Goal: Task Accomplishment & Management: Complete application form

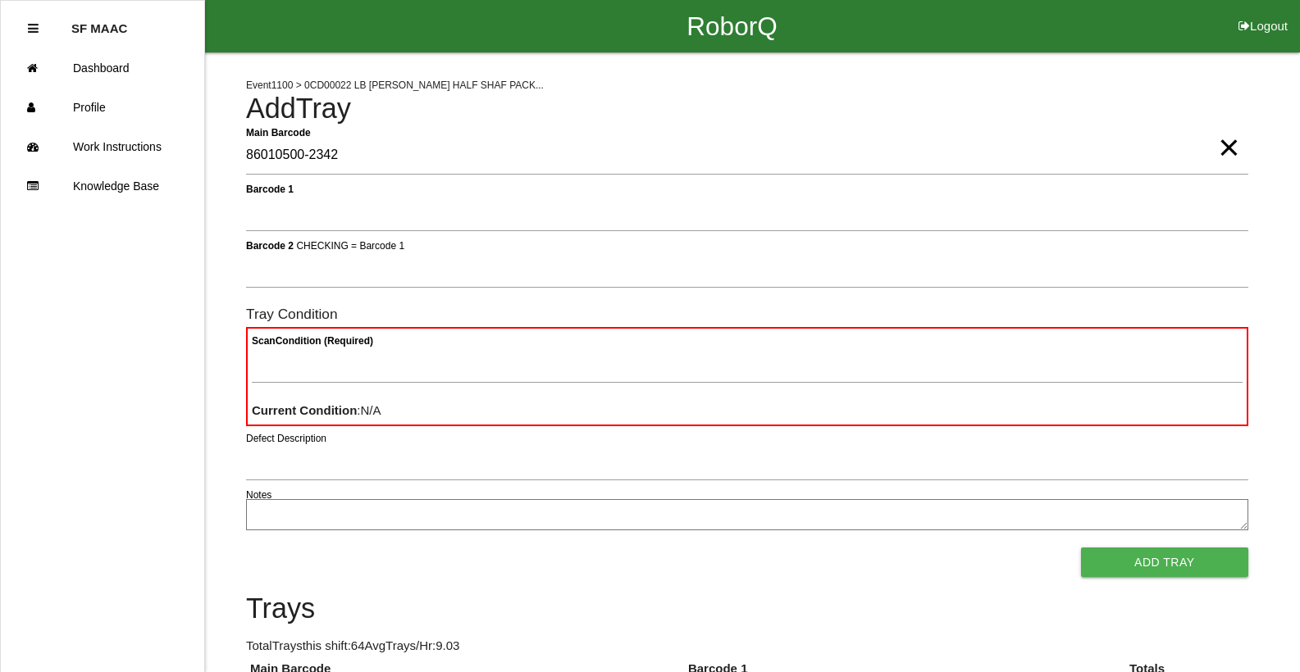
type Barcode "86010500-2342"
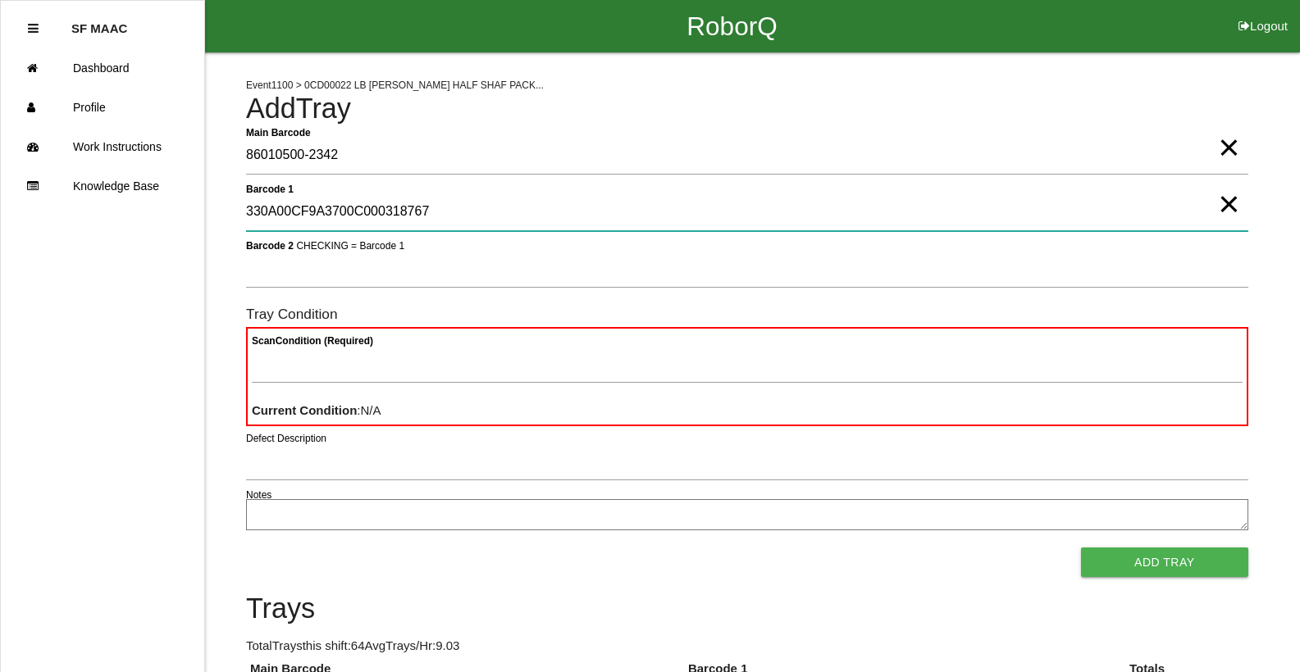
type 1 "330A00CF9A3700C000318767"
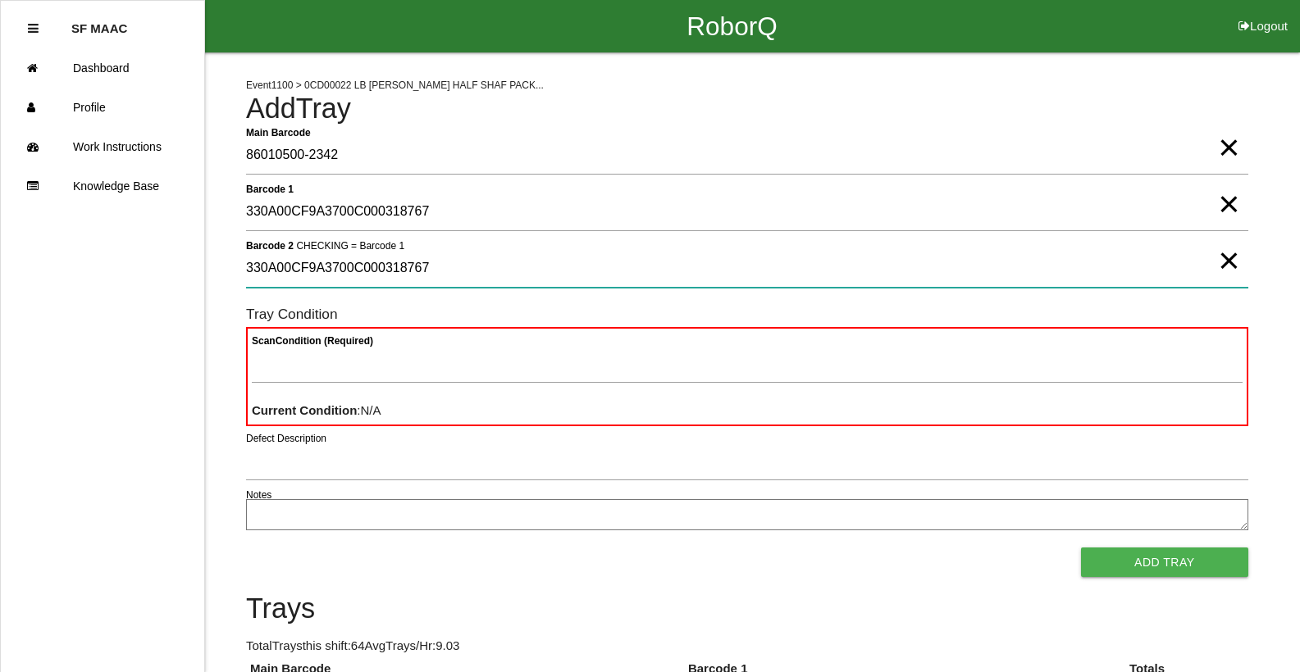
type 2 "330A00CF9A3700C000318767"
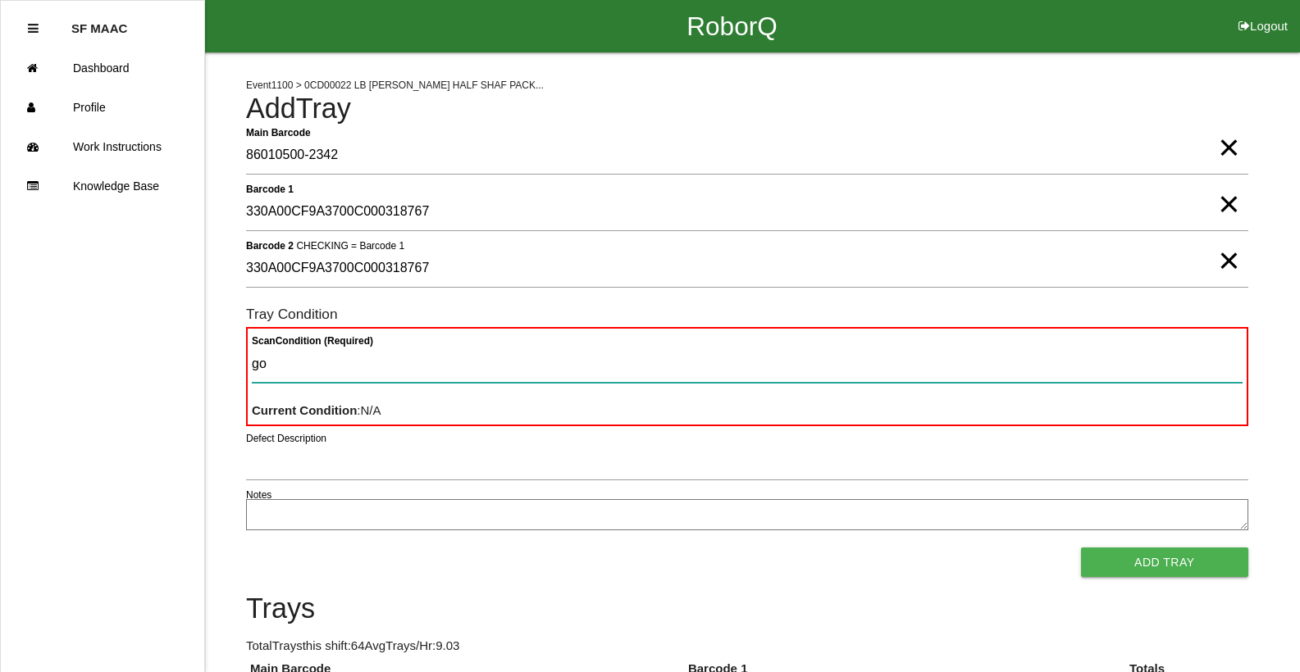
type Condition "goo"
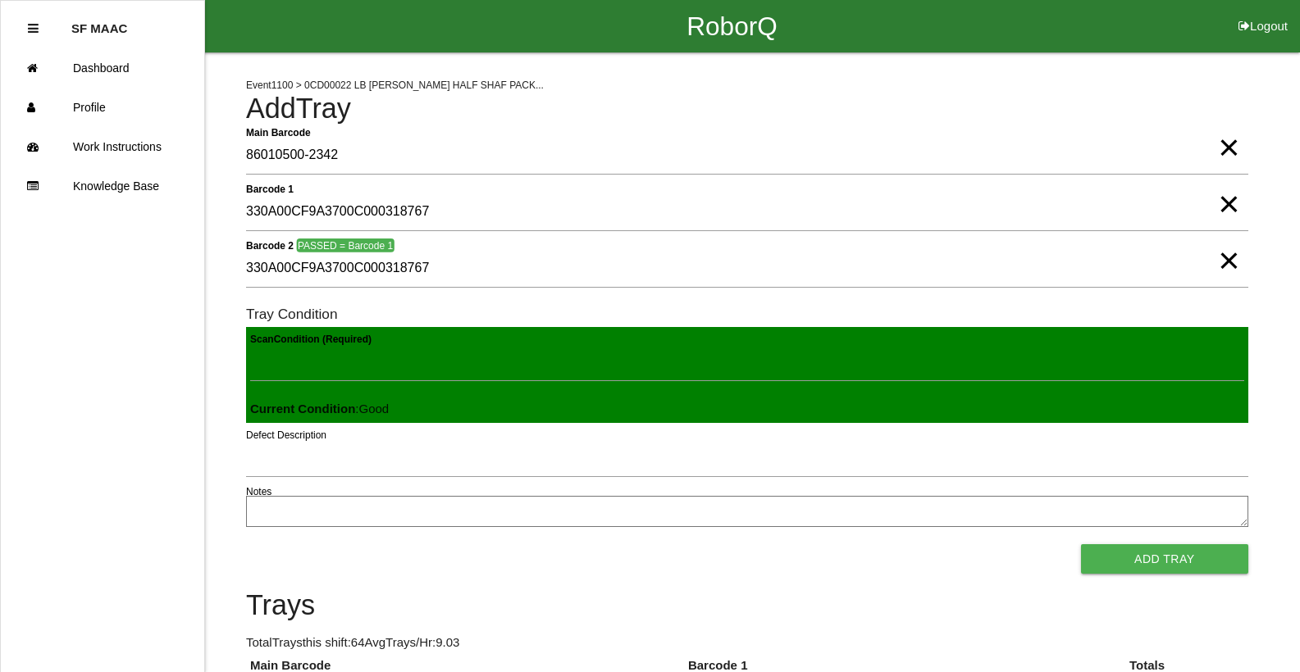
click at [1081, 545] on button "Add Tray" at bounding box center [1164, 560] width 167 height 30
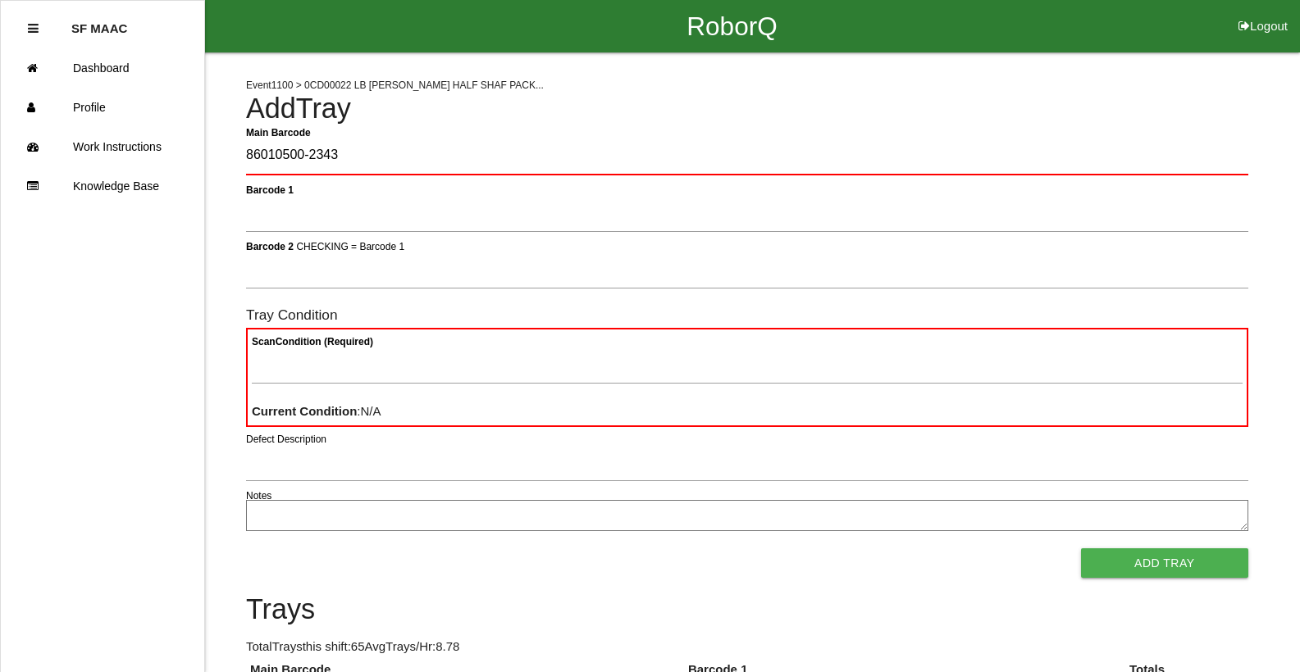
type Barcode "86010500-2343"
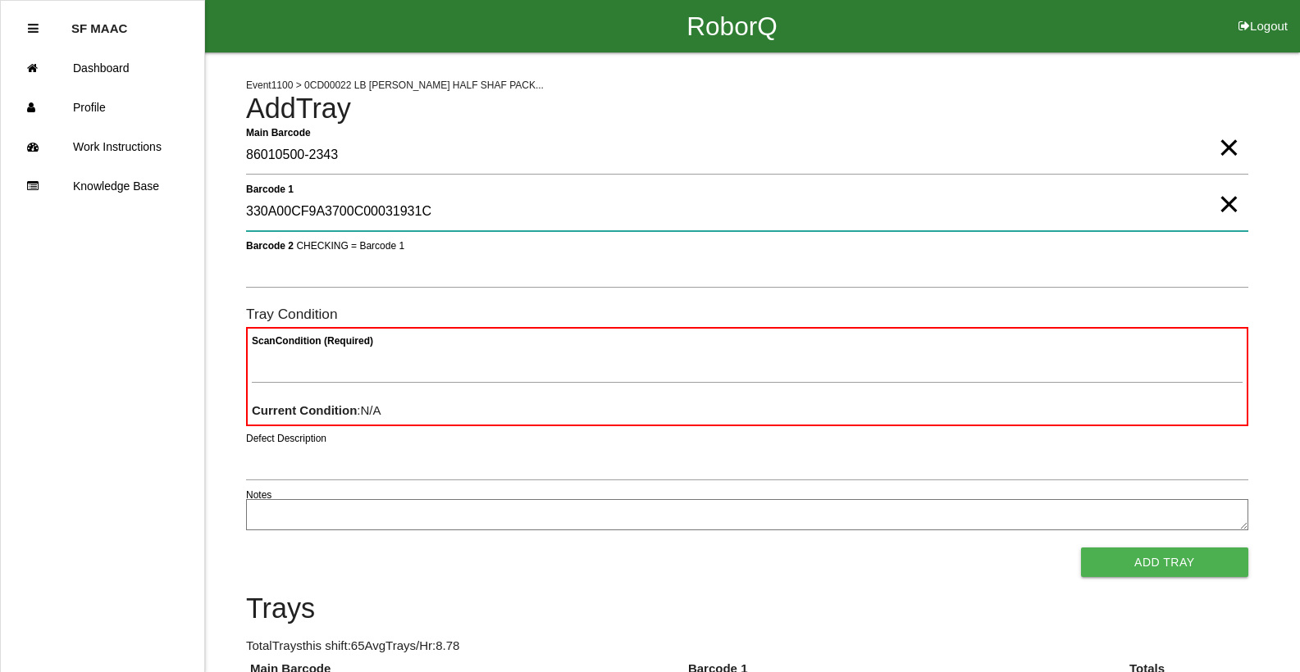
type 1 "330A00CF9A3700C00031931C"
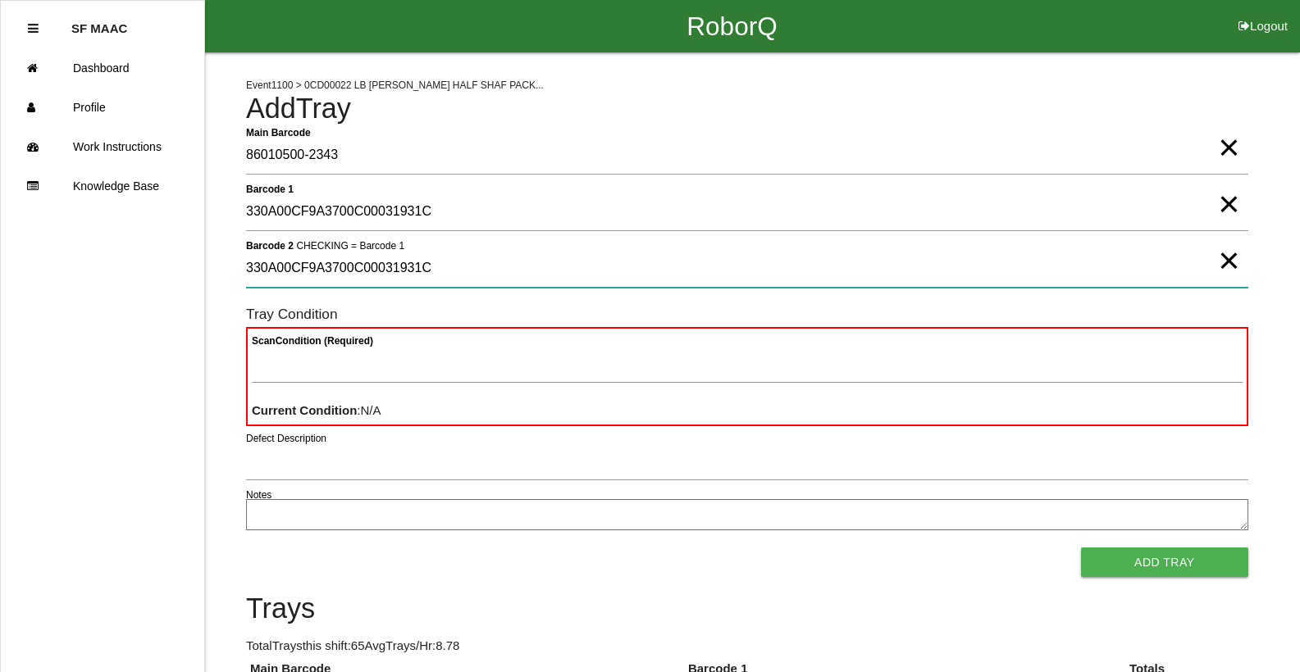
type 2 "330A00CF9A3700C00031931C"
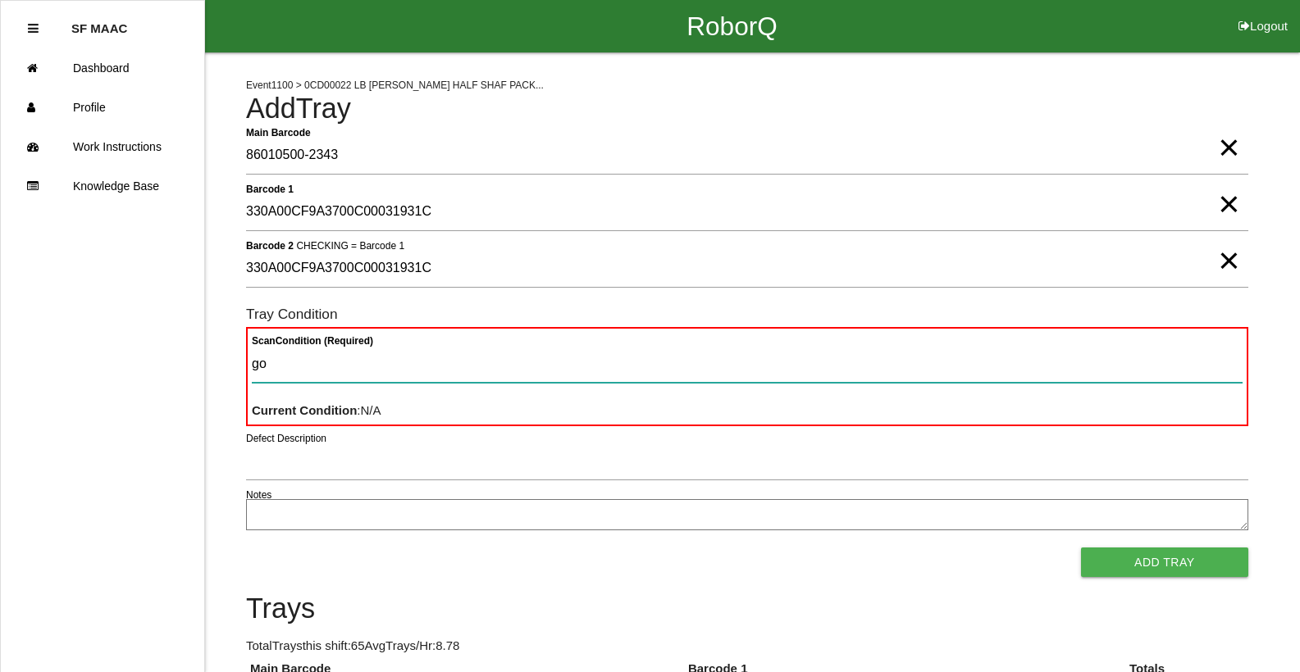
type Condition "goo"
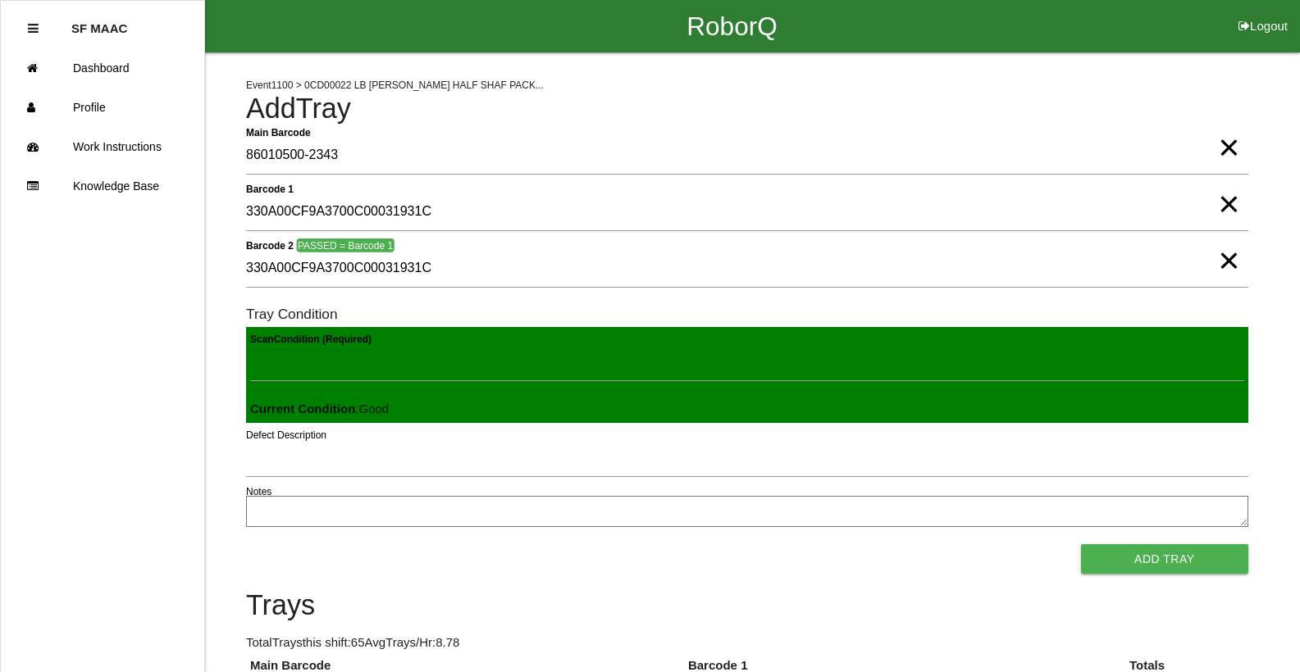
click at [1081, 545] on button "Add Tray" at bounding box center [1164, 560] width 167 height 30
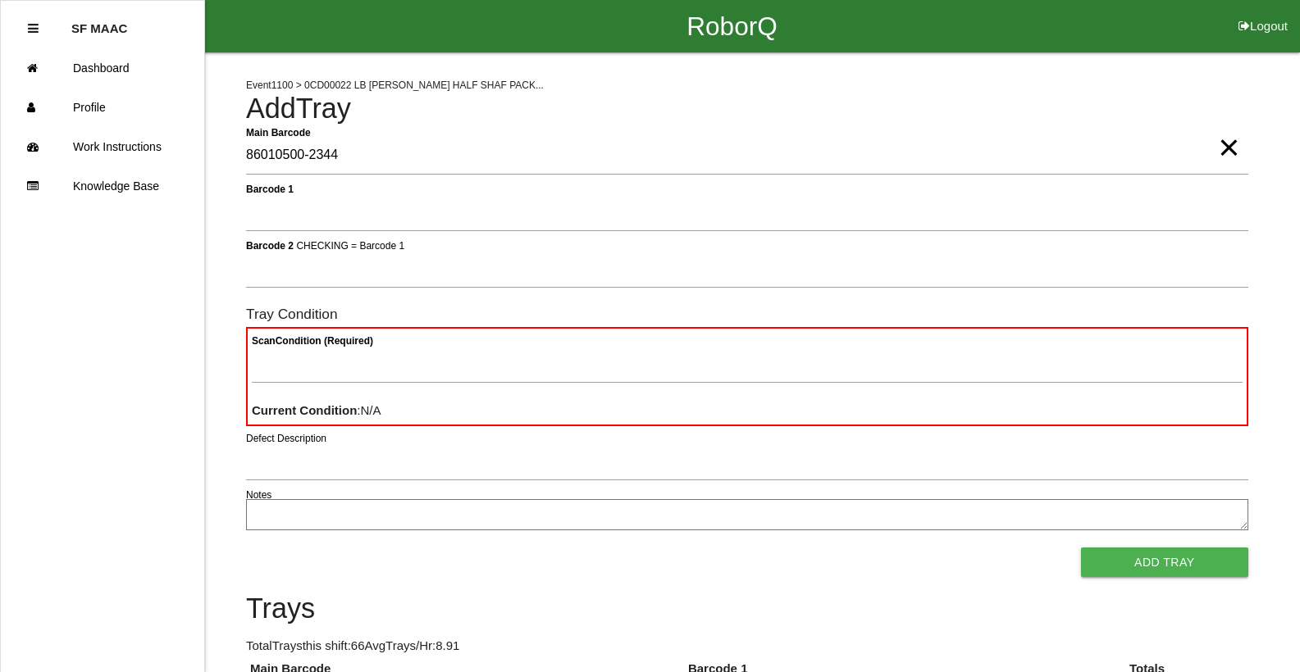
type Barcode "86010500-2344"
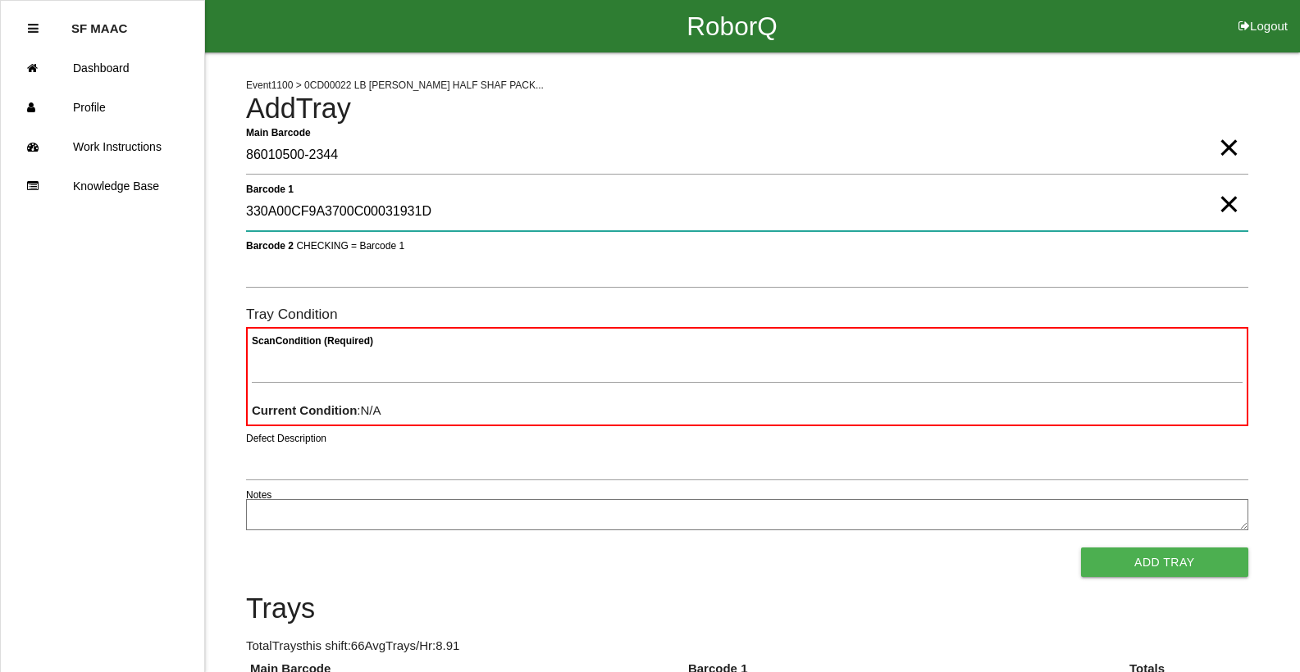
type 1 "330A00CF9A3700C00031931D"
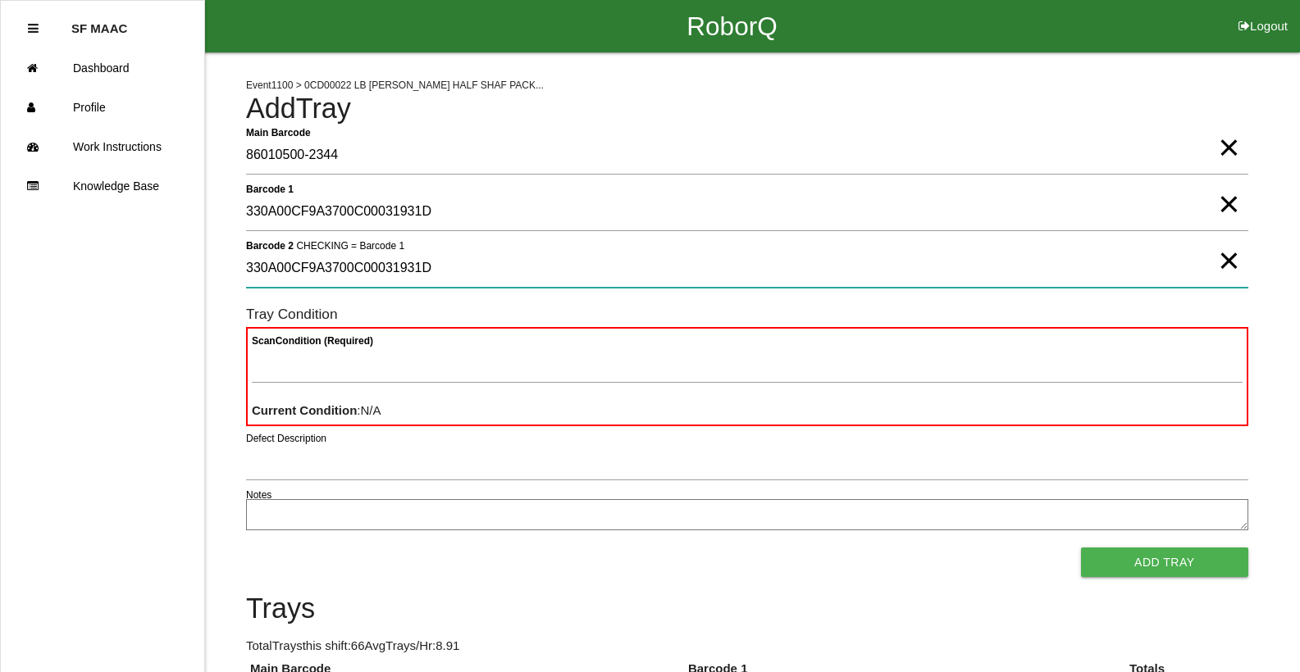
type 2 "330A00CF9A3700C00031931D"
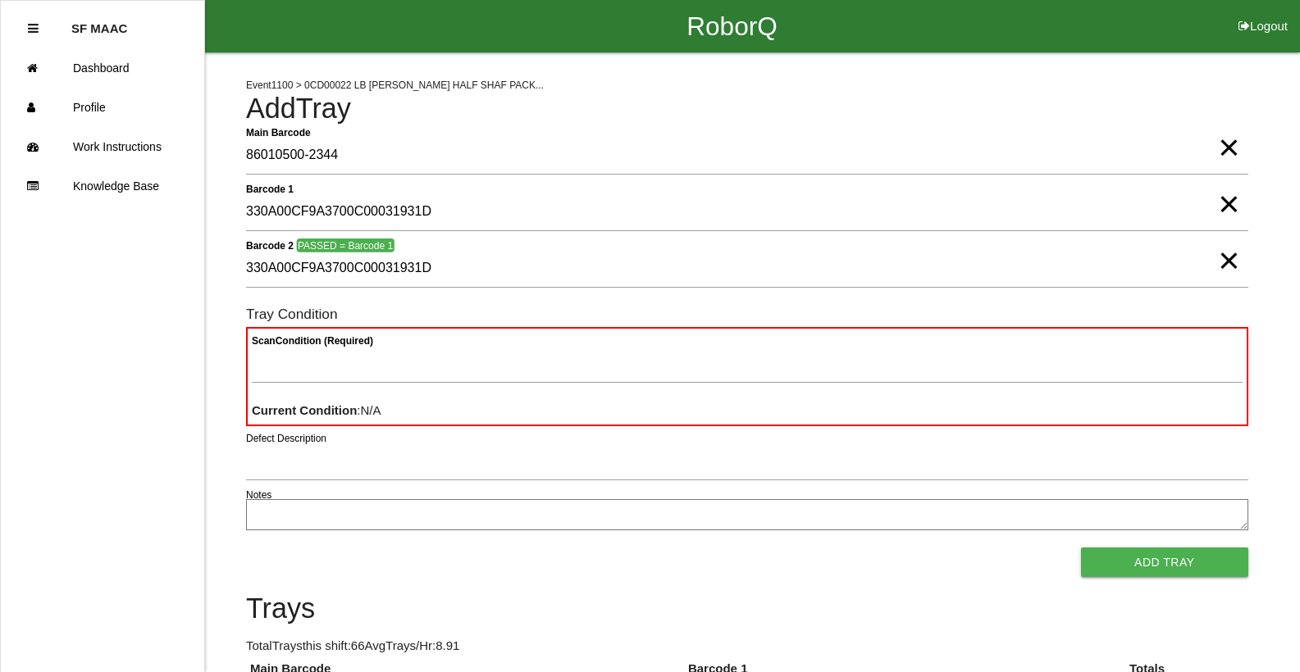
click at [1226, 148] on span "×" at bounding box center [1228, 131] width 21 height 33
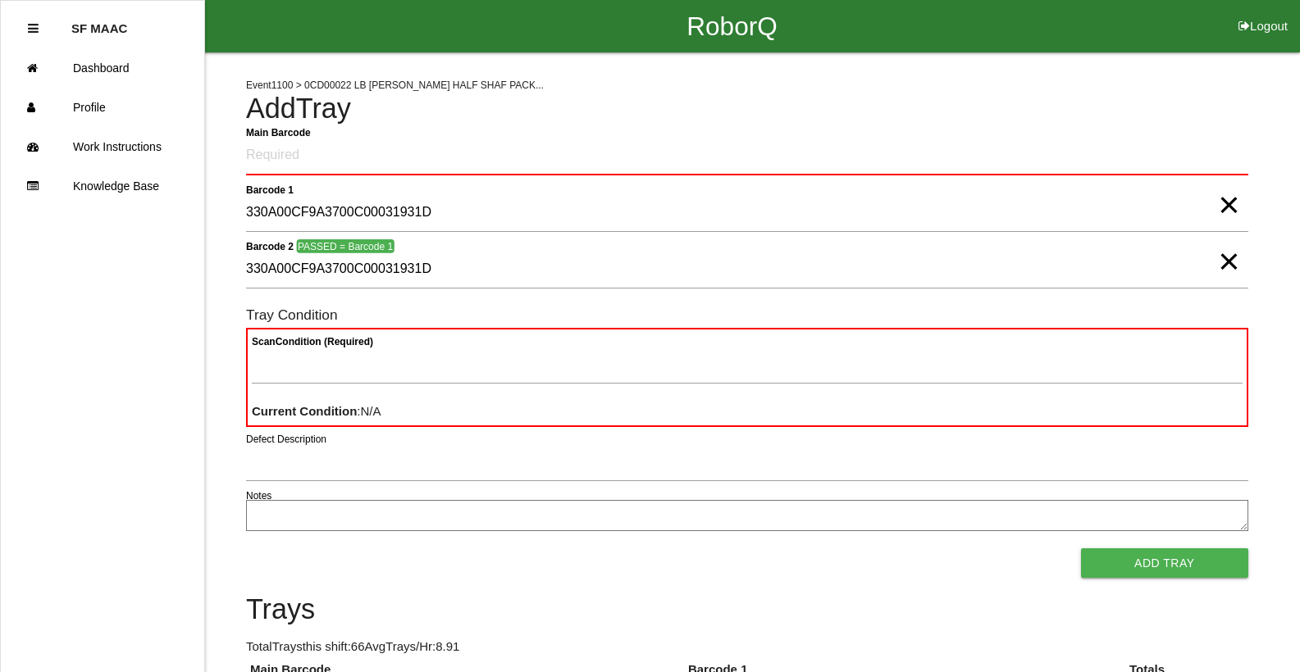
click at [1229, 205] on span "×" at bounding box center [1228, 188] width 21 height 33
click at [1228, 259] on span "×" at bounding box center [1228, 245] width 21 height 33
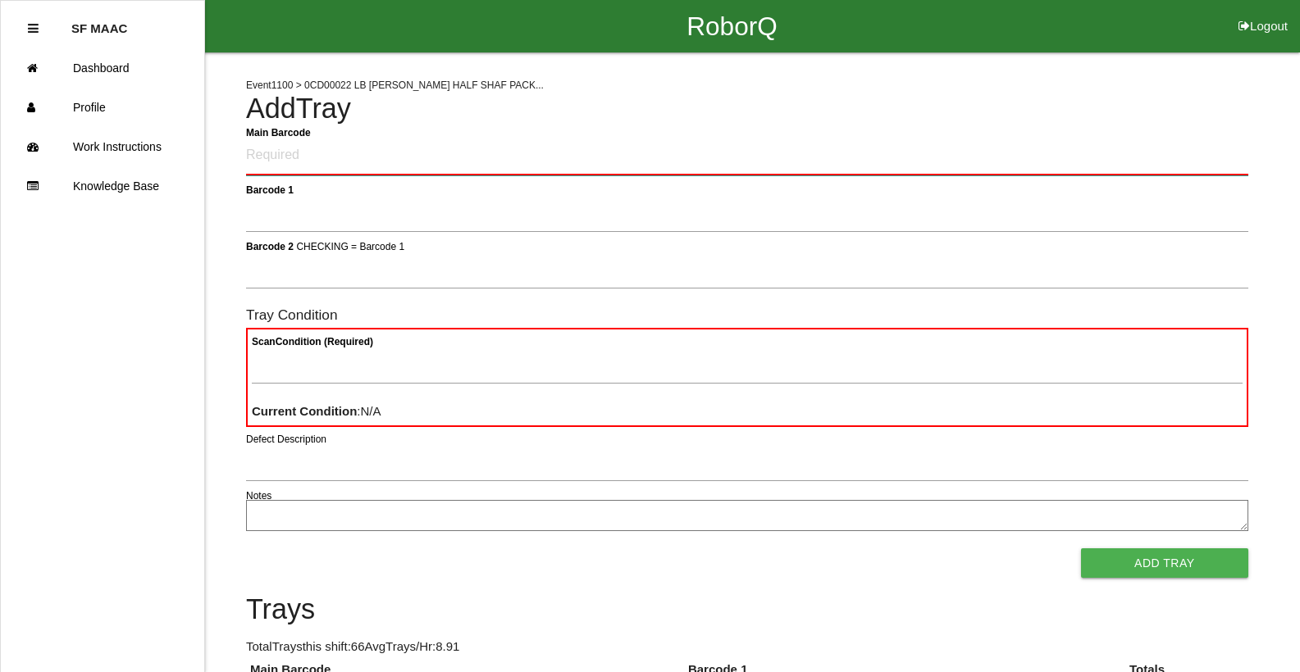
click at [1187, 171] on Barcode "Main Barcode" at bounding box center [747, 156] width 1002 height 39
click at [1192, 162] on Barcode "Main Barcode" at bounding box center [747, 156] width 1002 height 39
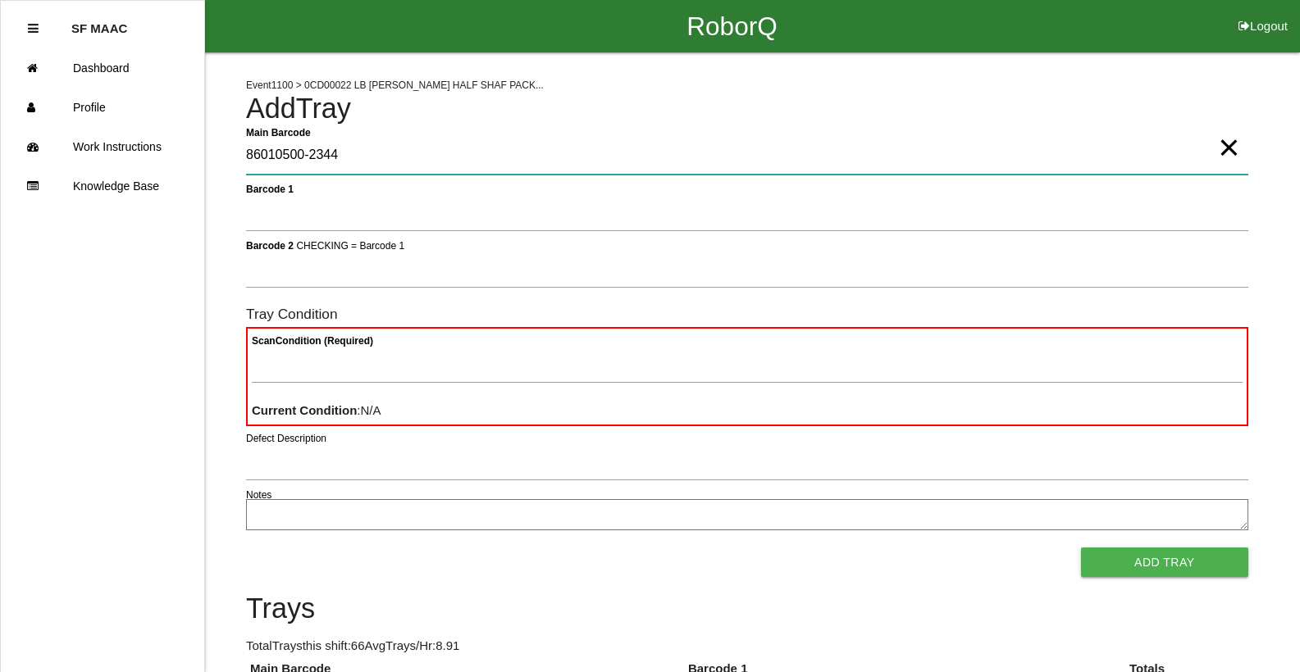
type Barcode "86010500-2344"
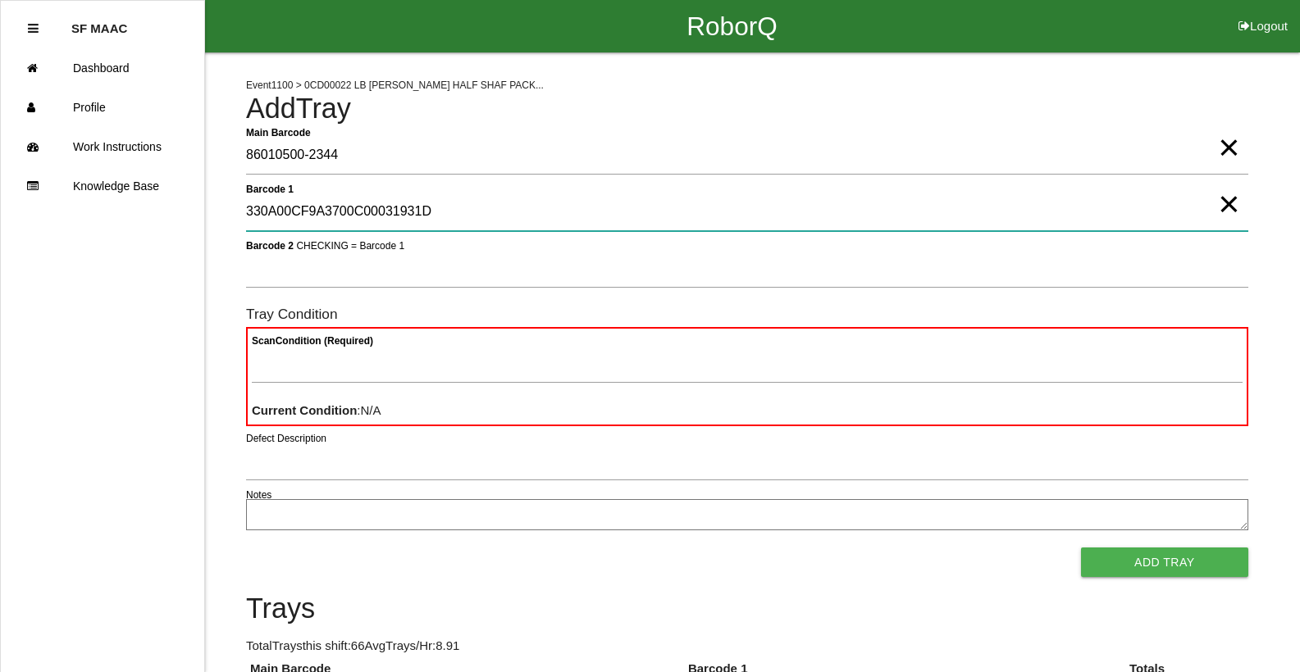
type 1 "330A00CF9A3700C00031931D"
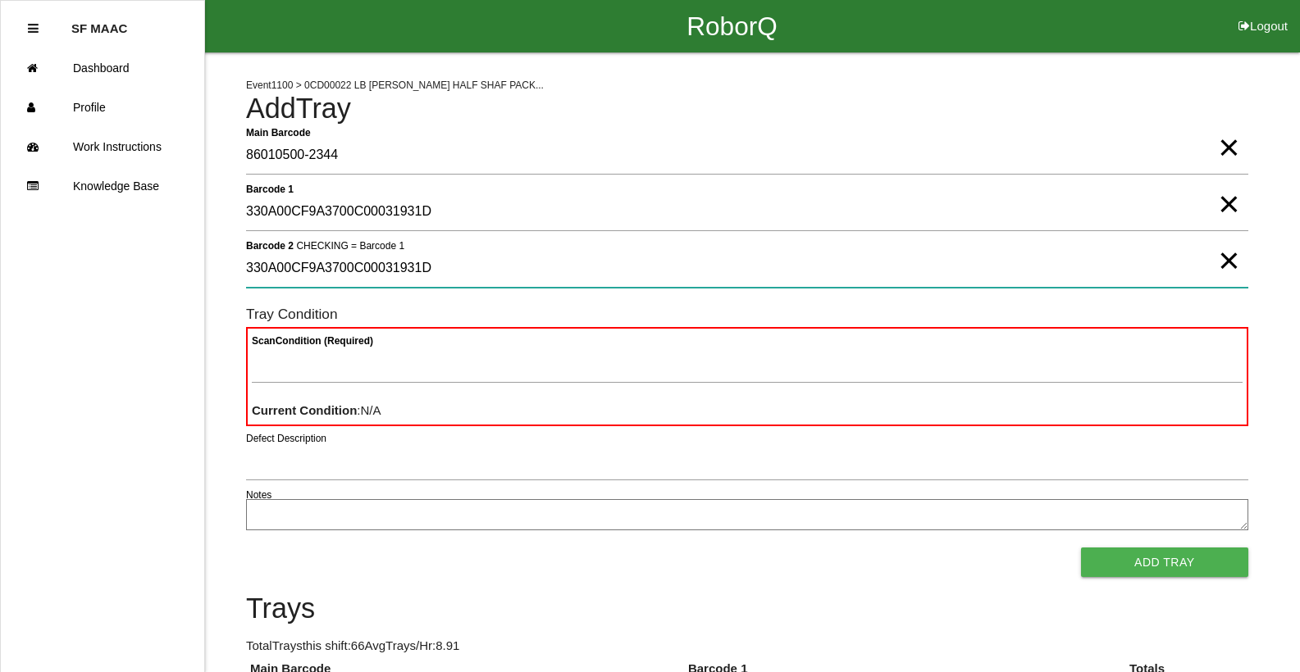
type 2 "330A00CF9A3700C00031931D"
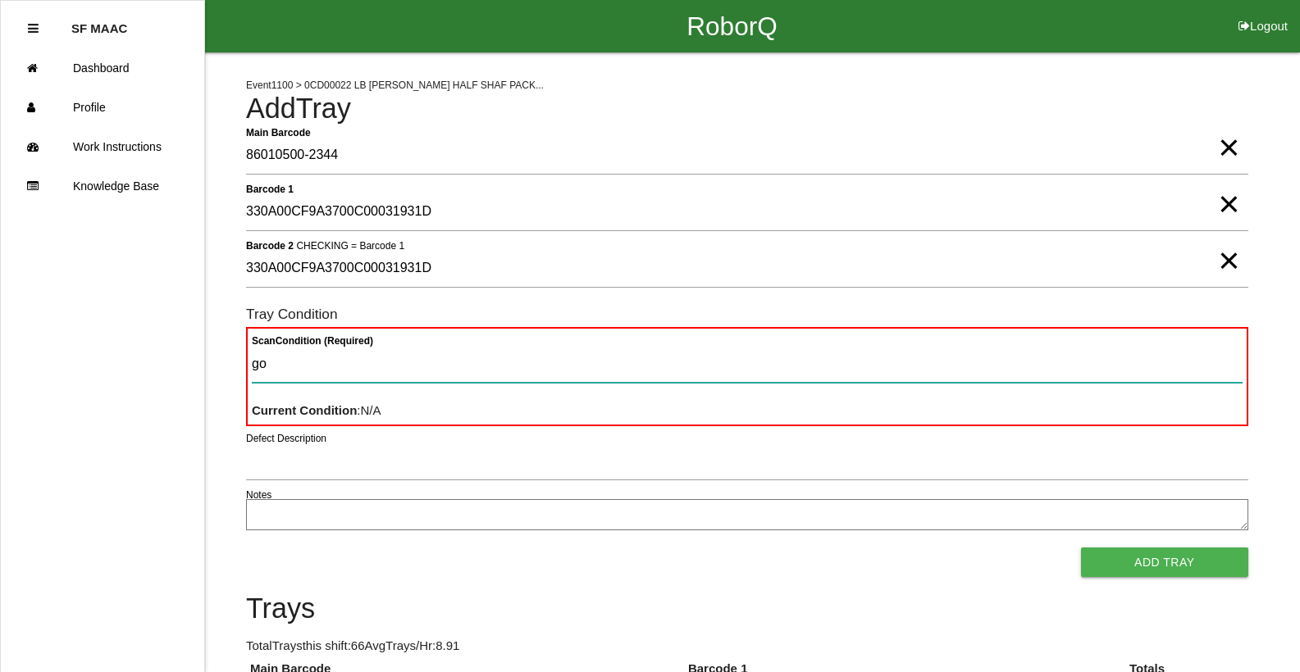
type Condition "goo"
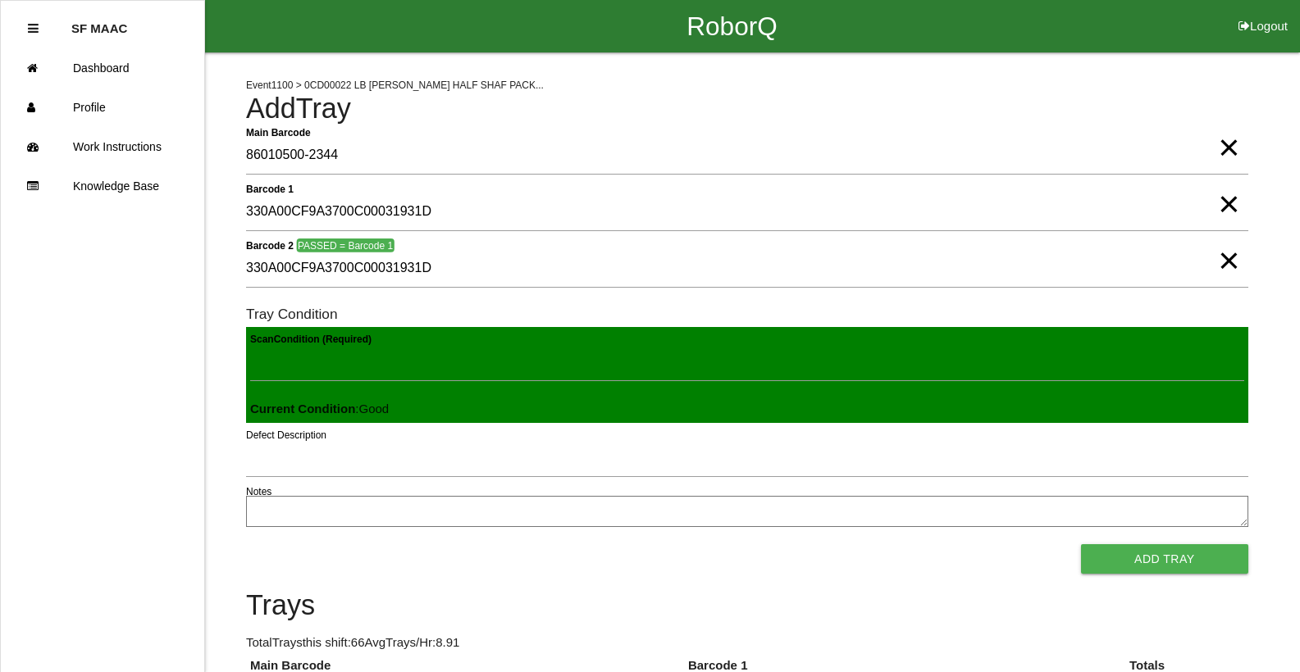
click at [1081, 545] on button "Add Tray" at bounding box center [1164, 560] width 167 height 30
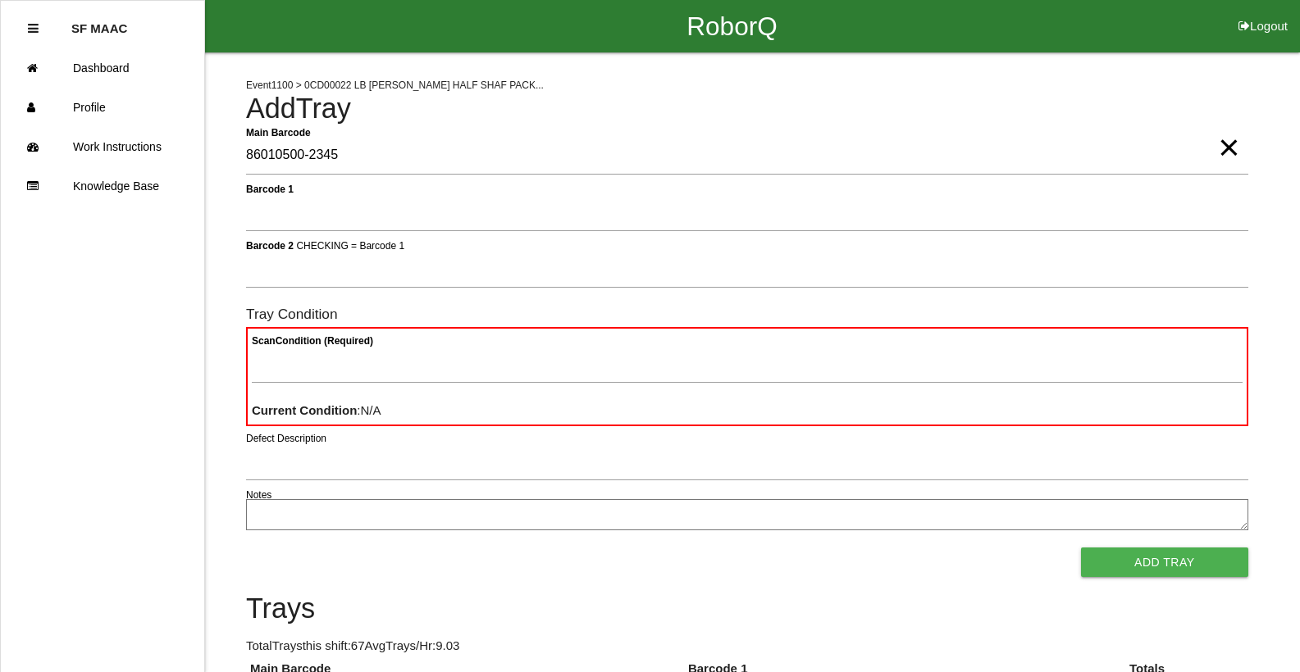
type Barcode "86010500-2345"
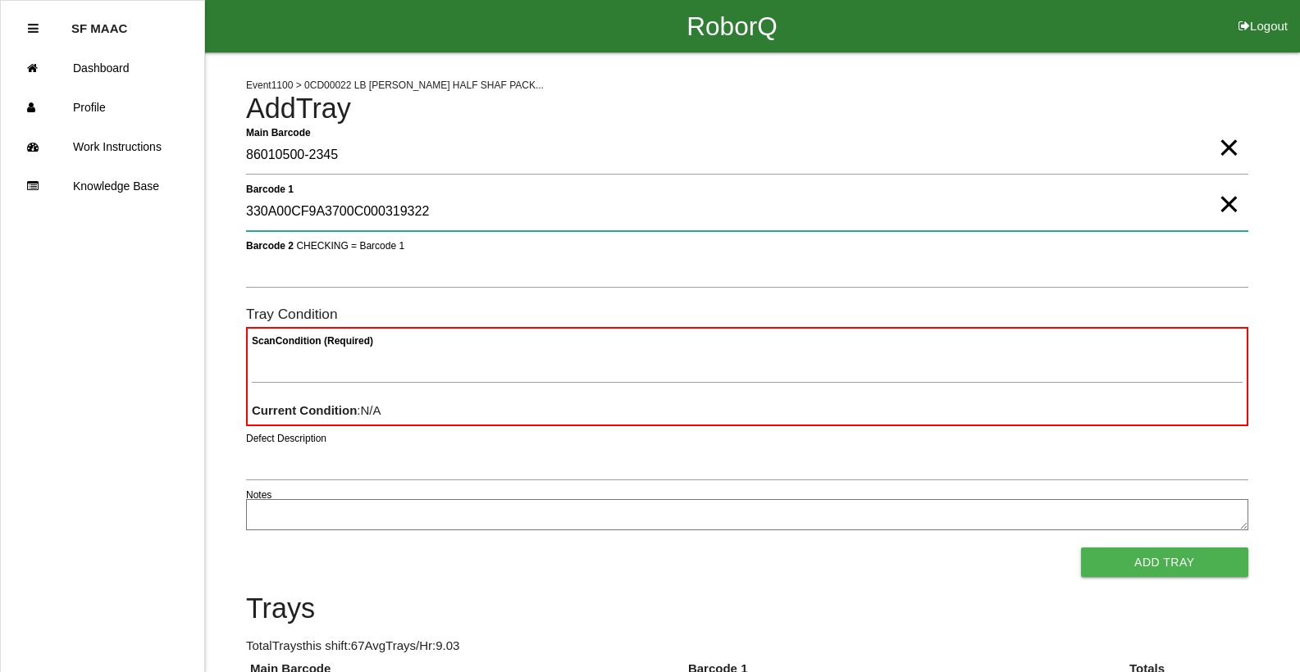
type 1 "330A00CF9A3700C000319322"
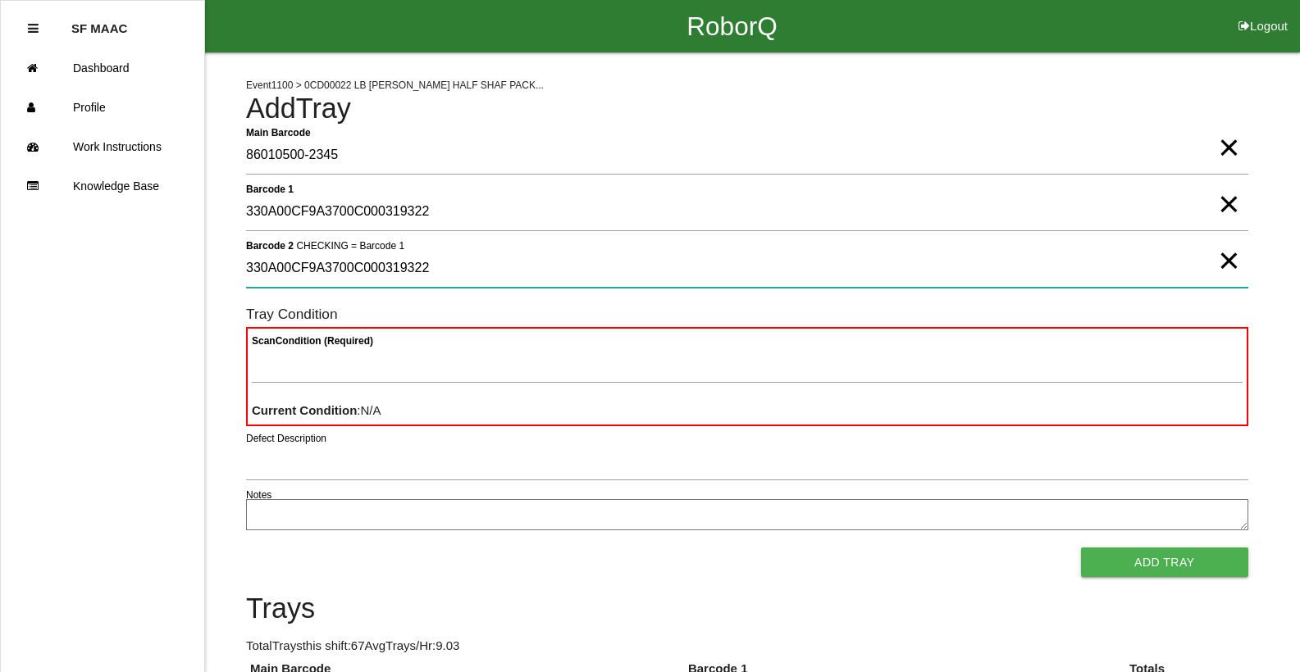
type 2 "330A00CF9A3700C000319322"
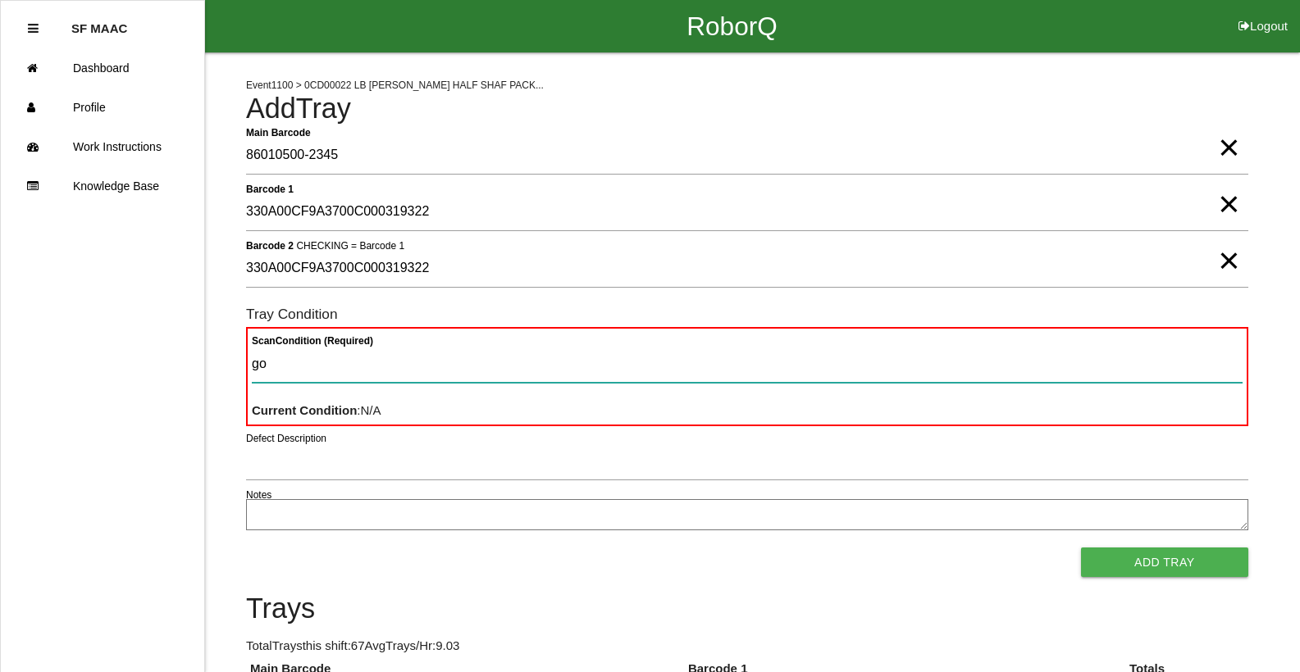
type Condition "goo"
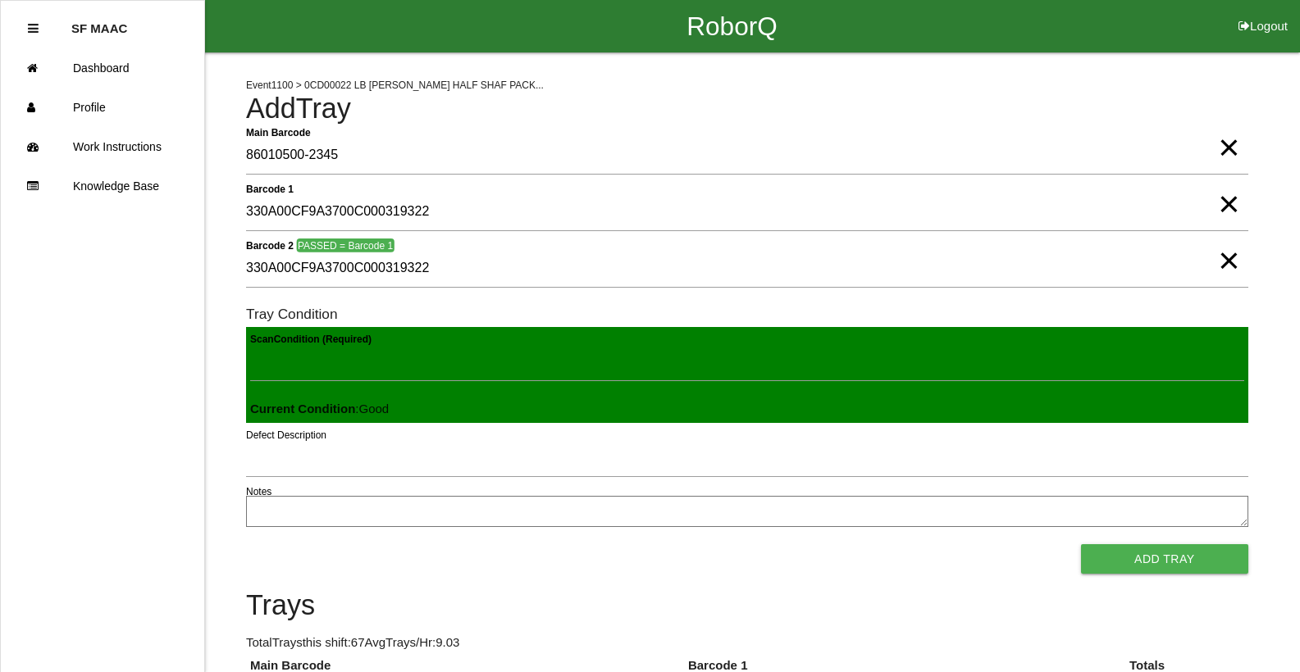
click at [1081, 545] on button "Add Tray" at bounding box center [1164, 560] width 167 height 30
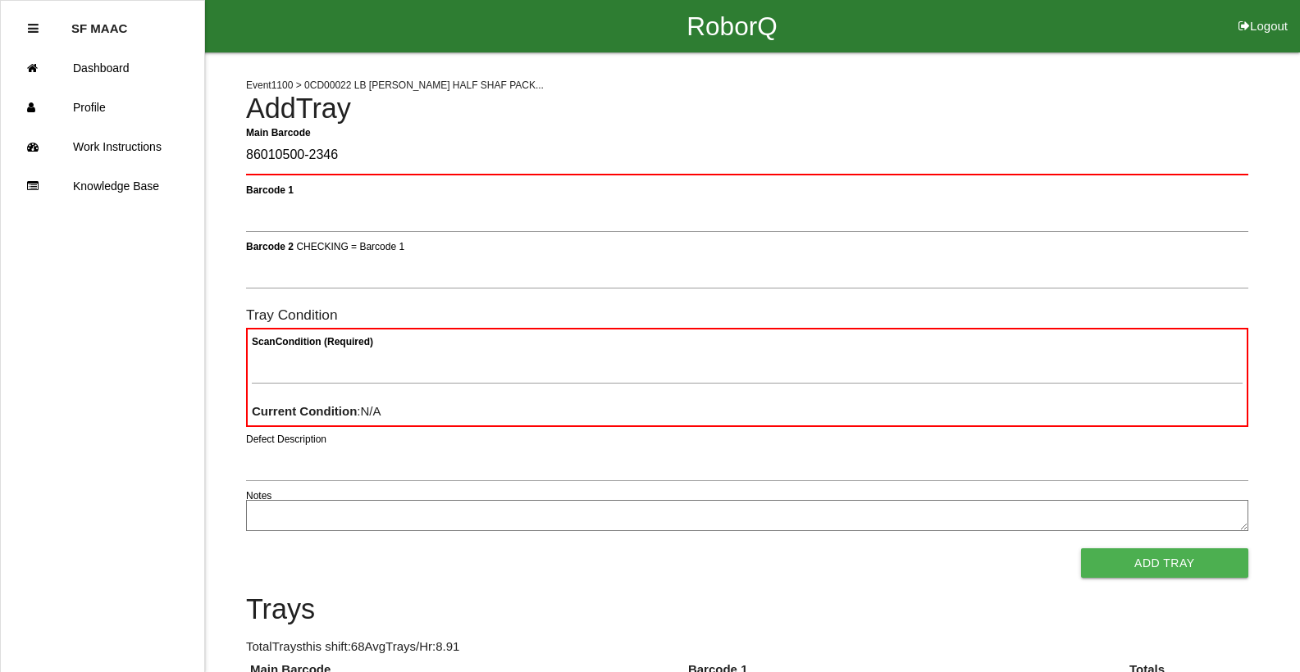
type Barcode "86010500-2346"
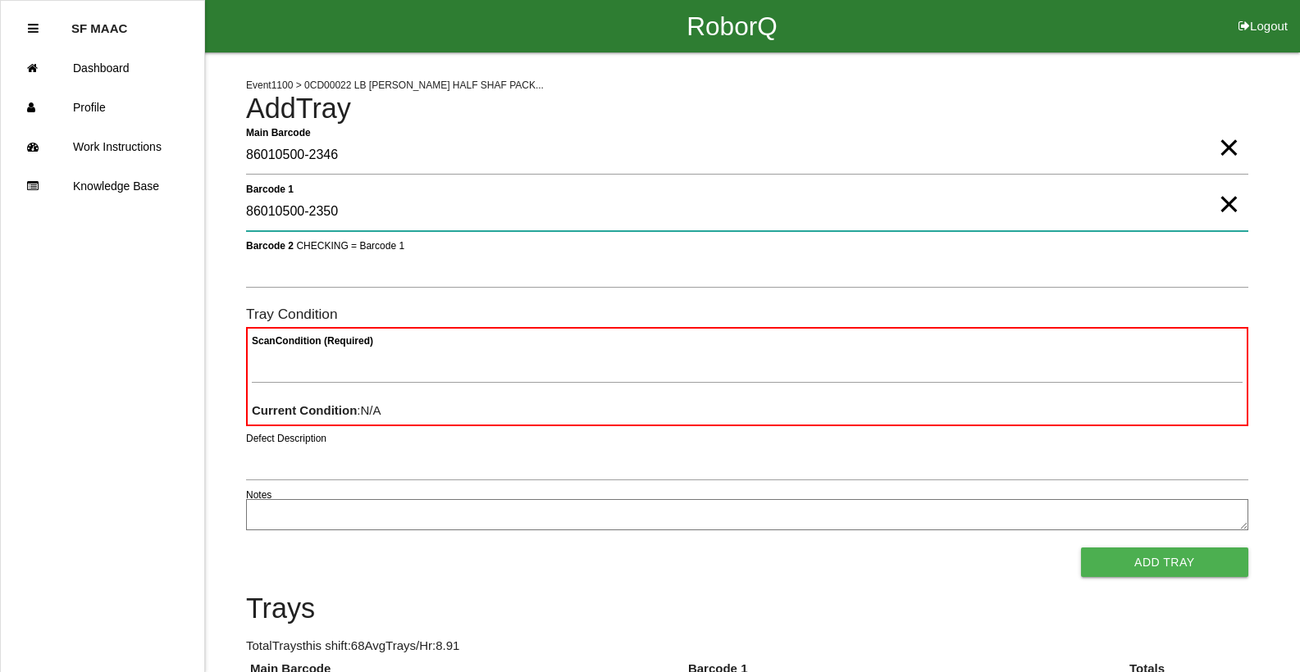
type 1 "86010500-2350"
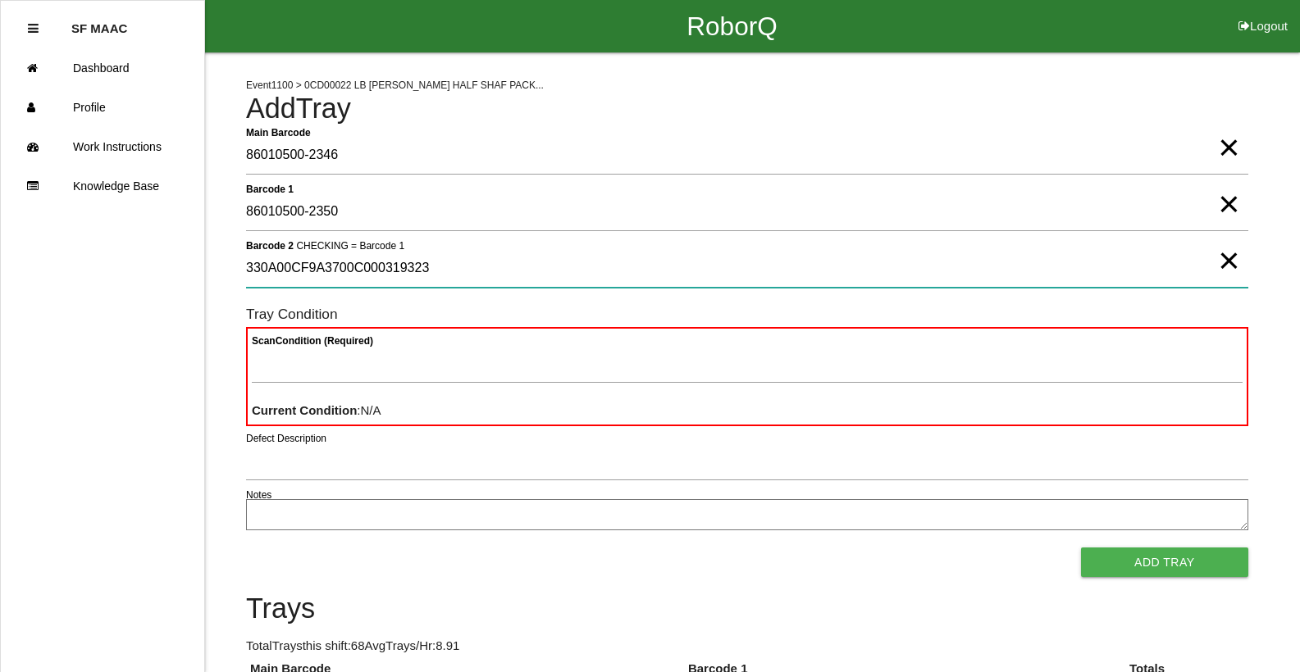
type 2 "330A00CF9A3700C000319323"
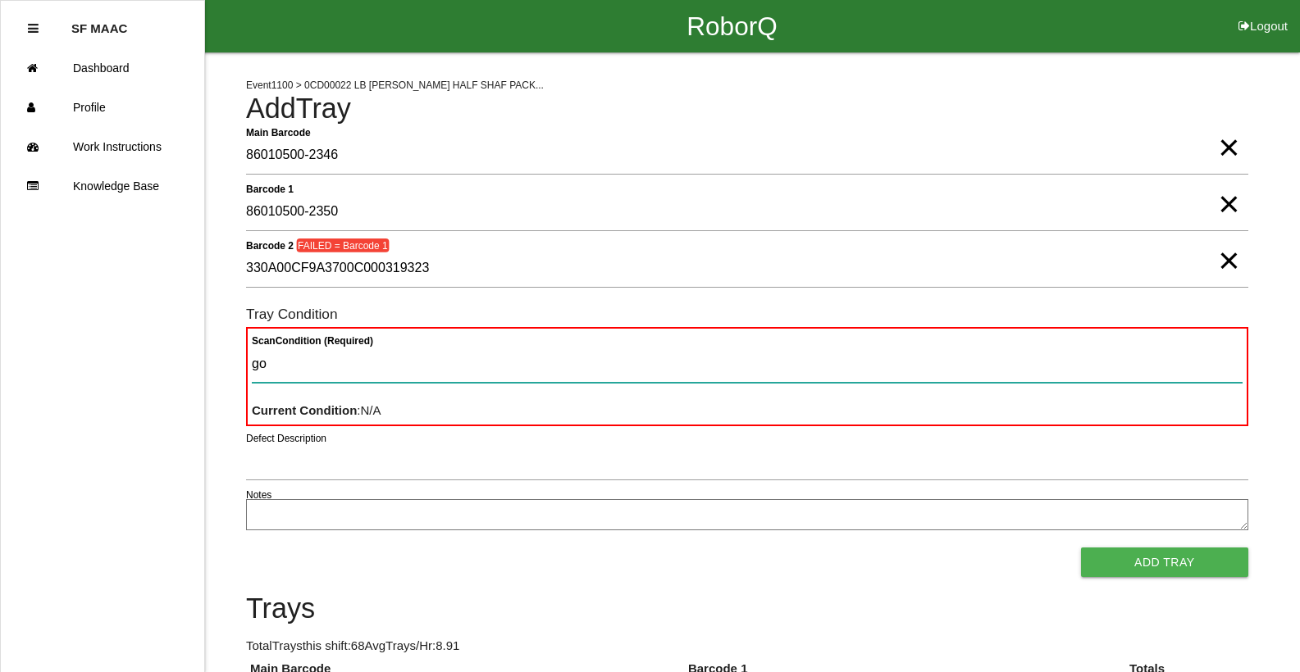
type Condition "goo"
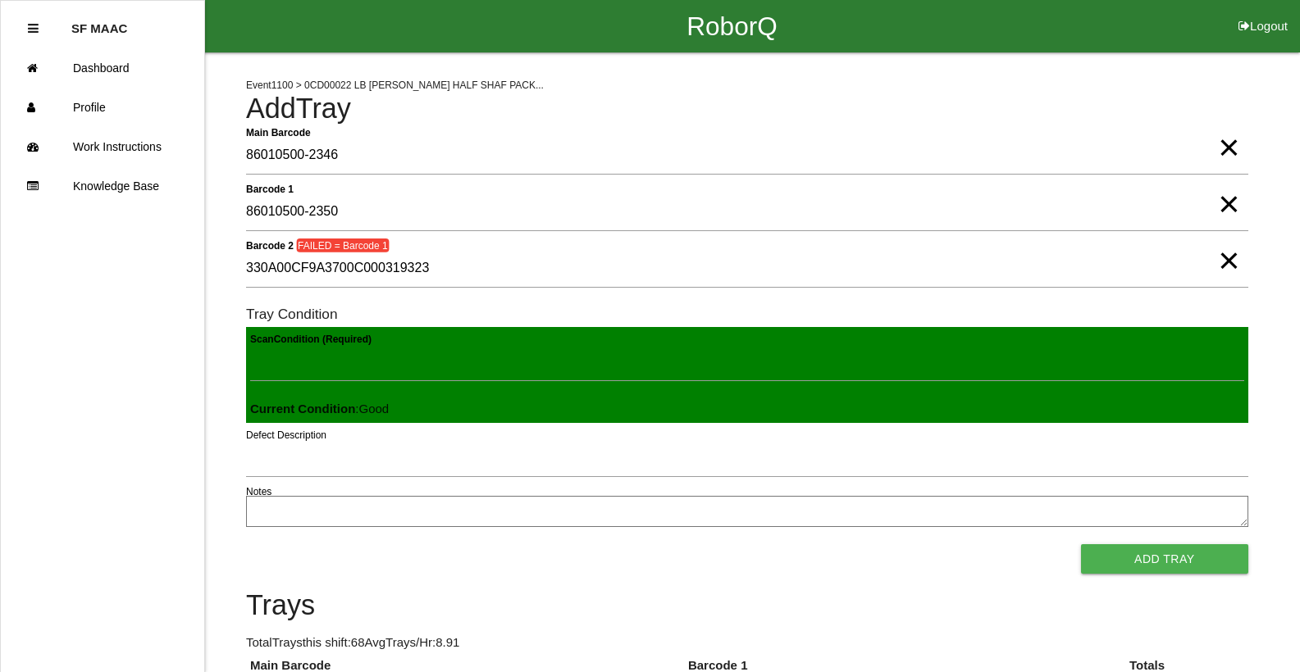
click at [1081, 545] on button "Add Tray" at bounding box center [1164, 560] width 167 height 30
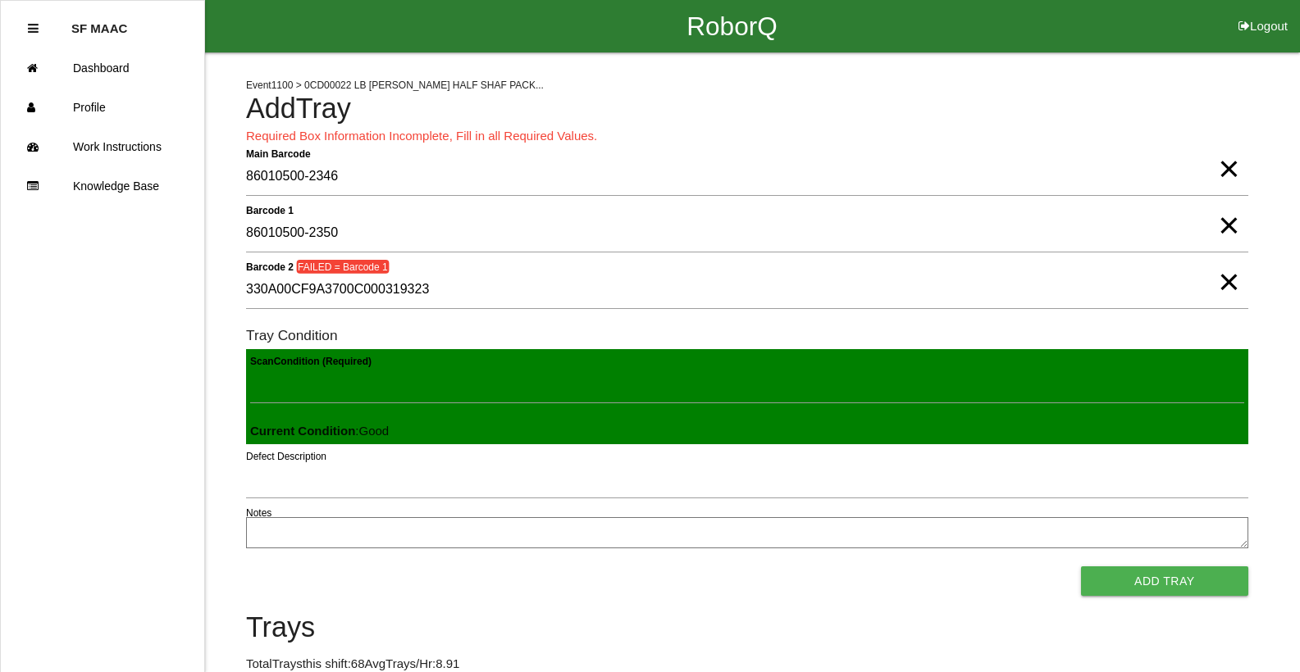
click at [1233, 169] on span "×" at bounding box center [1228, 152] width 21 height 33
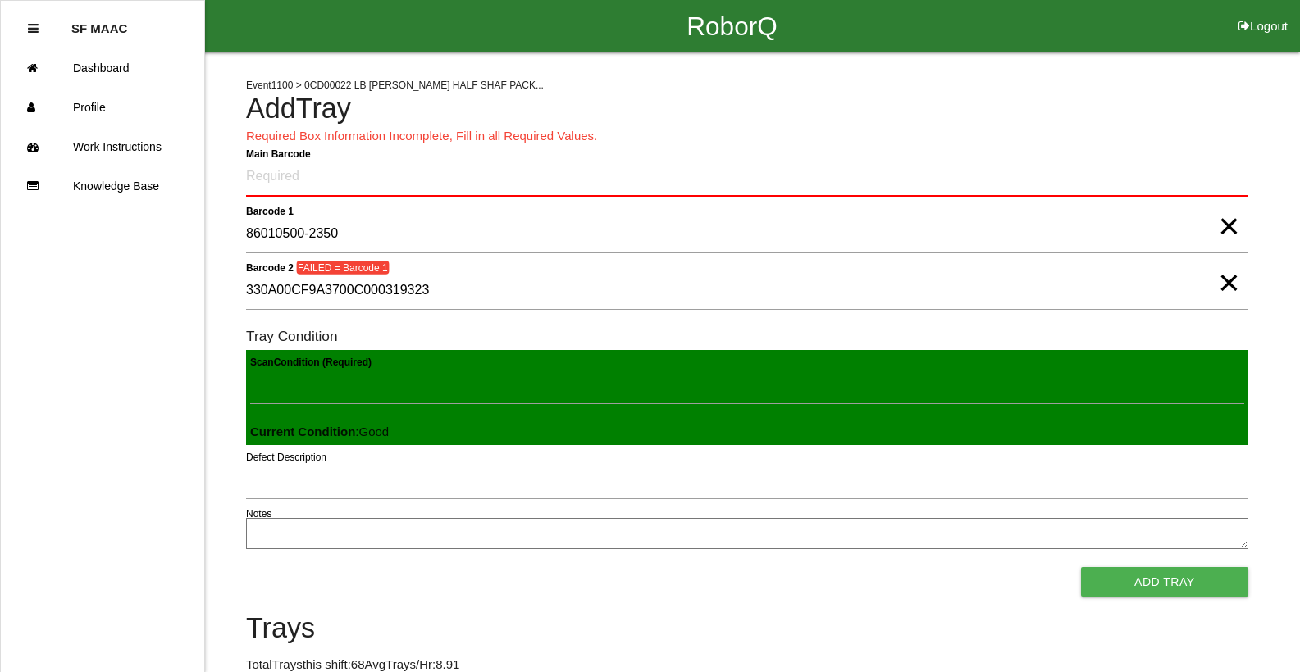
click at [1228, 226] on span "×" at bounding box center [1228, 210] width 21 height 33
click at [1229, 275] on span "×" at bounding box center [1228, 266] width 21 height 33
click at [1059, 175] on Barcode "Main Barcode" at bounding box center [747, 177] width 1002 height 39
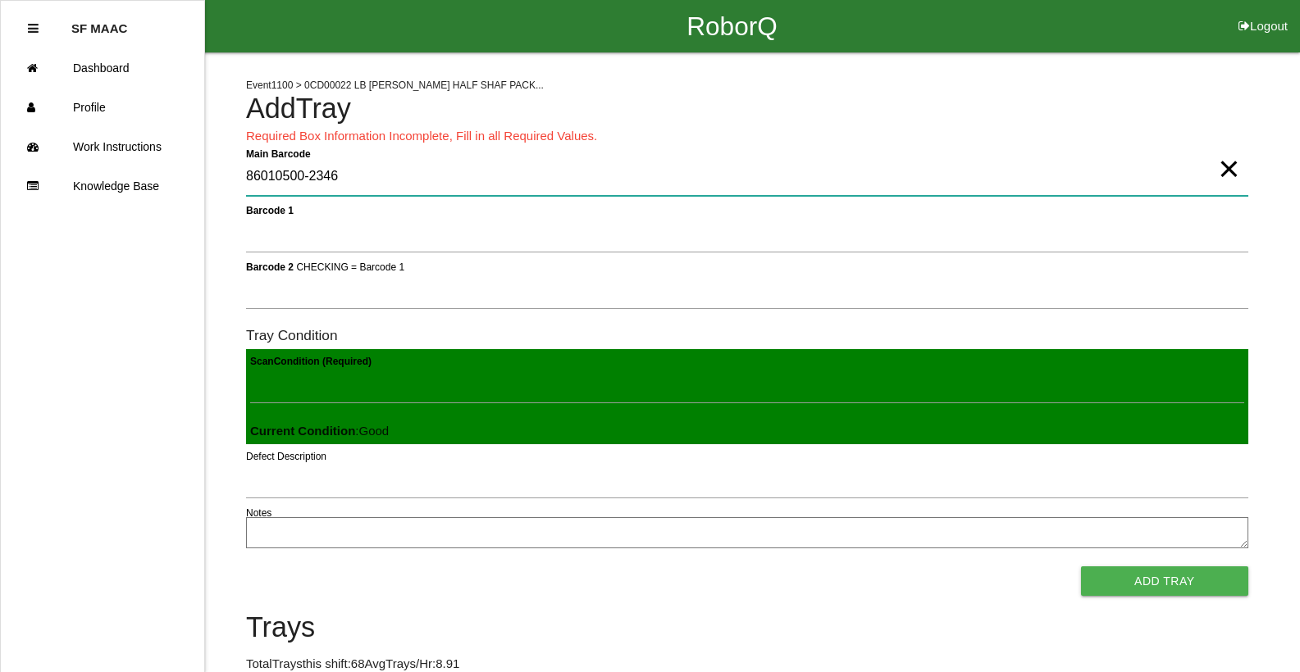
type Barcode "86010500-2346"
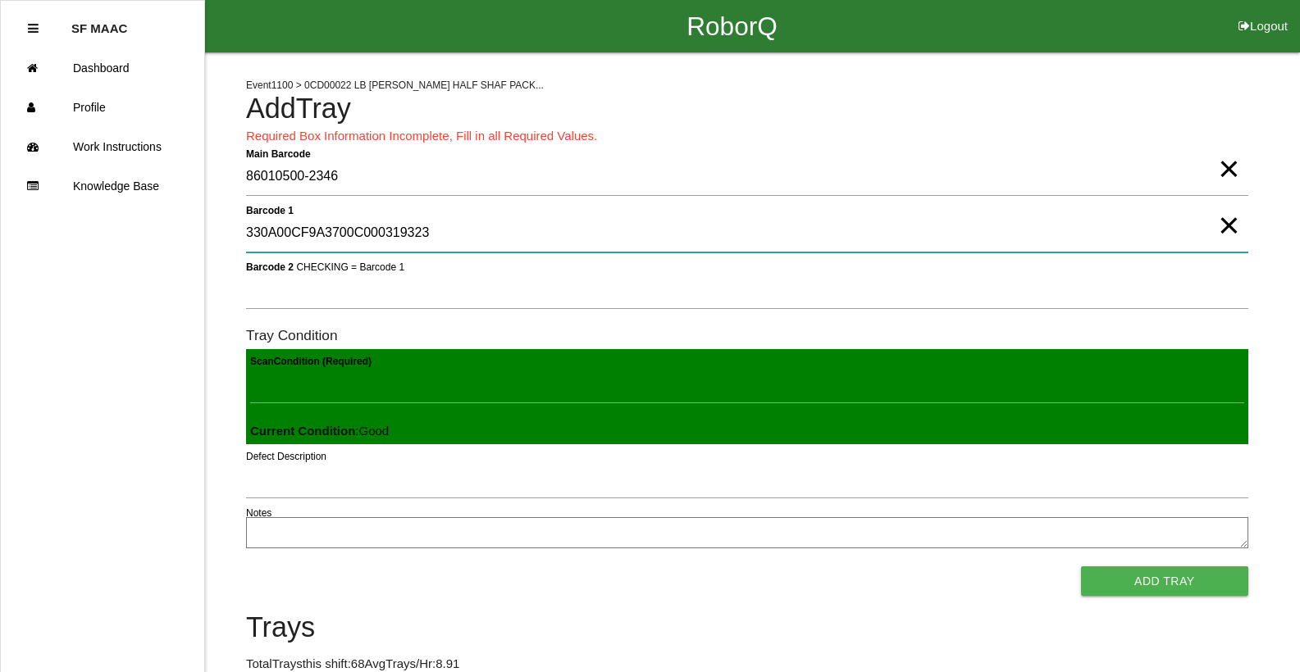
type 1 "330A00CF9A3700C000319323"
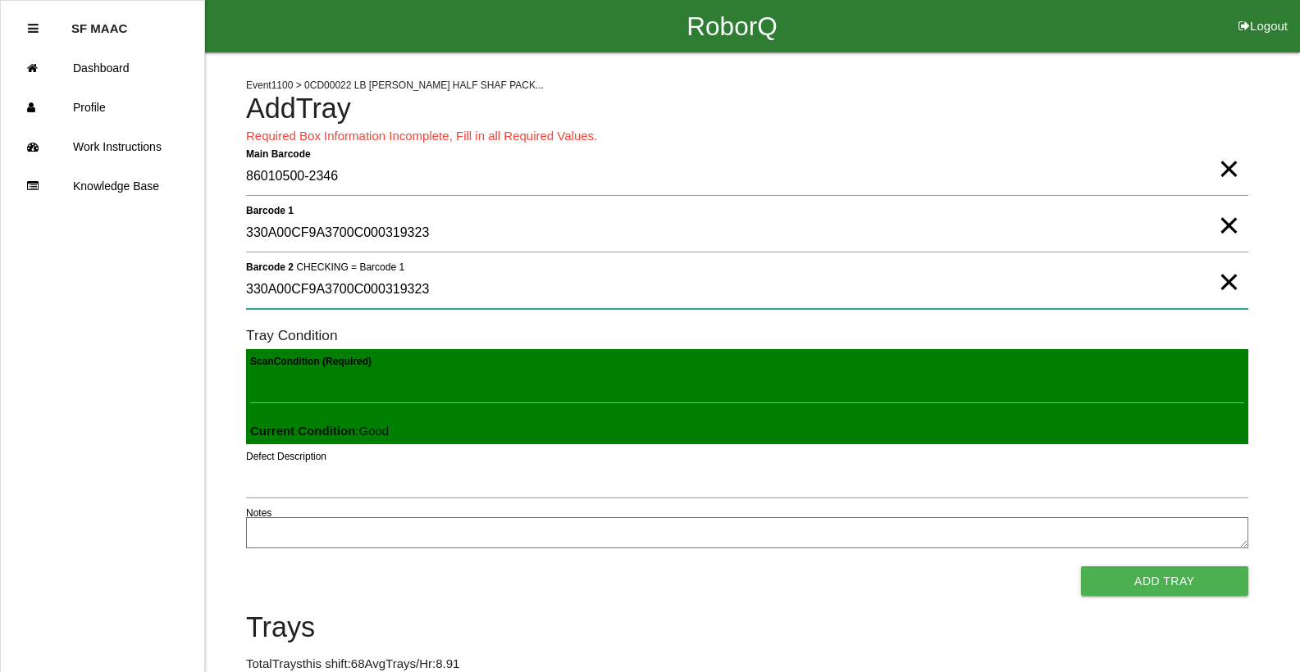
type 2 "330A00CF9A3700C000319323"
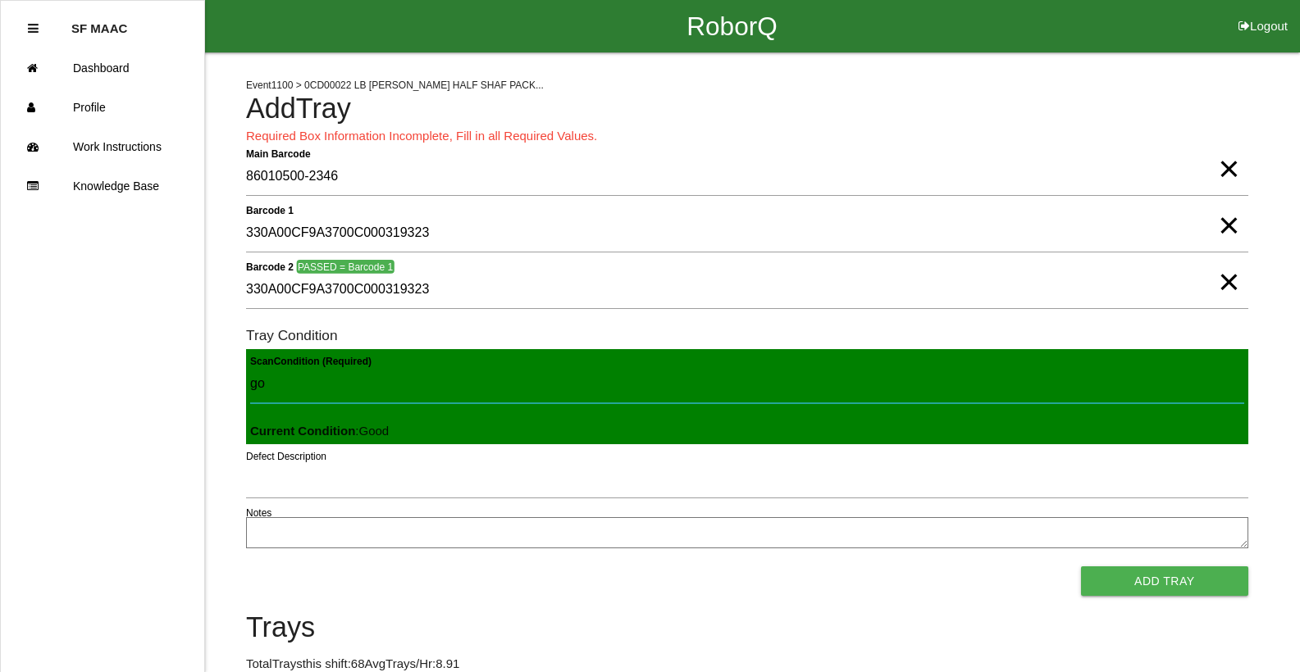
type Condition "goo"
click at [1081, 567] on button "Add Tray" at bounding box center [1164, 582] width 167 height 30
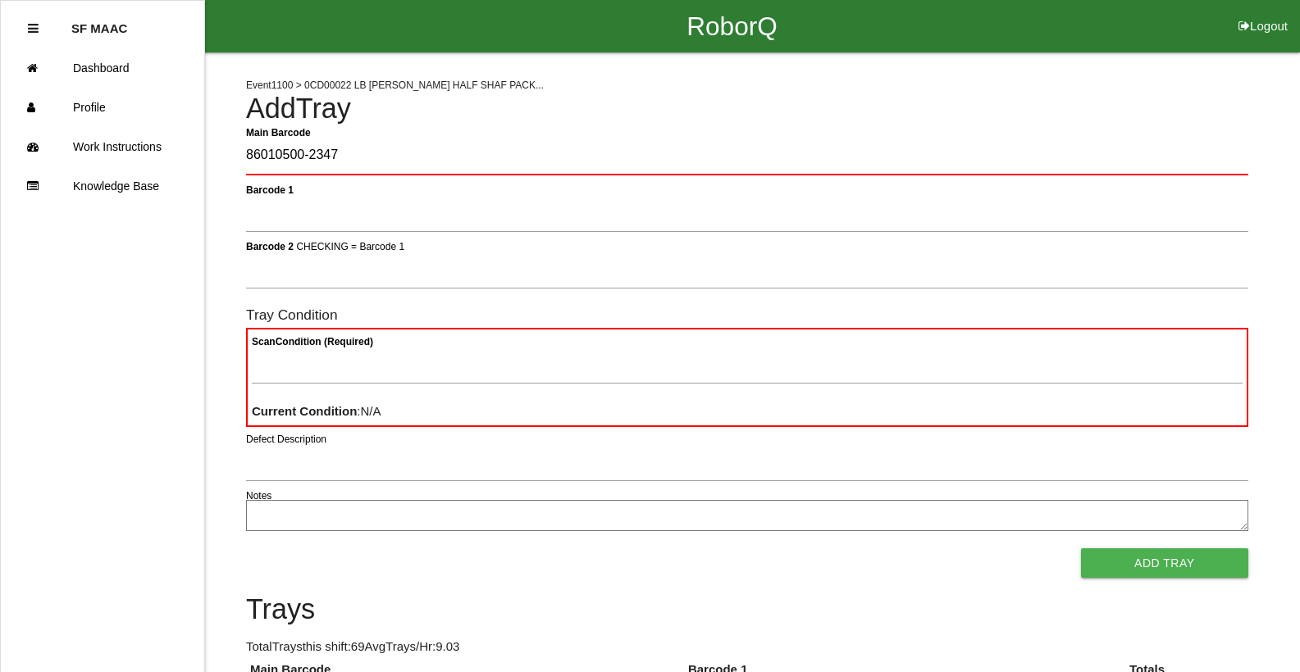
type Barcode "86010500-2347"
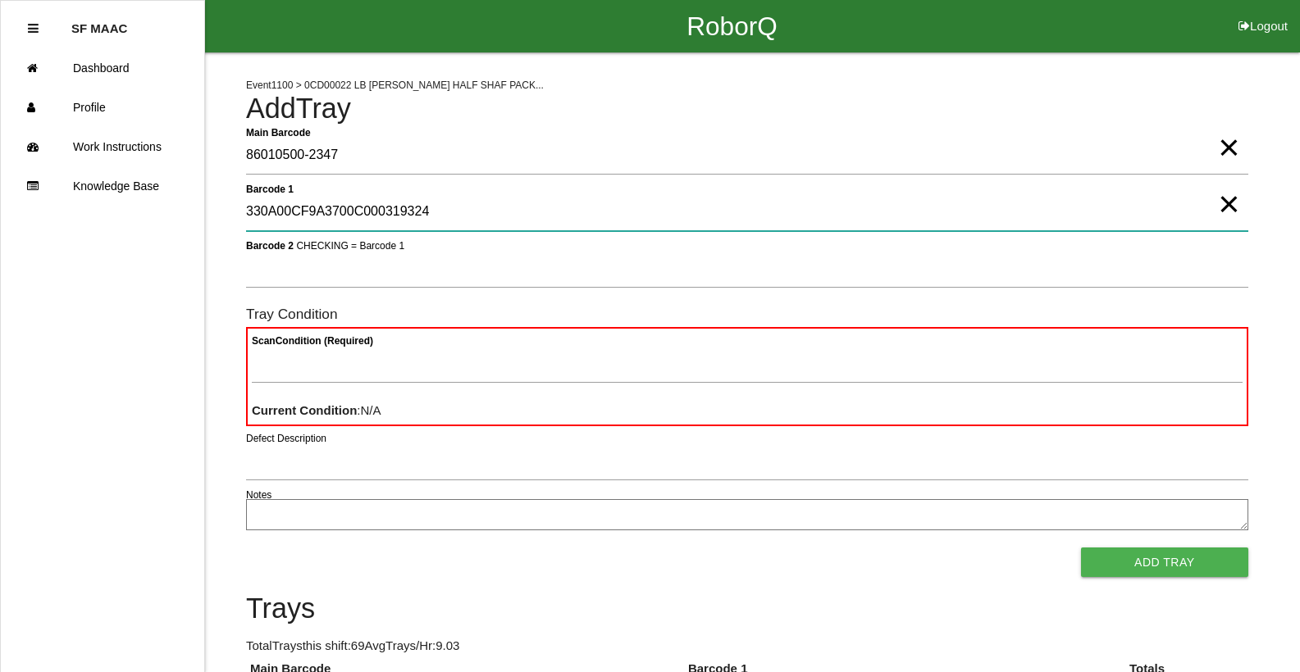
type 1 "330A00CF9A3700C000319324"
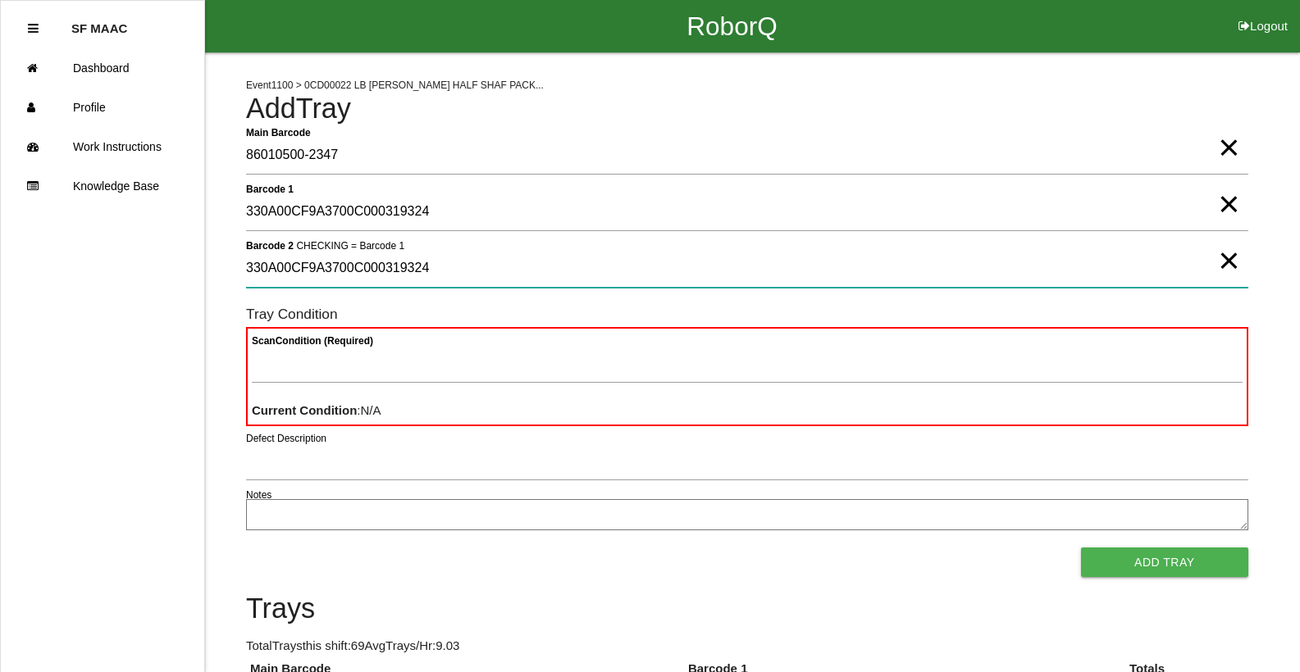
type 2 "330A00CF9A3700C000319324"
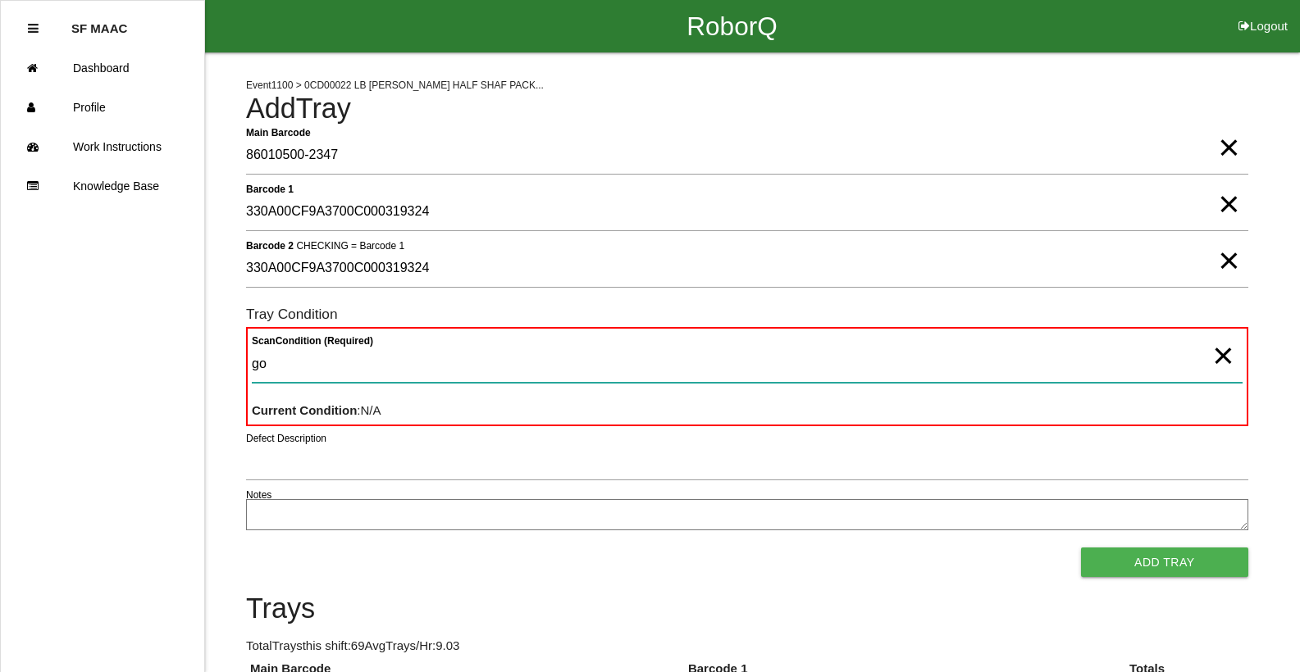
type Condition "goo"
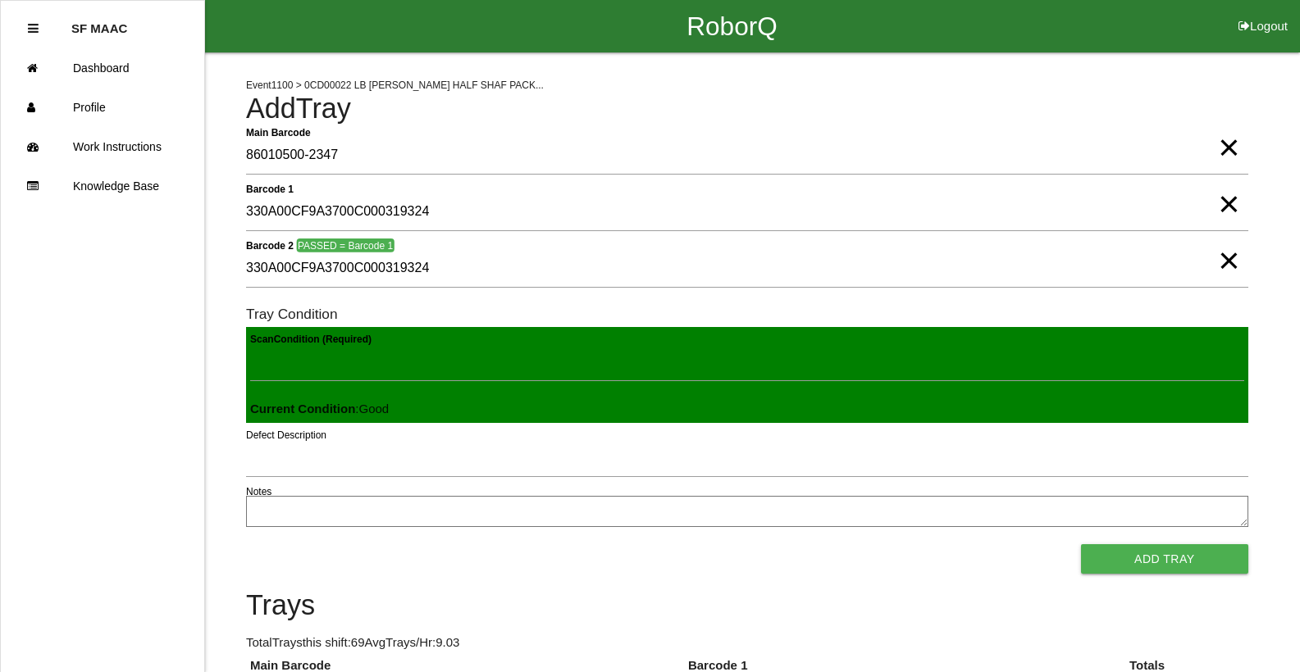
click at [1081, 545] on button "Add Tray" at bounding box center [1164, 560] width 167 height 30
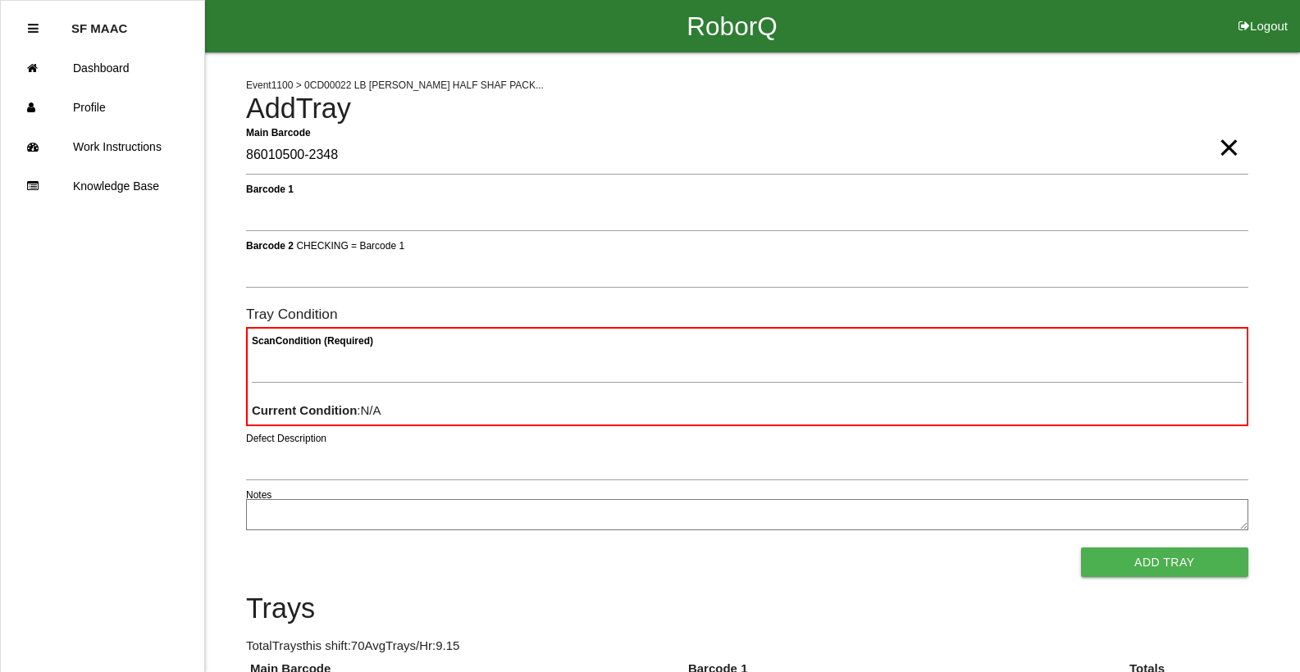
type Barcode "86010500-2348"
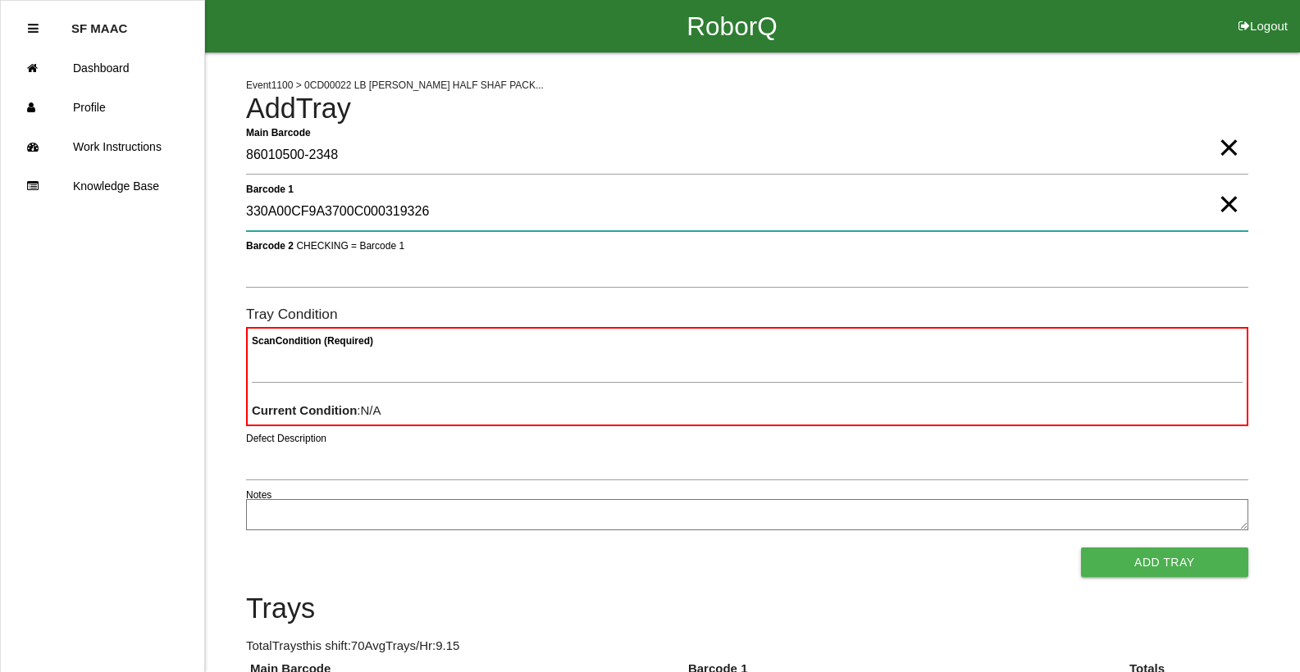
type 1 "330A00CF9A3700C000319326"
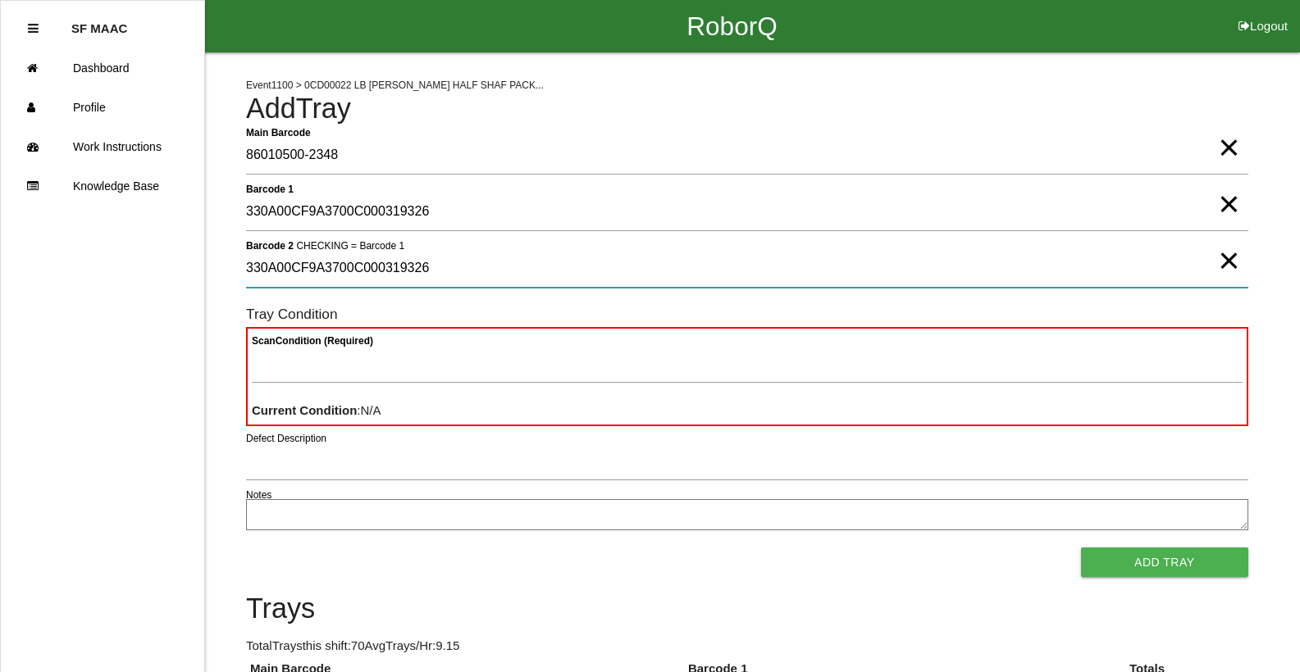
type 2 "330A00CF9A3700C000319326"
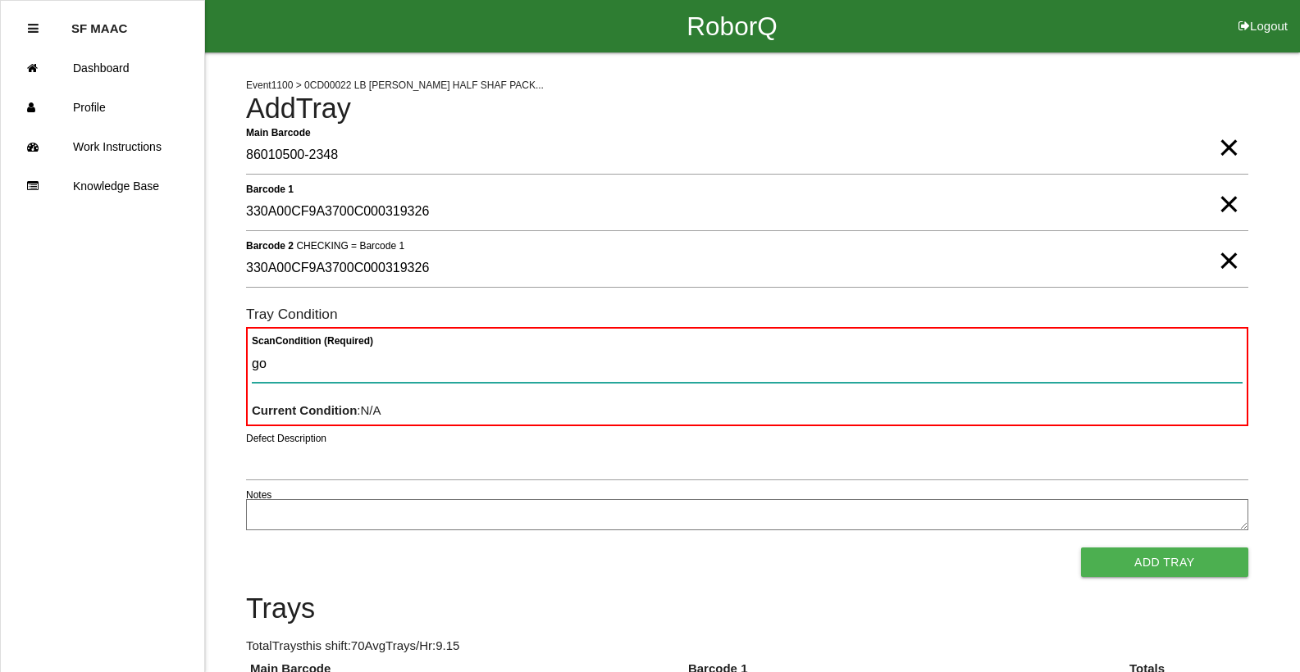
type Condition "goo"
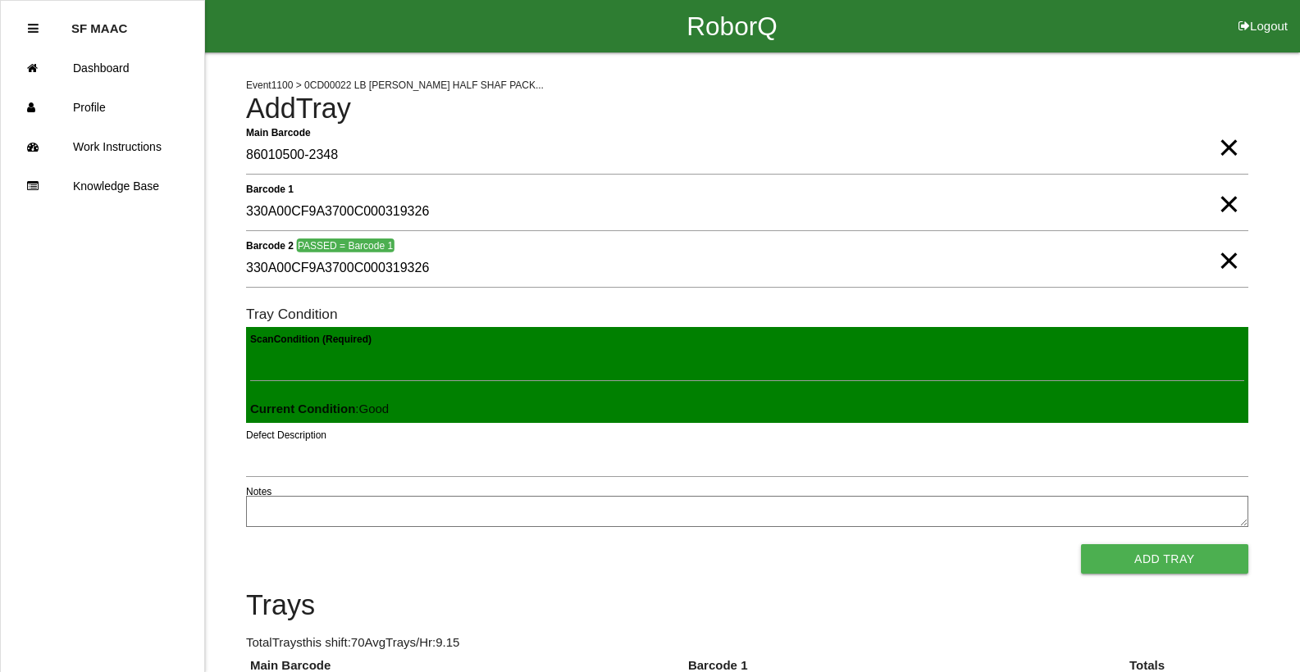
click button "Add Tray" at bounding box center [1164, 560] width 167 height 30
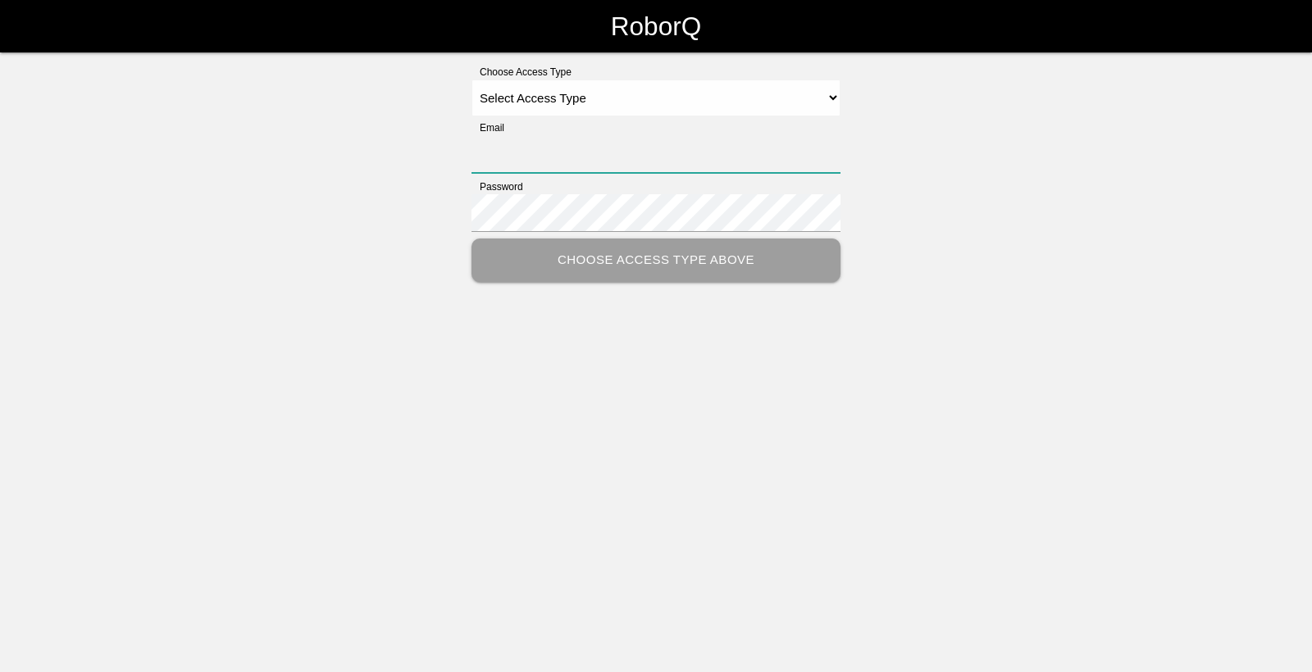
type input "[EMAIL_ADDRESS][DOMAIN_NAME]"
click at [676, 102] on select "Select Access Type Admin Customer Supervisor Worker" at bounding box center [656, 98] width 369 height 37
select select "Worker"
click at [472, 80] on select "Select Access Type Admin Customer Supervisor Worker" at bounding box center [656, 98] width 369 height 37
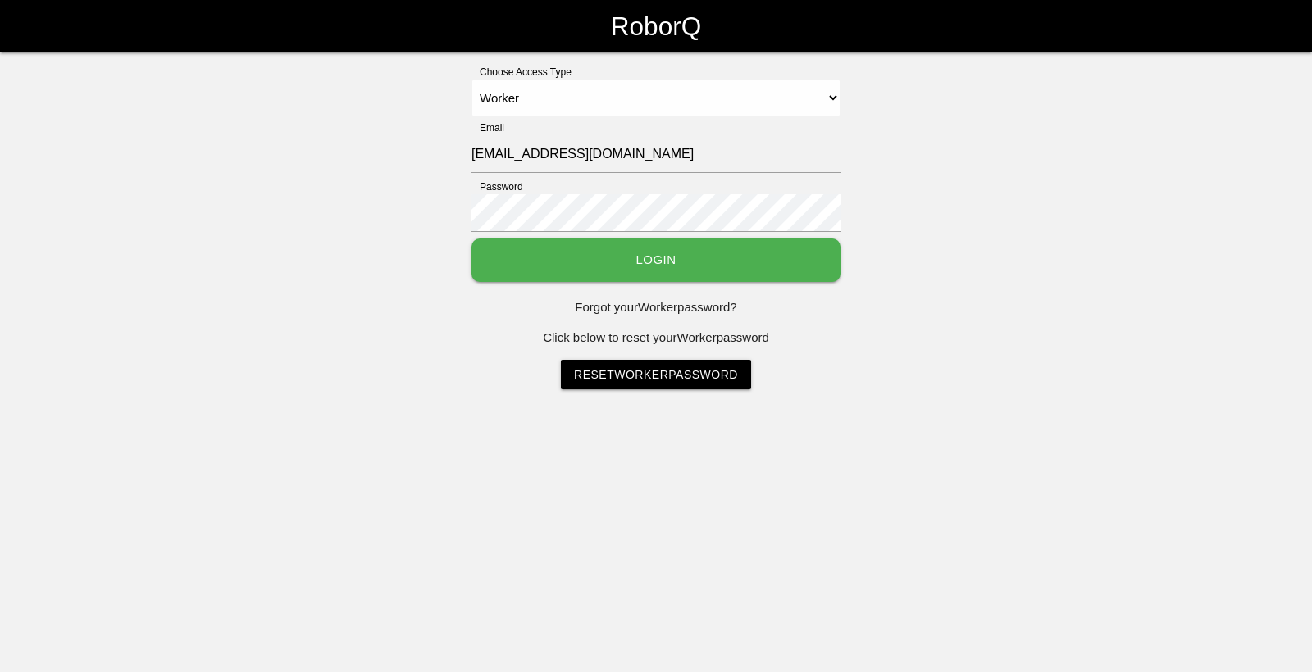
click at [590, 262] on button "Login" at bounding box center [656, 260] width 369 height 43
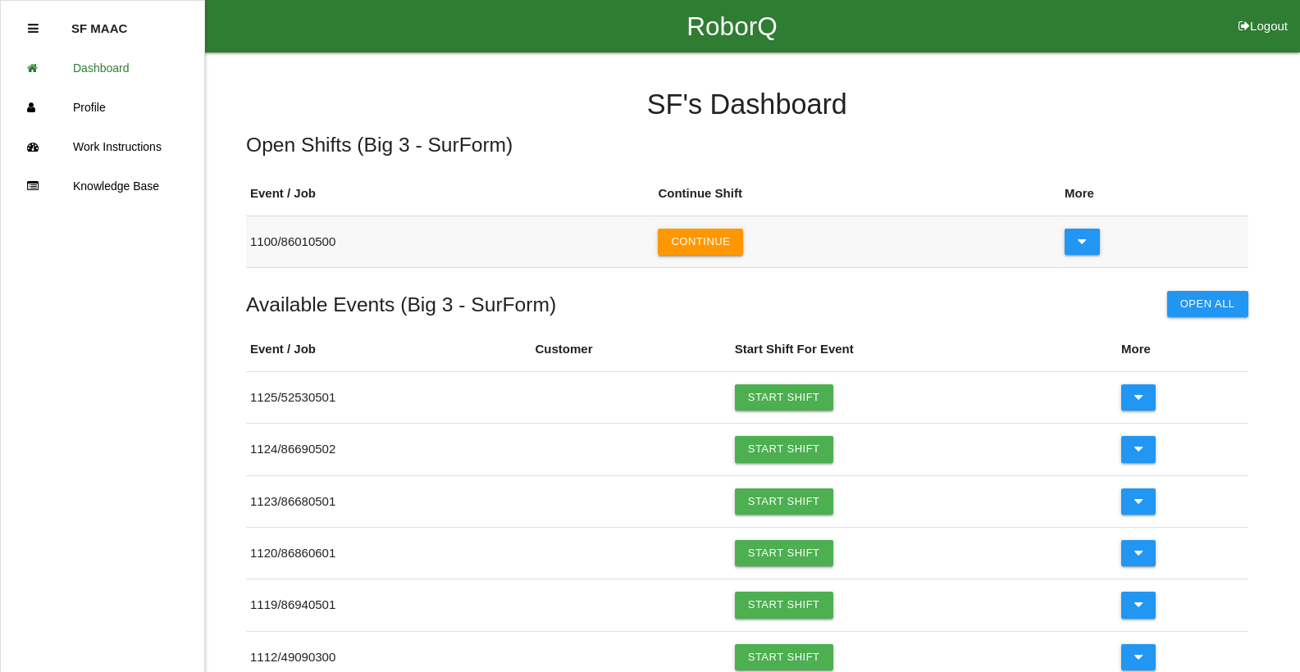
click at [693, 247] on button "Continue" at bounding box center [700, 242] width 85 height 26
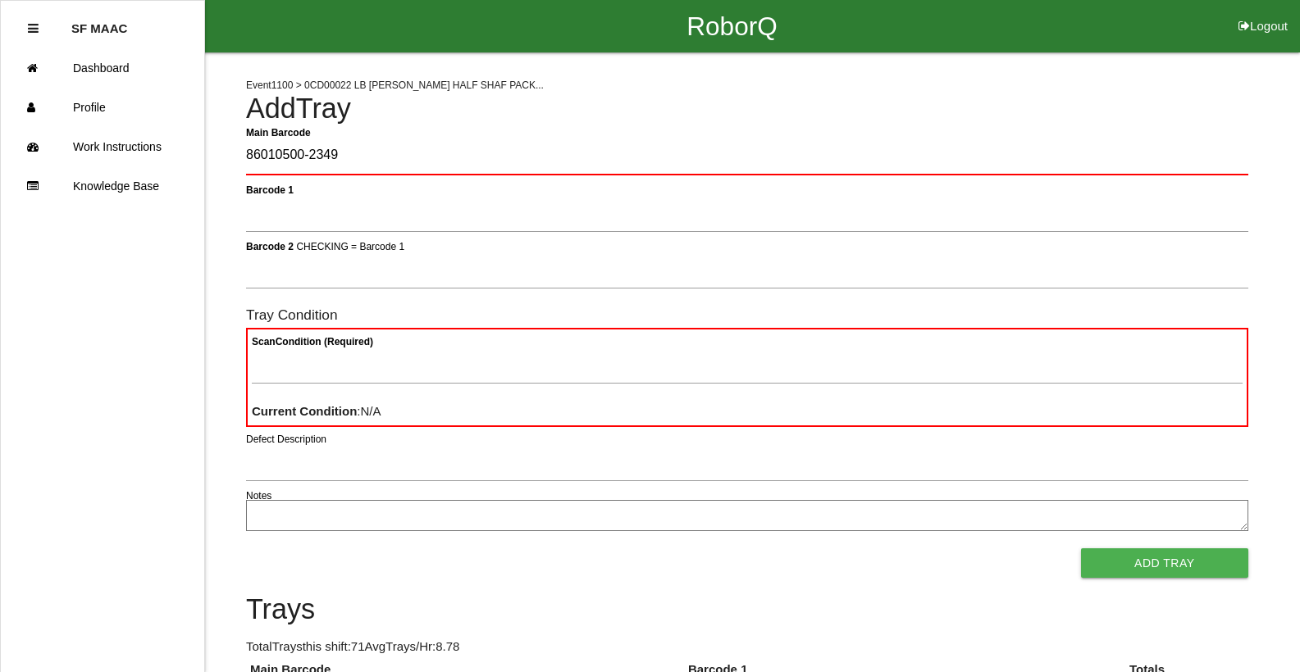
type Barcode "86010500-2349"
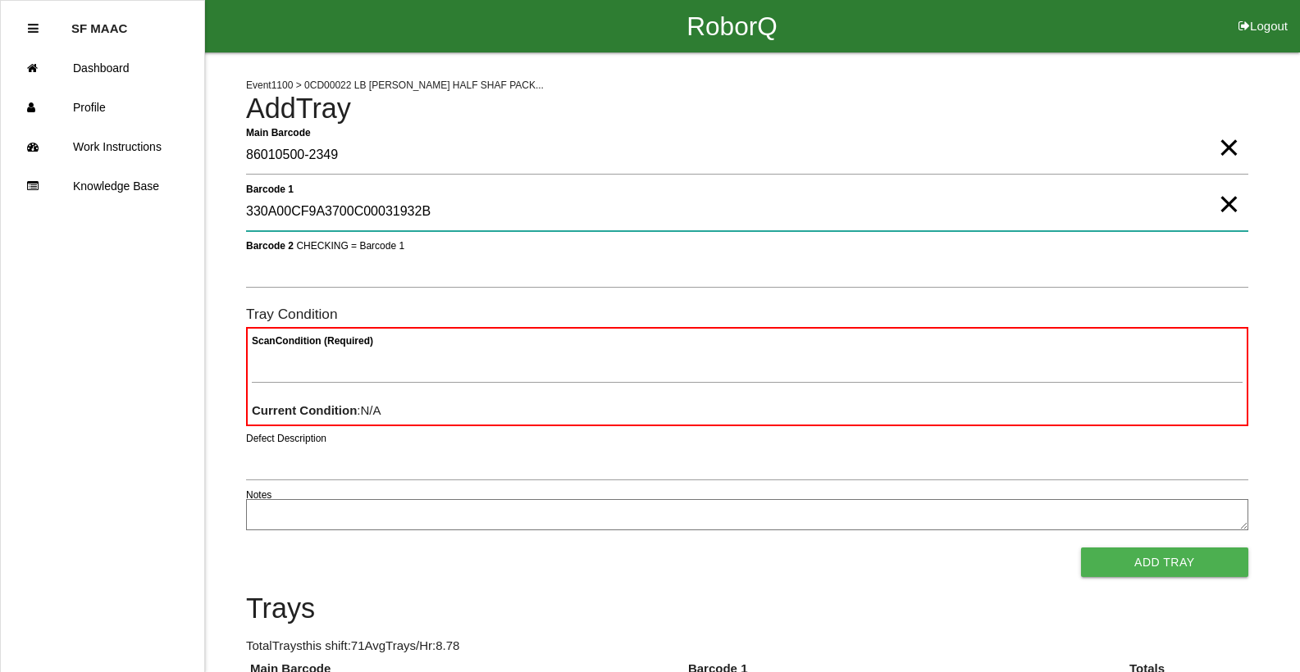
type 1 "330A00CF9A3700C00031932B"
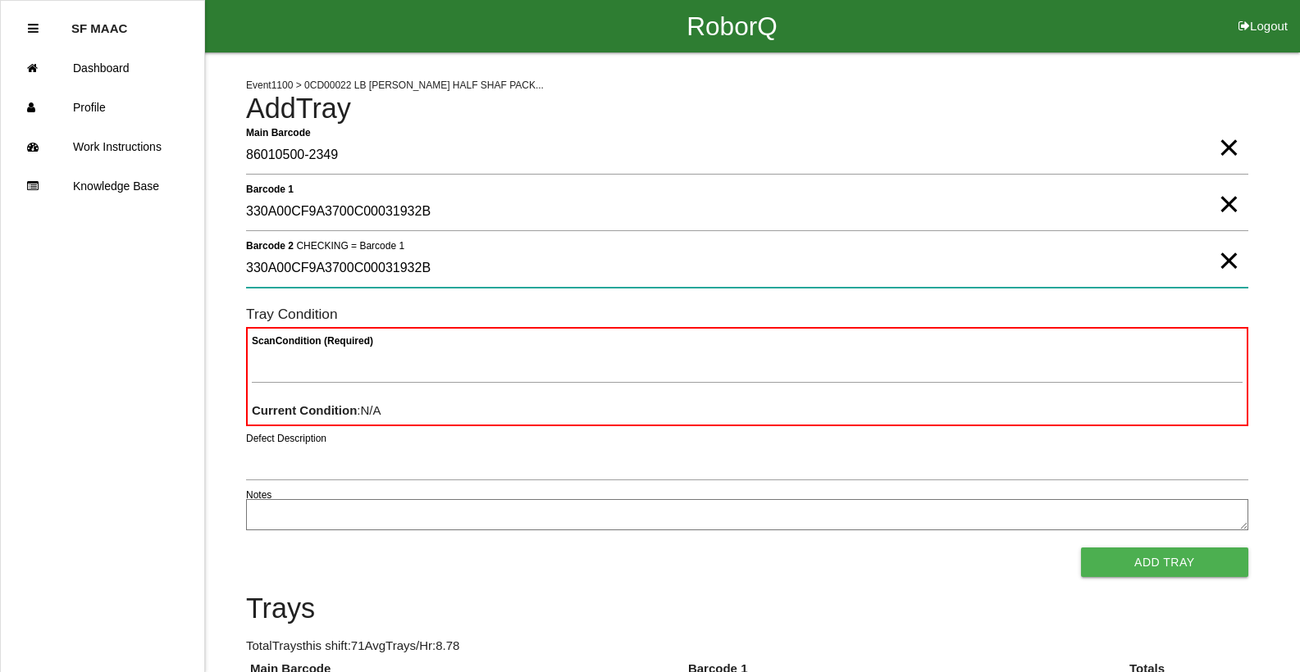
type 2 "330A00CF9A3700C00031932B"
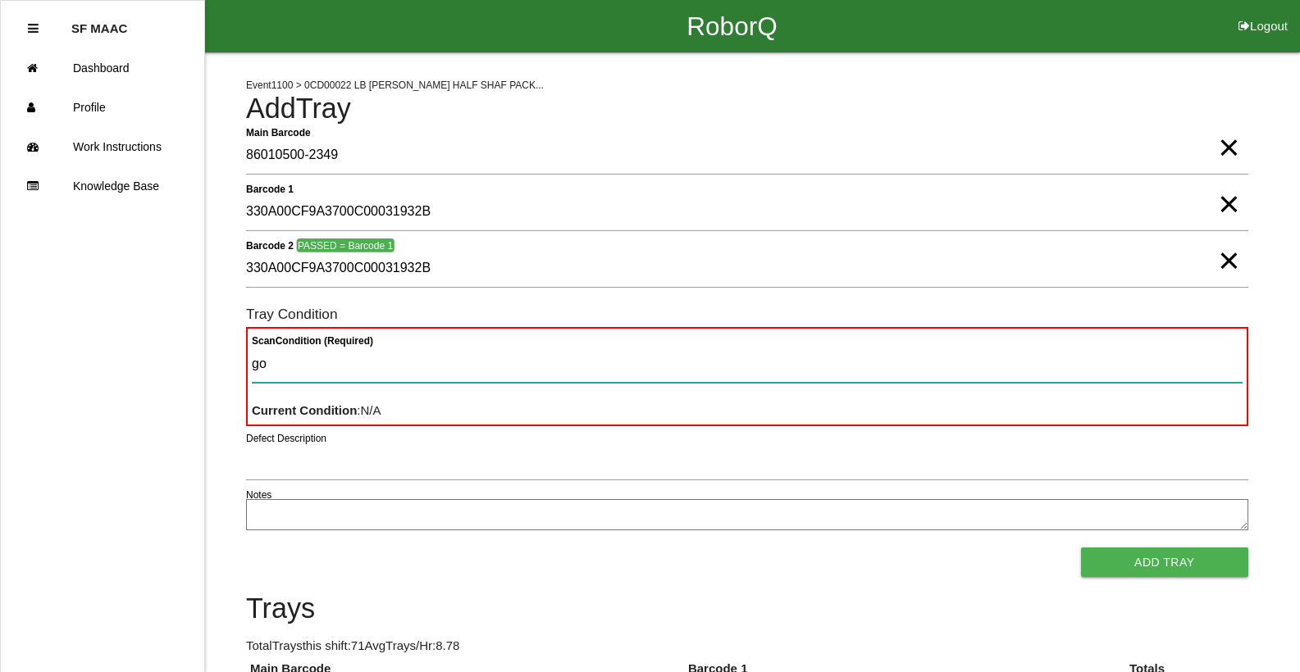
type Condition "goo"
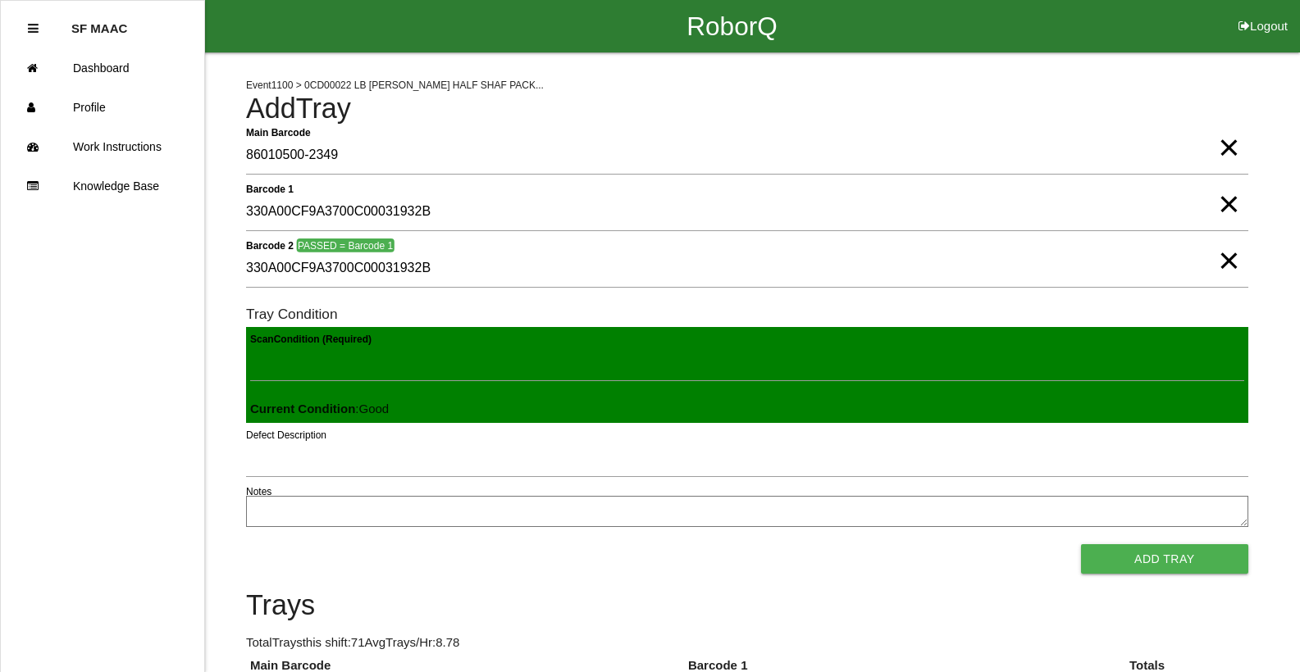
click at [1081, 545] on button "Add Tray" at bounding box center [1164, 560] width 167 height 30
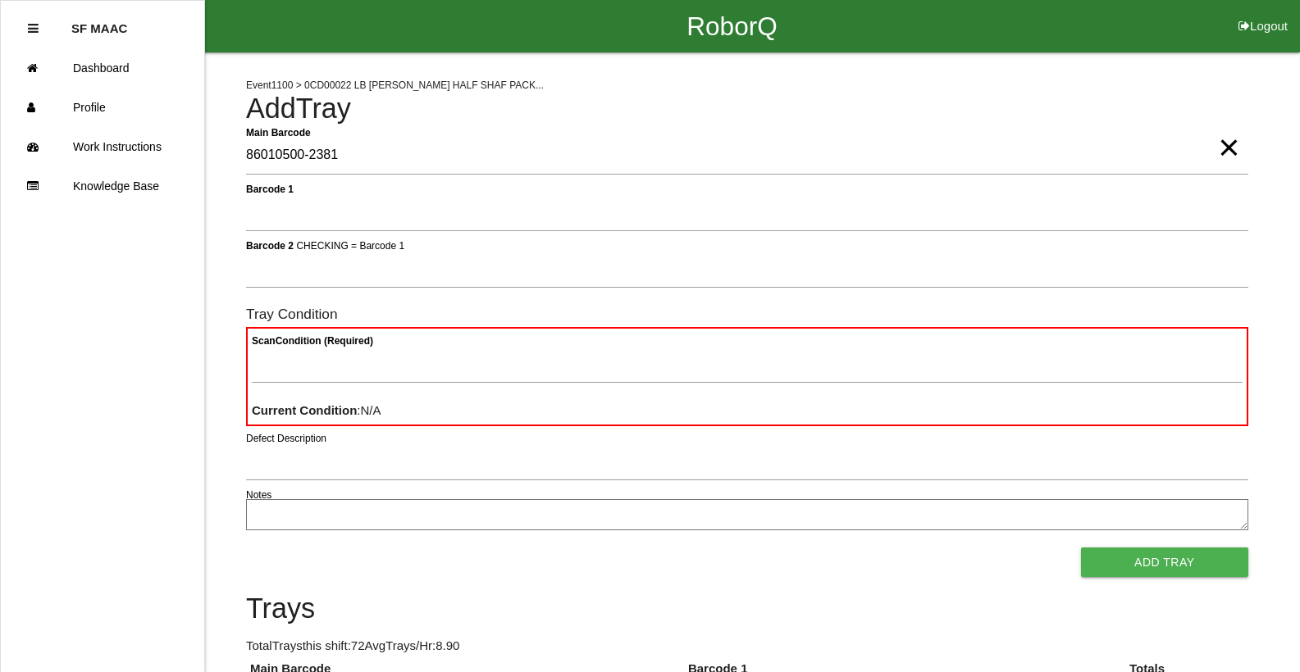
type Barcode "86010500-2381"
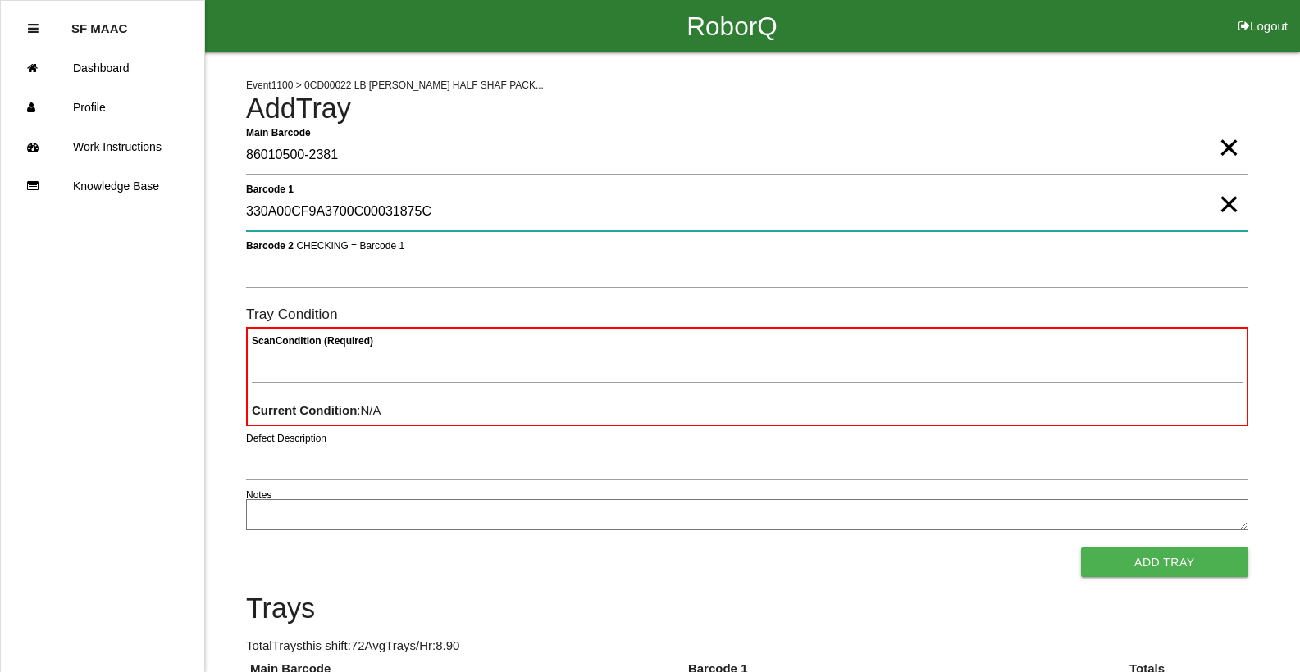
type 1 "330A00CF9A3700C00031875C"
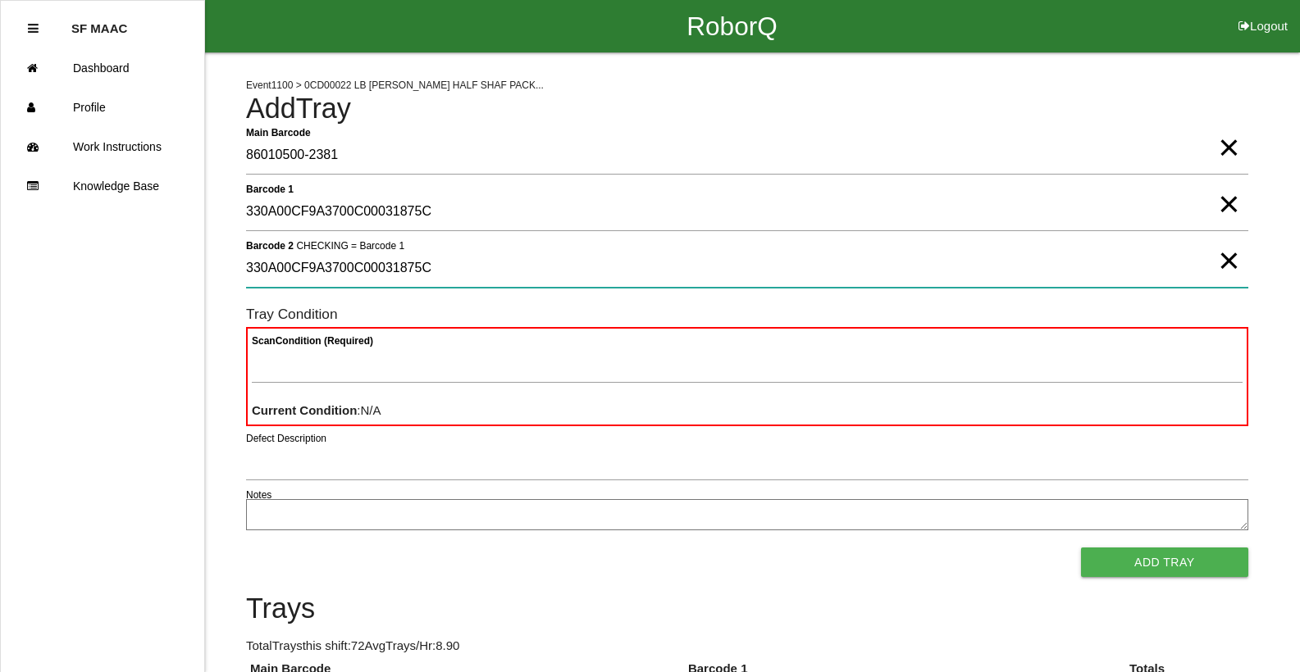
type 2 "330A00CF9A3700C00031875C"
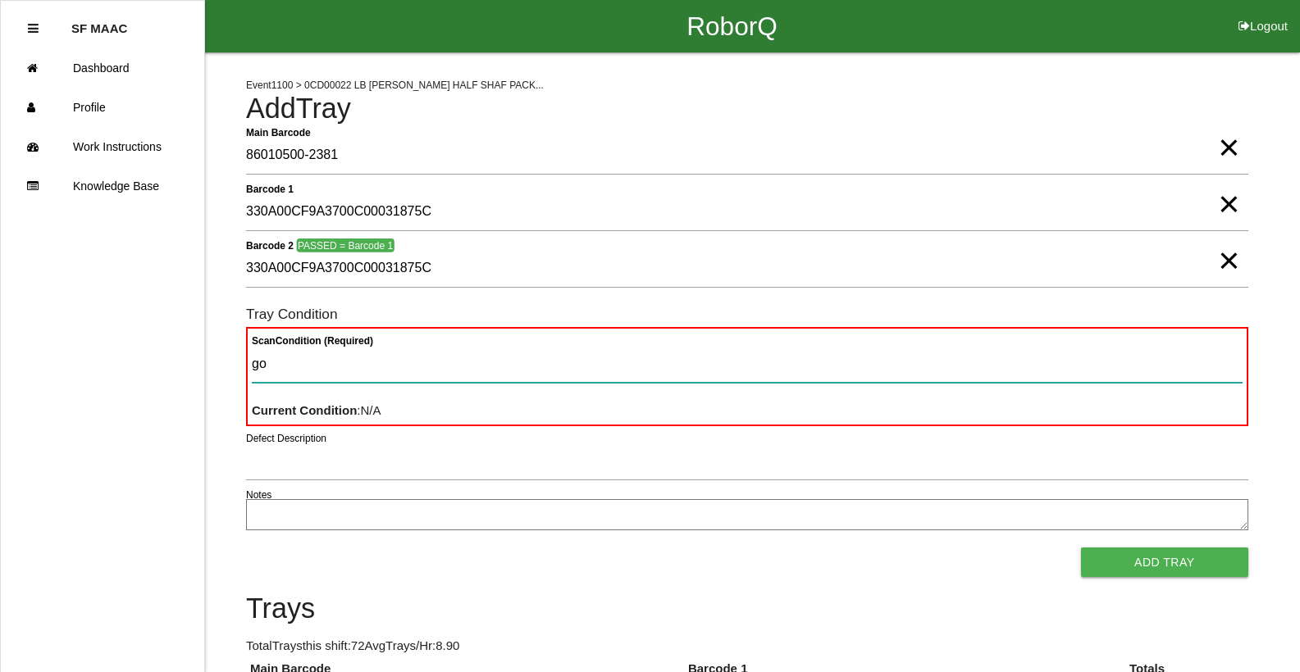
type Condition "goo"
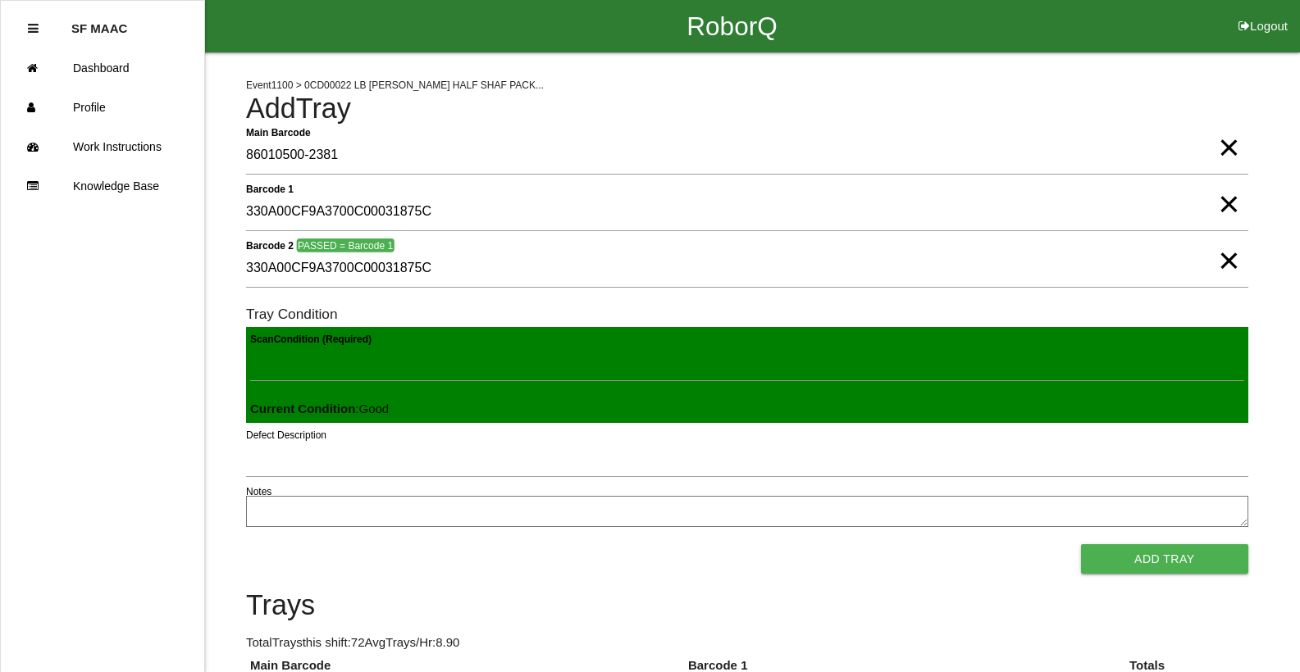
click at [1081, 545] on button "Add Tray" at bounding box center [1164, 560] width 167 height 30
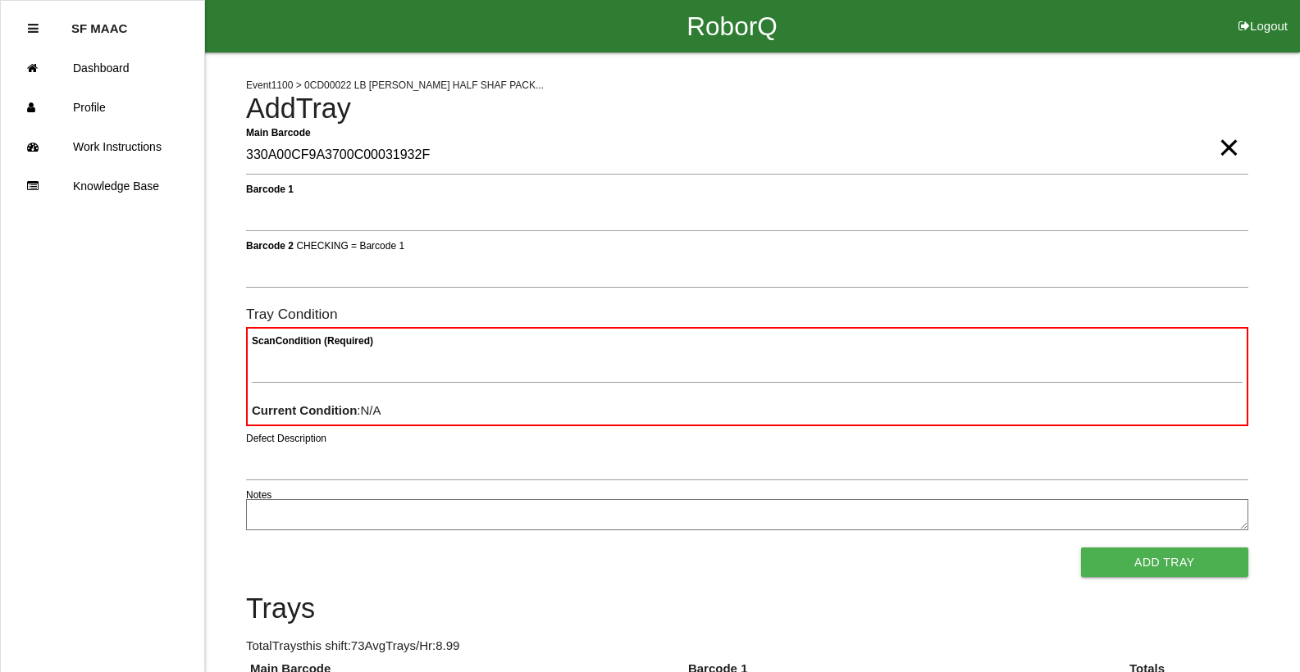
type Barcode "330A00CF9A3700C00031932F"
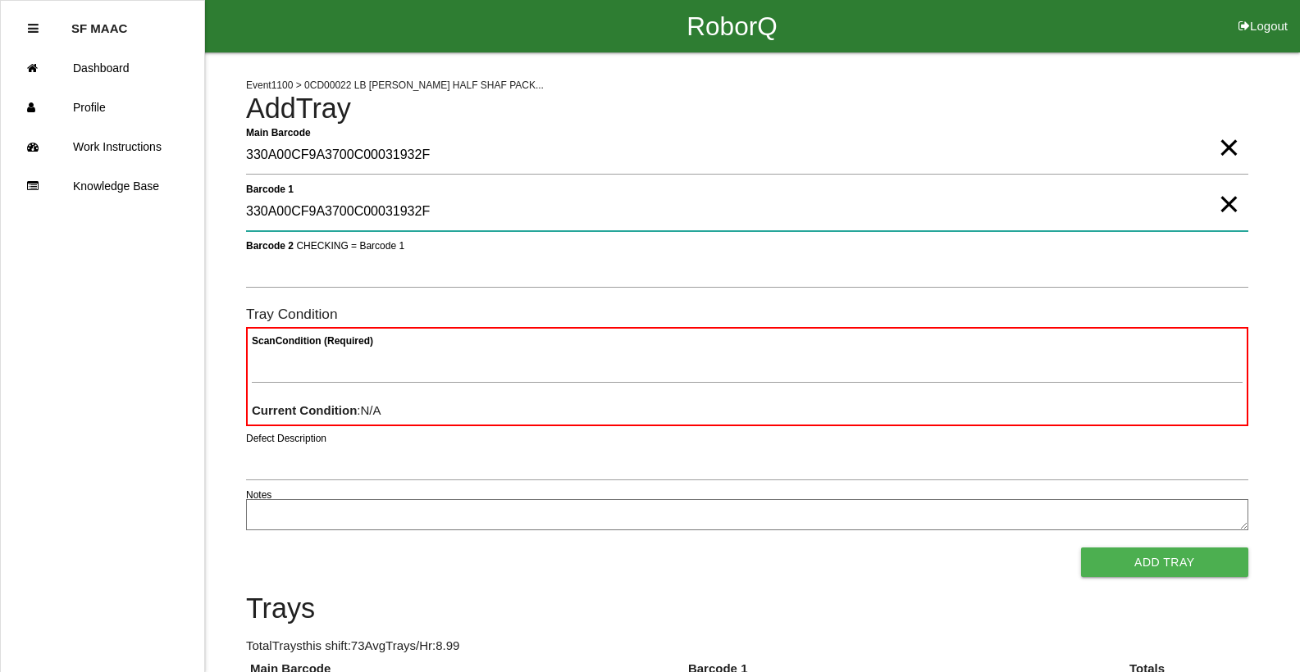
type 1 "330A00CF9A3700C00031932F"
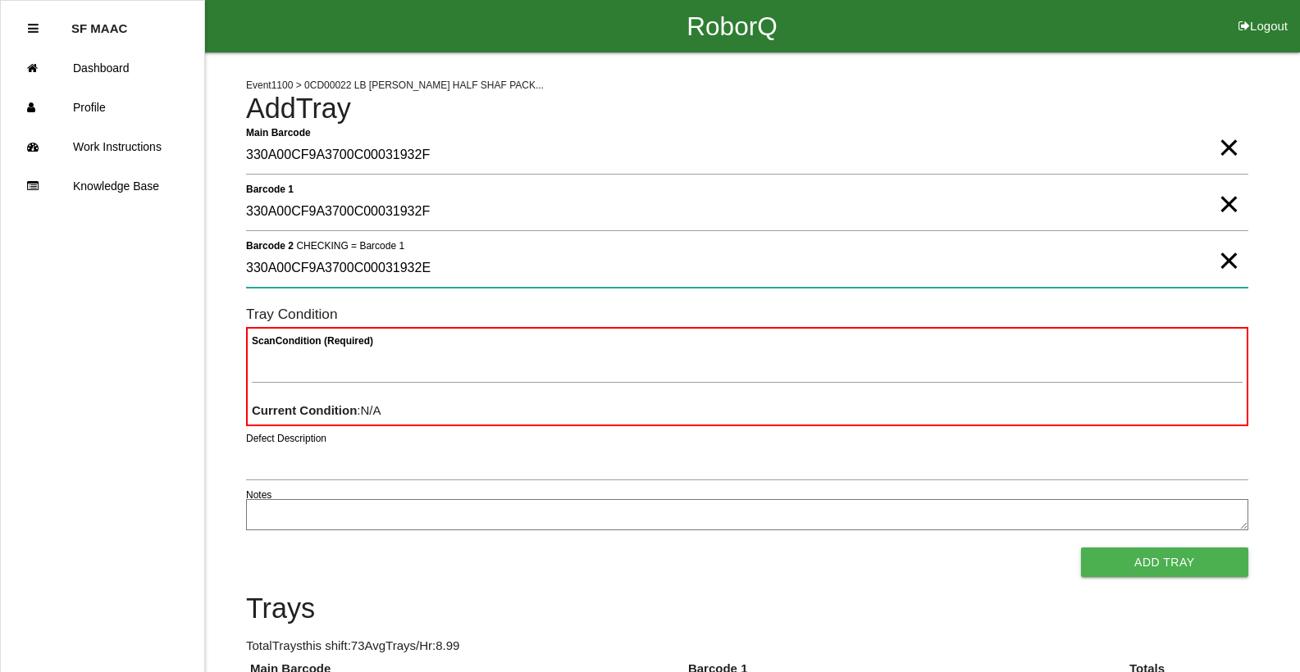
type 2 "330A00CF9A3700C00031932E"
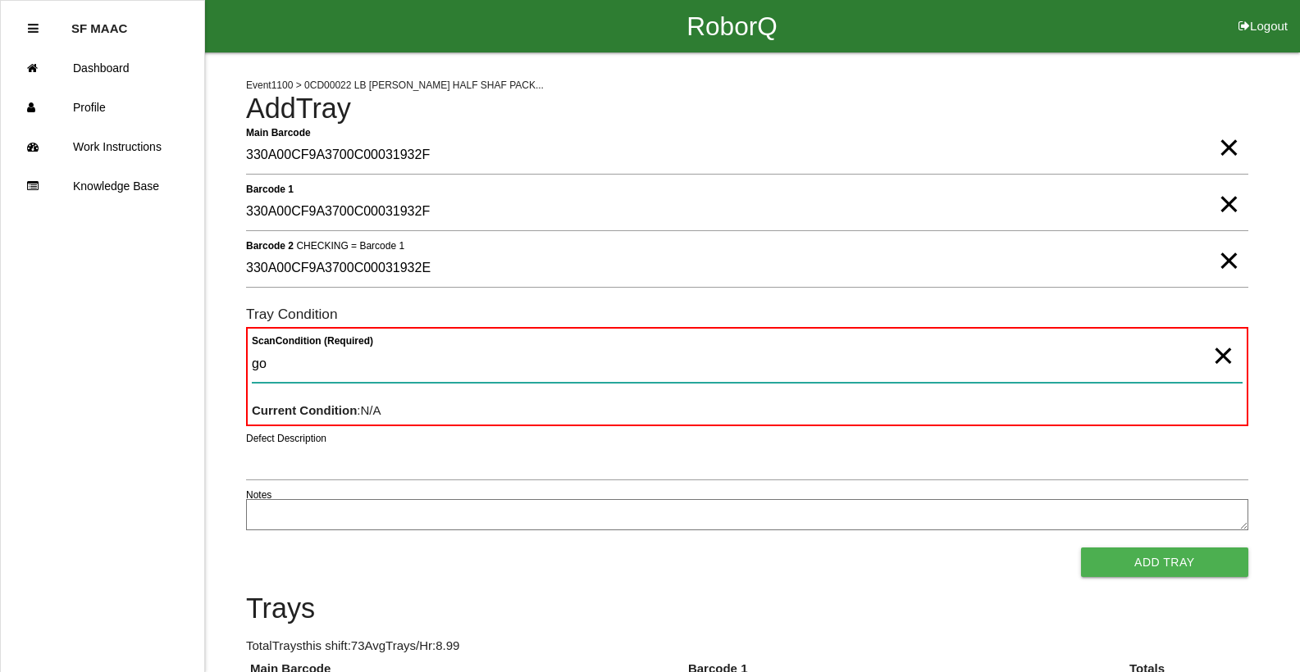
type Condition "goo"
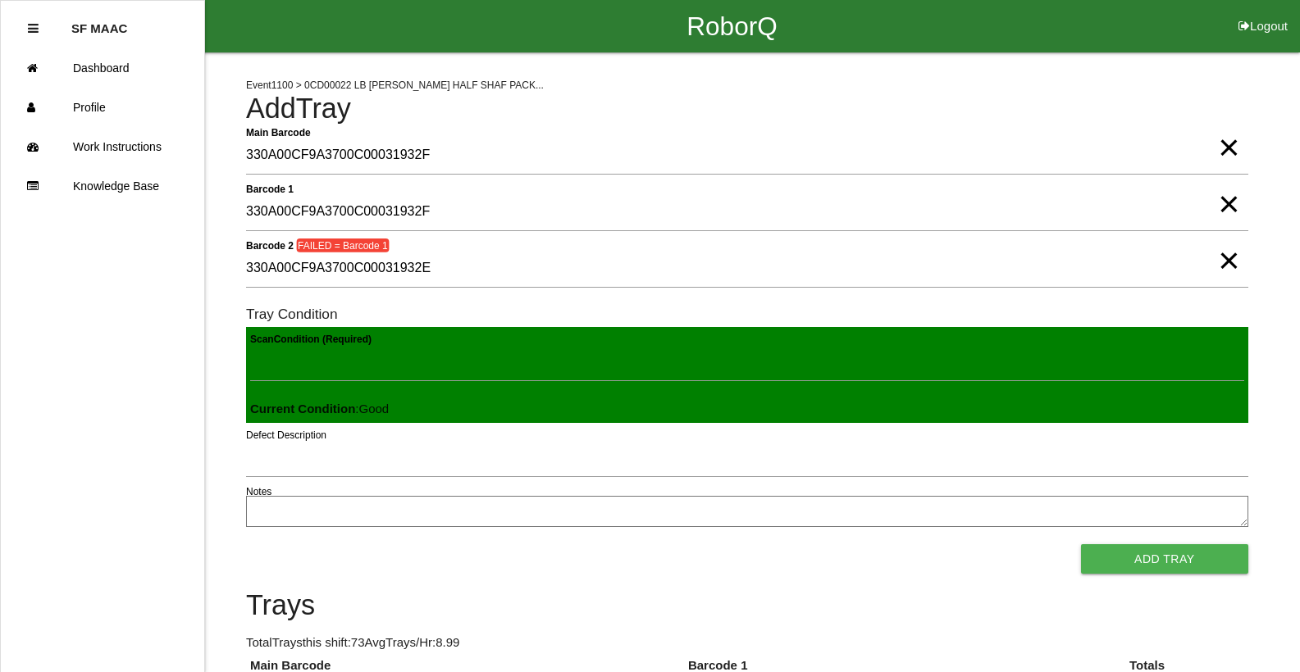
click at [1081, 545] on button "Add Tray" at bounding box center [1164, 560] width 167 height 30
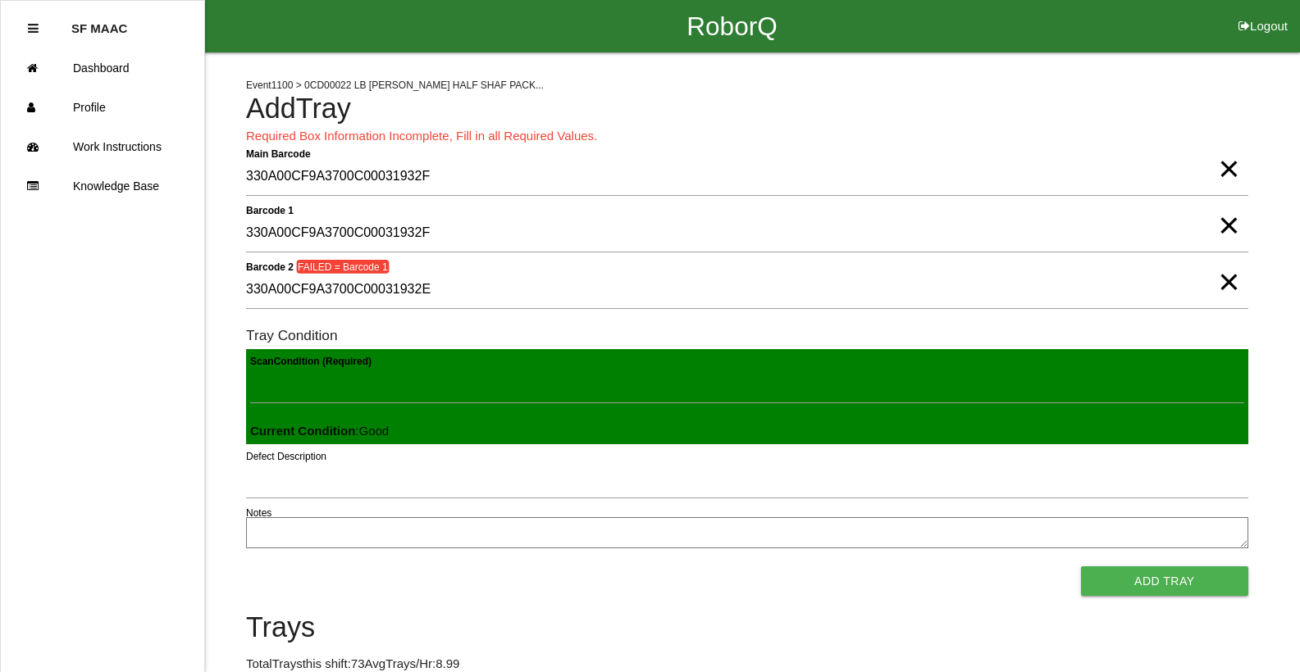
drag, startPoint x: 1228, startPoint y: 231, endPoint x: 1233, endPoint y: 225, distance: 8.7
click at [1230, 226] on span "×" at bounding box center [1228, 209] width 21 height 33
click at [1225, 162] on span "×" at bounding box center [1228, 152] width 21 height 33
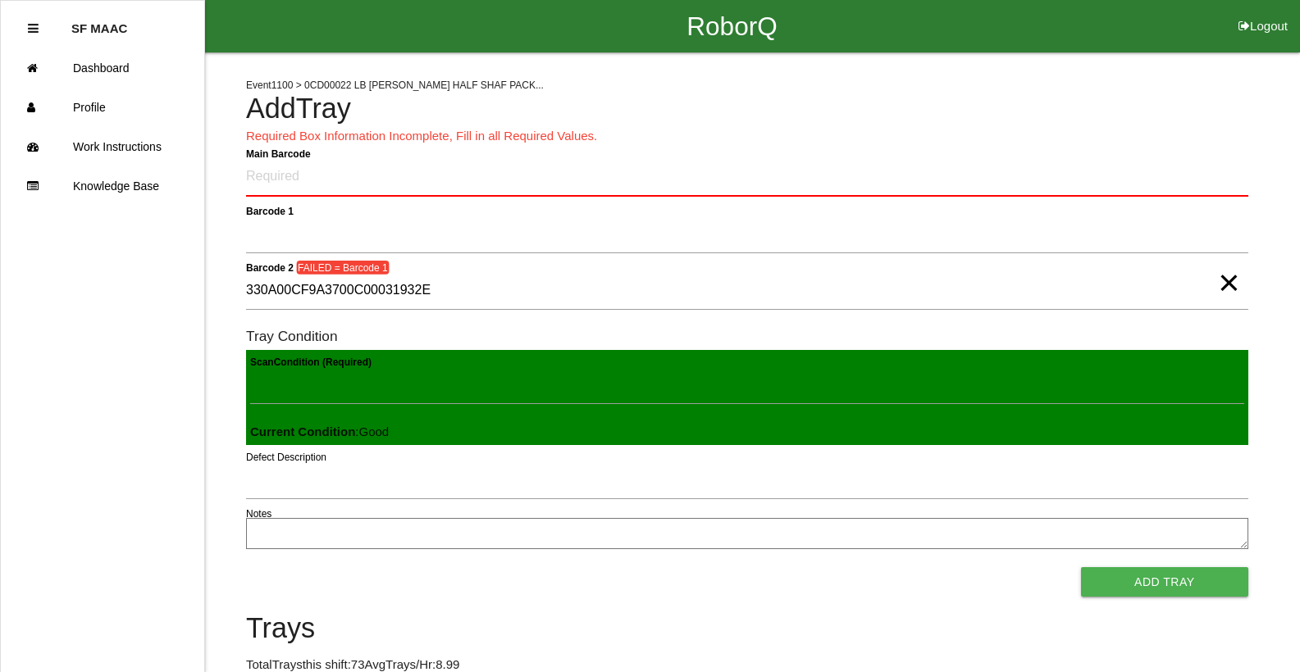
click at [1227, 283] on span "×" at bounding box center [1228, 266] width 21 height 33
click at [1124, 178] on Barcode "Main Barcode" at bounding box center [747, 177] width 1002 height 39
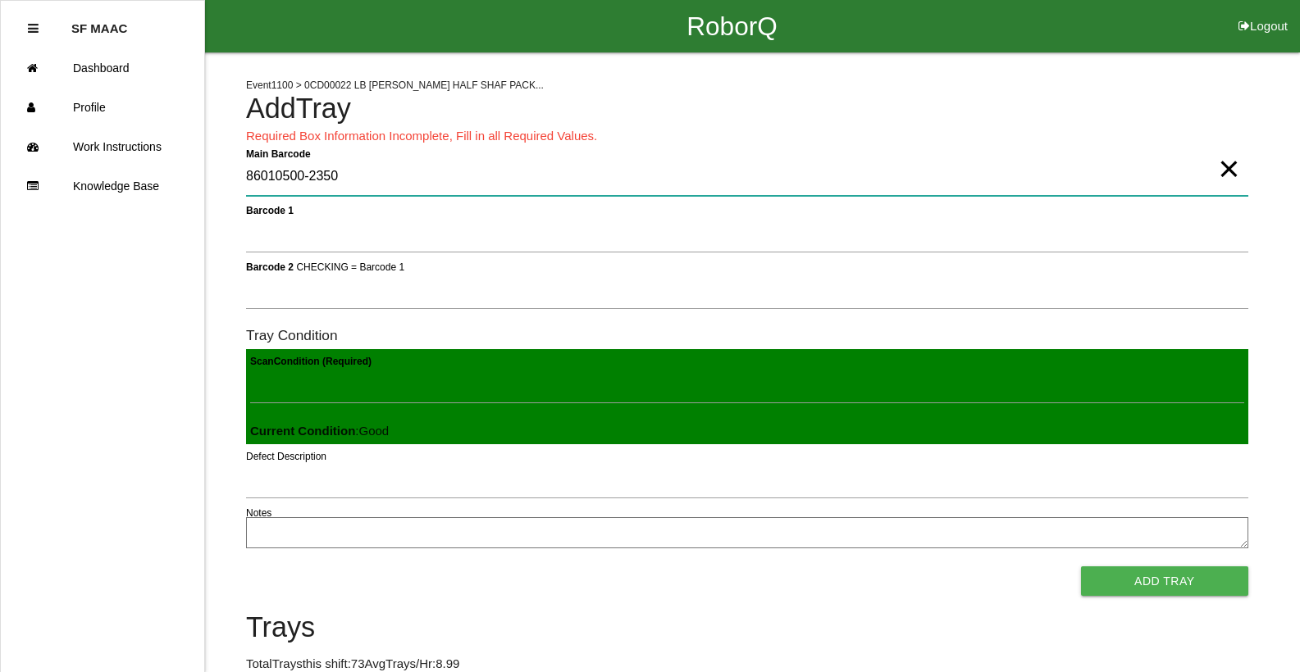
type Barcode "86010500-2350"
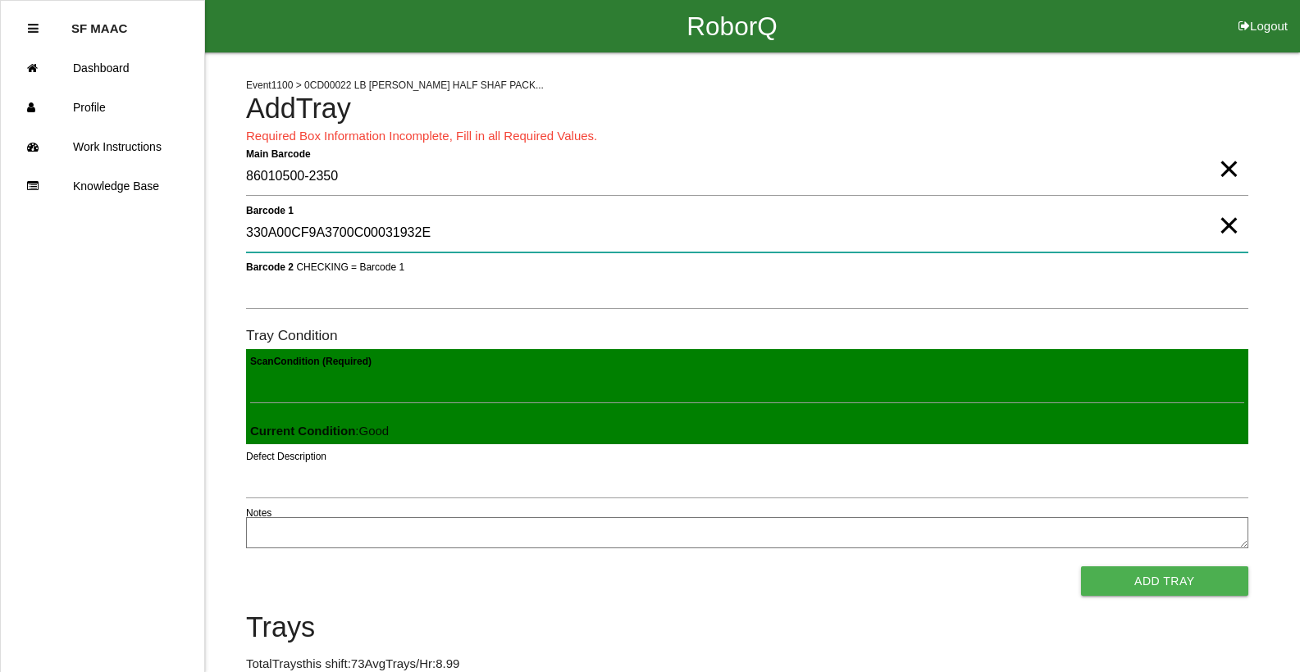
type 1 "330A00CF9A3700C00031932E"
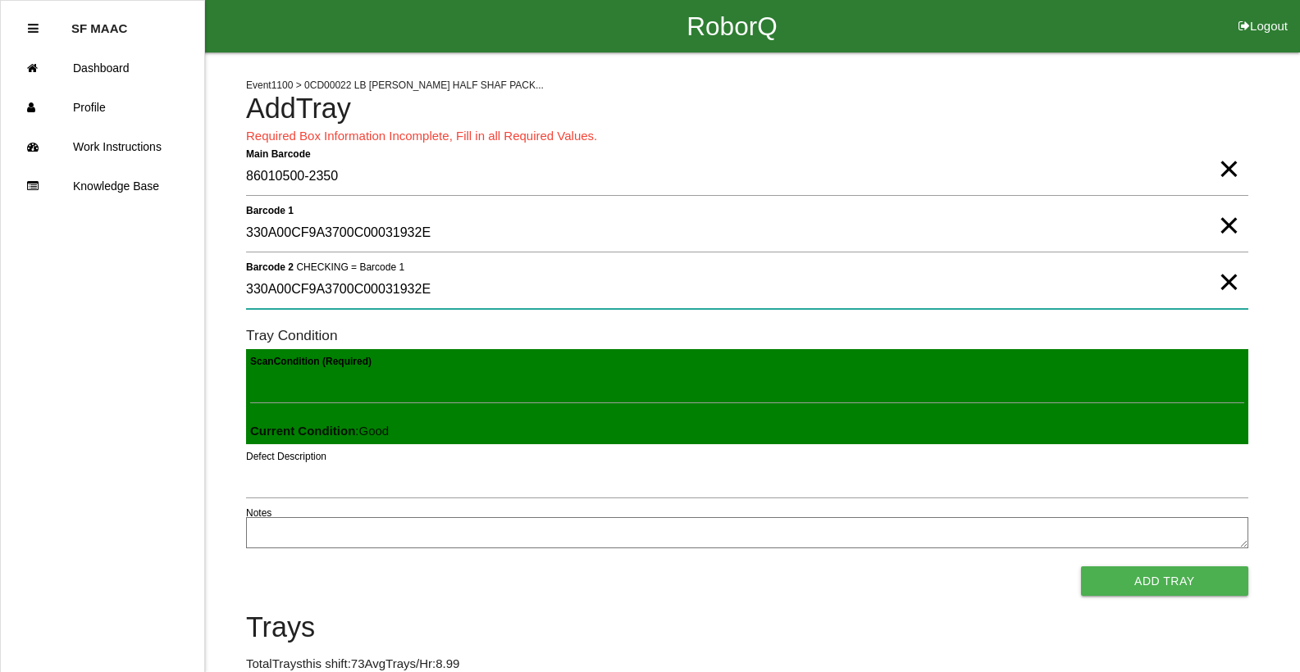
type 2 "330A00CF9A3700C00031932E"
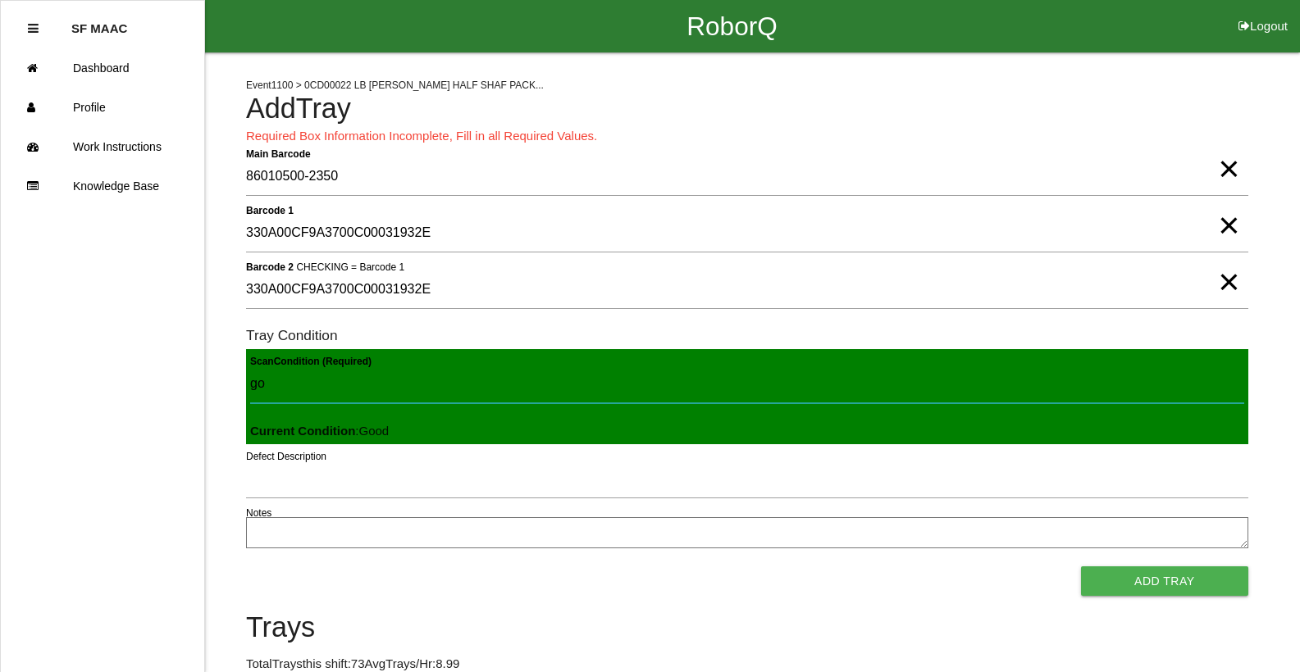
type Condition "goo"
click at [1081, 567] on button "Add Tray" at bounding box center [1164, 582] width 167 height 30
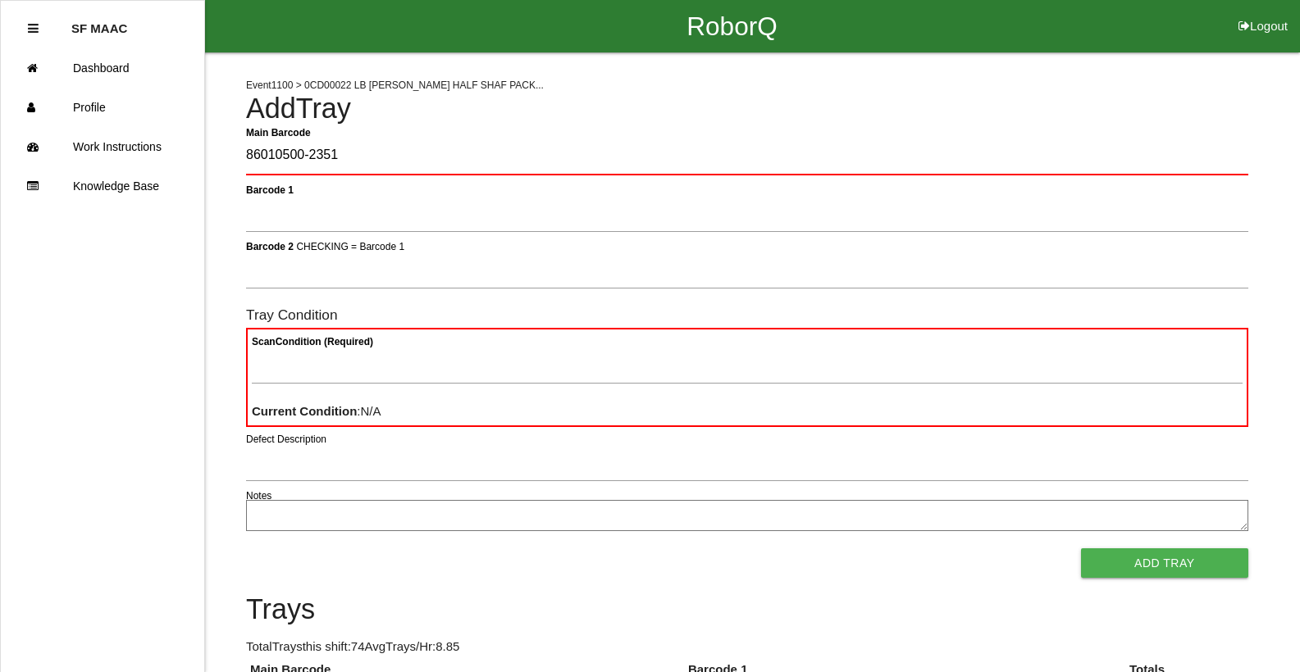
type Barcode "86010500-2351"
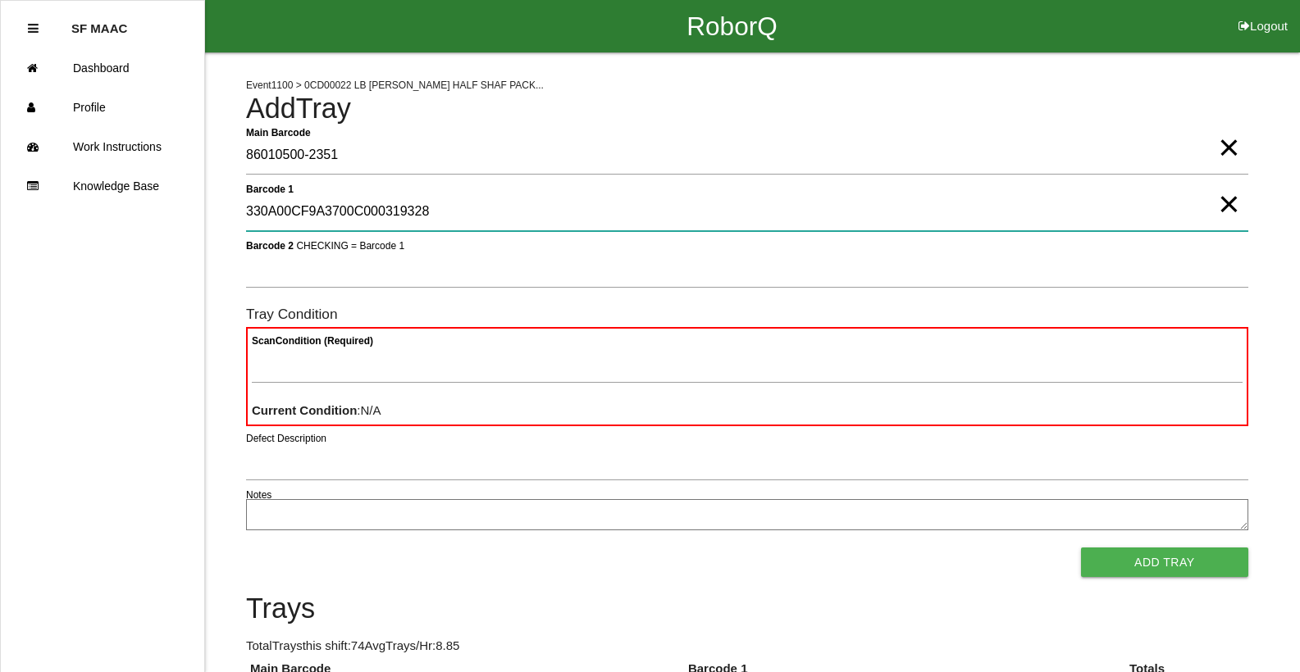
type 1 "330A00CF9A3700C000319328"
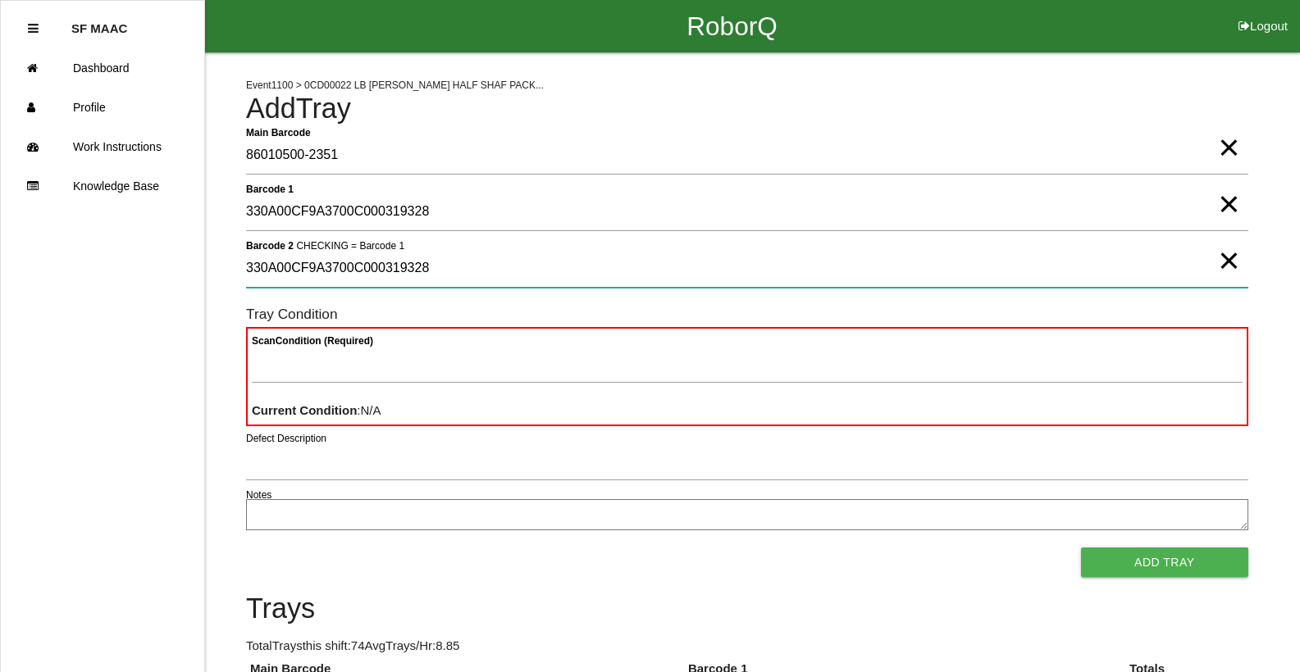
type 2 "330A00CF9A3700C000319328"
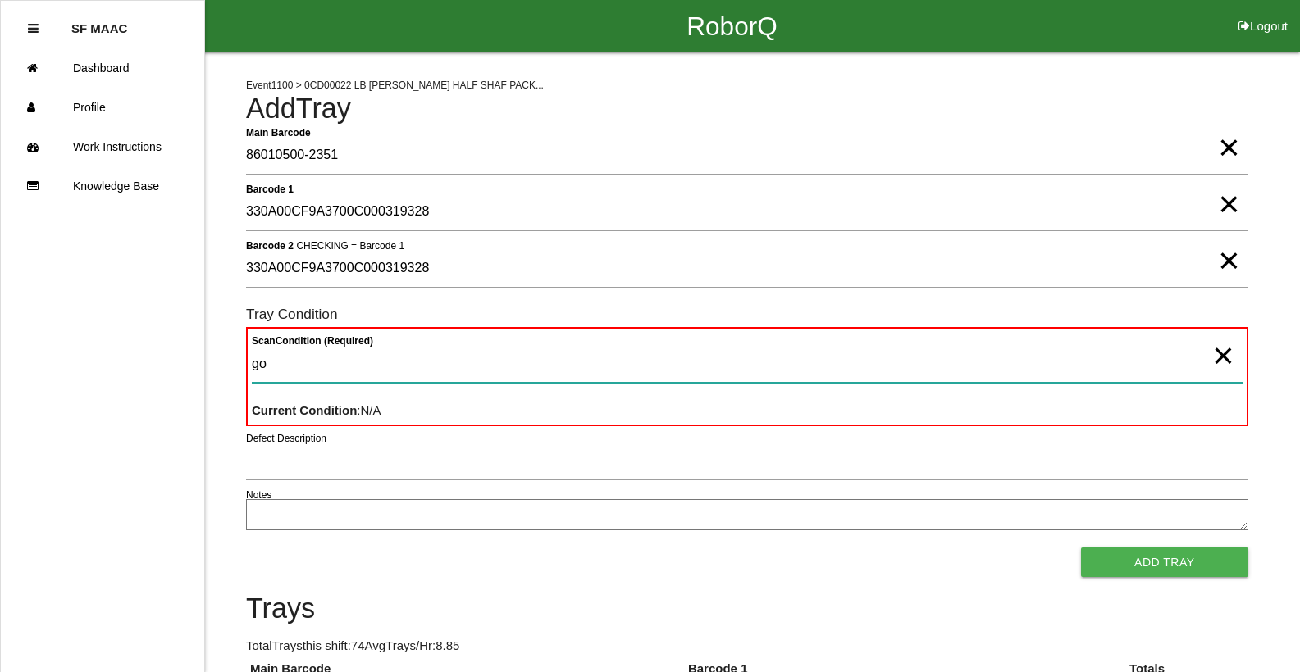
type Condition "goo"
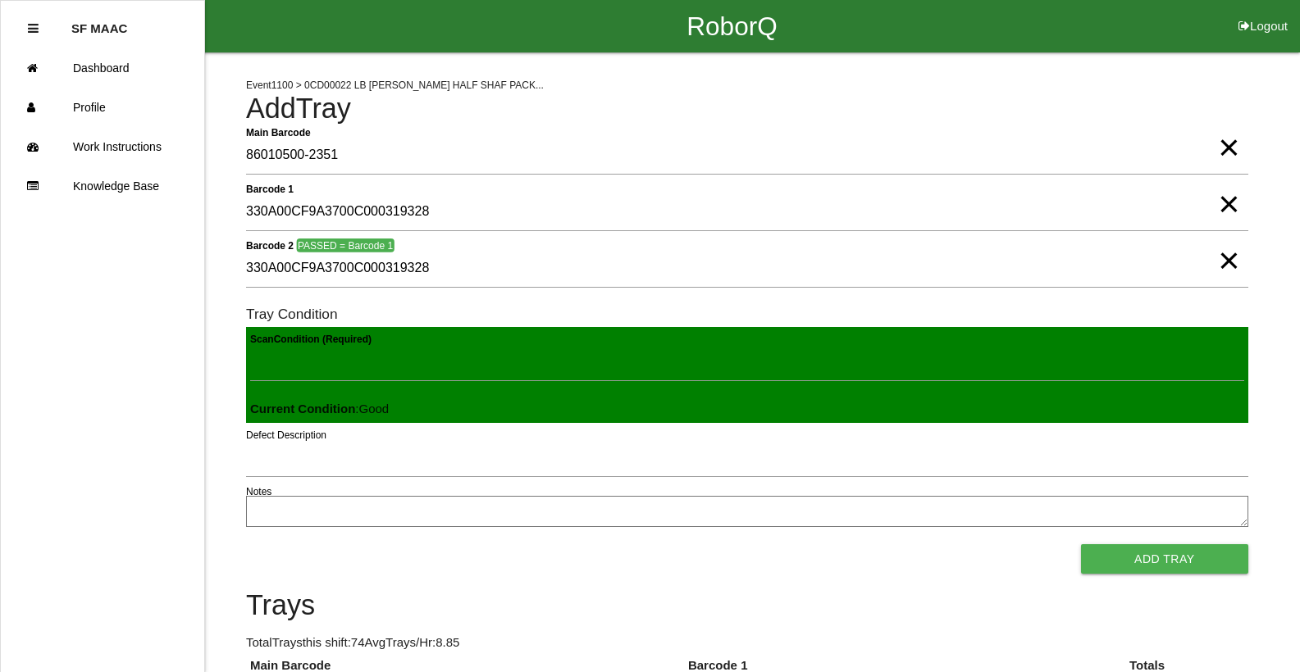
click at [1081, 545] on button "Add Tray" at bounding box center [1164, 560] width 167 height 30
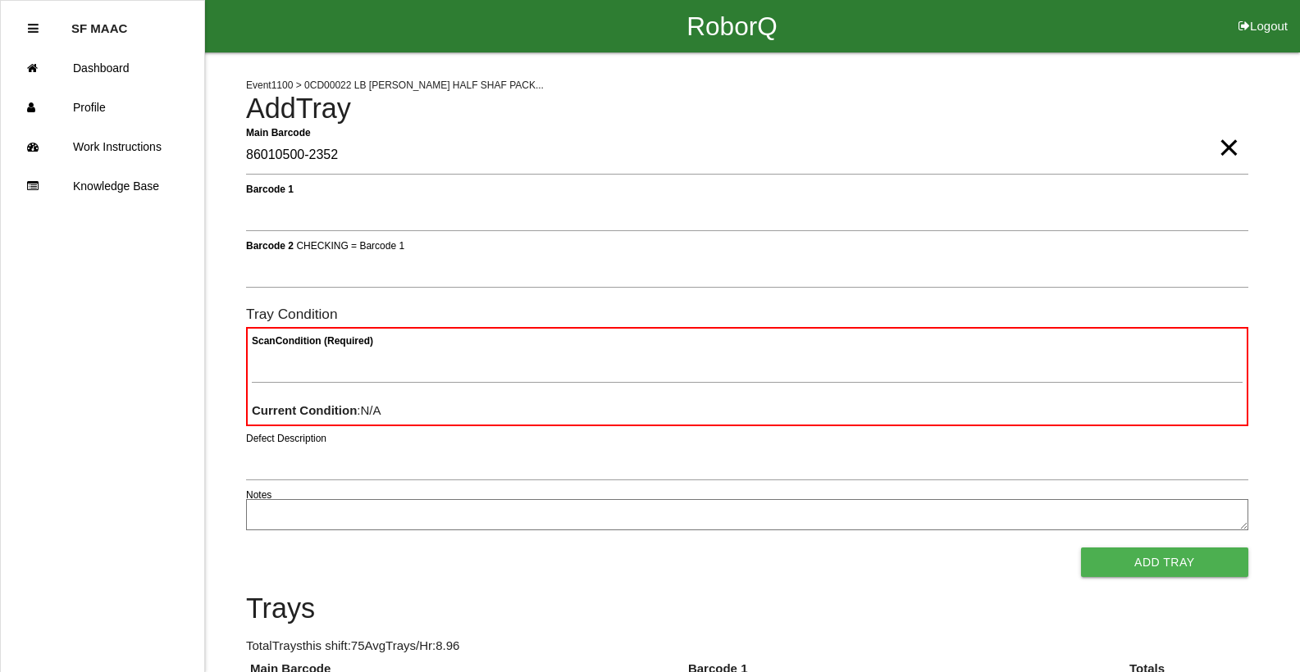
type Barcode "86010500-2352"
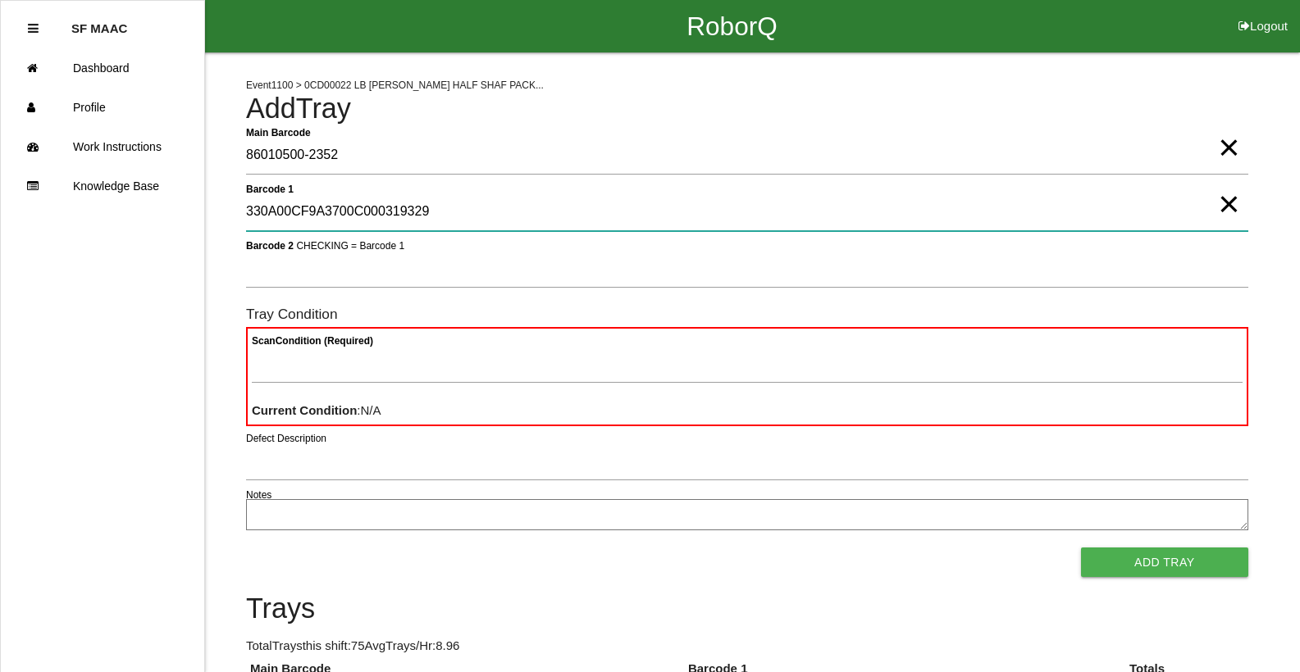
type 1 "330A00CF9A3700C000319329"
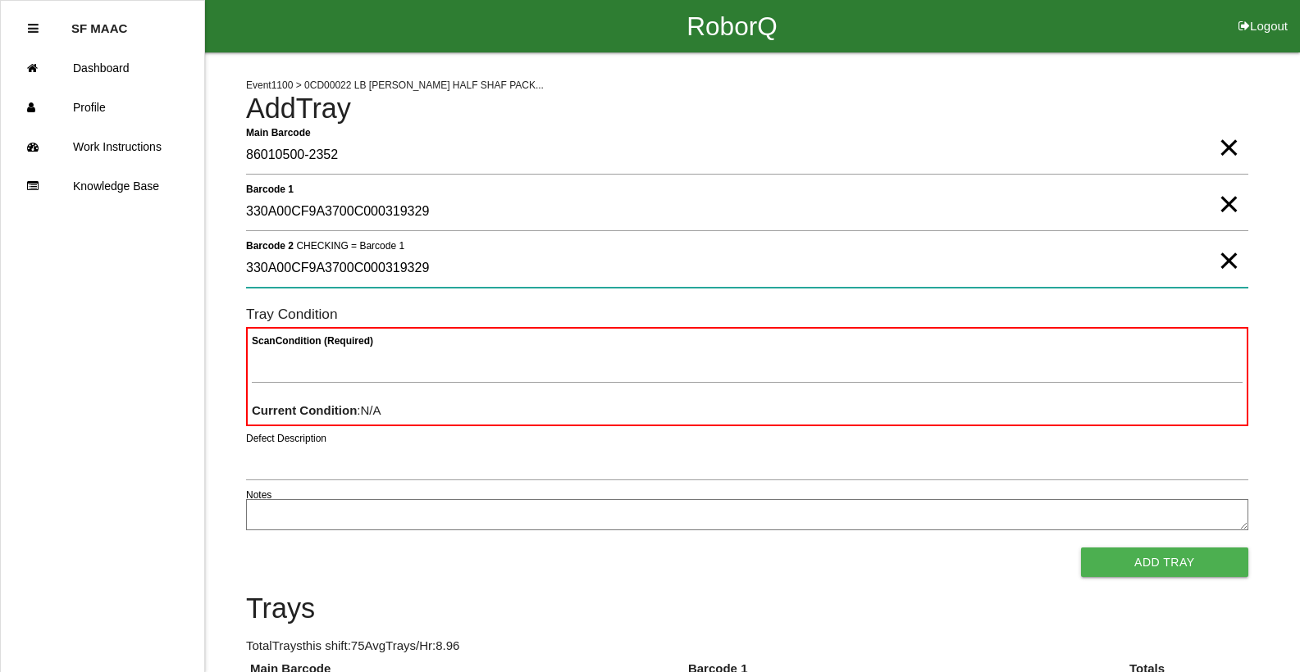
type 2 "330A00CF9A3700C000319329"
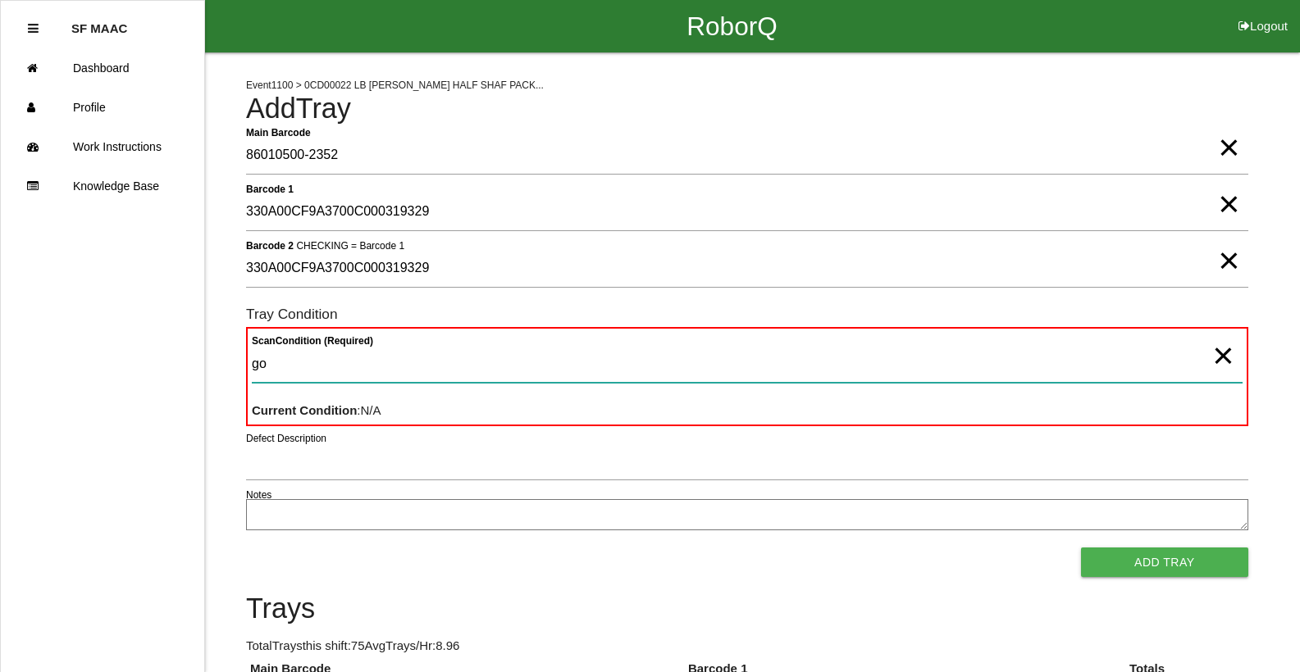
type Condition "goo"
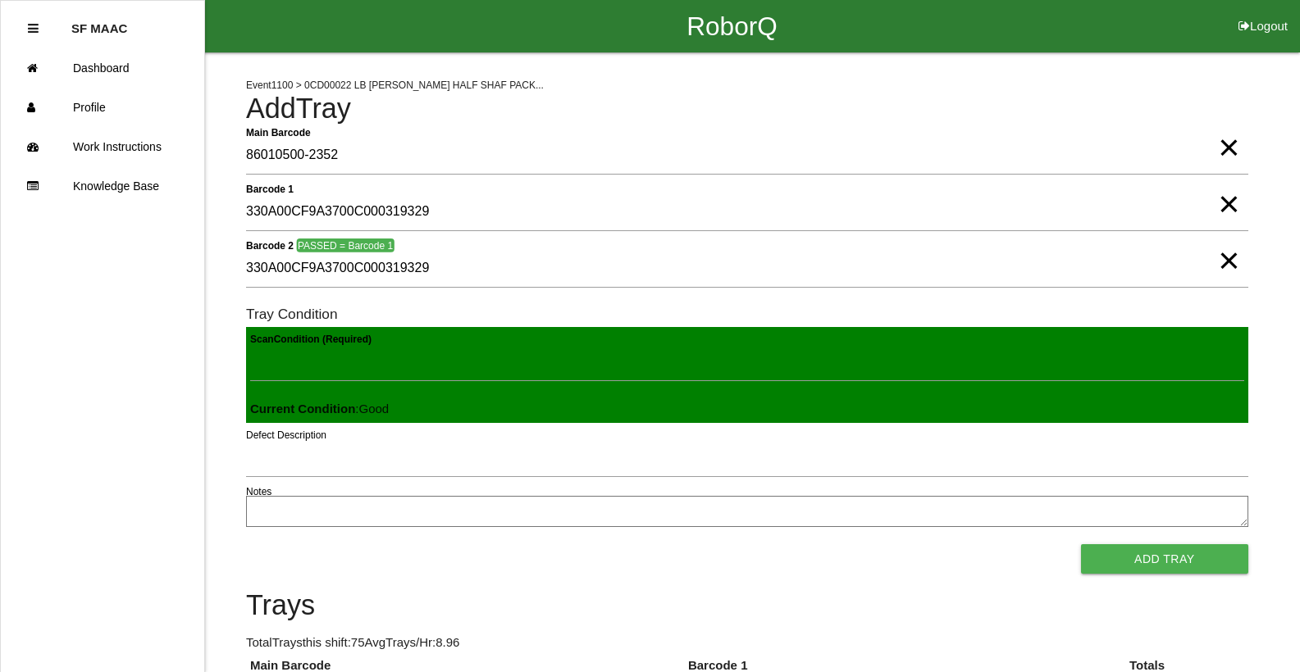
click button "Add Tray" at bounding box center [1164, 560] width 167 height 30
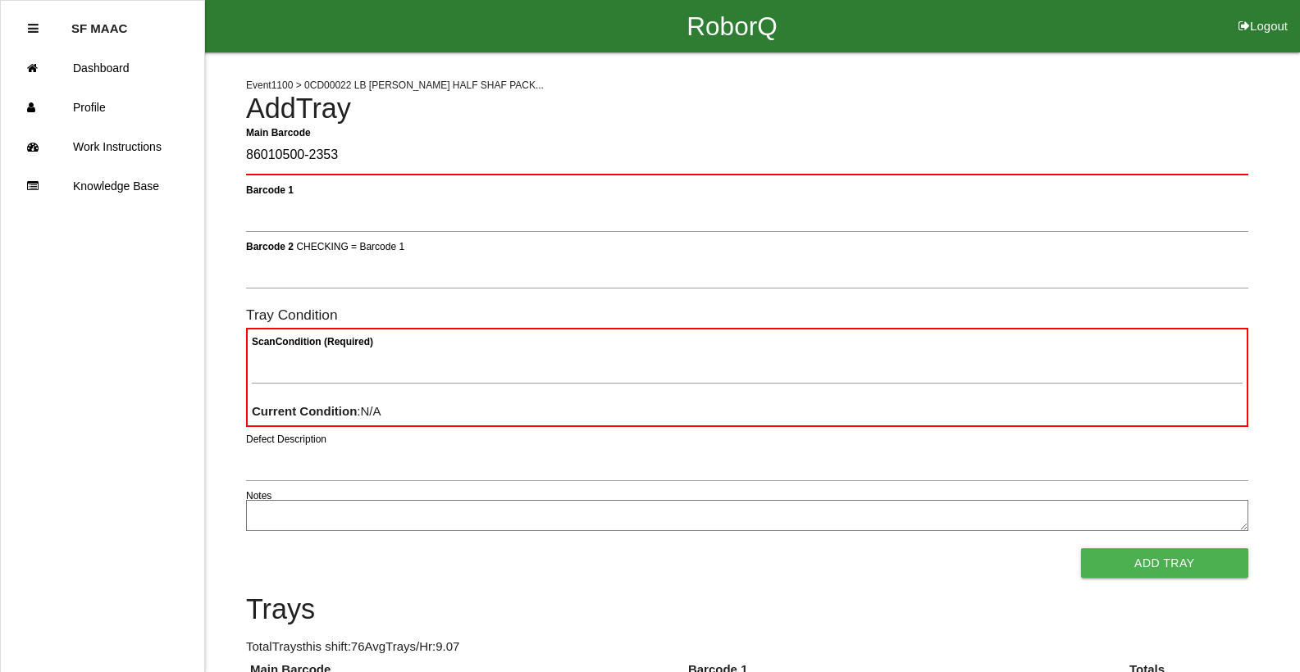
type Barcode "86010500-2353"
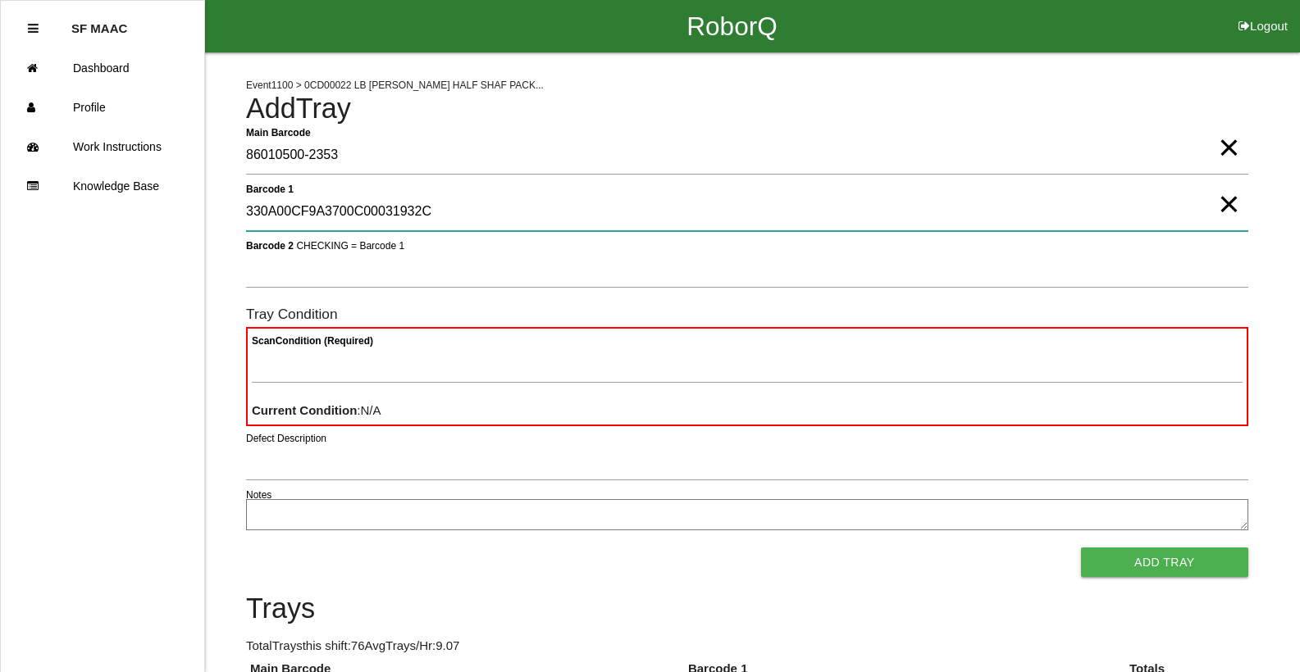
type 1 "330A00CF9A3700C00031932C"
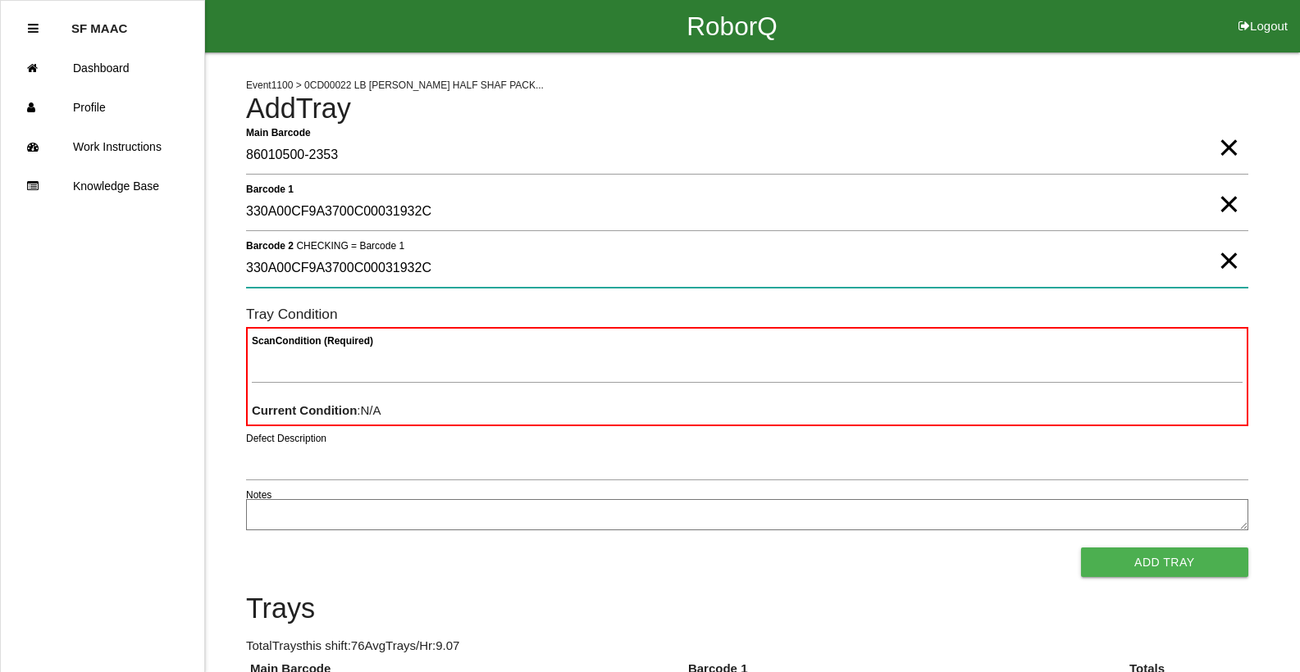
type 2 "330A00CF9A3700C00031932C"
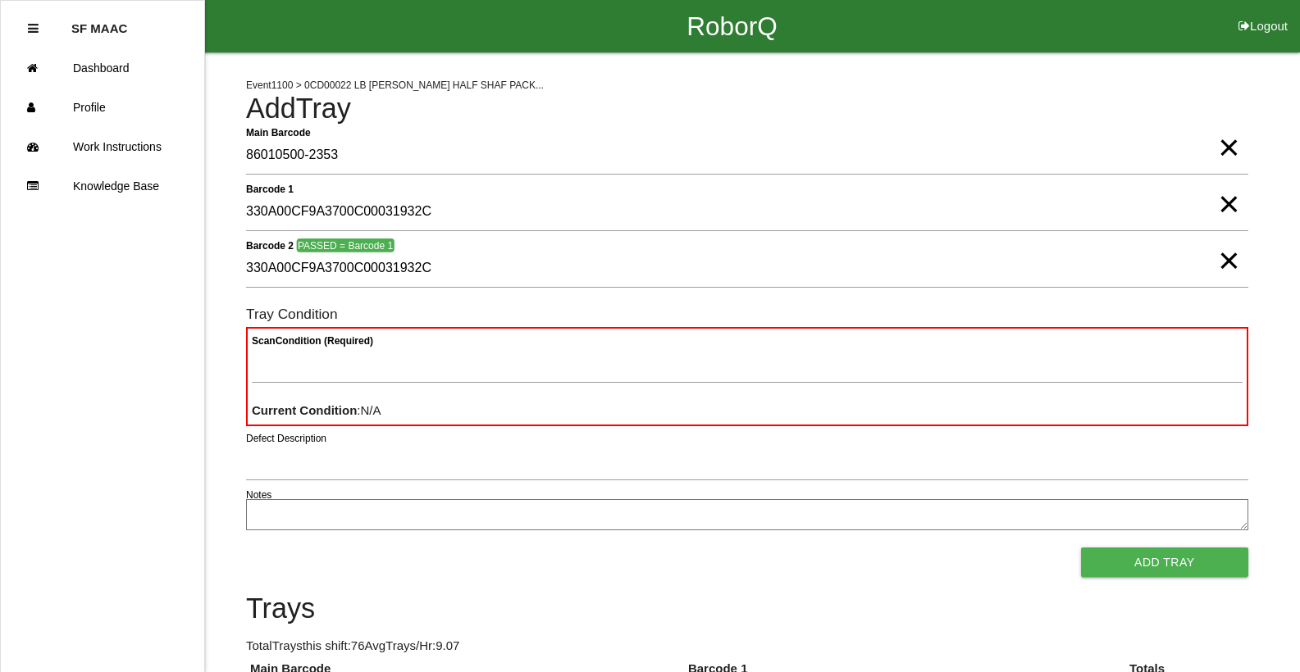
click at [1221, 261] on span "×" at bounding box center [1228, 244] width 21 height 33
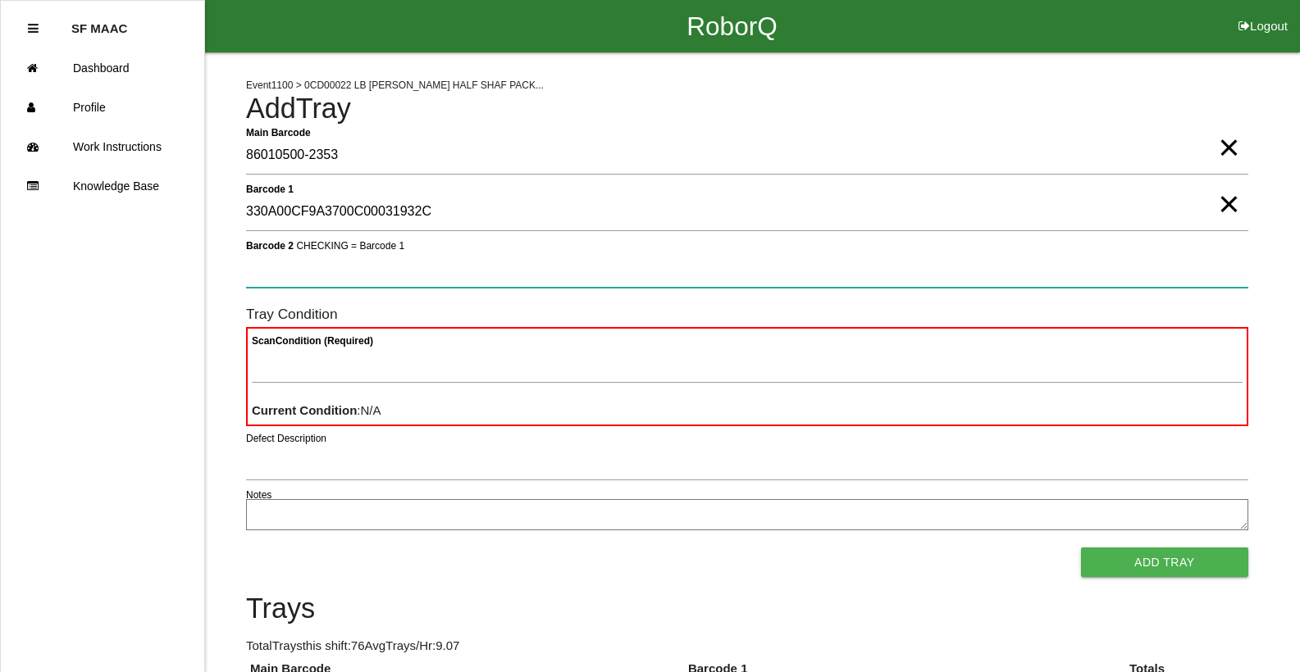
click at [1205, 276] on 2 "Barcode 2 CHECKING = Barcode 1" at bounding box center [747, 269] width 1002 height 38
type 2 "330A00CF9A3700C00031932C"
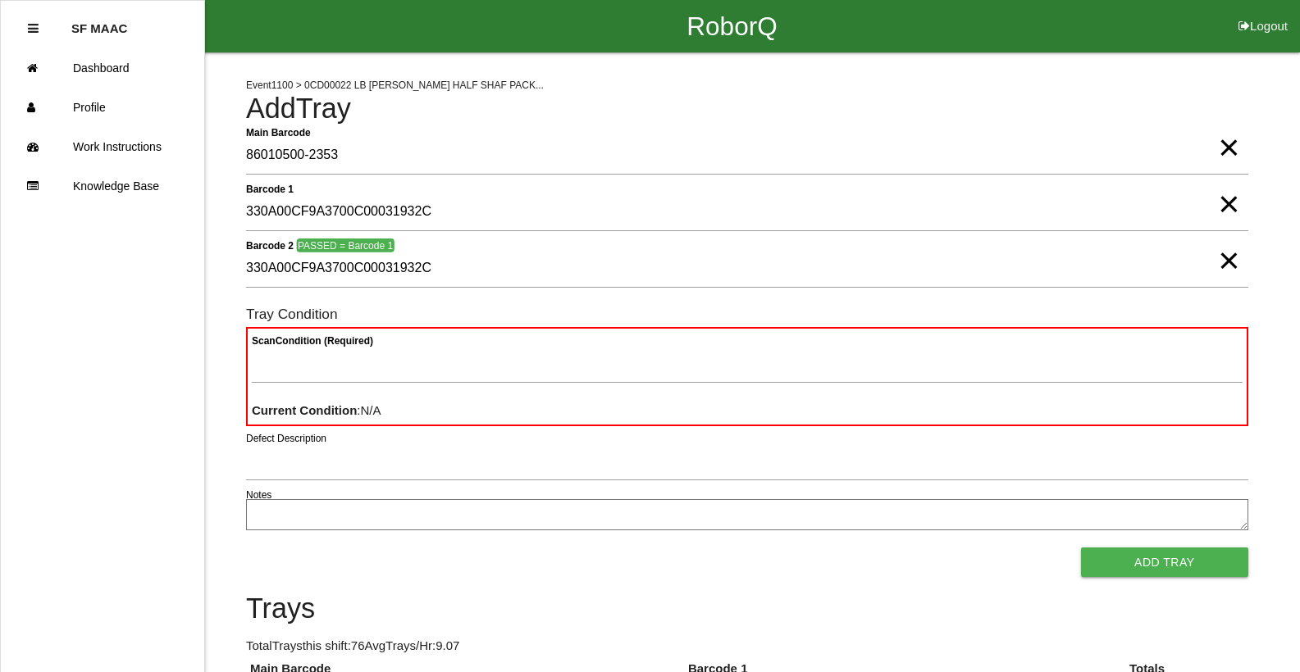
click at [1229, 261] on span "×" at bounding box center [1228, 244] width 21 height 33
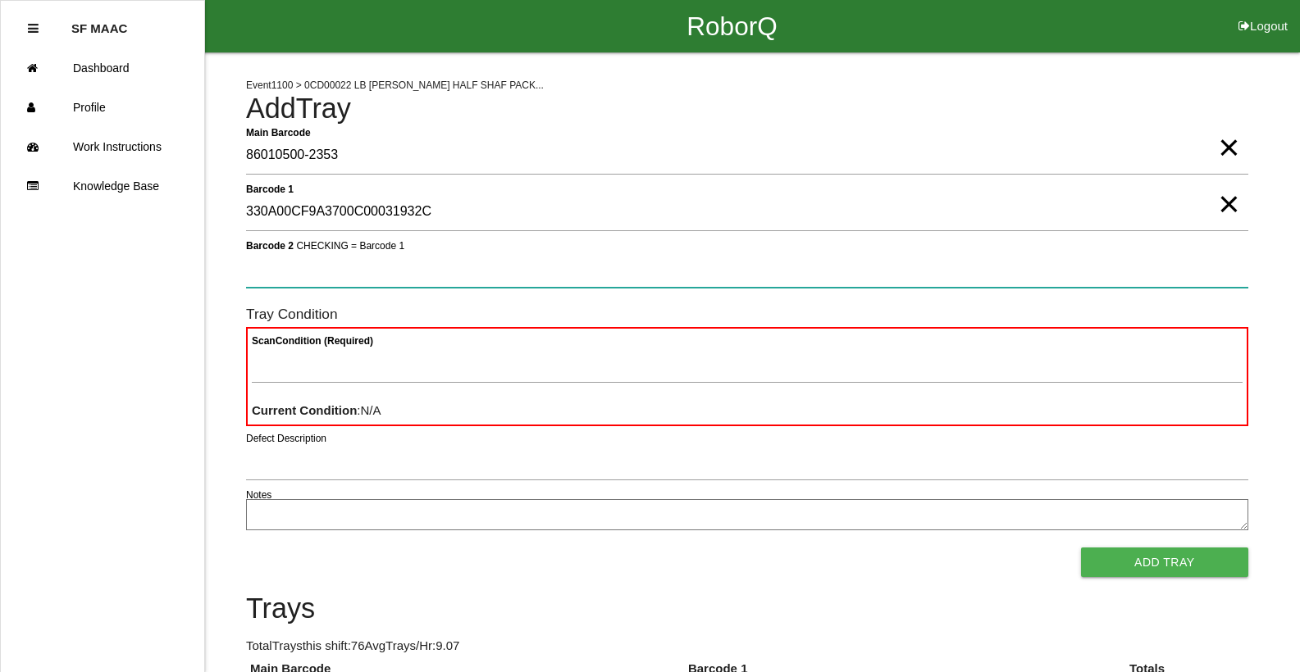
click at [1215, 267] on 2 "Barcode 2 CHECKING = Barcode 1" at bounding box center [747, 269] width 1002 height 38
type 2 "330A00CF9A3700C00031932C"
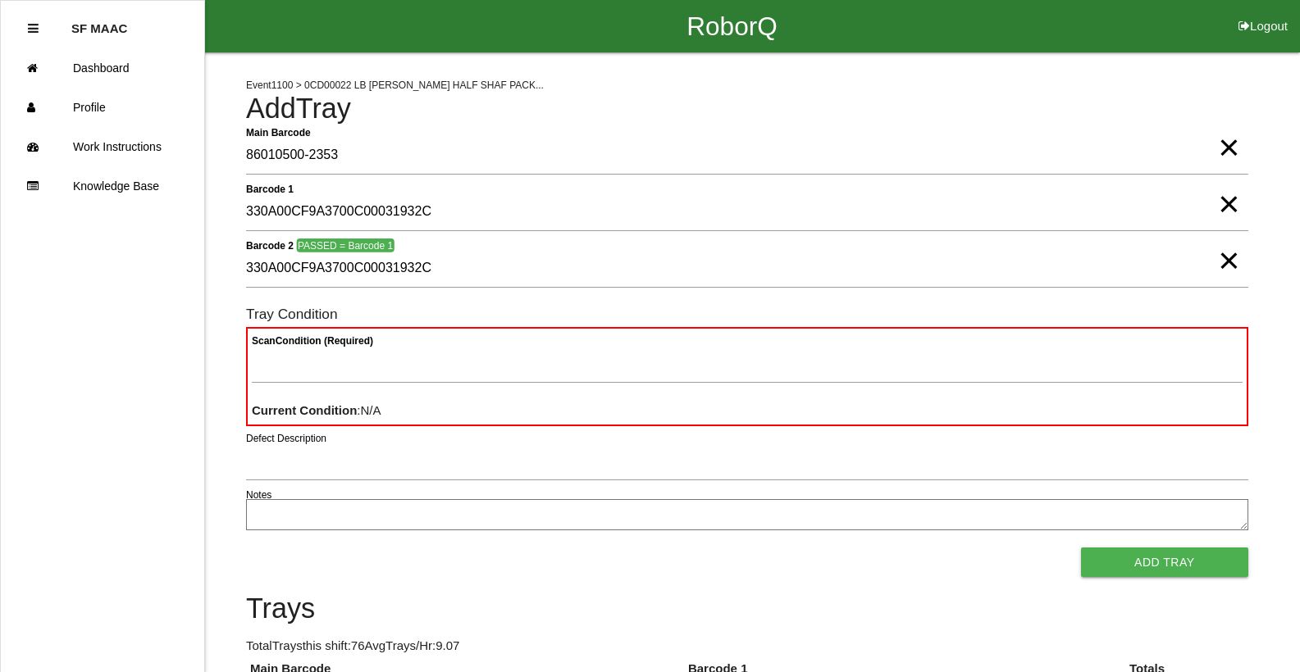
click at [1225, 148] on span "×" at bounding box center [1228, 131] width 21 height 33
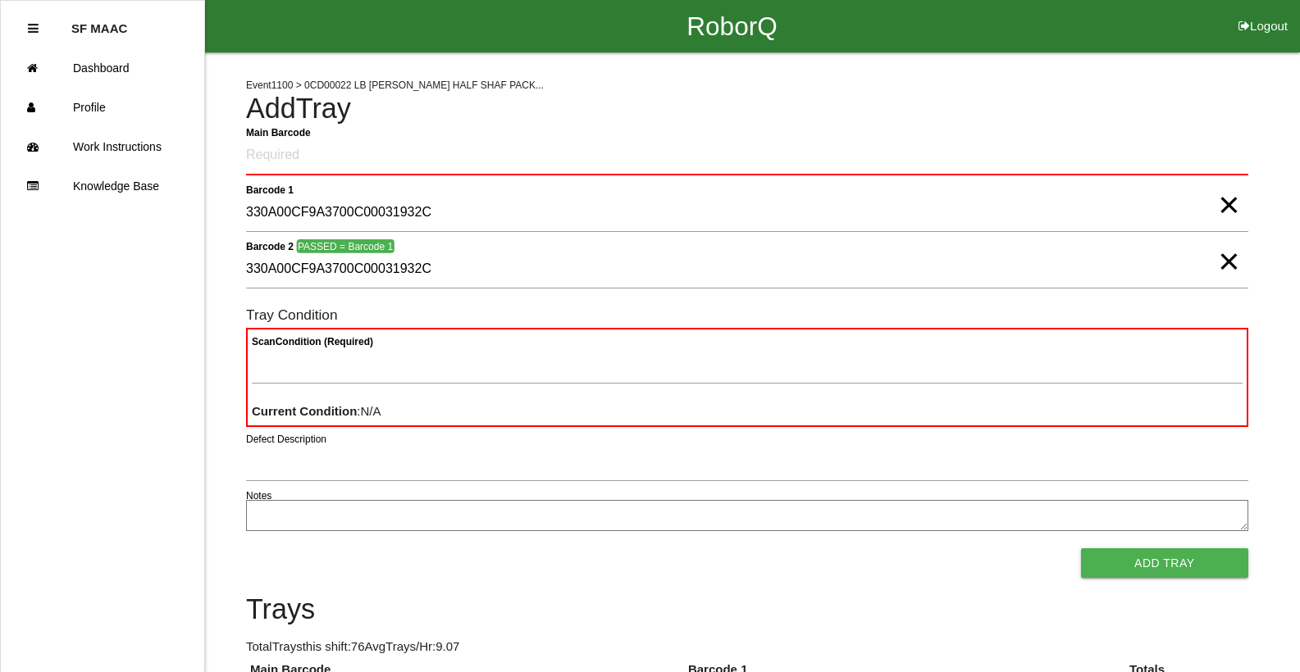
click at [1229, 205] on span "×" at bounding box center [1228, 188] width 21 height 33
click at [1225, 262] on span "×" at bounding box center [1228, 245] width 21 height 33
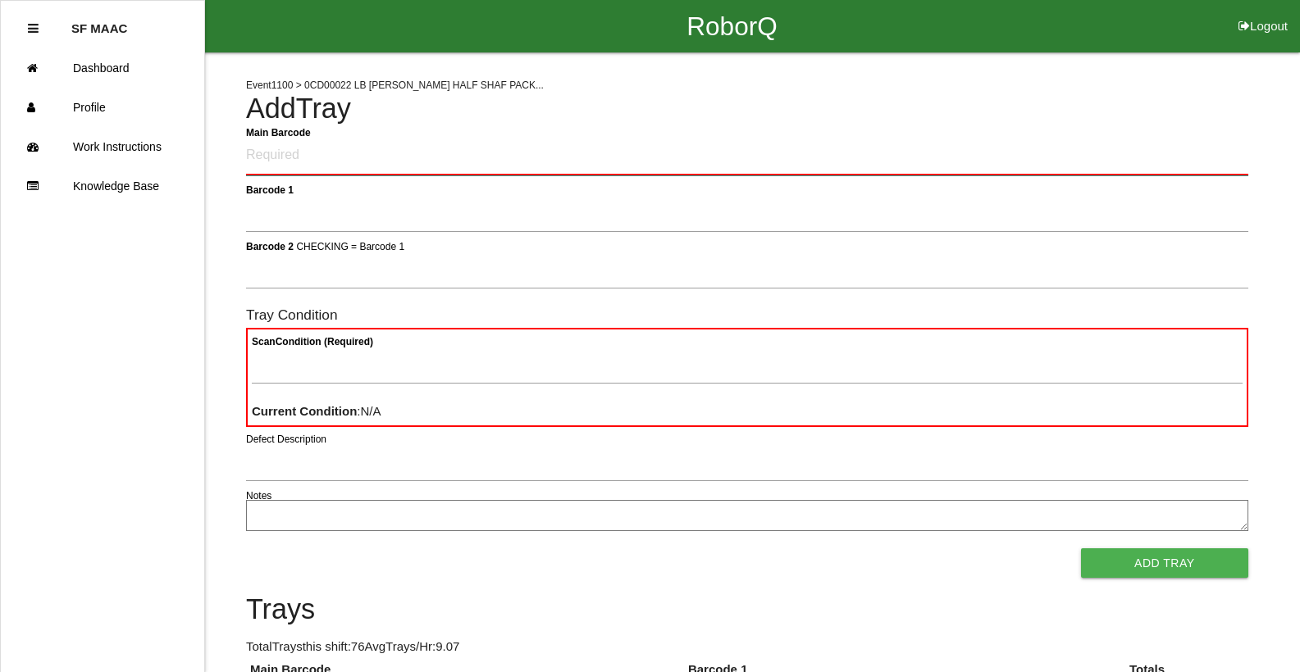
click at [930, 157] on Barcode "Main Barcode" at bounding box center [747, 156] width 1002 height 39
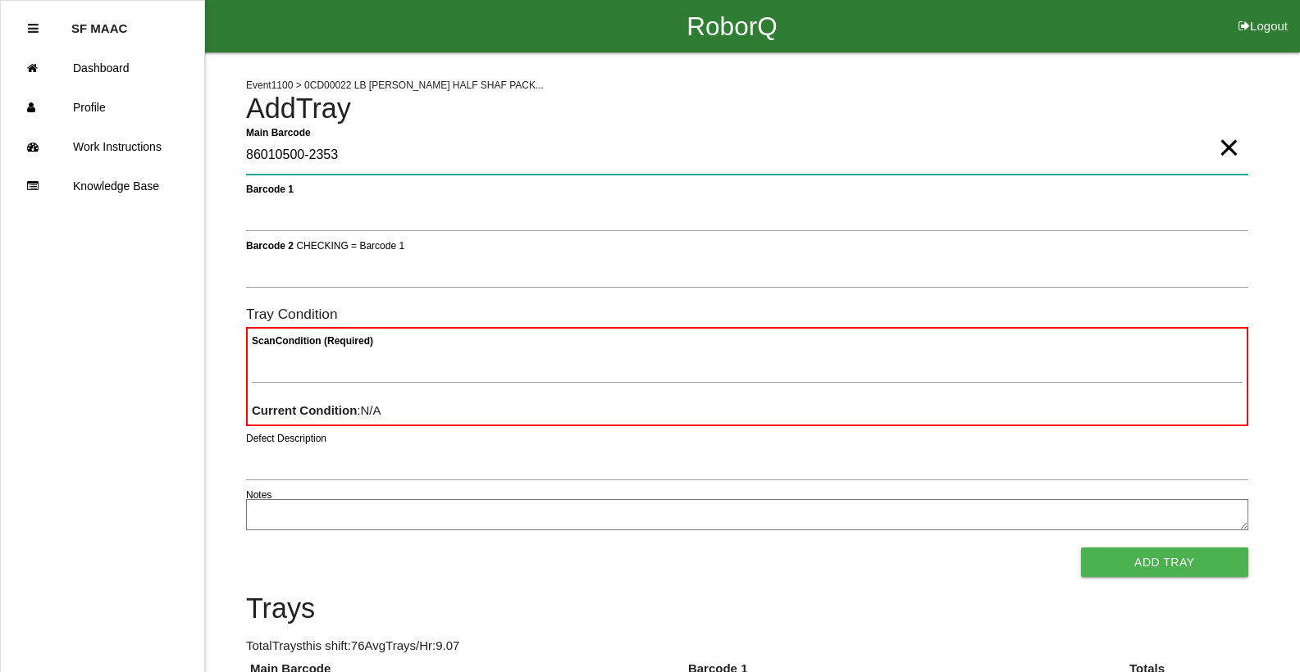
type Barcode "86010500-2353"
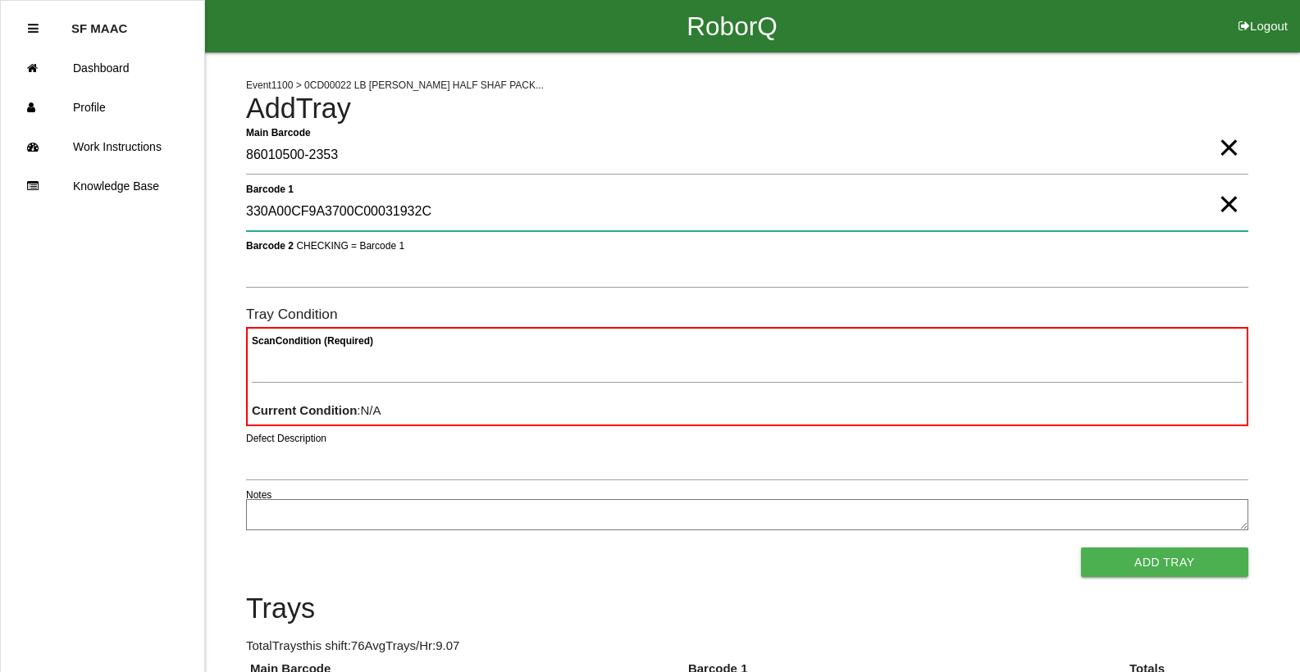
type 1 "330A00CF9A3700C00031932C"
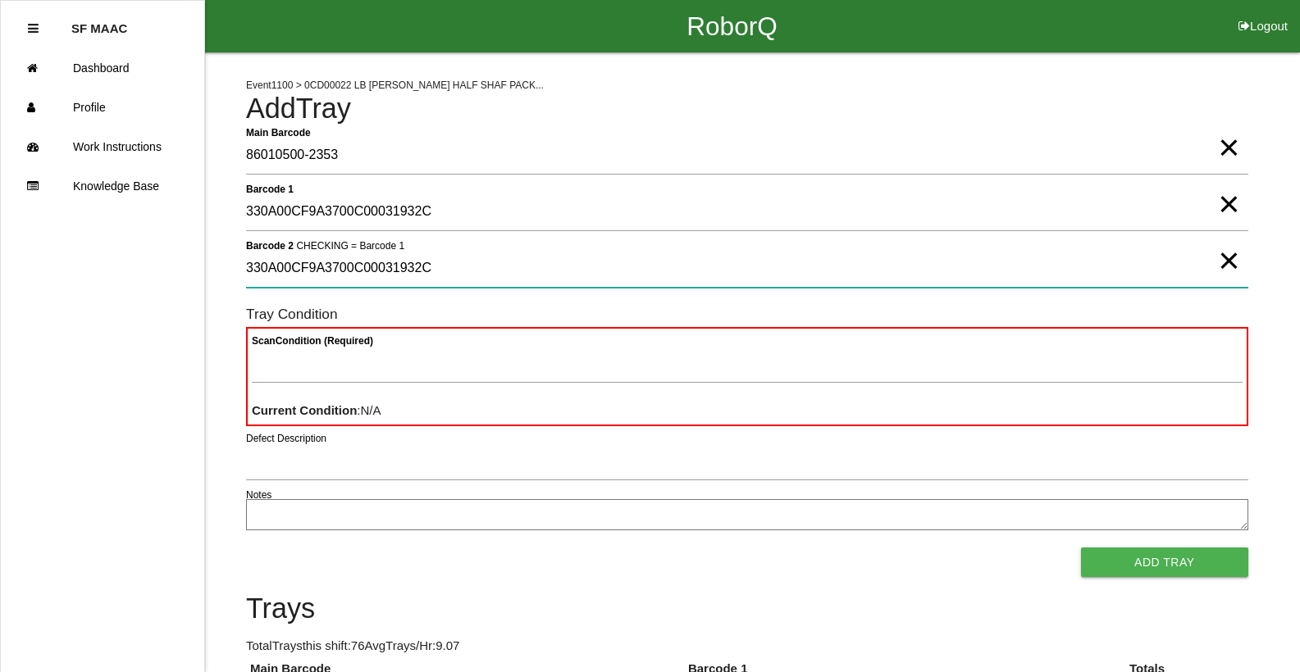
type 2 "330A00CF9A3700C00031932C"
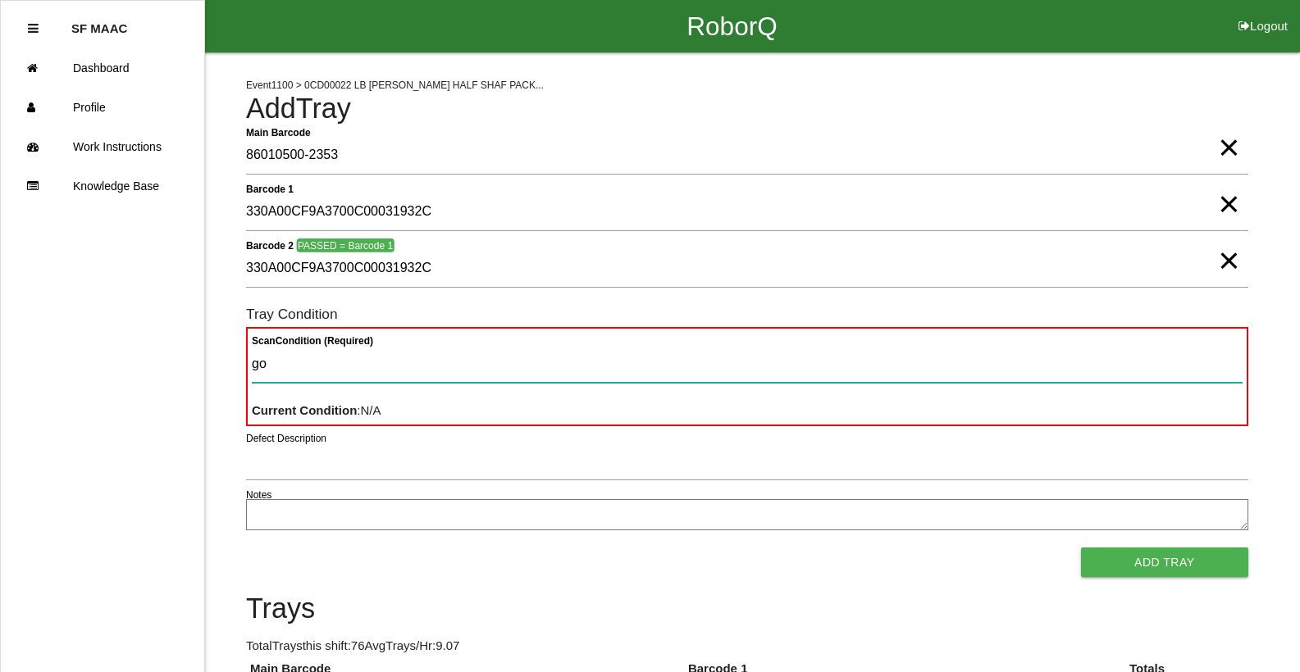
type Condition "goo"
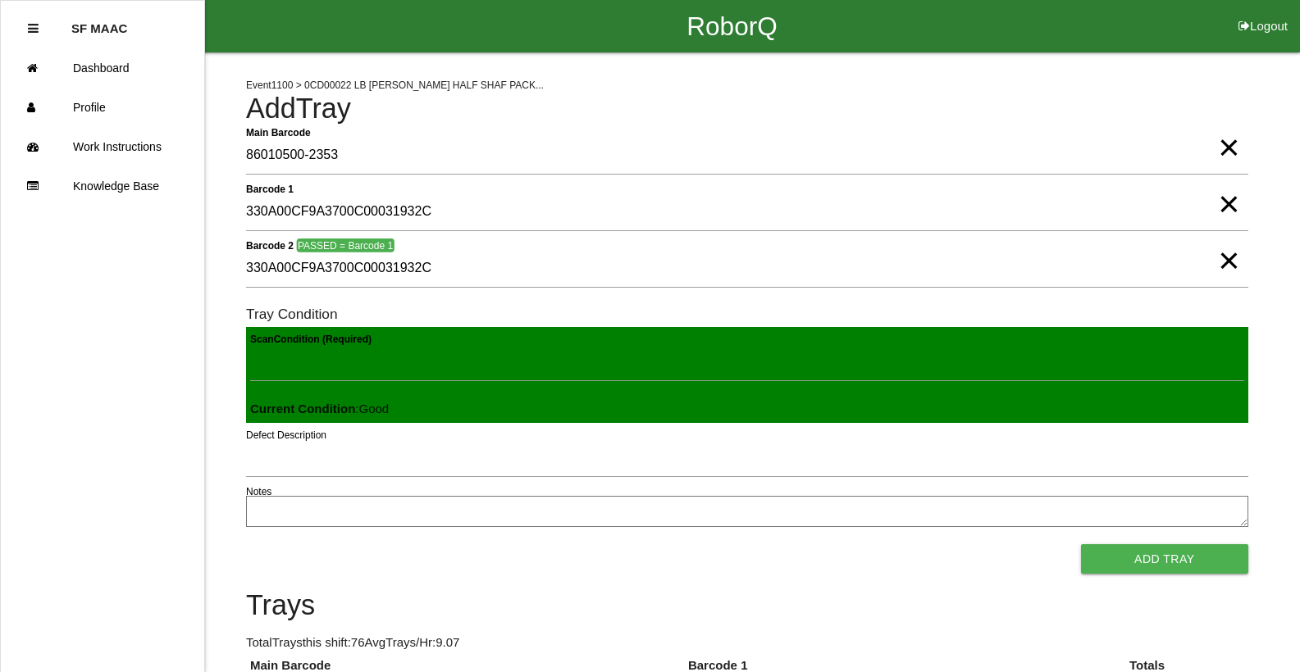
click at [1081, 545] on button "Add Tray" at bounding box center [1164, 560] width 167 height 30
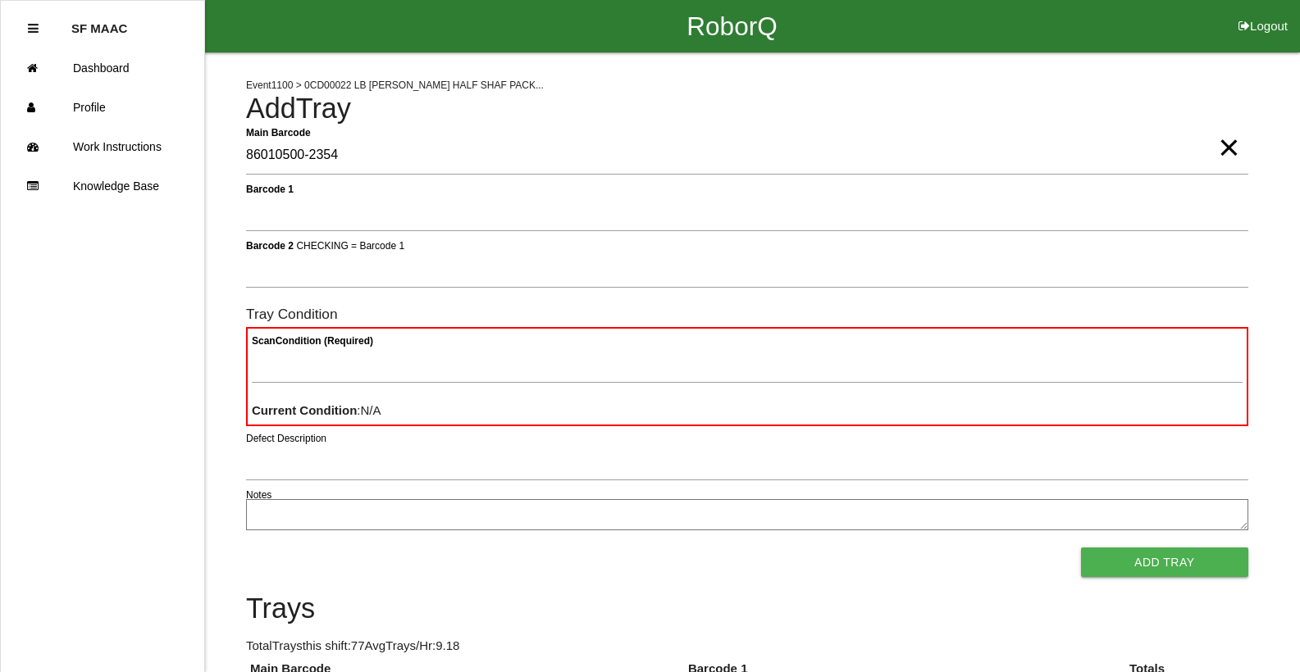
type Barcode "86010500-2354"
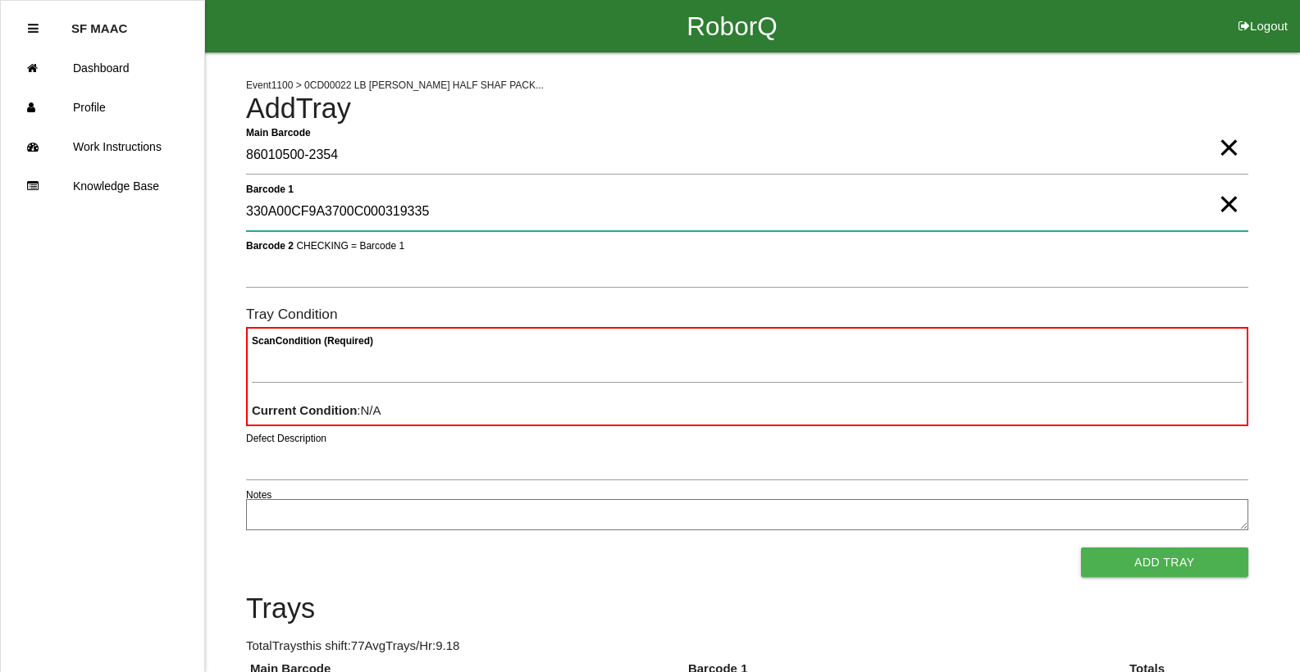
type 1 "330A00CF9A3700C000319335"
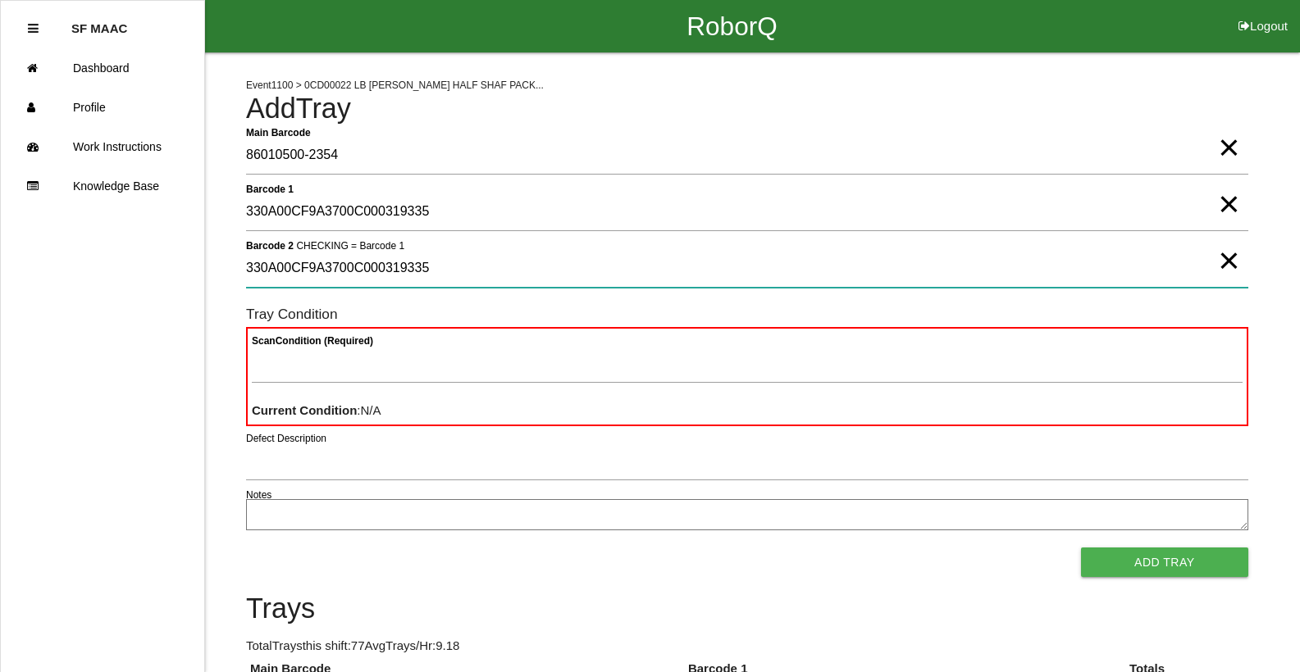
type 2 "330A00CF9A3700C000319335"
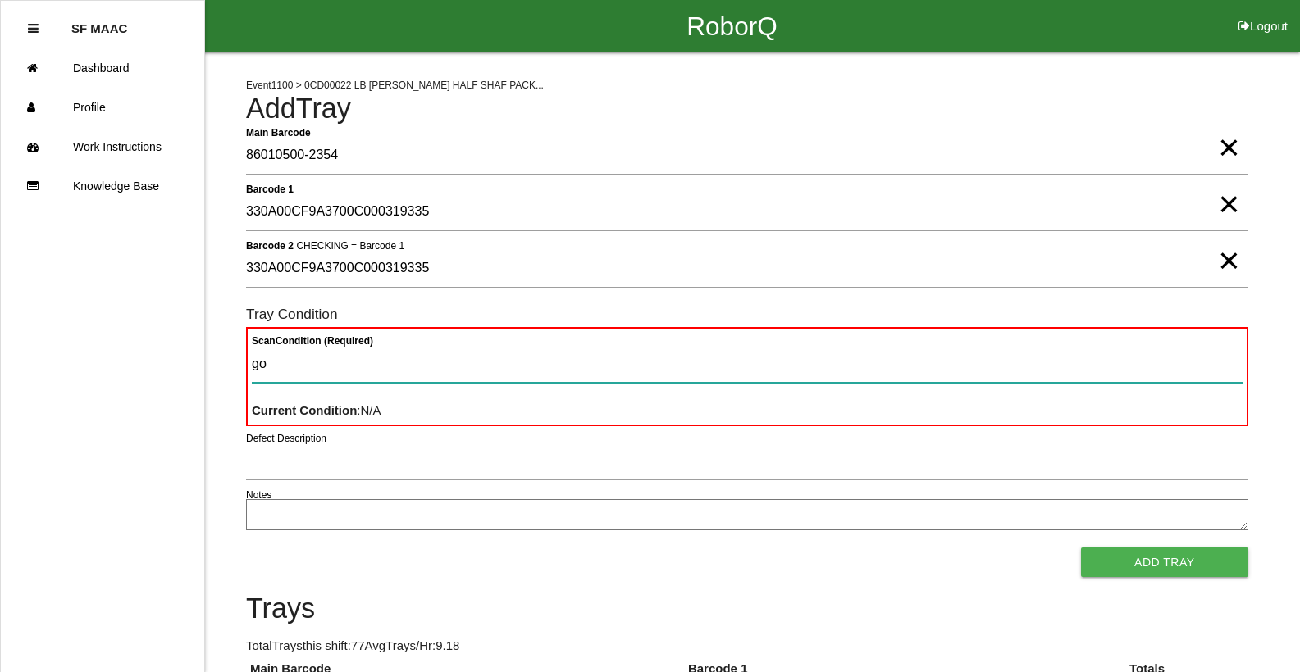
type Condition "goo"
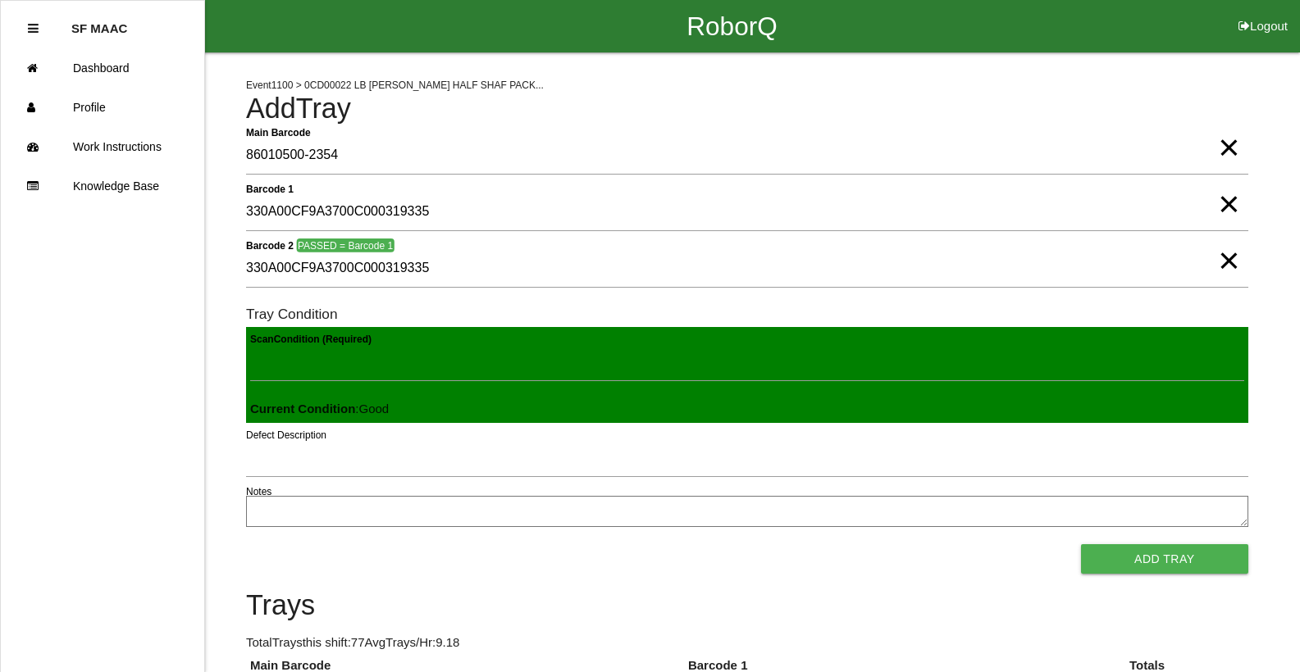
click at [1081, 545] on button "Add Tray" at bounding box center [1164, 560] width 167 height 30
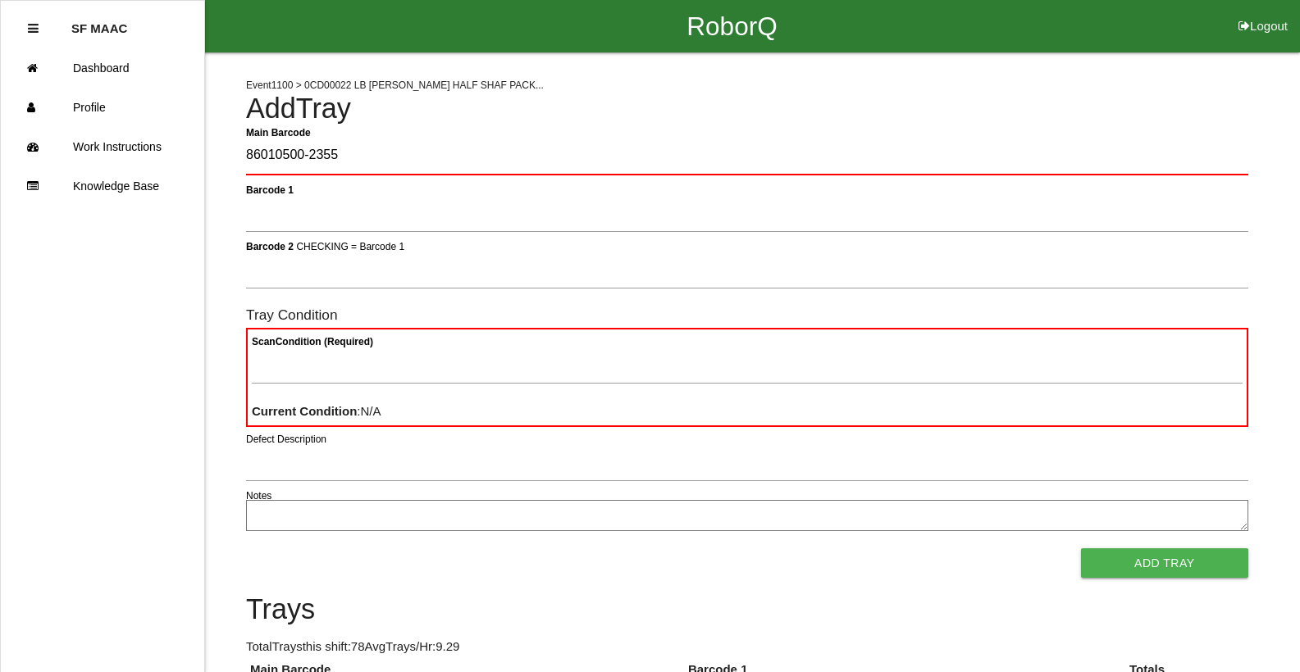
type Barcode "86010500-2355"
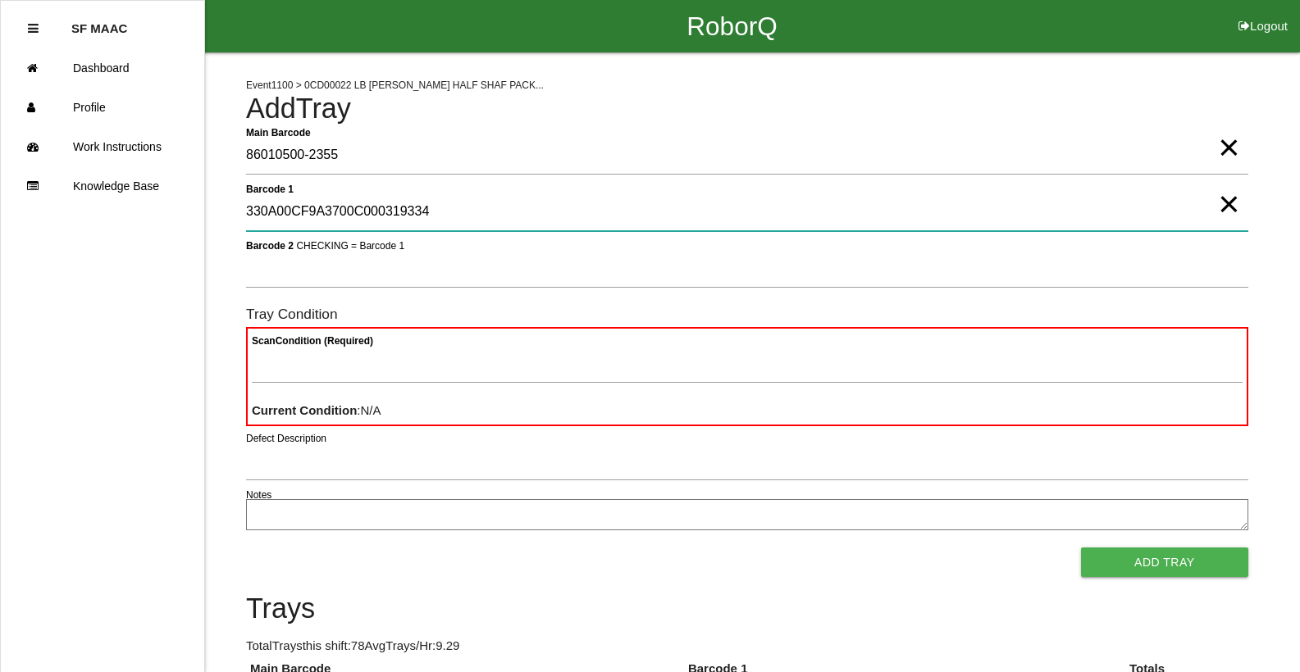
type 1 "330A00CF9A3700C000319334"
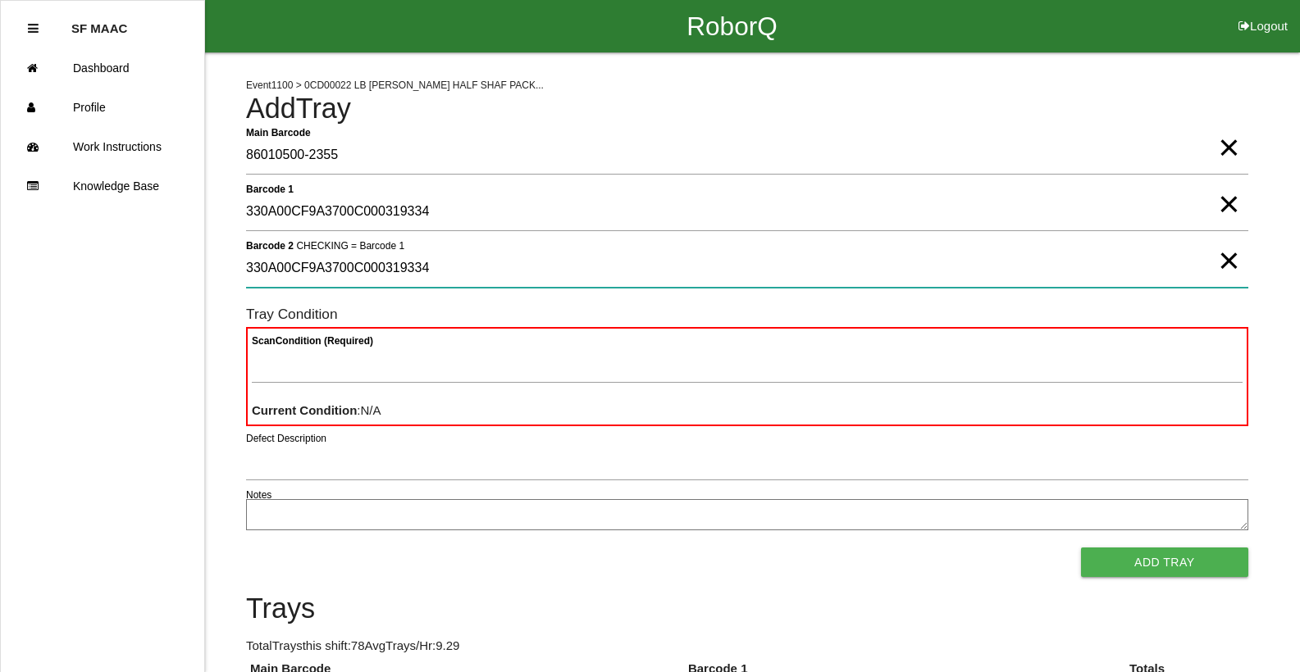
type 2 "330A00CF9A3700C000319334"
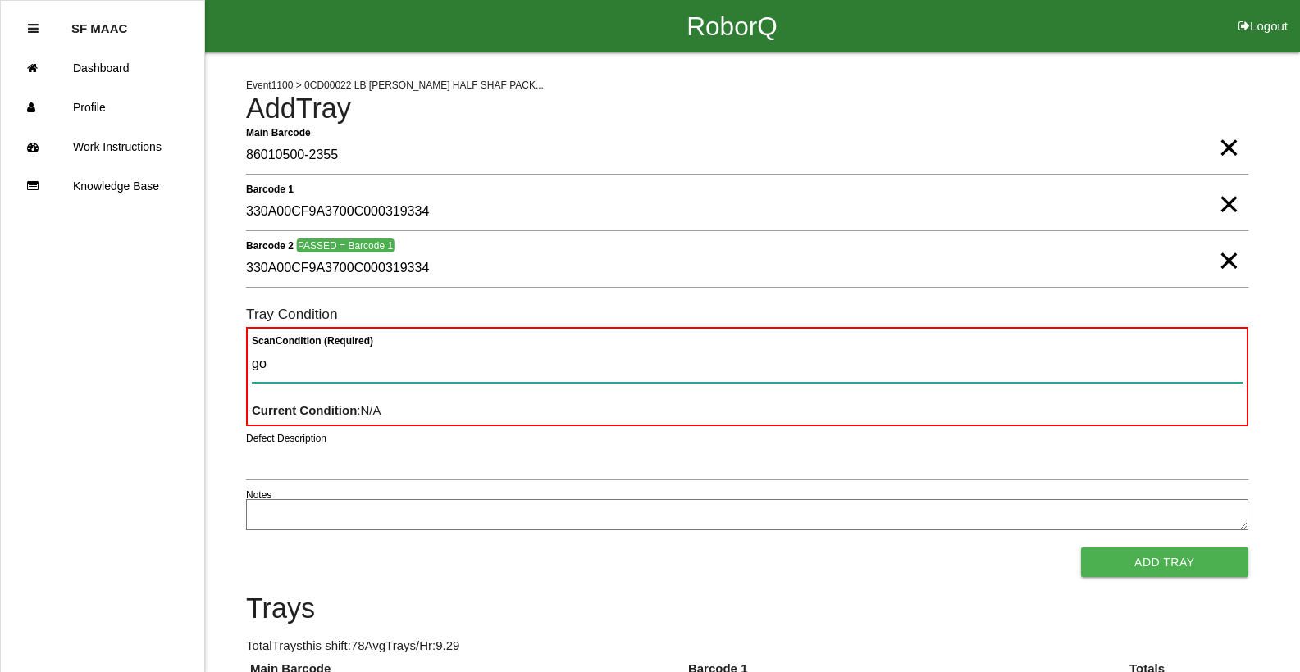
type Condition "goo"
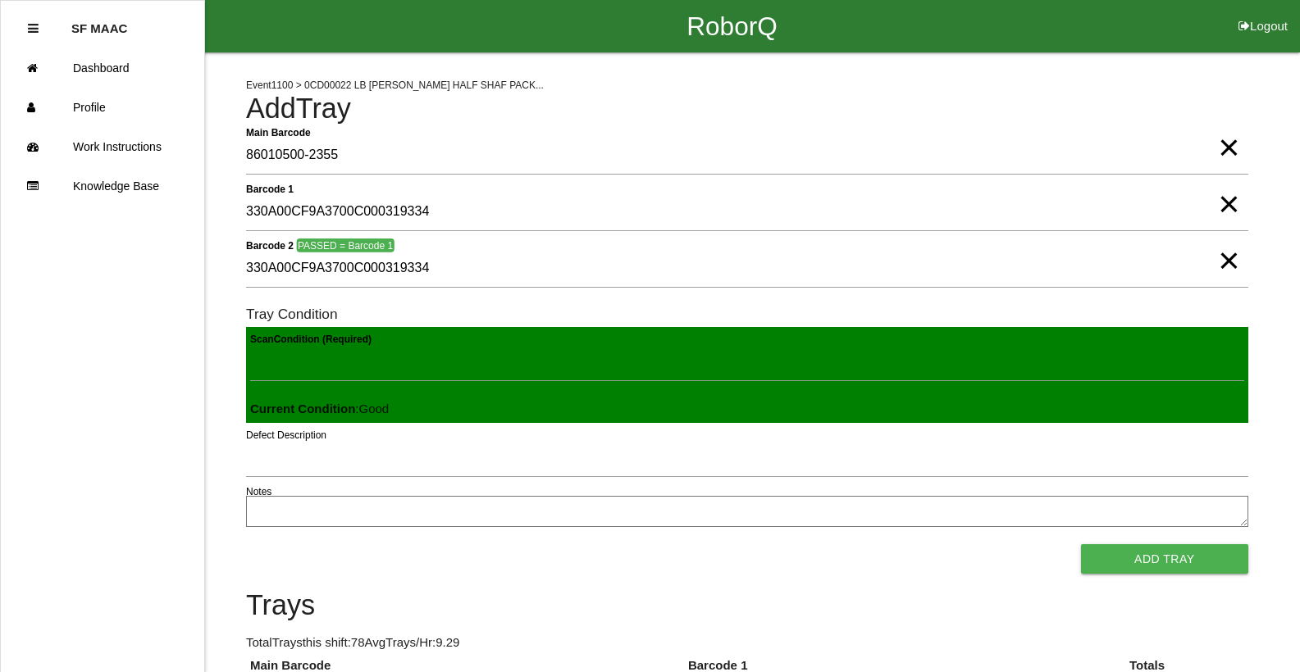
click button "Add Tray" at bounding box center [1164, 560] width 167 height 30
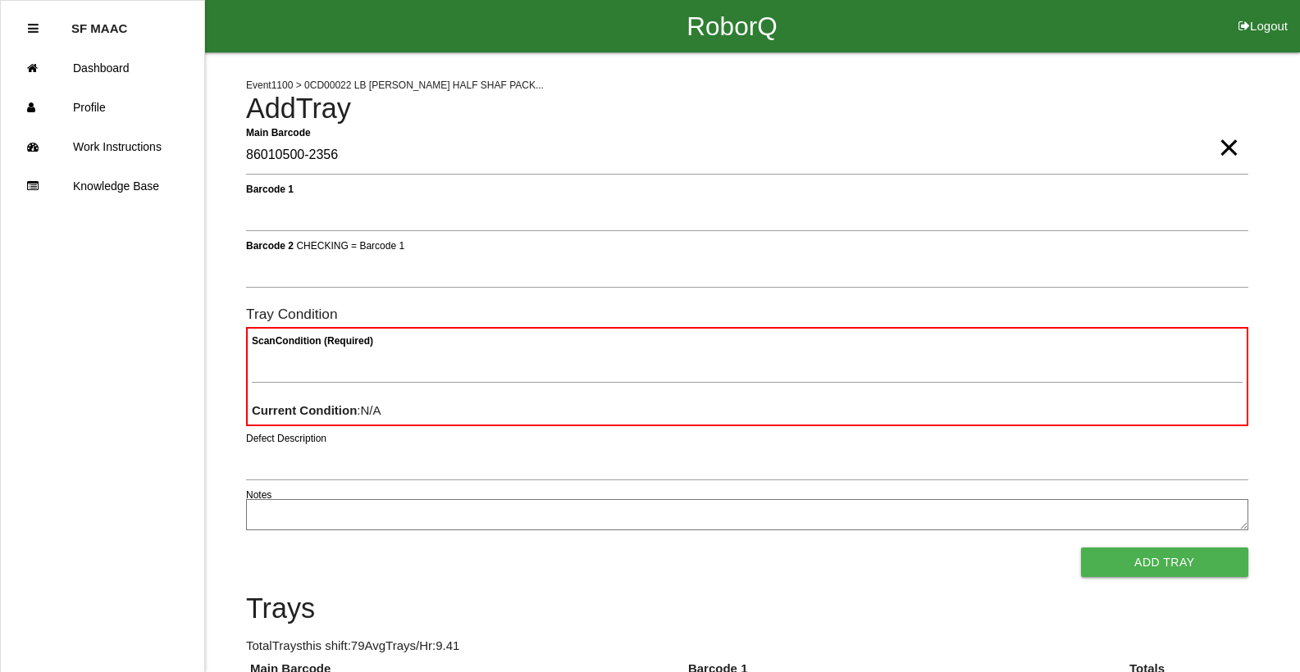
type Barcode "86010500-2356"
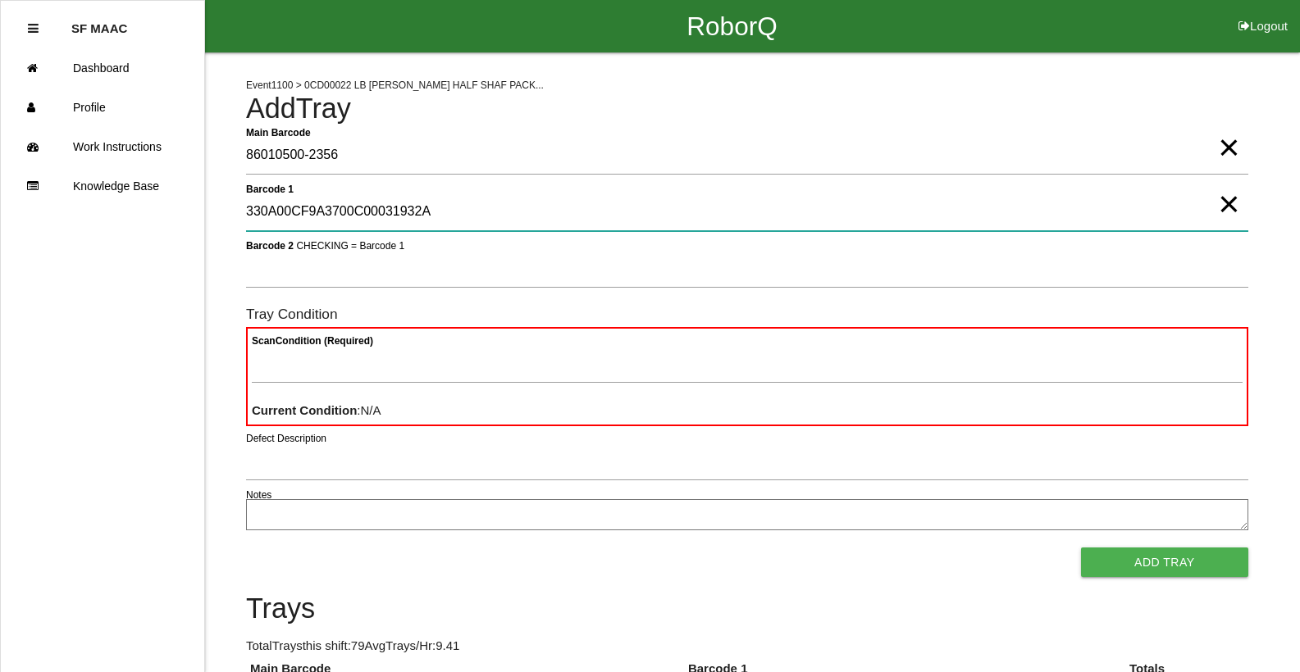
type 1 "330A00CF9A3700C00031932A"
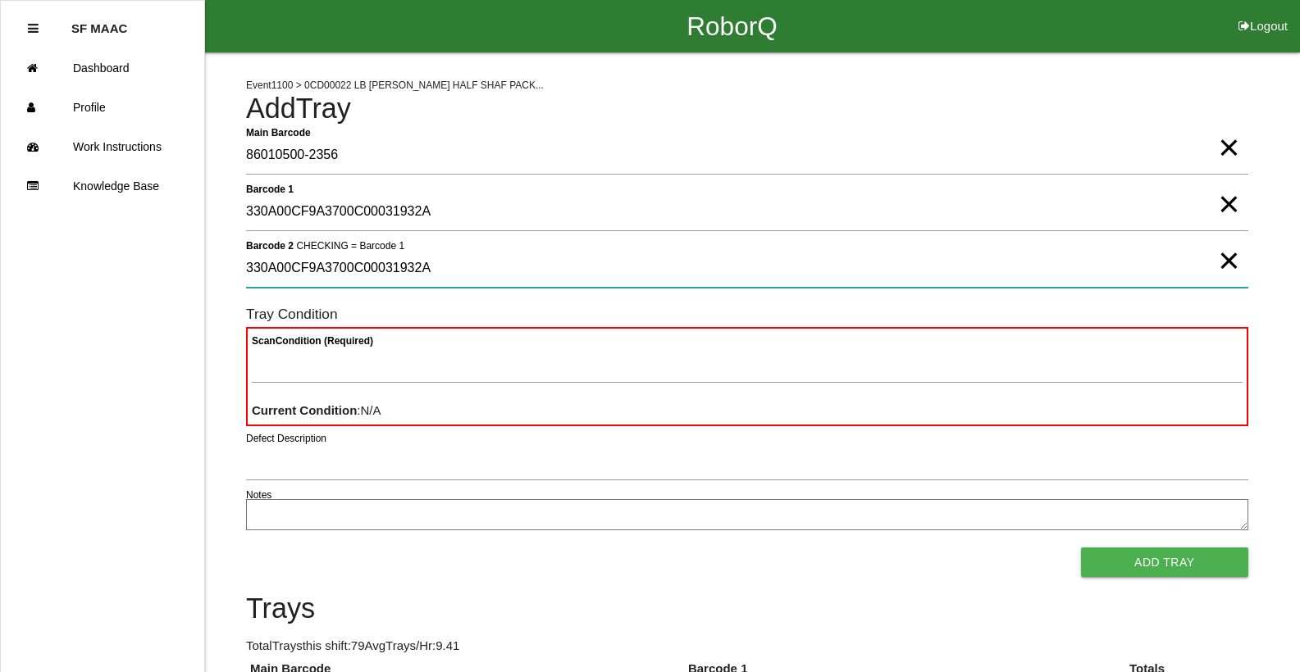
type 2 "330A00CF9A3700C00031932A"
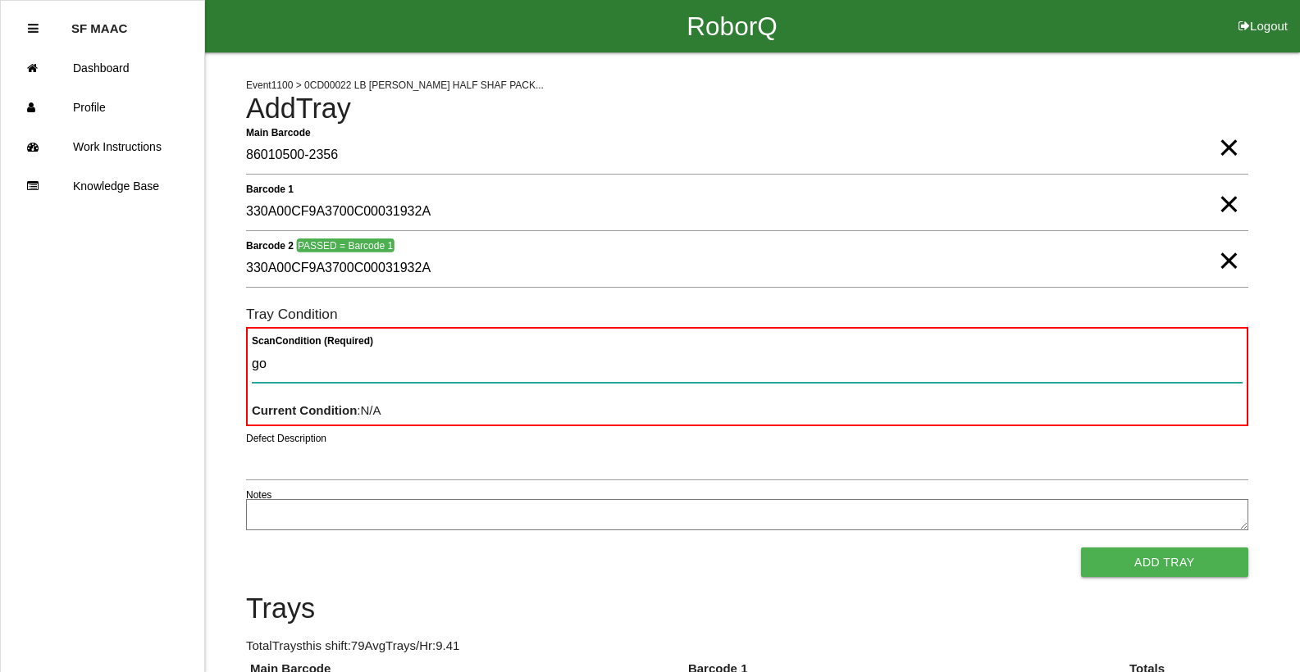
type Condition "goo"
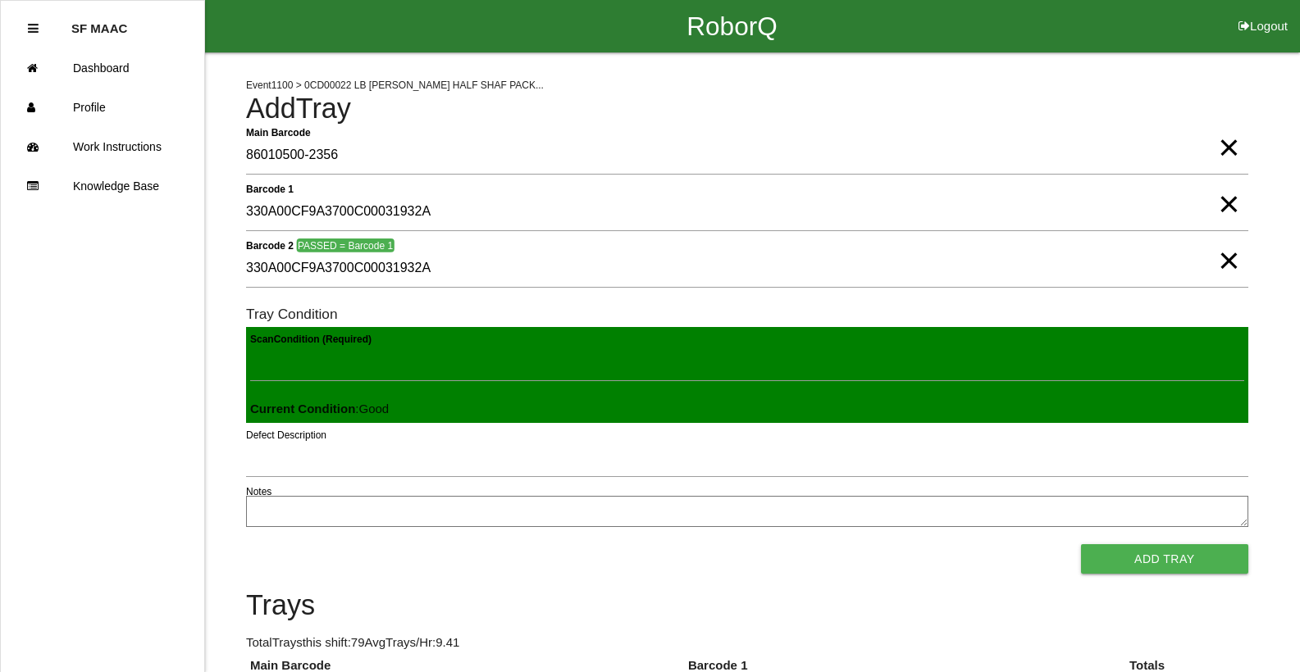
click at [1081, 545] on button "Add Tray" at bounding box center [1164, 560] width 167 height 30
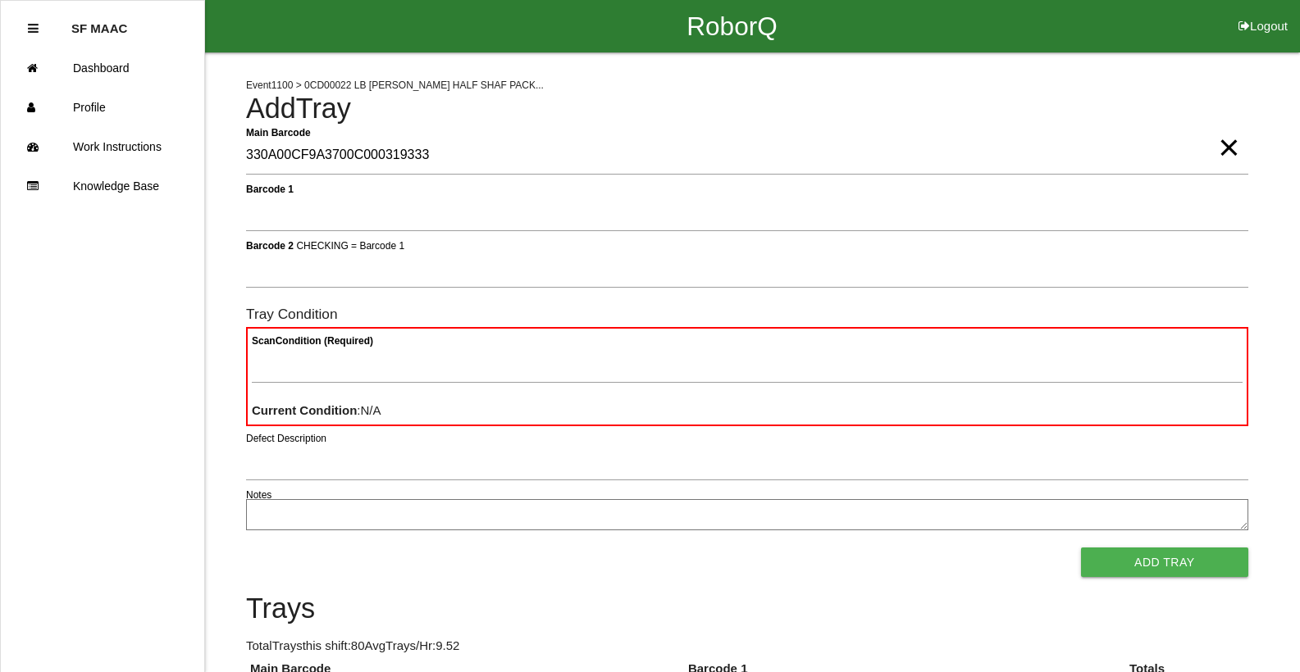
type Barcode "330A00CF9A3700C000319333"
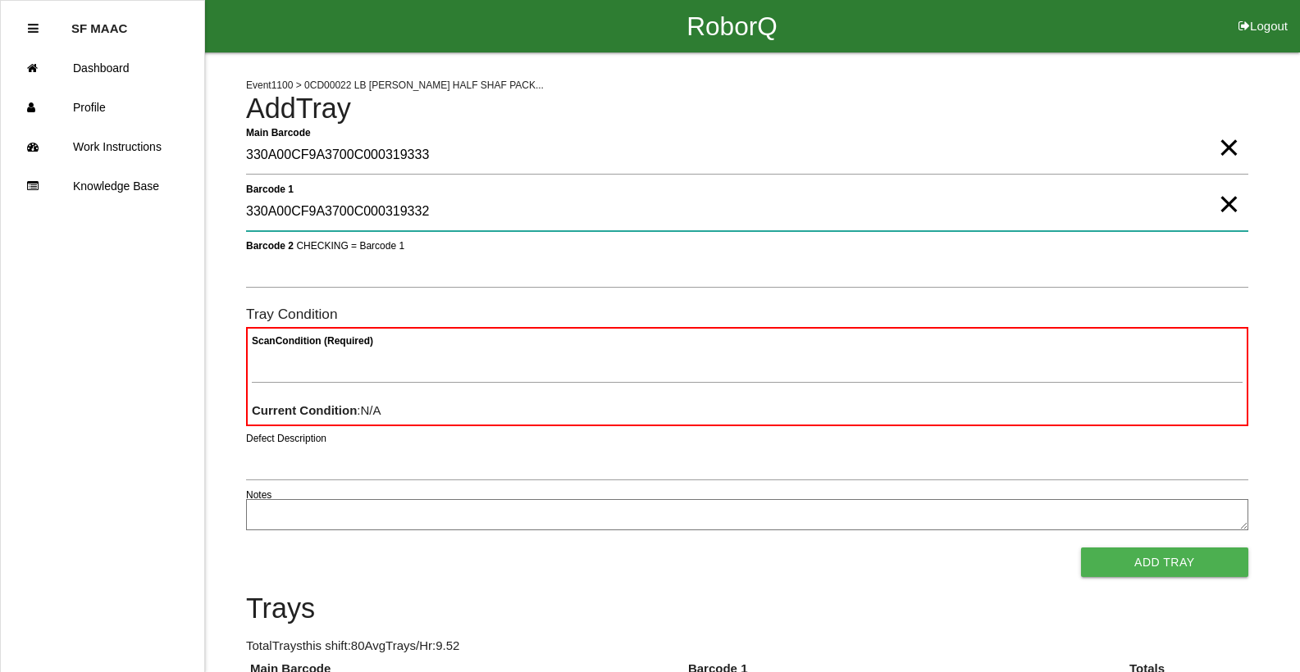
type 1 "330A00CF9A3700C000319332"
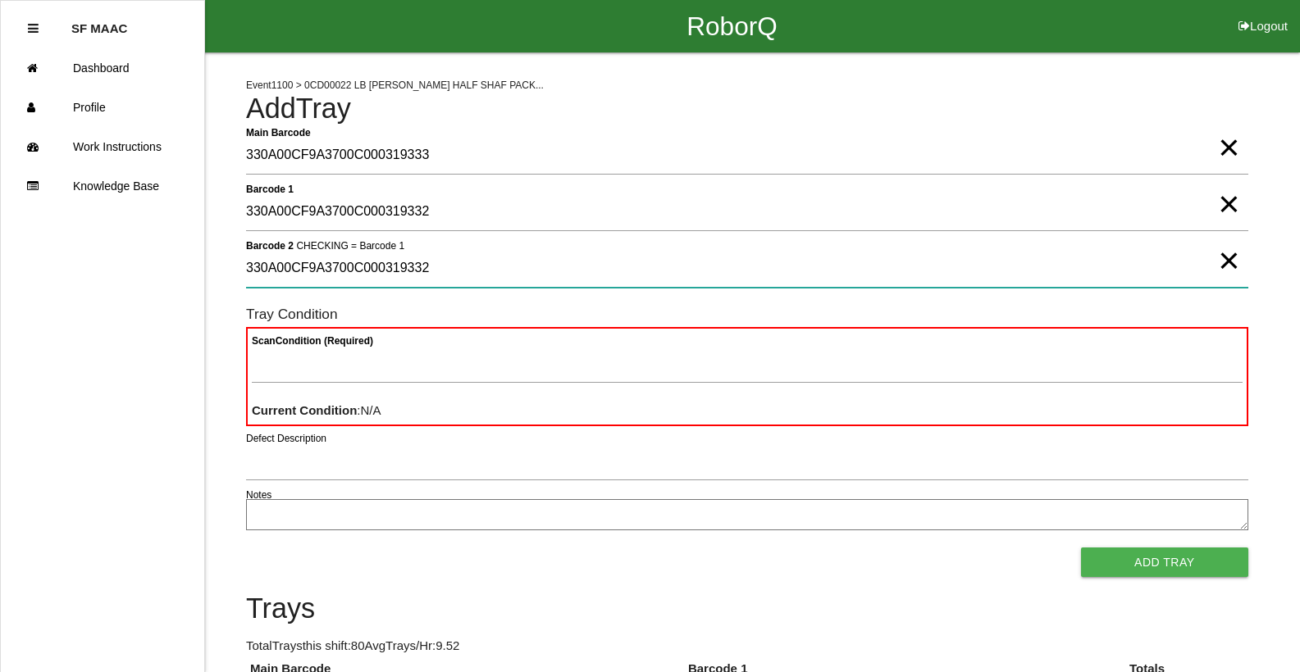
type 2 "330A00CF9A3700C000319332"
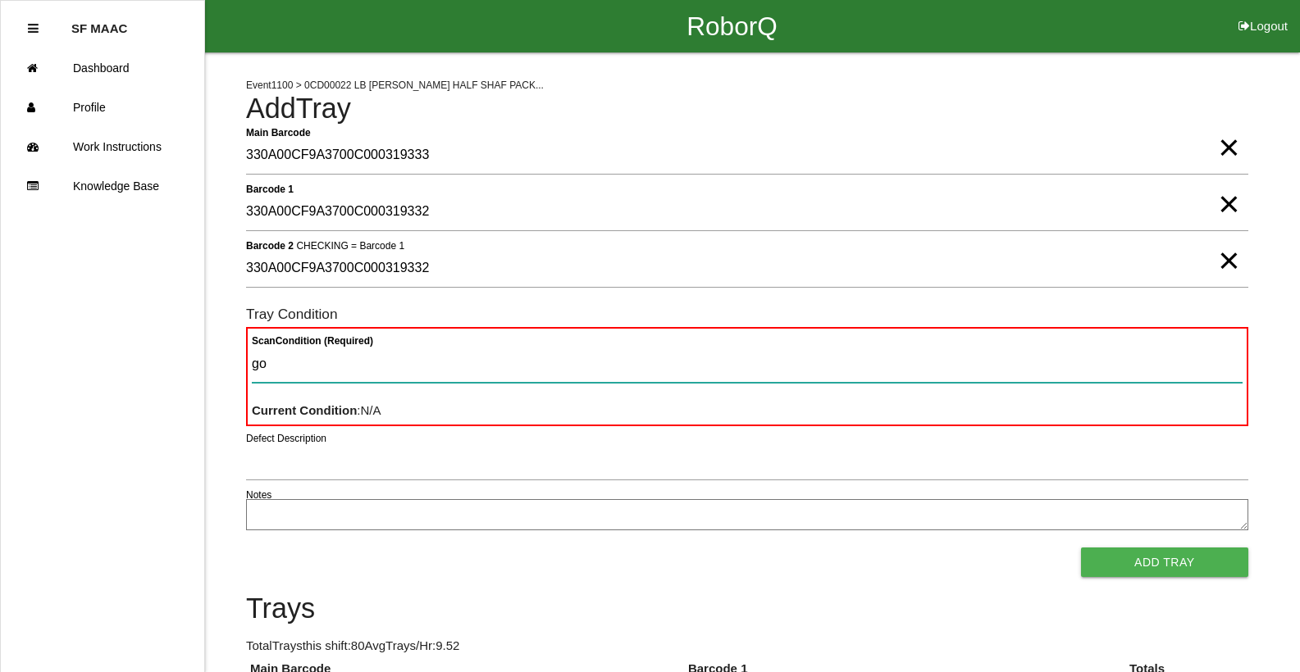
type Condition "goo"
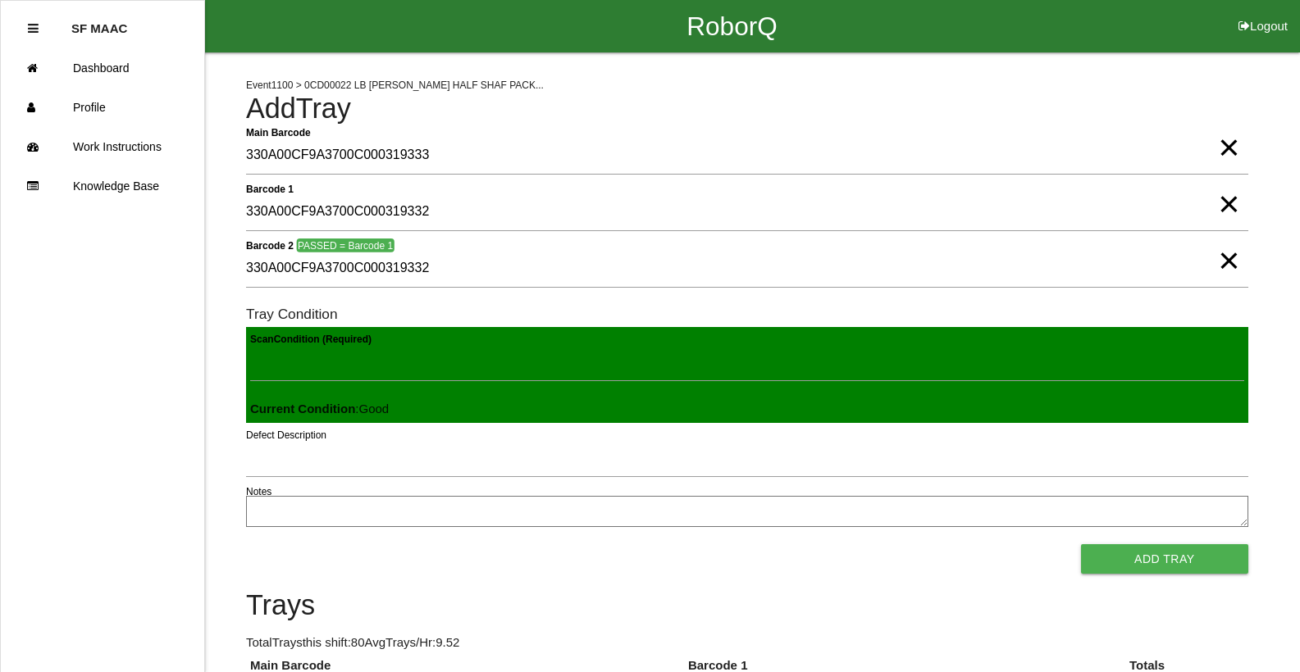
click at [1081, 545] on button "Add Tray" at bounding box center [1164, 560] width 167 height 30
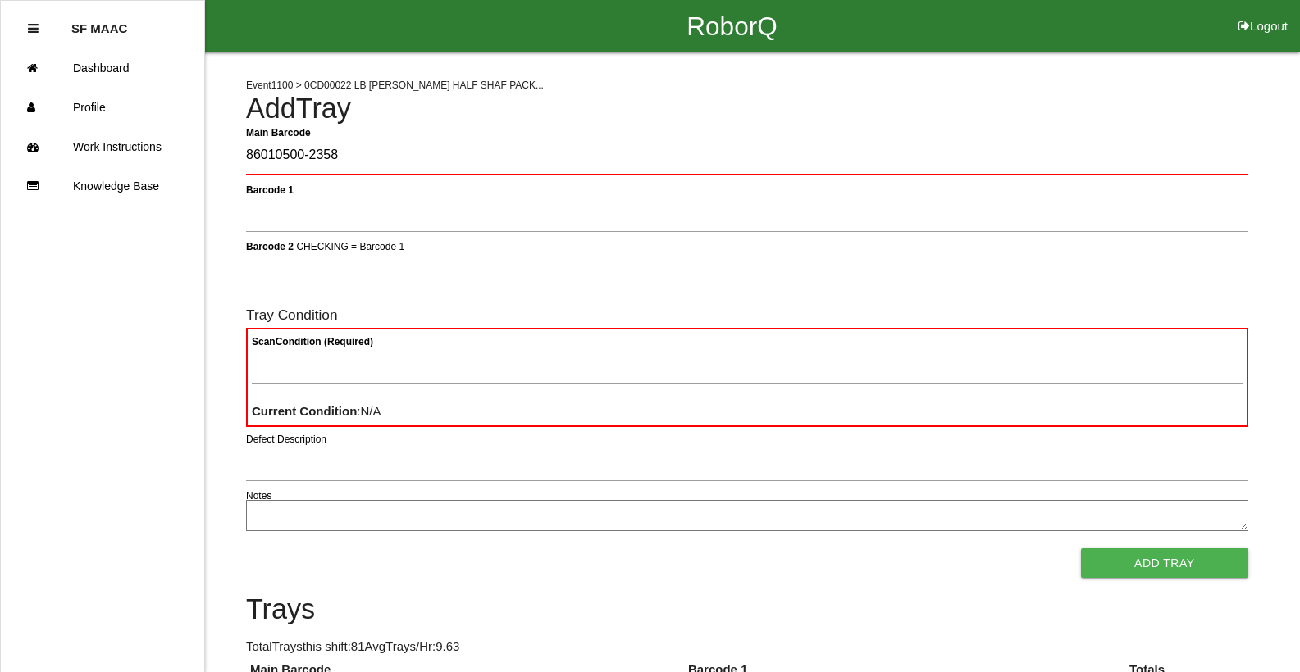
type Barcode "86010500-2358"
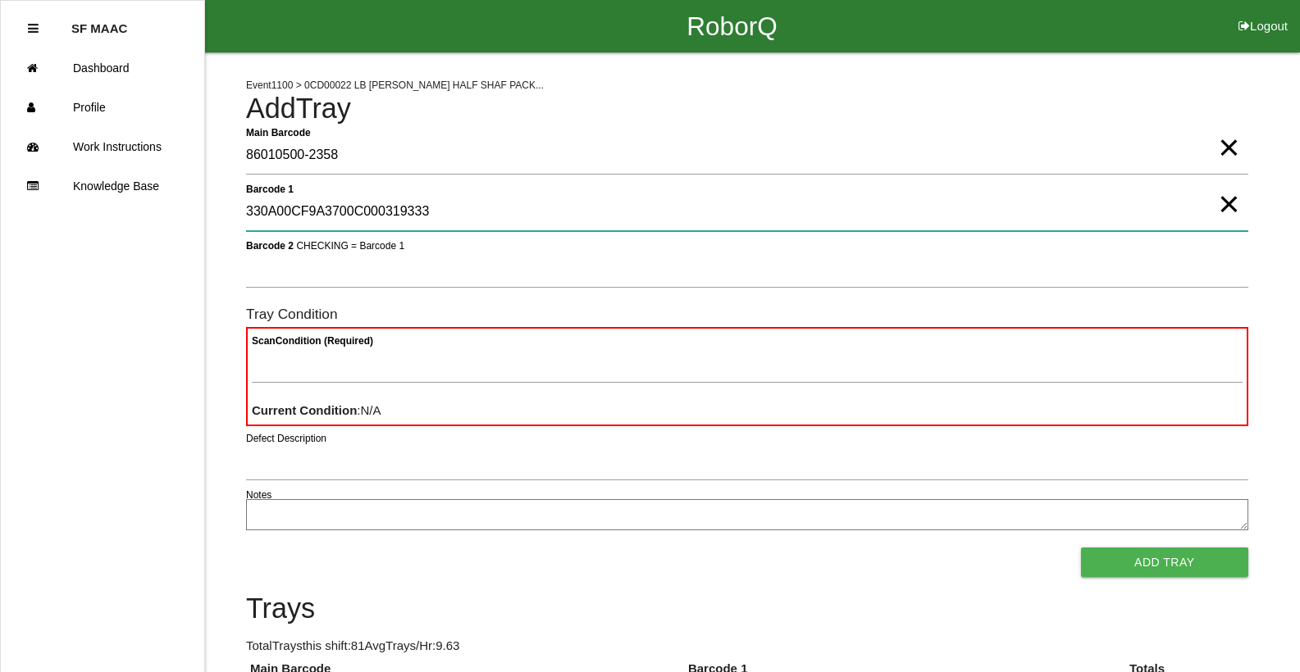
type 1 "330A00CF9A3700C000319333"
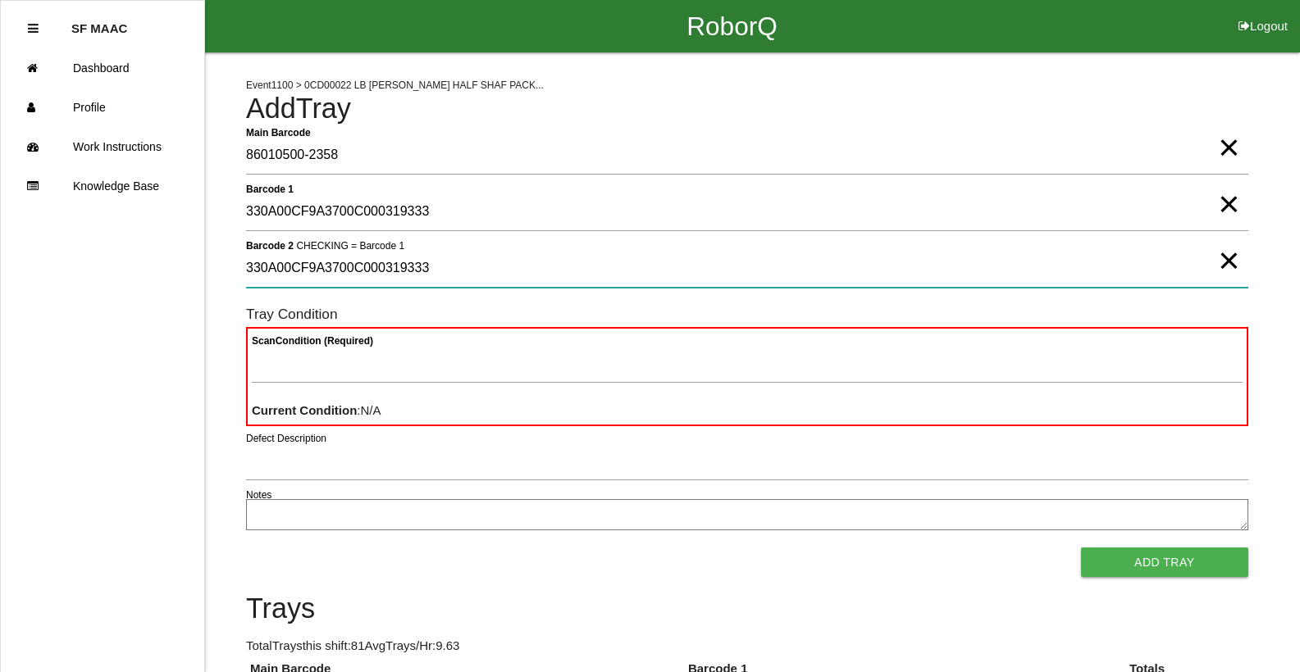
type 2 "330A00CF9A3700C000319333"
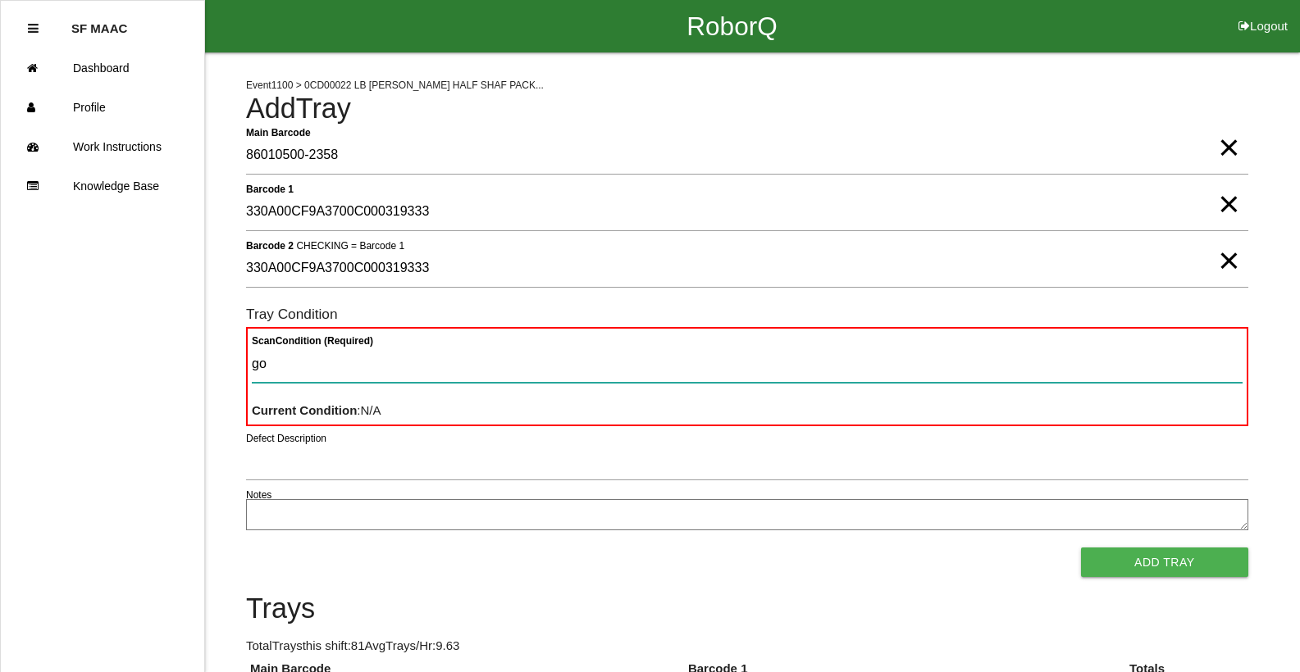
type Condition "goo"
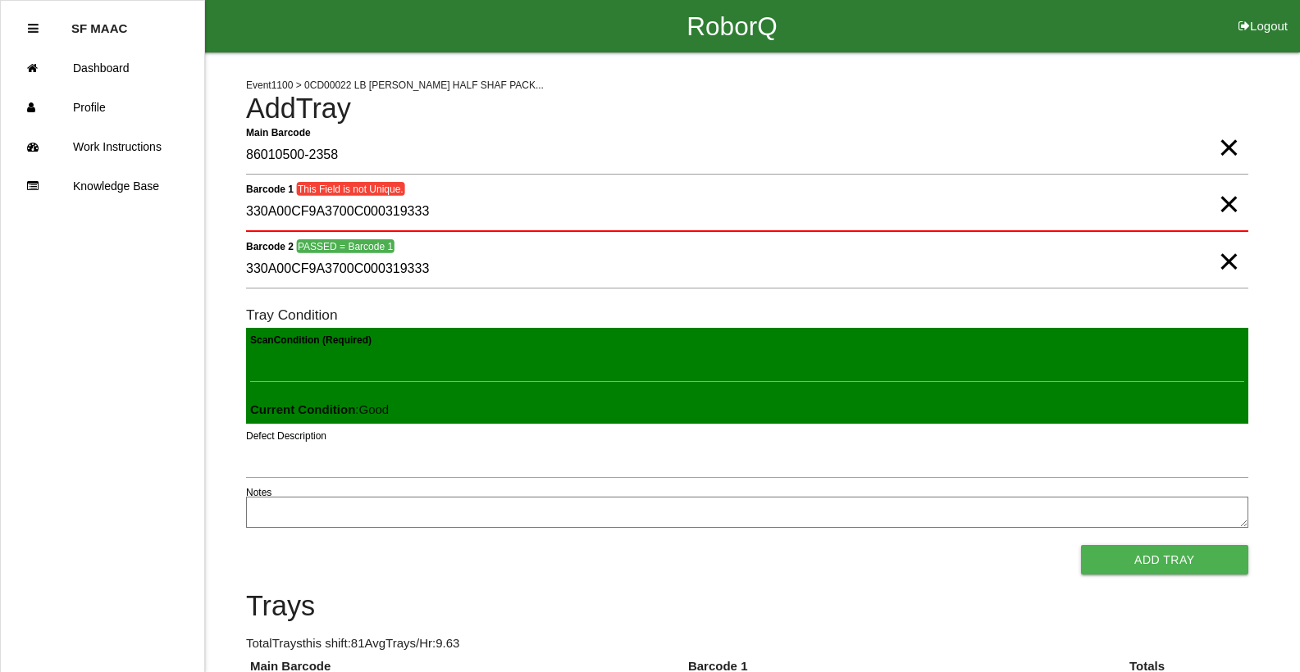
click at [1081, 545] on button "Add Tray" at bounding box center [1164, 560] width 167 height 30
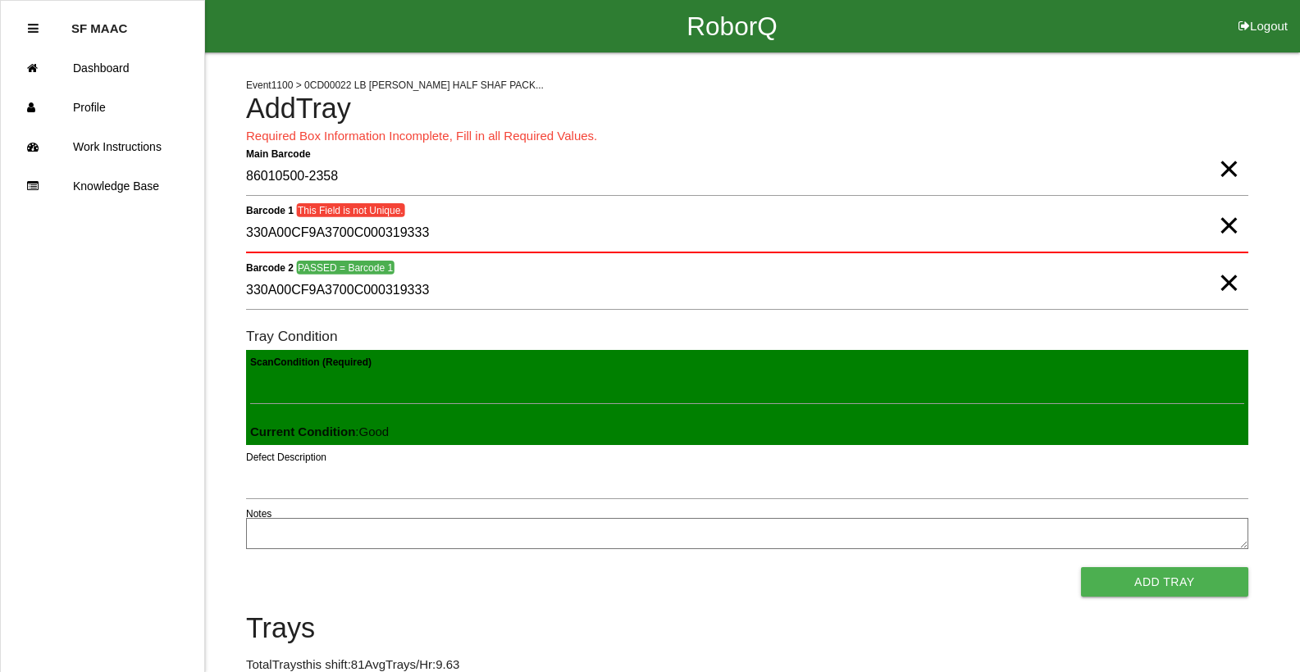
click at [1230, 169] on span "×" at bounding box center [1228, 152] width 21 height 33
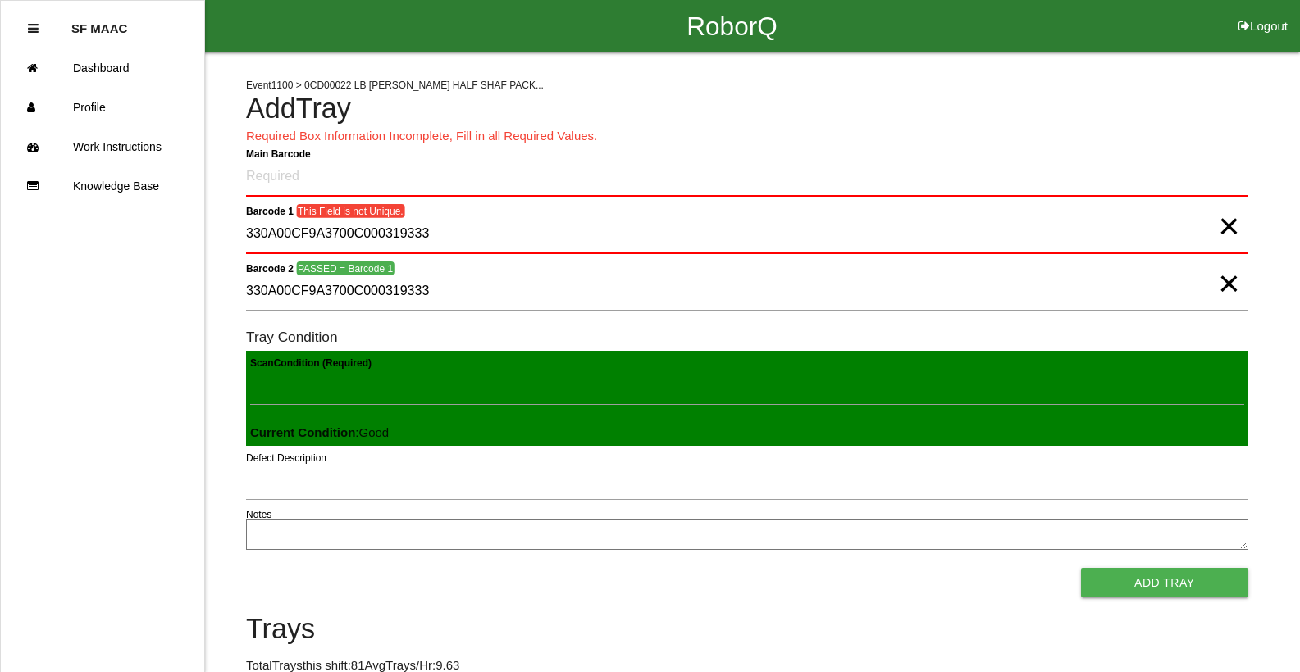
click at [1230, 221] on span "×" at bounding box center [1228, 210] width 21 height 33
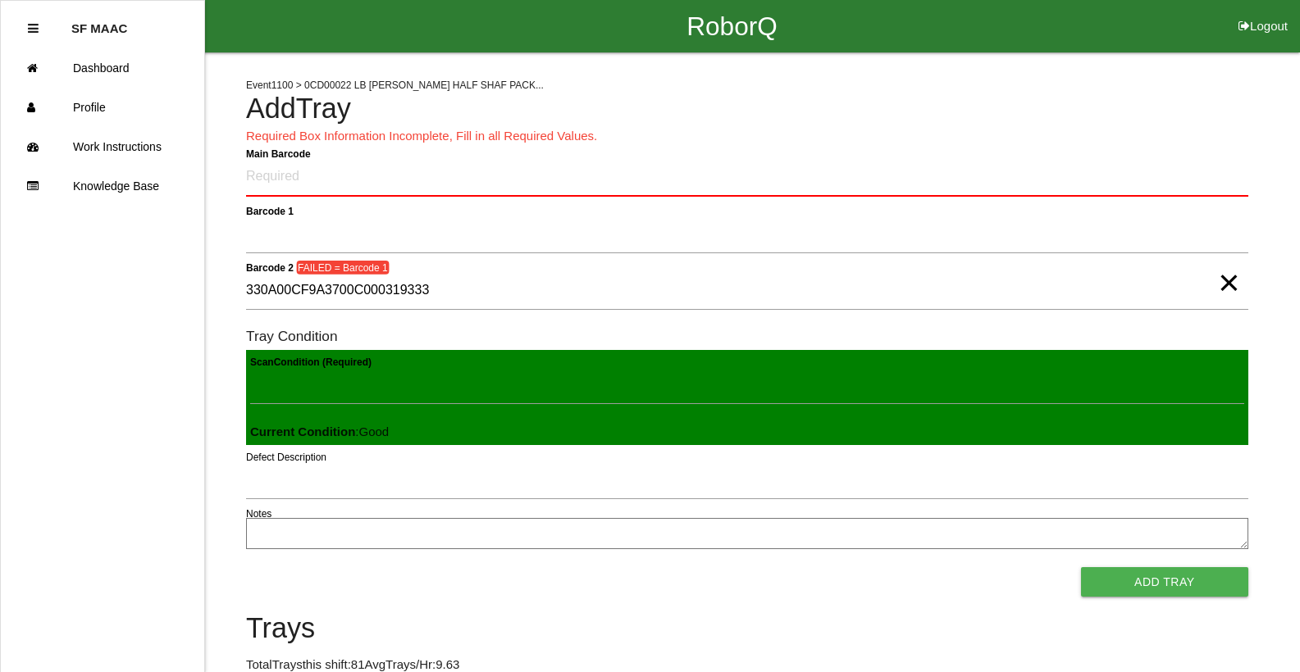
drag, startPoint x: 1233, startPoint y: 290, endPoint x: 1178, endPoint y: 267, distance: 59.9
click at [1232, 283] on span "×" at bounding box center [1228, 266] width 21 height 33
click at [792, 178] on Barcode "Main Barcode" at bounding box center [747, 177] width 1002 height 39
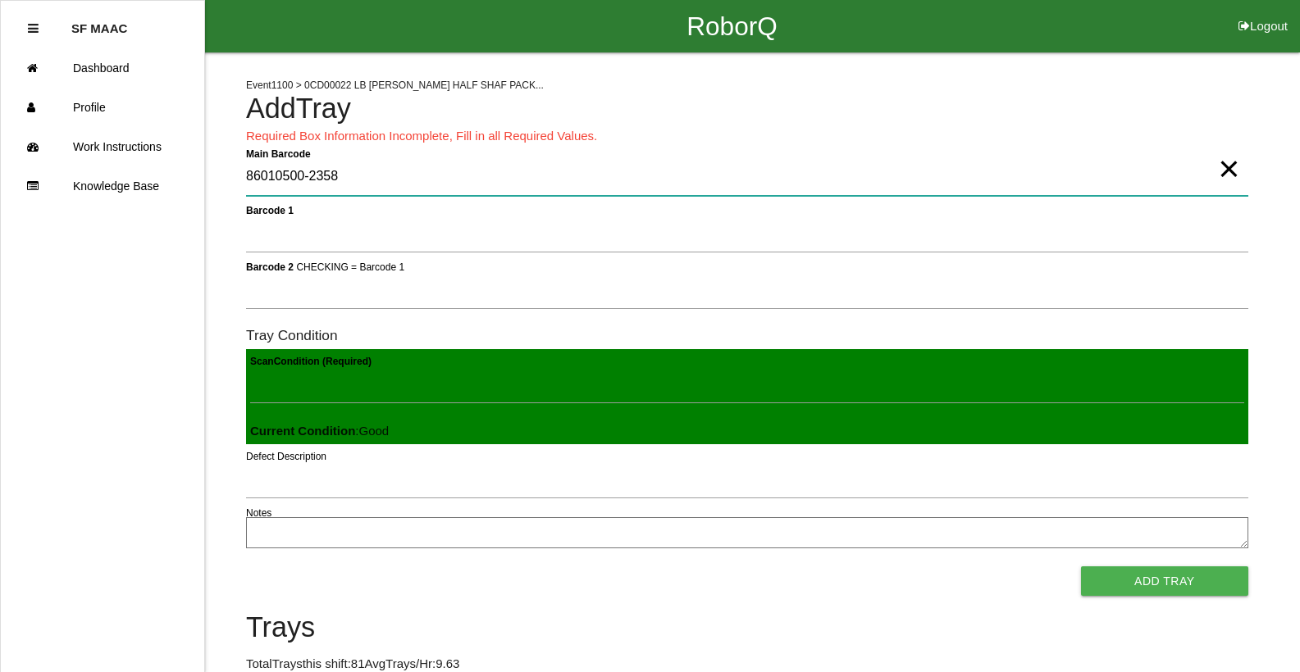
type Barcode "86010500-2358"
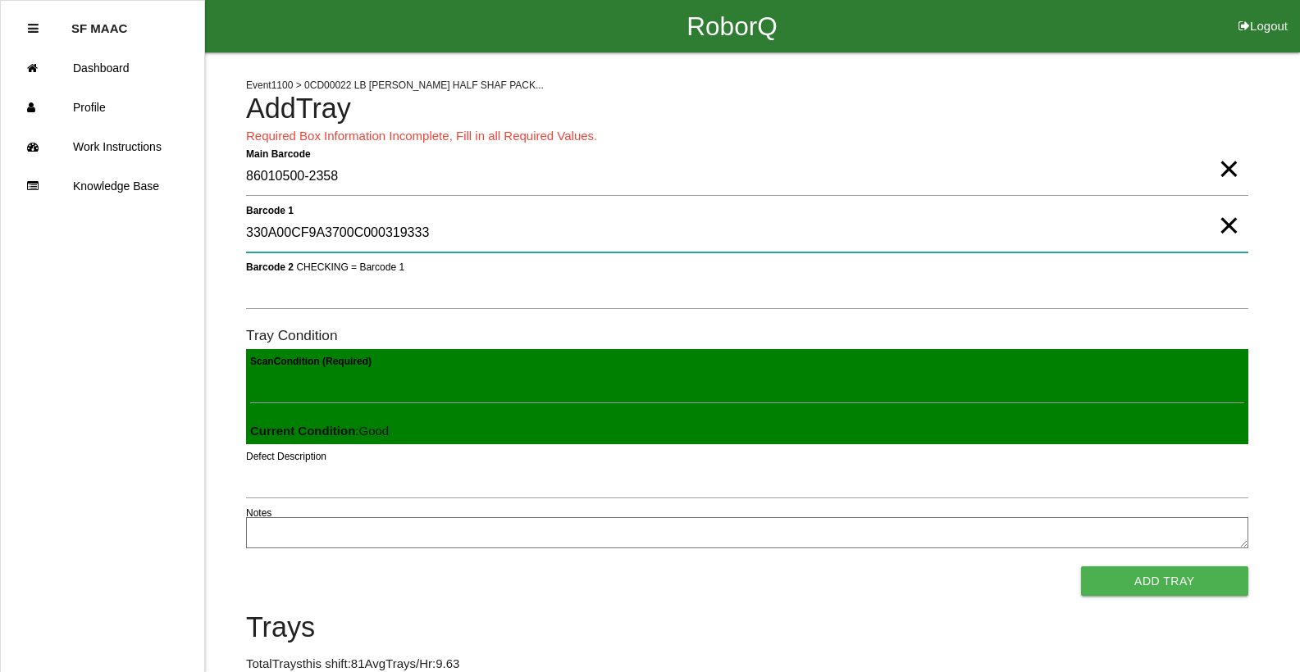
type 1 "330A00CF9A3700C000319333"
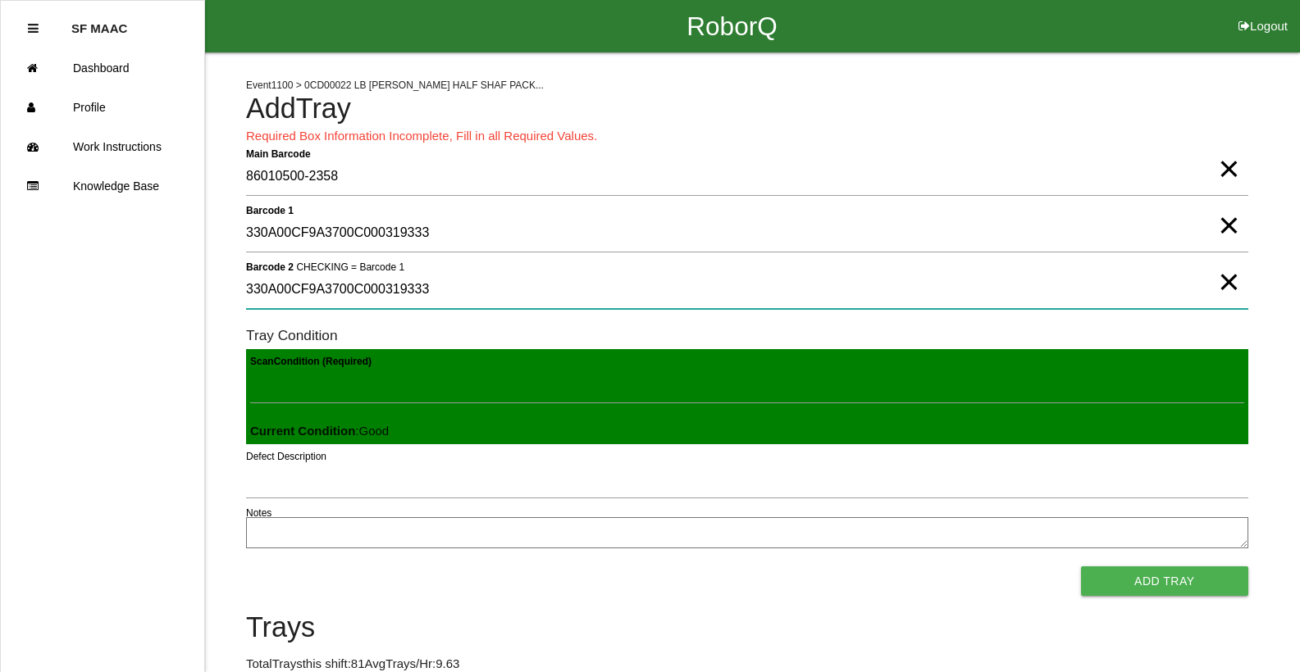
type 2 "330A00CF9A3700C000319333"
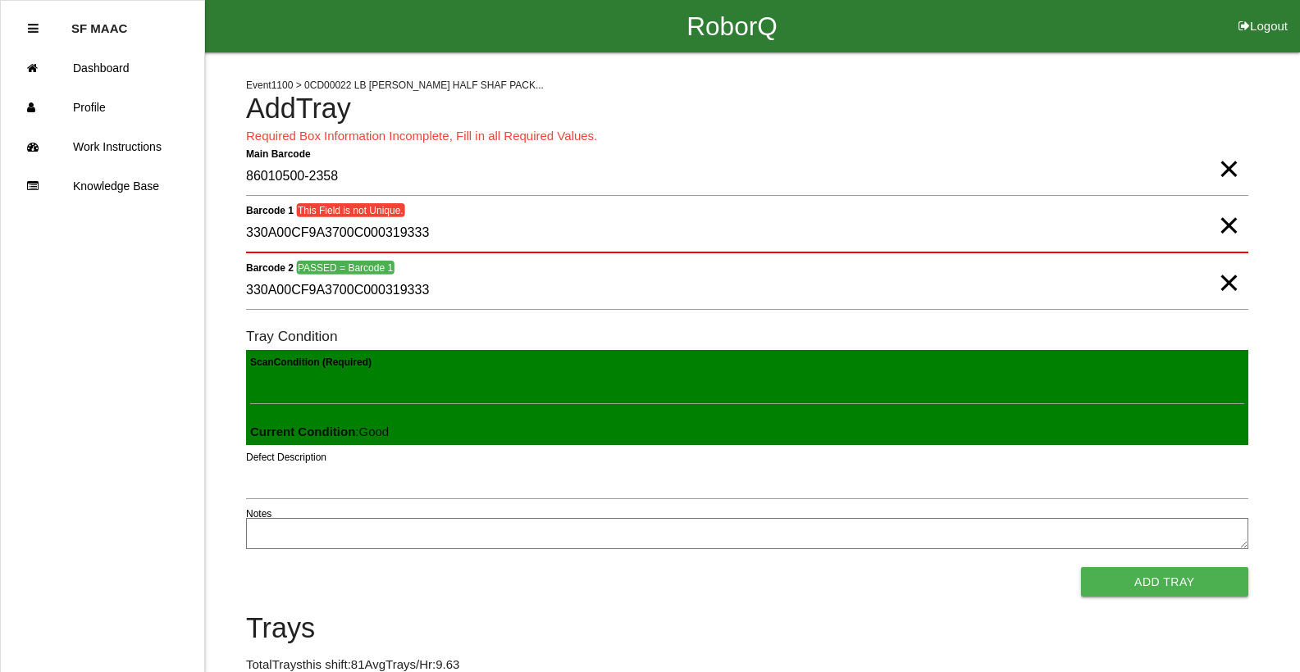
click at [1231, 169] on span "×" at bounding box center [1228, 152] width 21 height 33
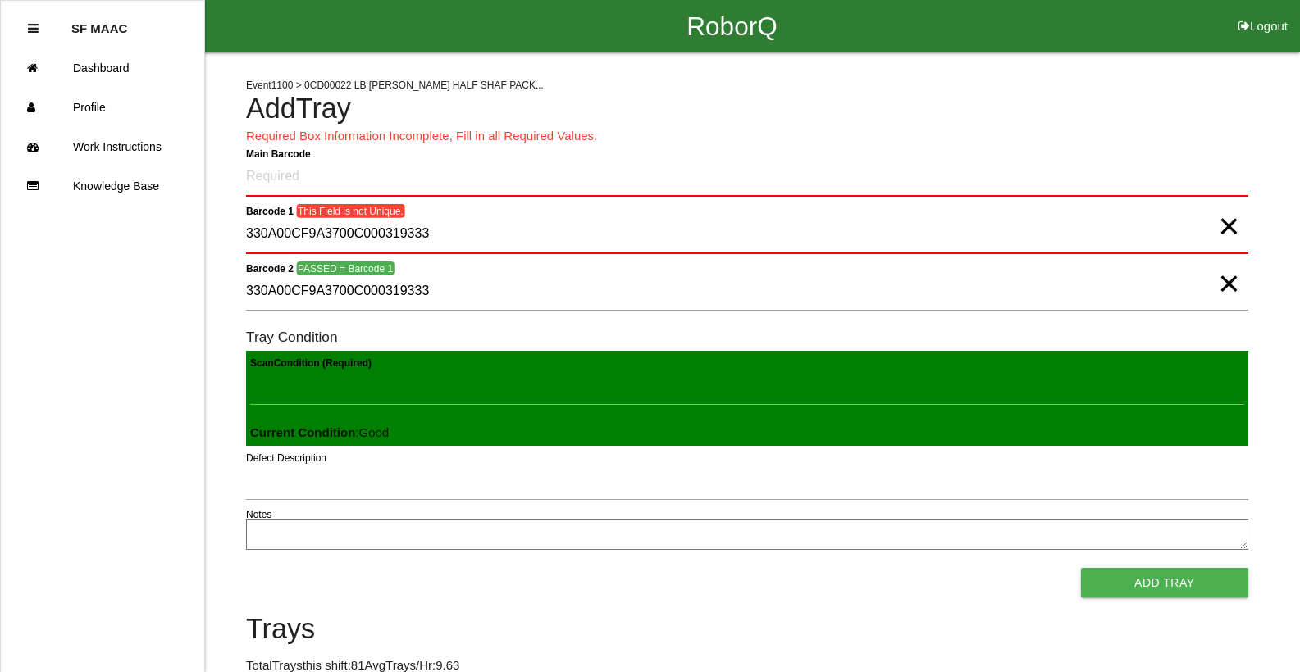
drag, startPoint x: 1214, startPoint y: 235, endPoint x: 1225, endPoint y: 232, distance: 10.9
click at [1223, 226] on span "×" at bounding box center [1228, 210] width 21 height 33
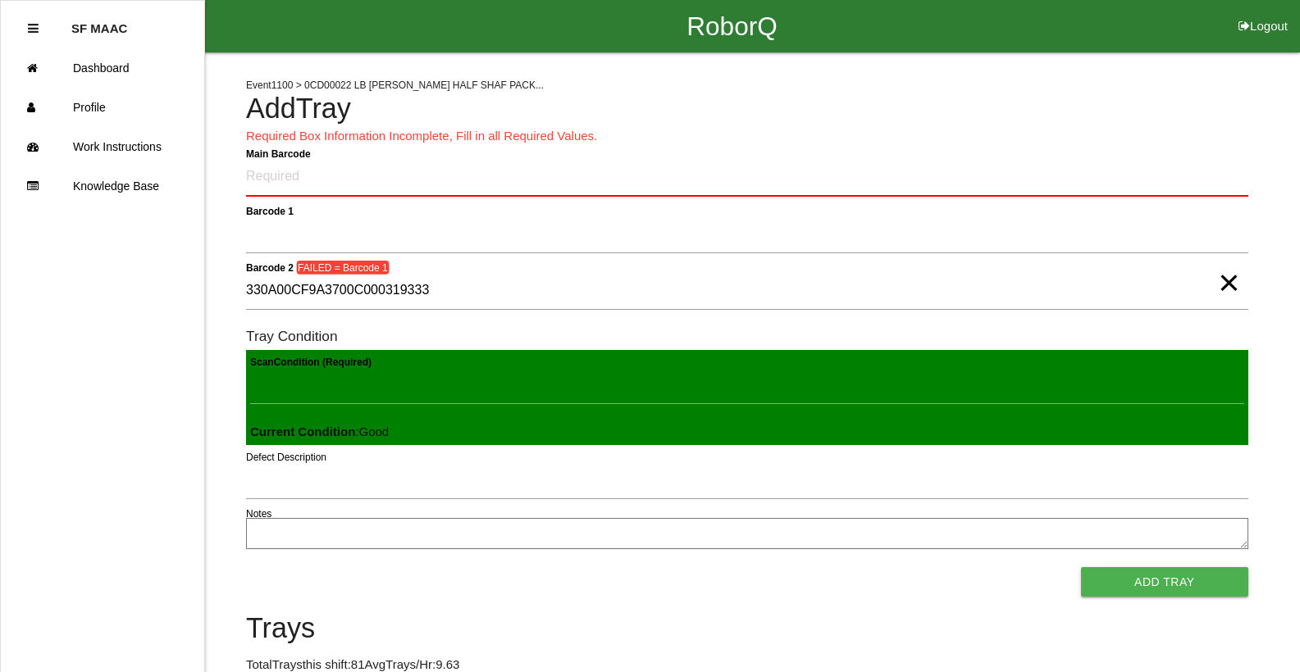
click at [1234, 283] on span "×" at bounding box center [1228, 266] width 21 height 33
click at [1081, 185] on Barcode "Main Barcode" at bounding box center [747, 177] width 1002 height 39
type Barcode "86010500-2358"
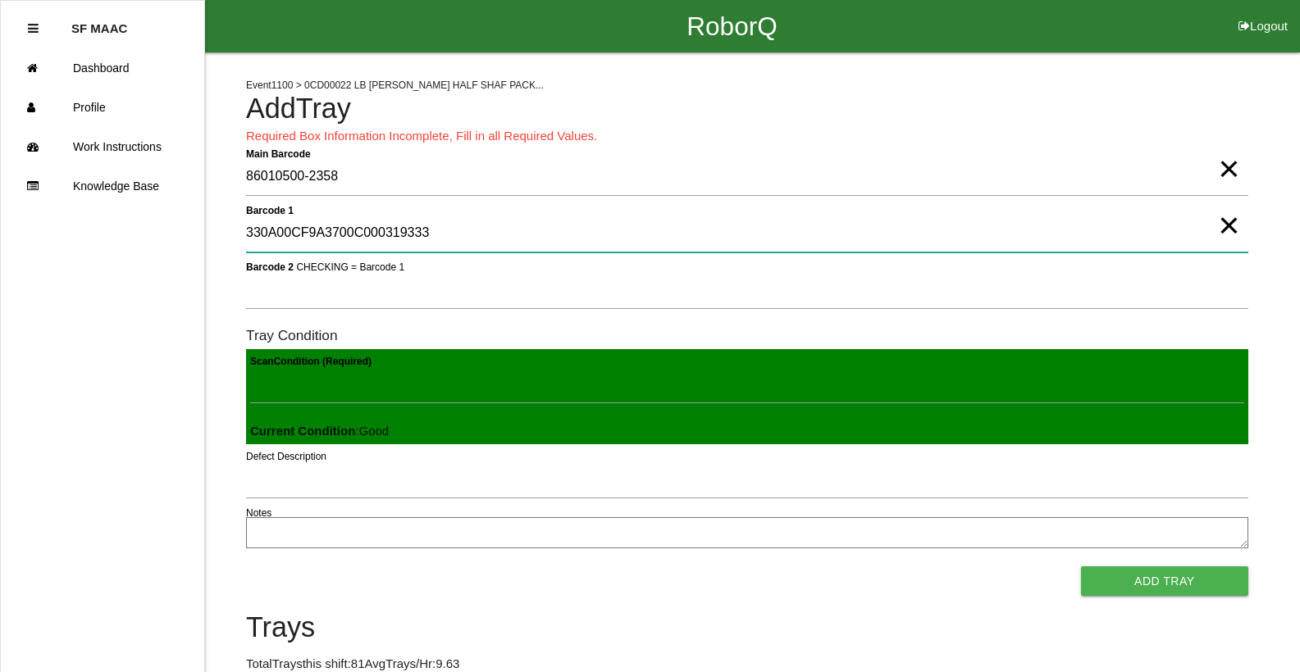
type 1 "330A00CF9A3700C000319333"
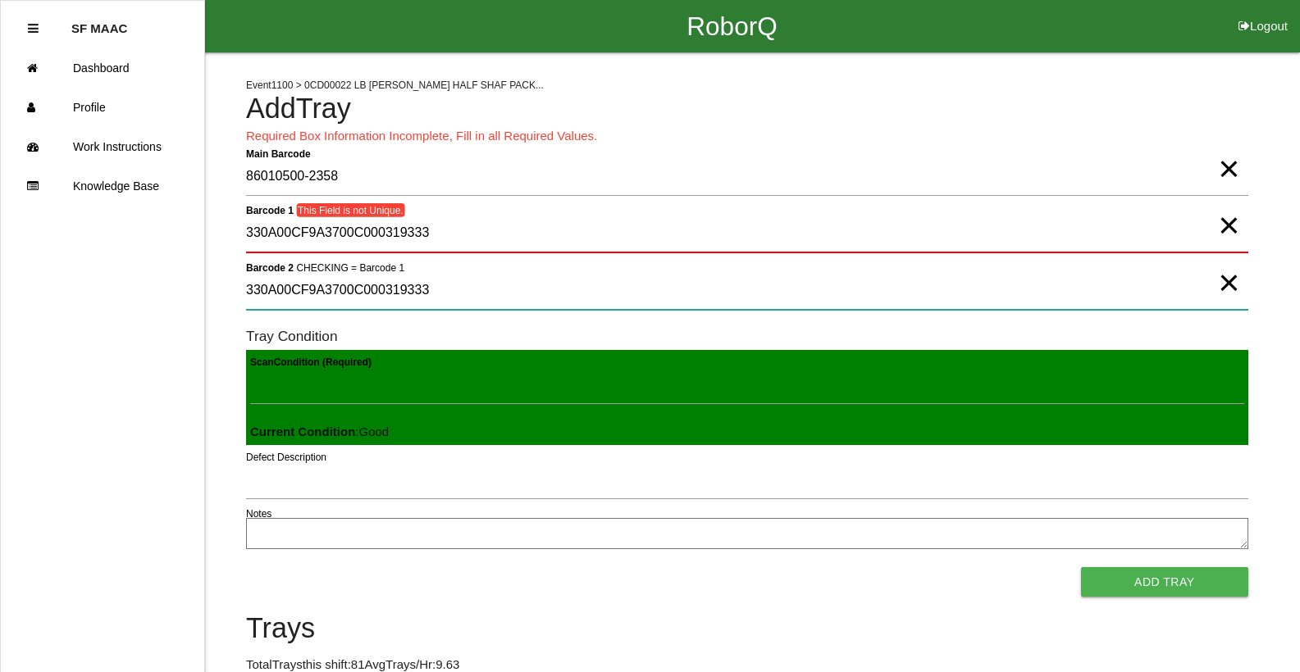
type 2 "330A00CF9A3700C000319333"
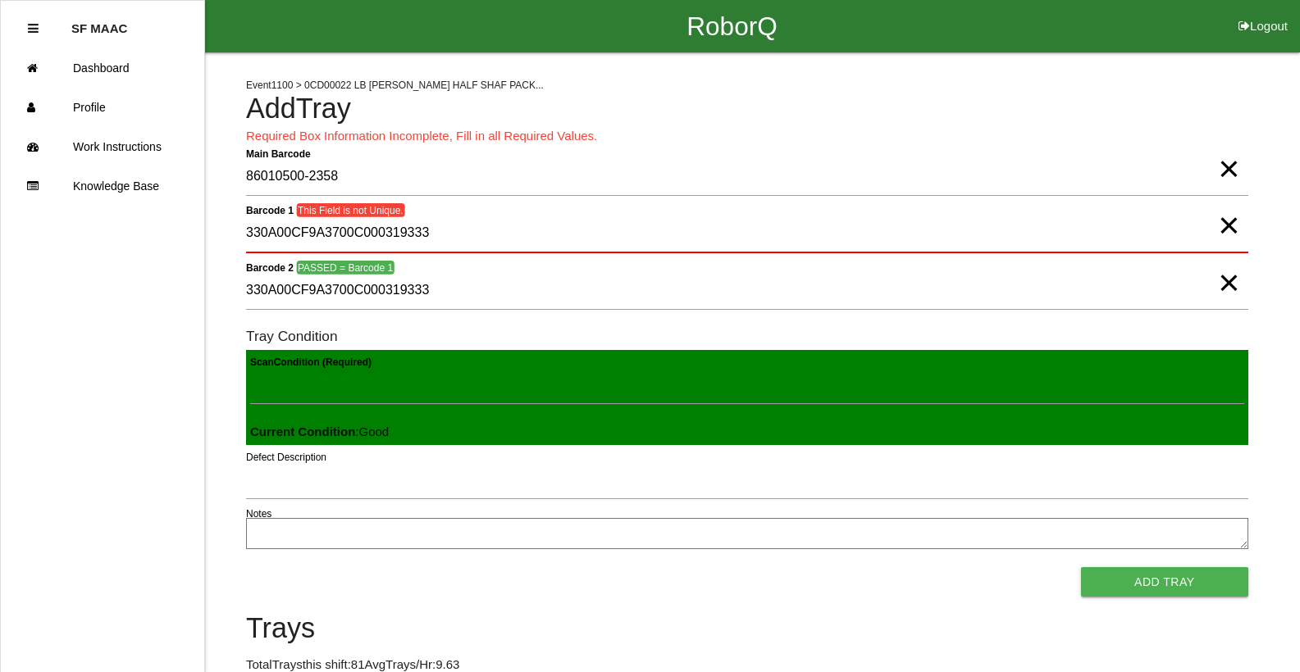
click at [1228, 169] on span "×" at bounding box center [1228, 152] width 21 height 33
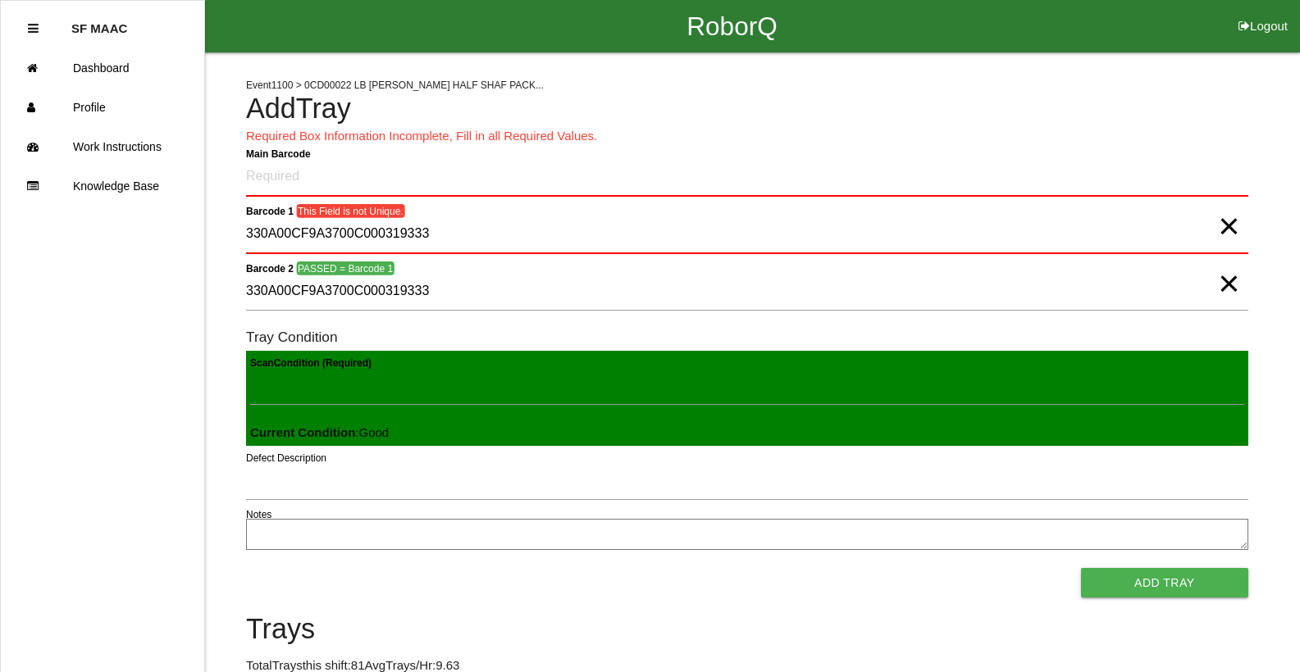
click at [1219, 208] on span "×" at bounding box center [1228, 210] width 21 height 33
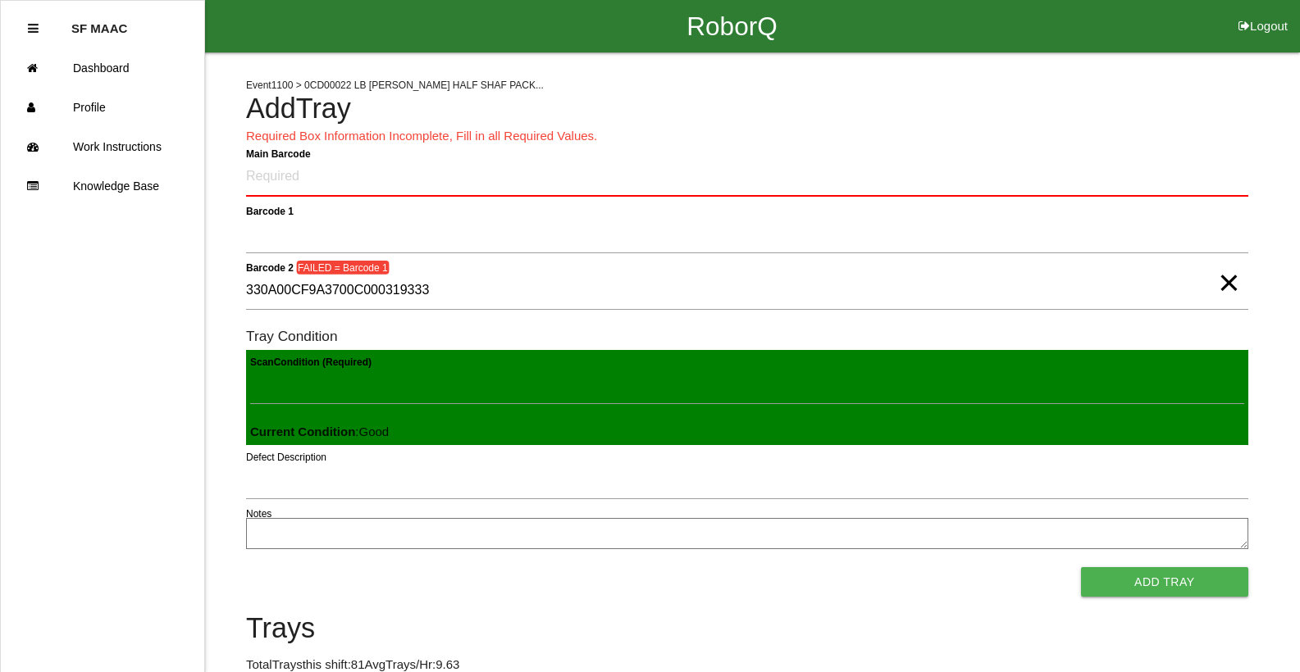
click at [1224, 283] on span "×" at bounding box center [1228, 266] width 21 height 33
click at [1126, 195] on Barcode "Main Barcode" at bounding box center [747, 177] width 1002 height 39
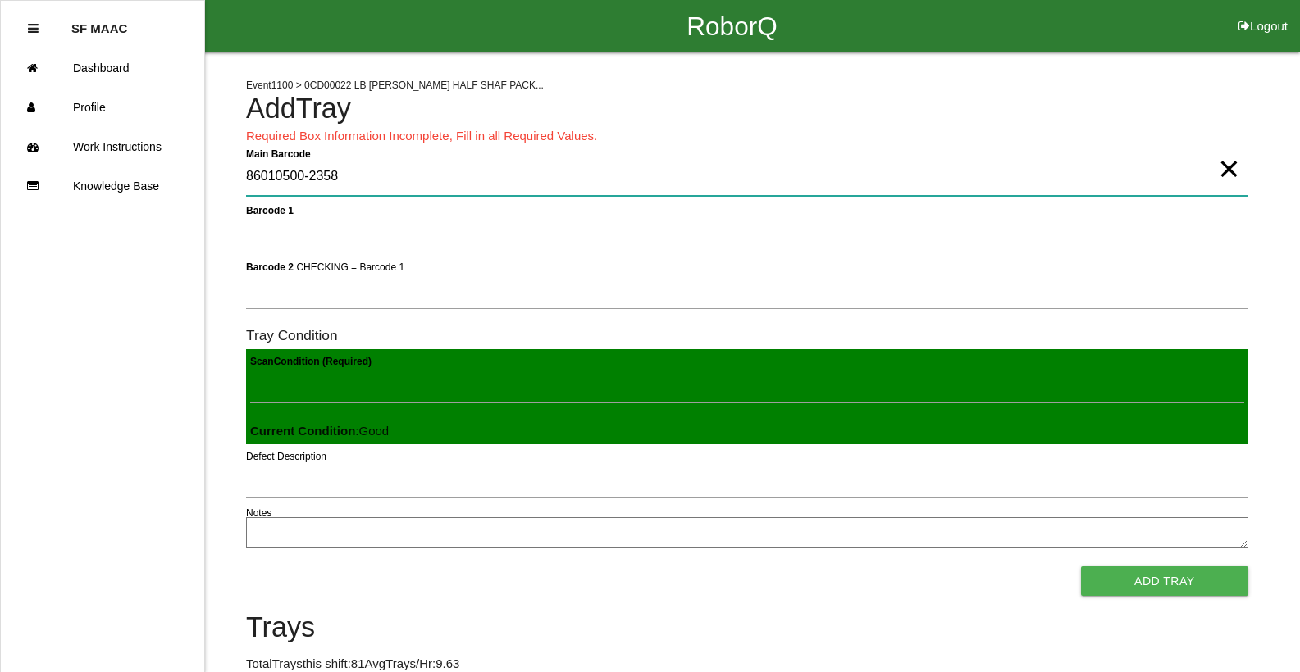
type Barcode "86010500-2358"
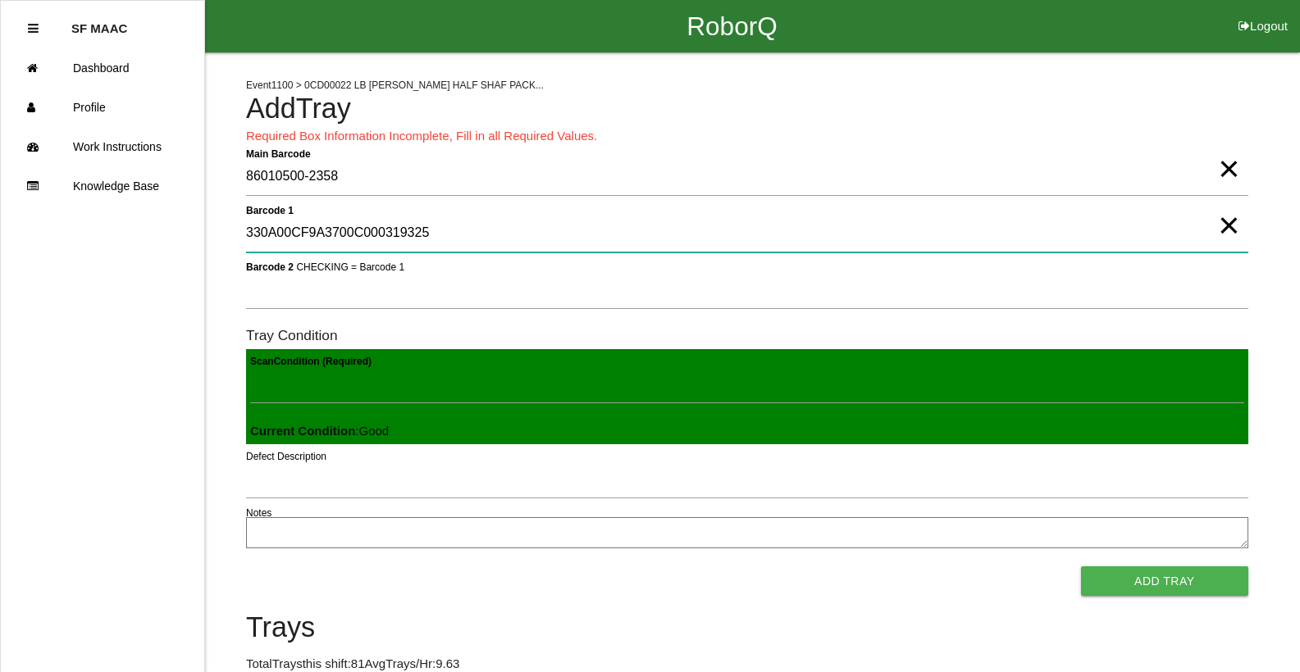
type 1 "330A00CF9A3700C000319325"
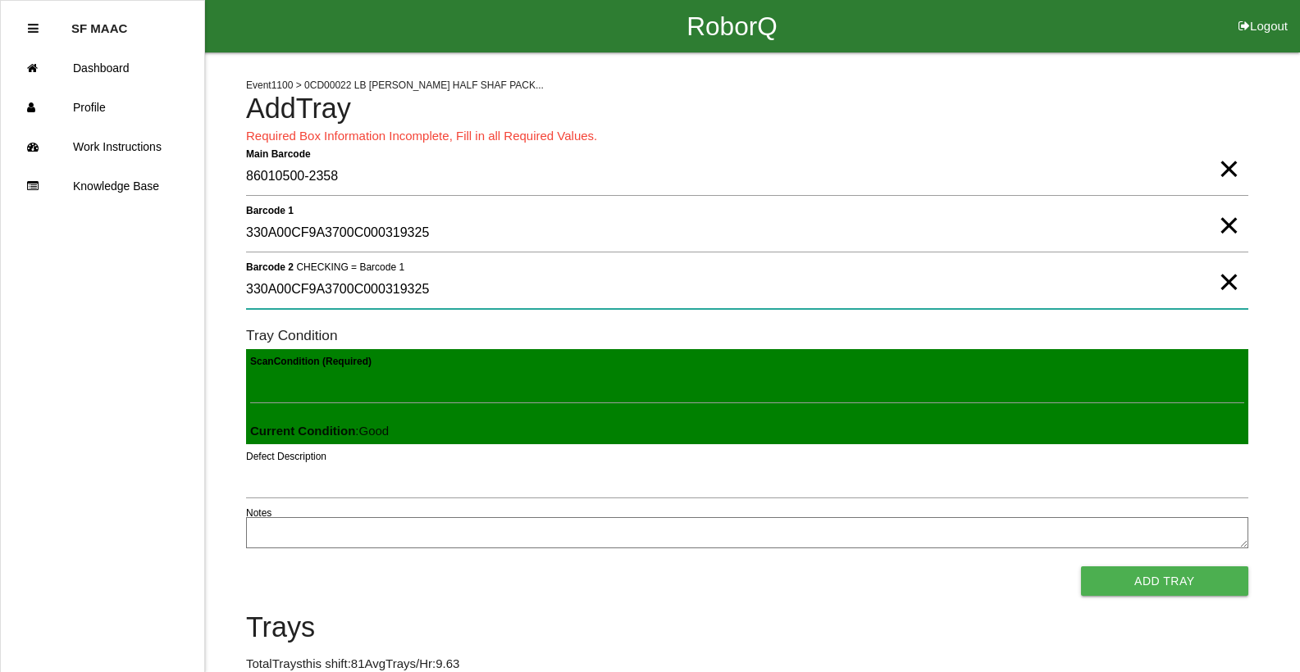
type 2 "330A00CF9A3700C000319325"
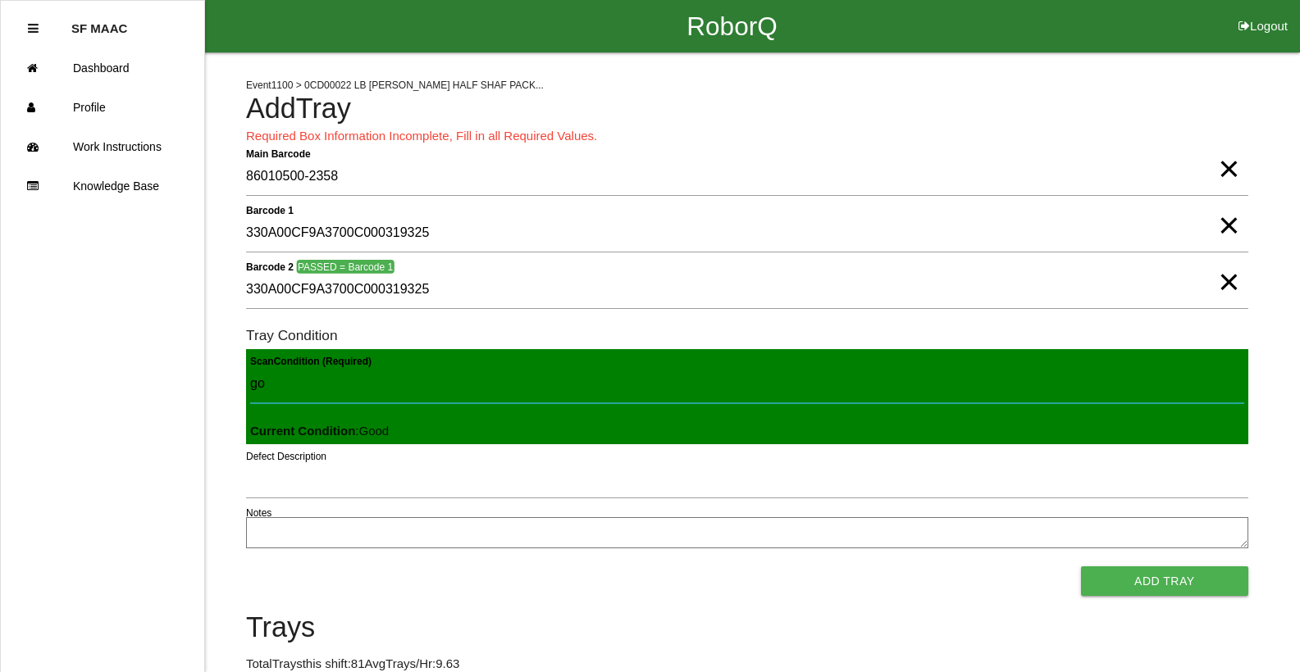
type Condition "goo"
click at [1081, 567] on button "Add Tray" at bounding box center [1164, 582] width 167 height 30
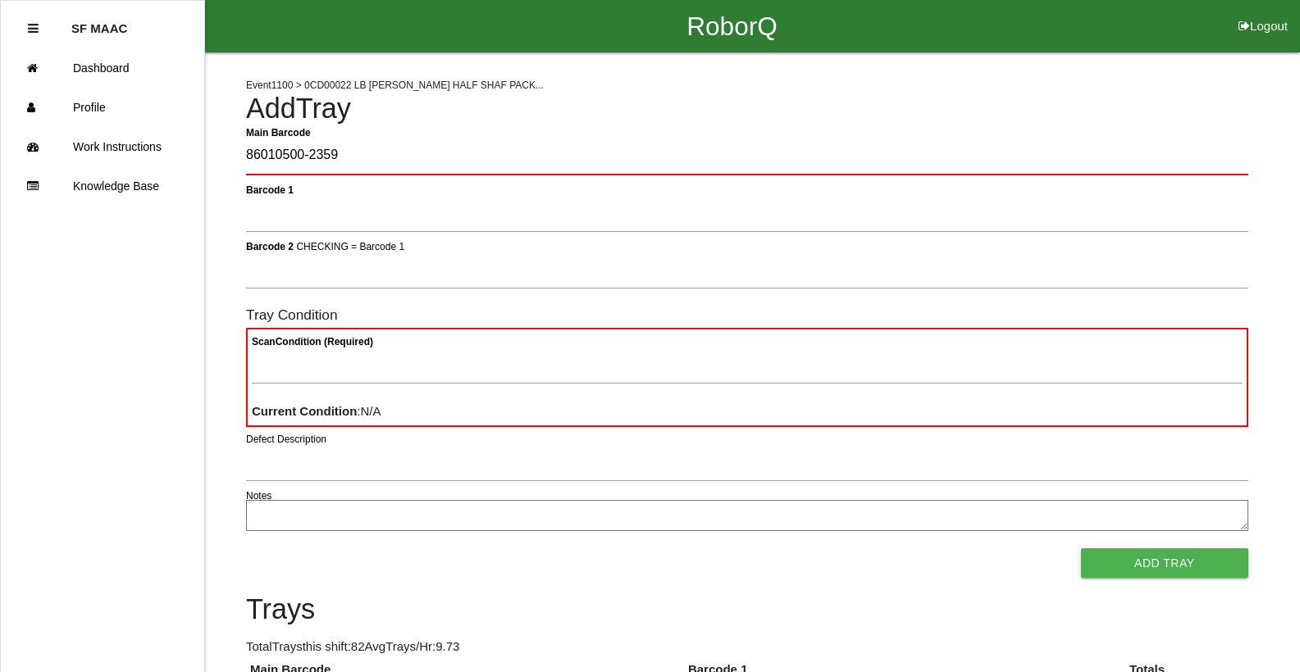
type Barcode "86010500-2359"
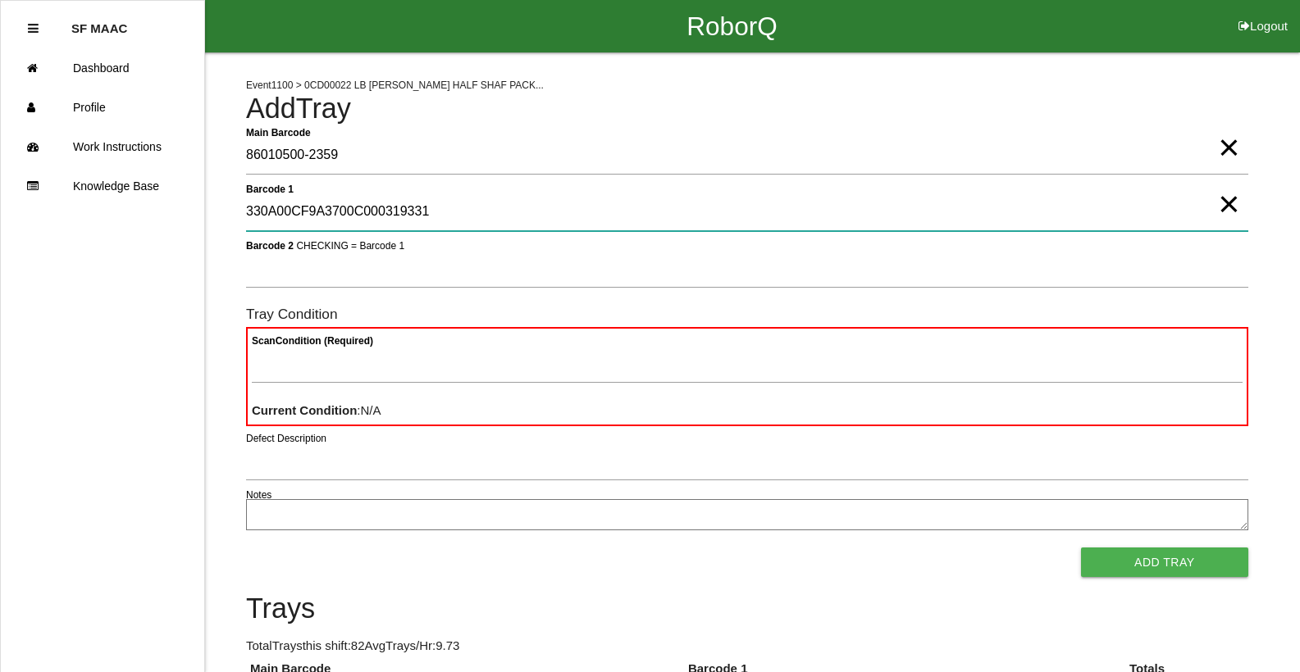
type 1 "330A00CF9A3700C000319331"
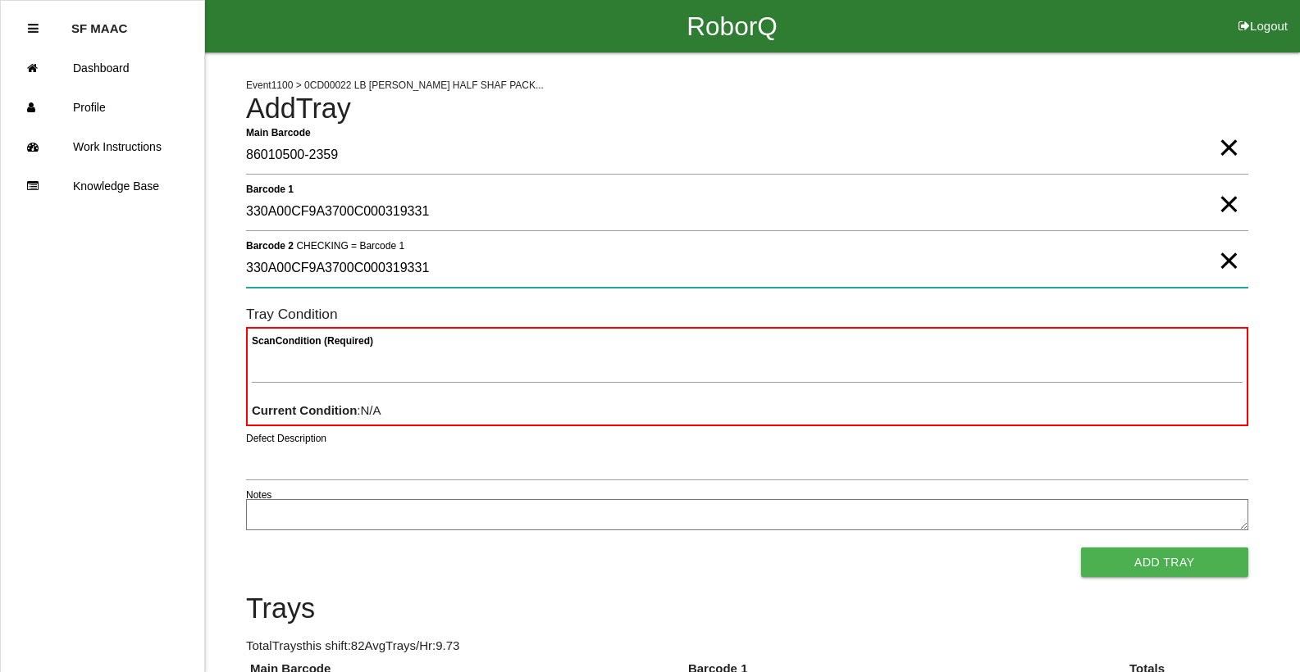
type 2 "330A00CF9A3700C000319331"
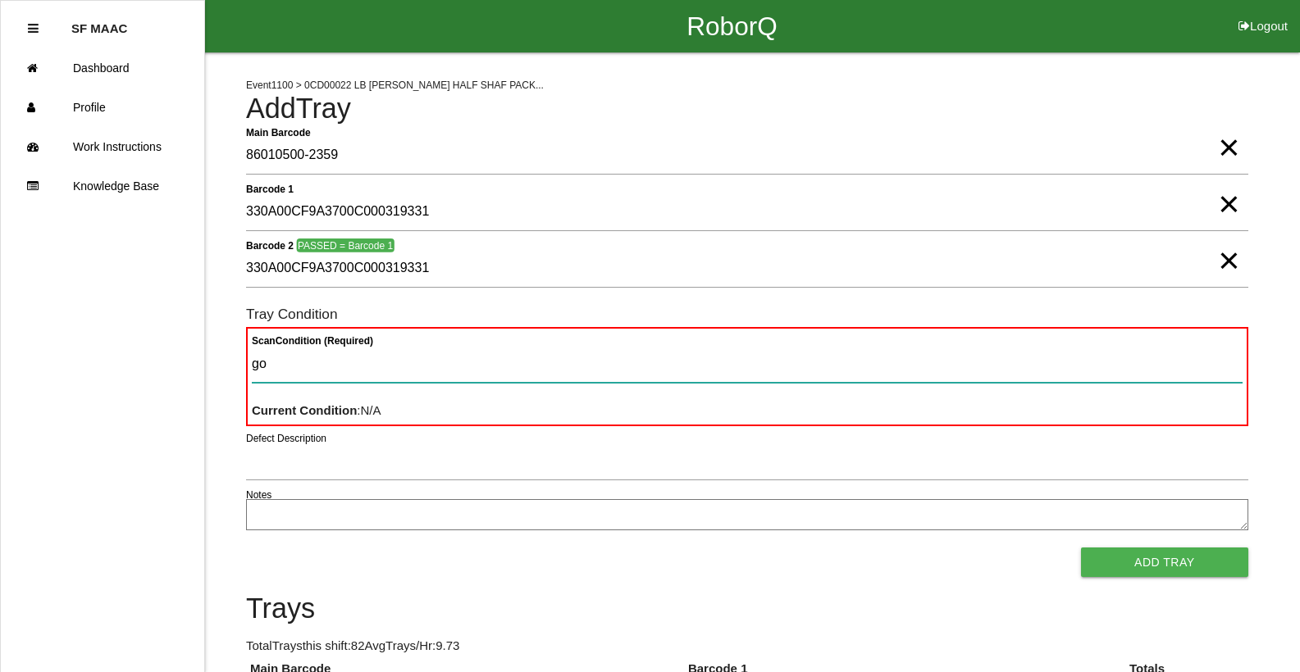
type Condition "goo"
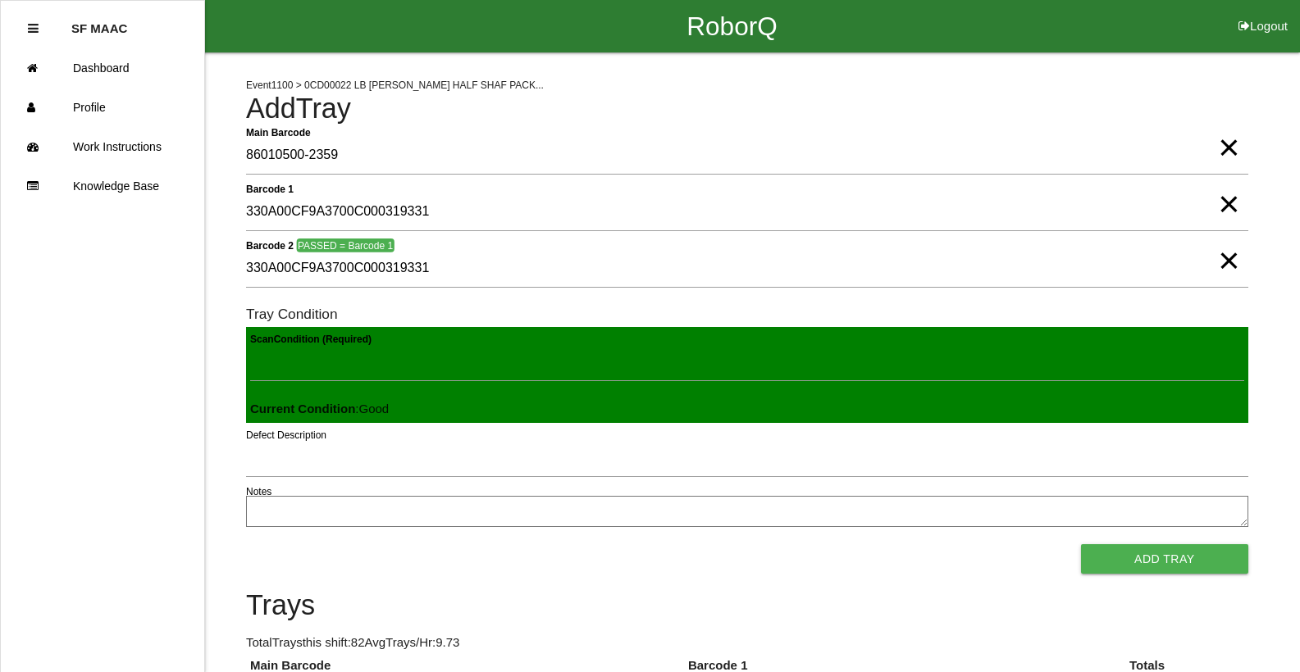
click at [1081, 545] on button "Add Tray" at bounding box center [1164, 560] width 167 height 30
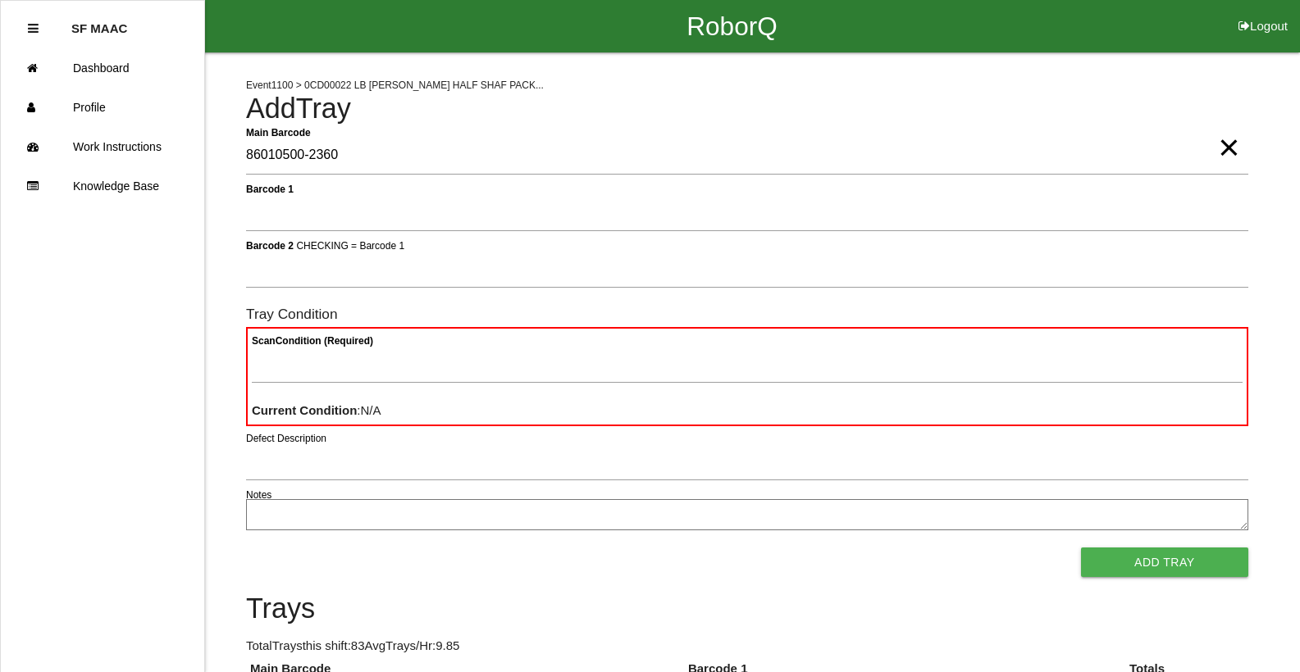
type Barcode "86010500-2360"
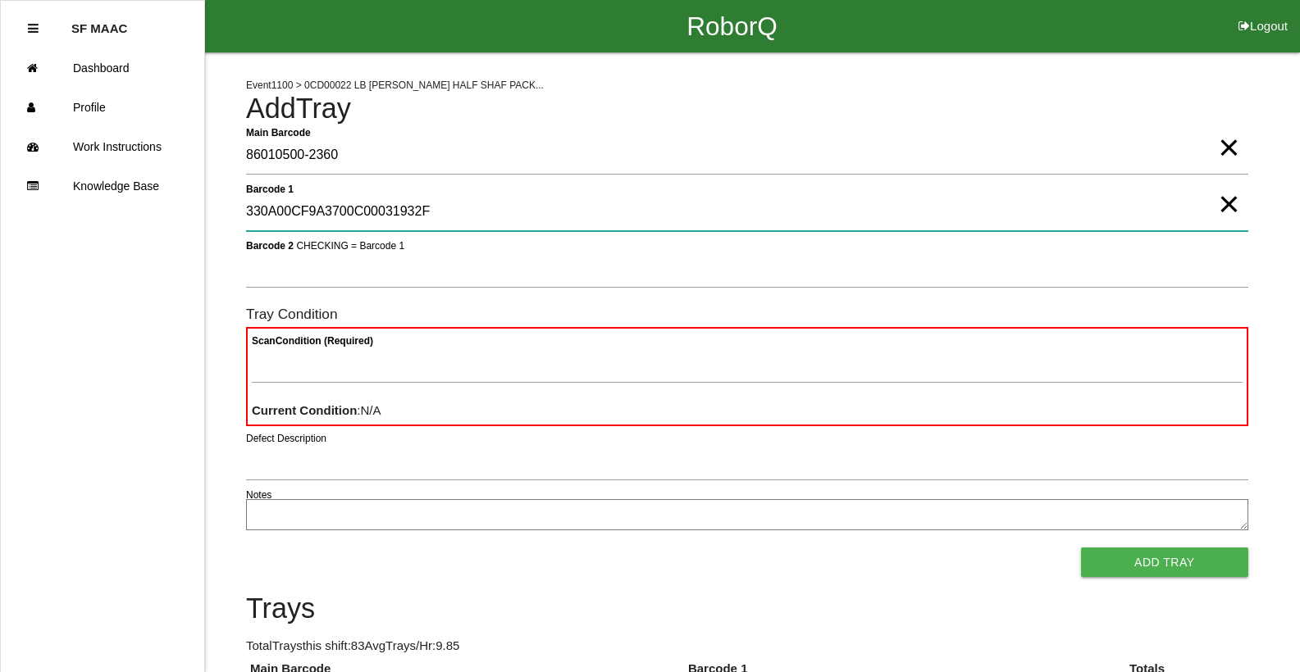
type 1 "330A00CF9A3700C00031932F"
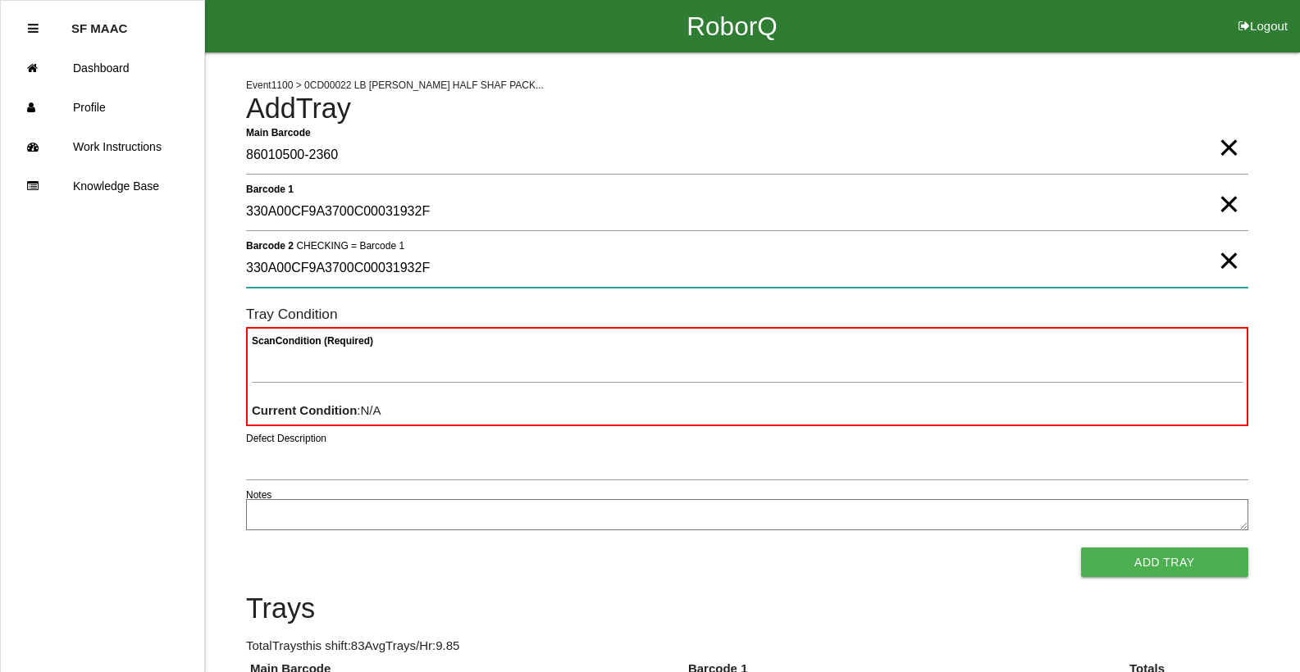
type 2 "330A00CF9A3700C00031932F"
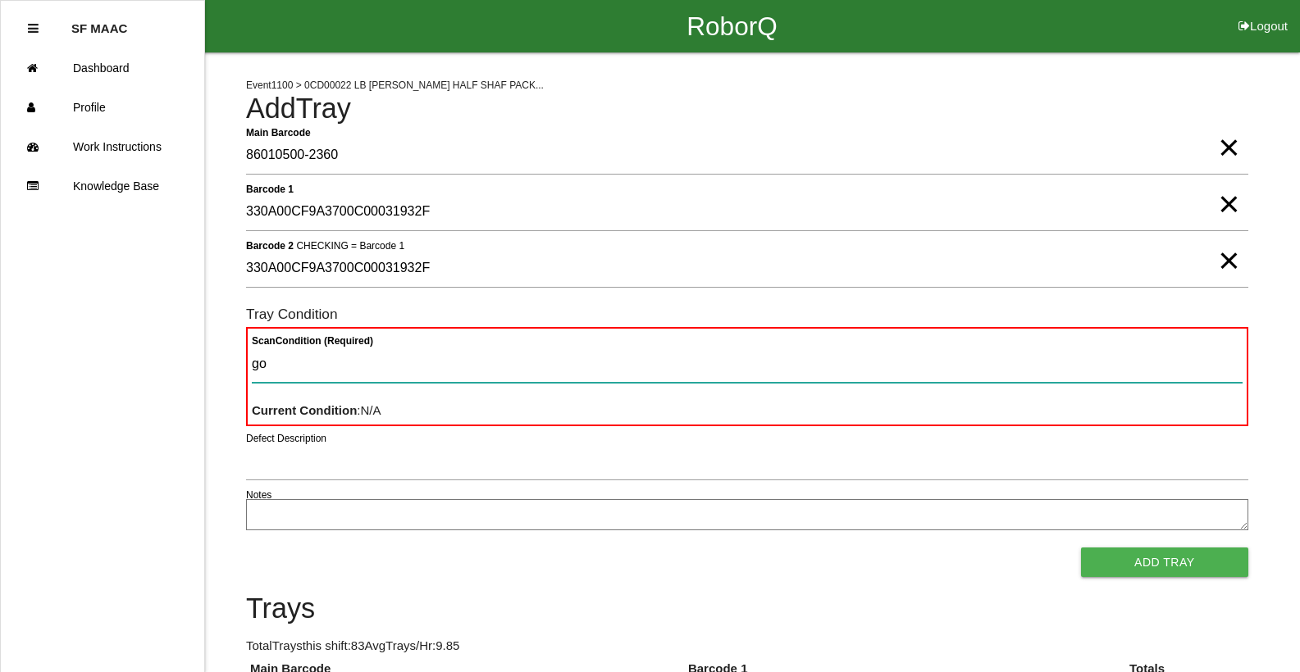
type Condition "goo"
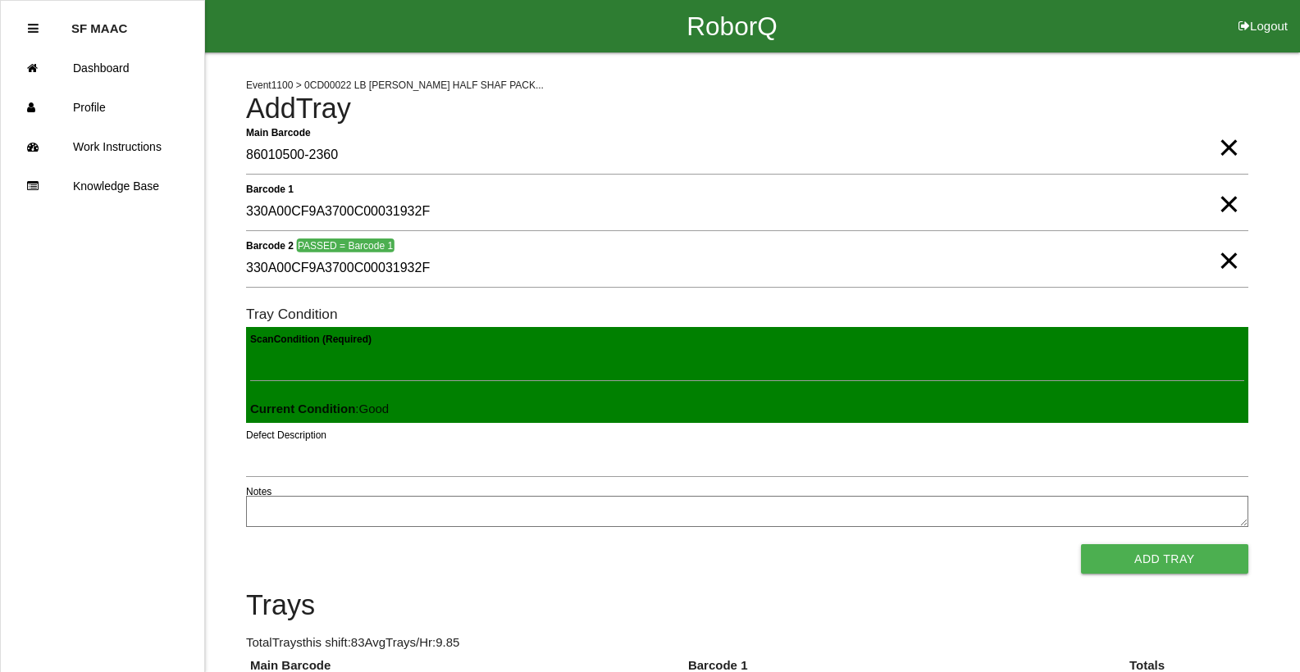
click at [1081, 545] on button "Add Tray" at bounding box center [1164, 560] width 167 height 30
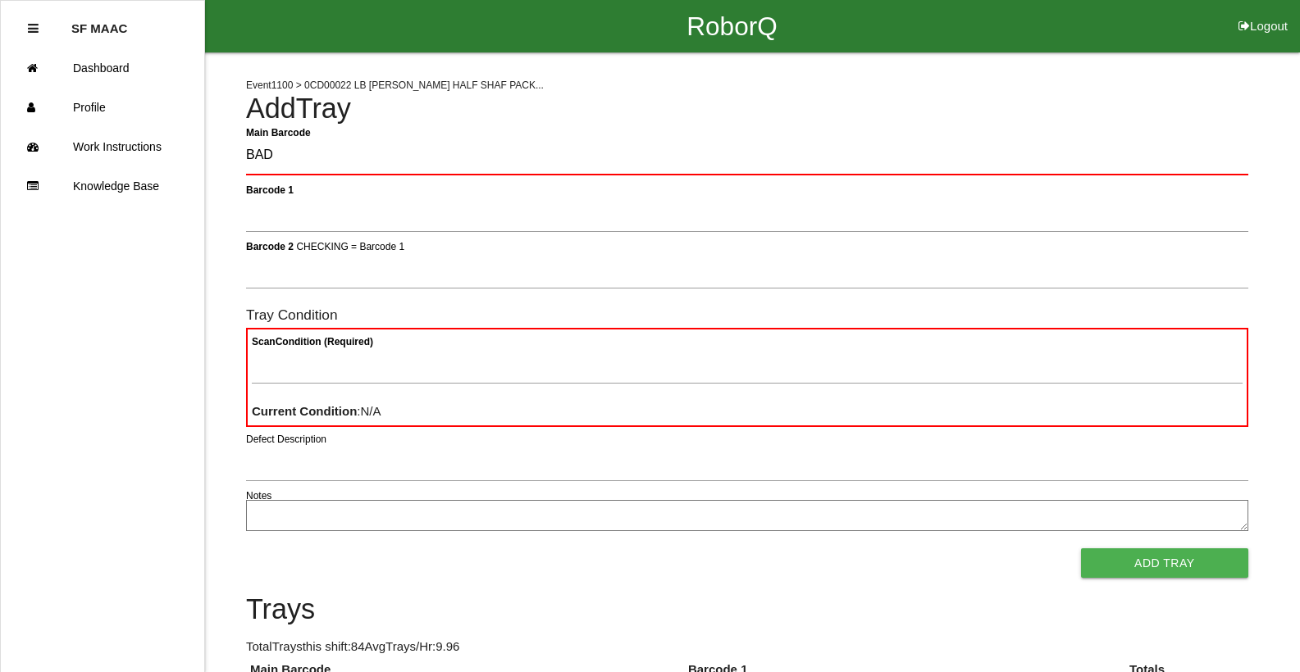
type Barcode "BAD"
click at [1232, 148] on span "×" at bounding box center [1228, 131] width 21 height 33
click at [1158, 164] on Barcode "Main Barcode" at bounding box center [747, 156] width 1002 height 39
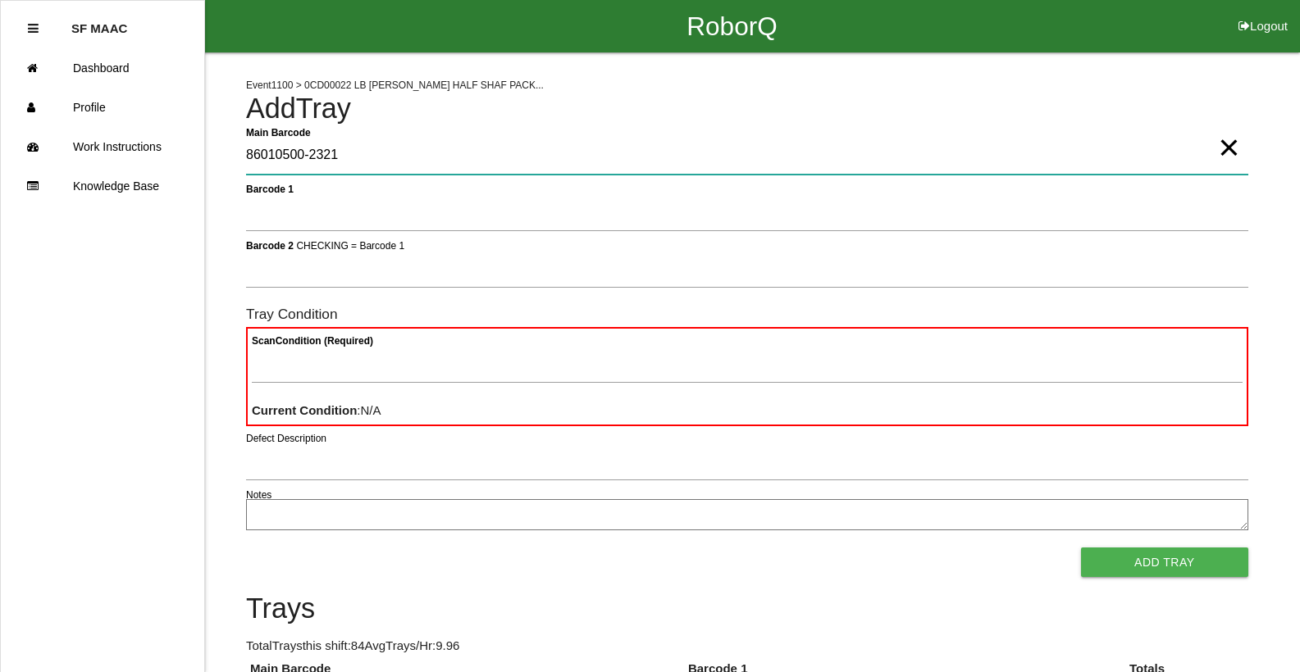
type Barcode "86010500-2321"
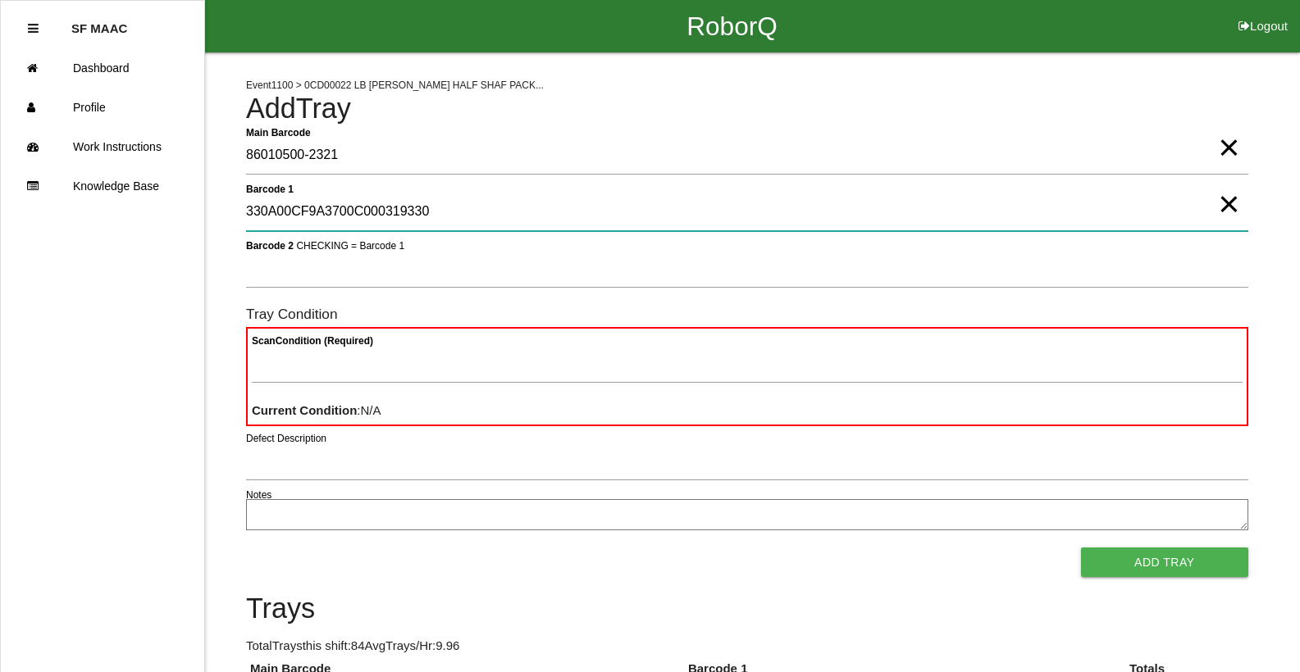
type 1 "330A00CF9A3700C000319330"
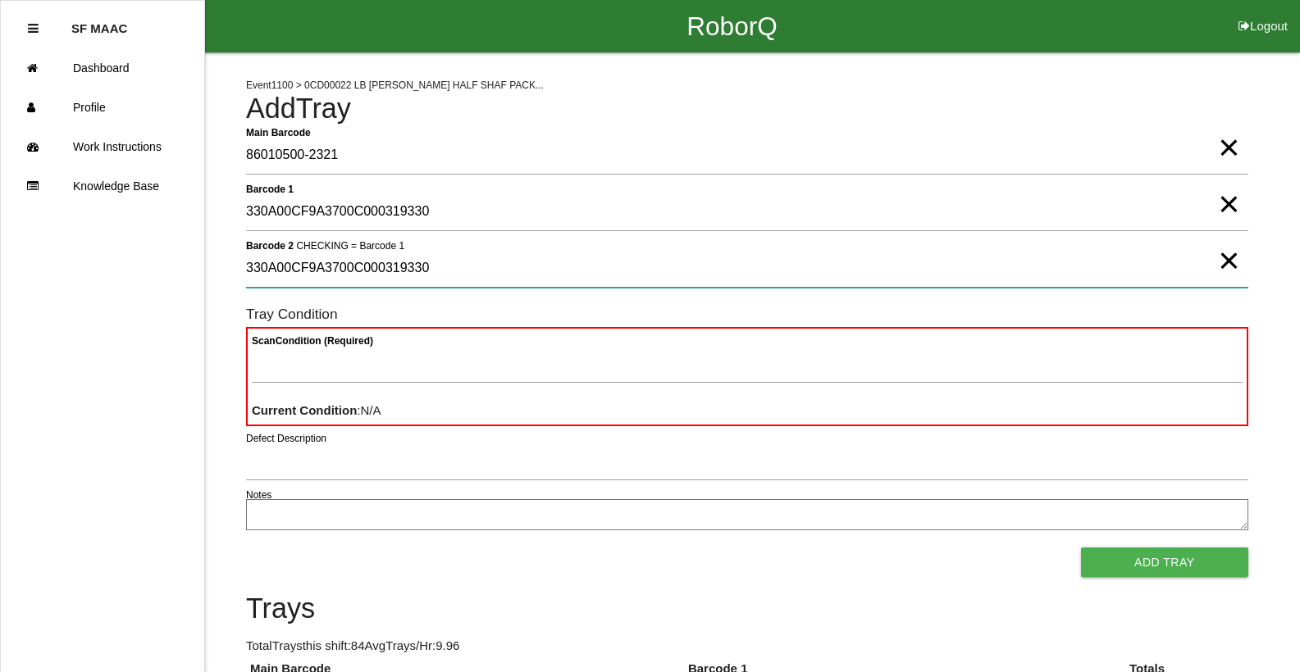
type 2 "330A00CF9A3700C000319330"
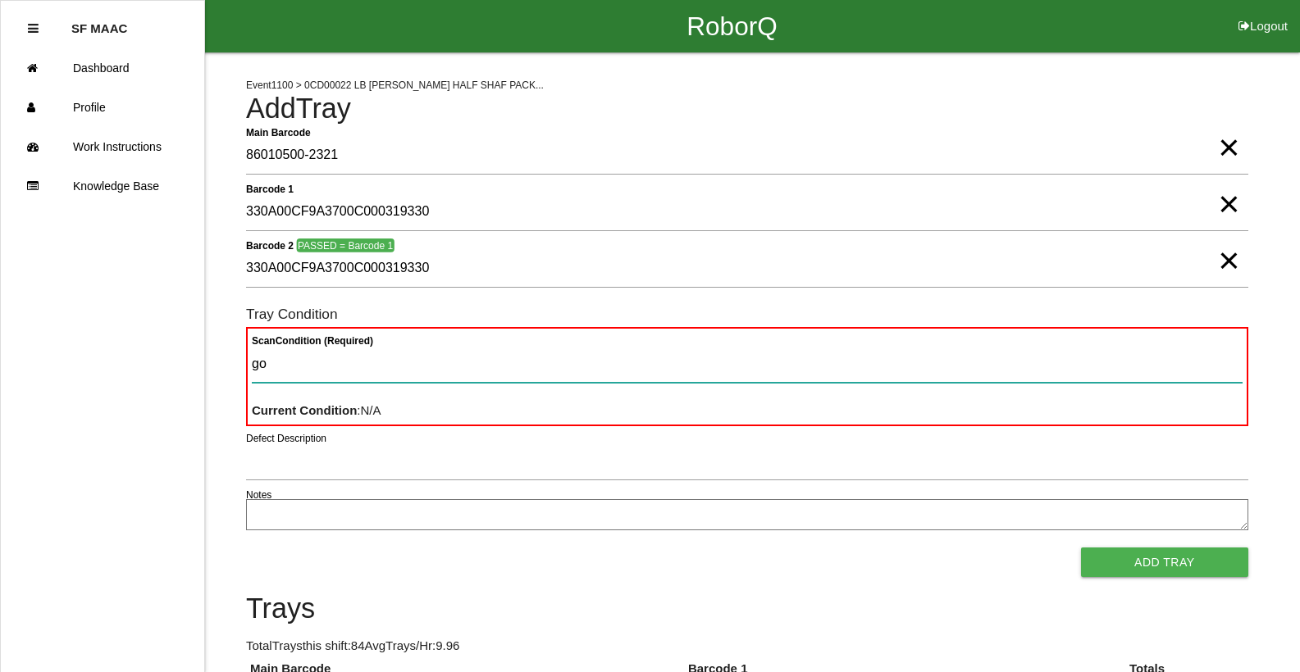
type Condition "goo"
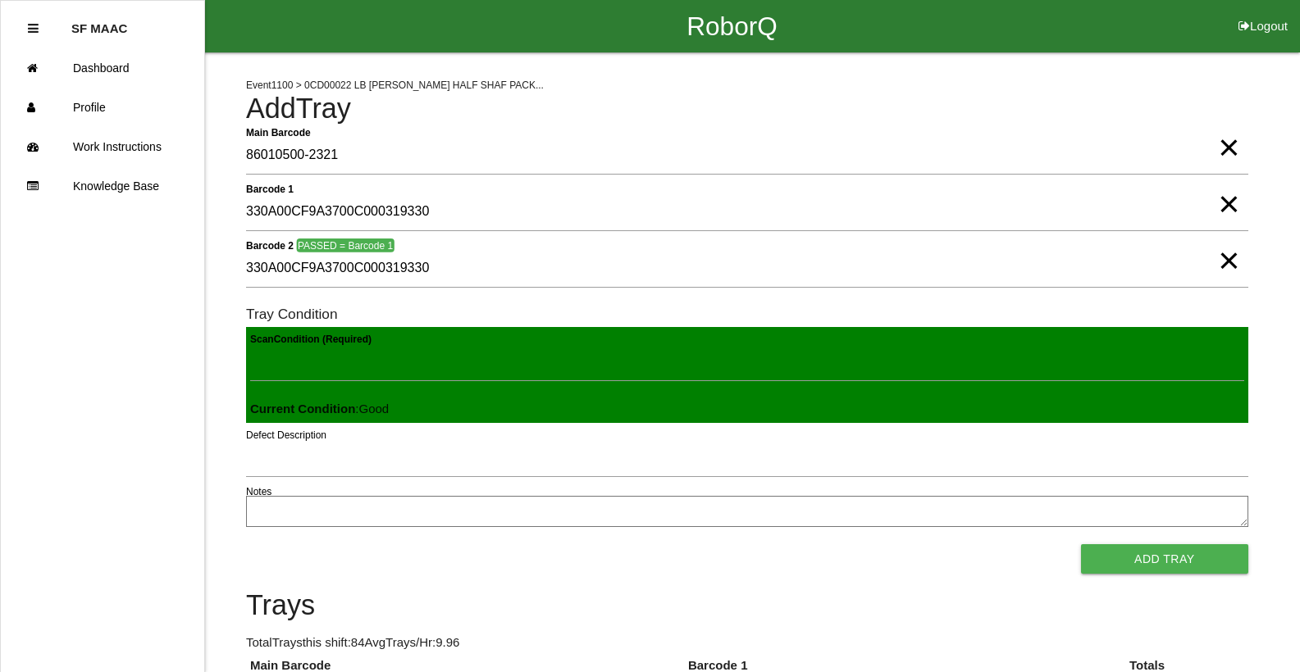
click at [1081, 545] on button "Add Tray" at bounding box center [1164, 560] width 167 height 30
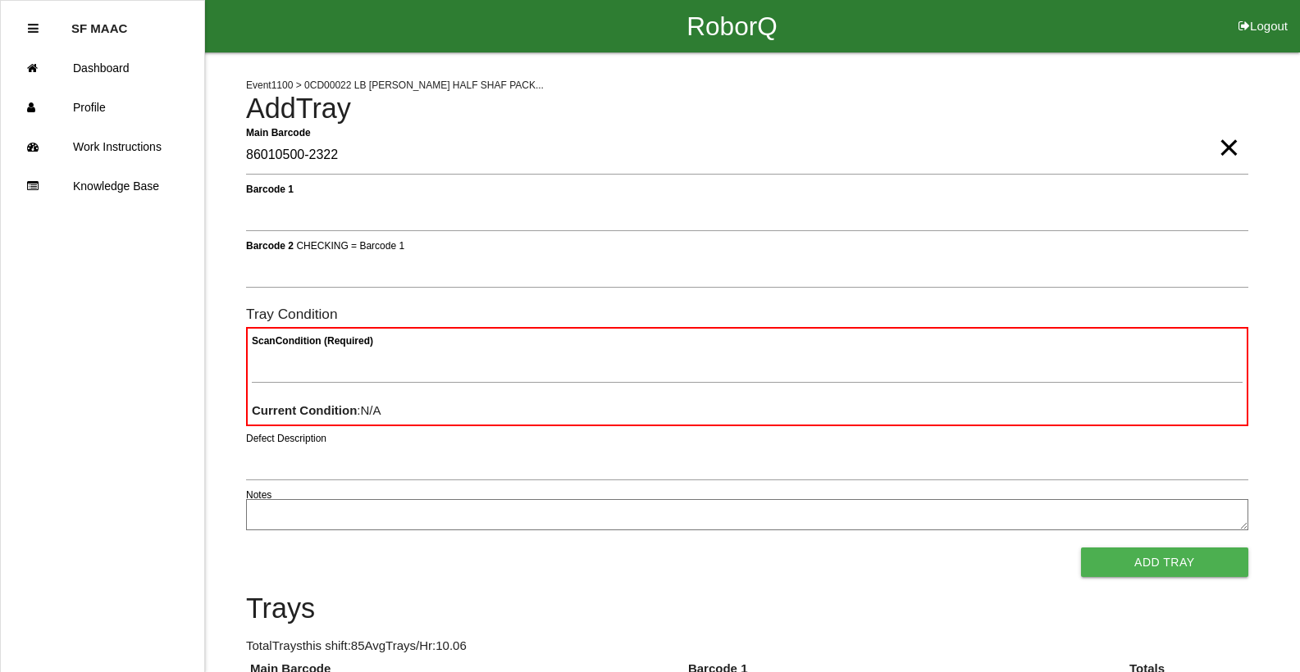
type Barcode "86010500-2322"
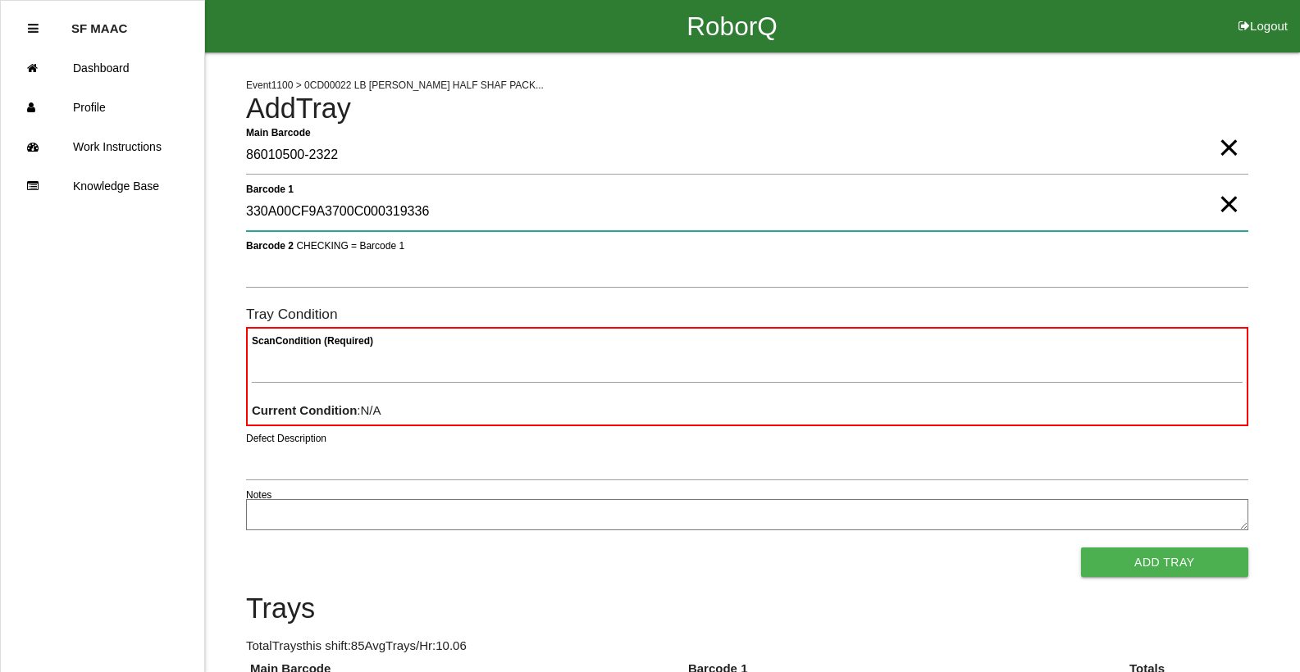
type 1 "330A00CF9A3700C000319336"
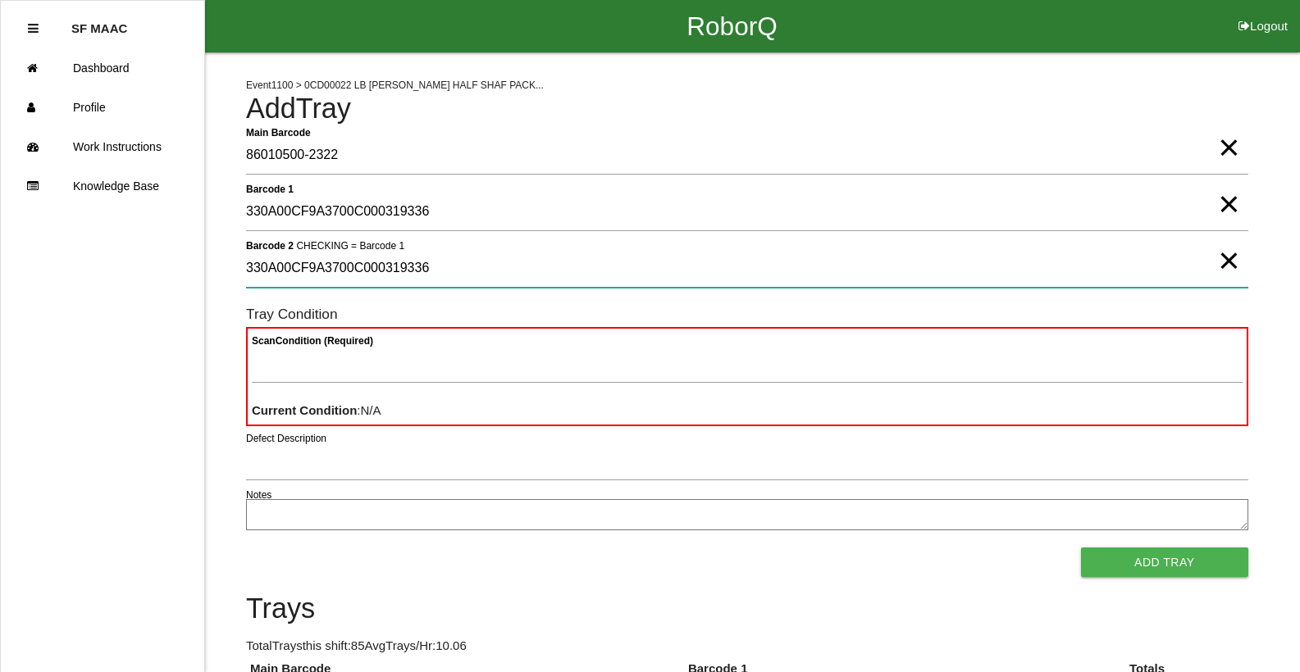
type 2 "330A00CF9A3700C000319336"
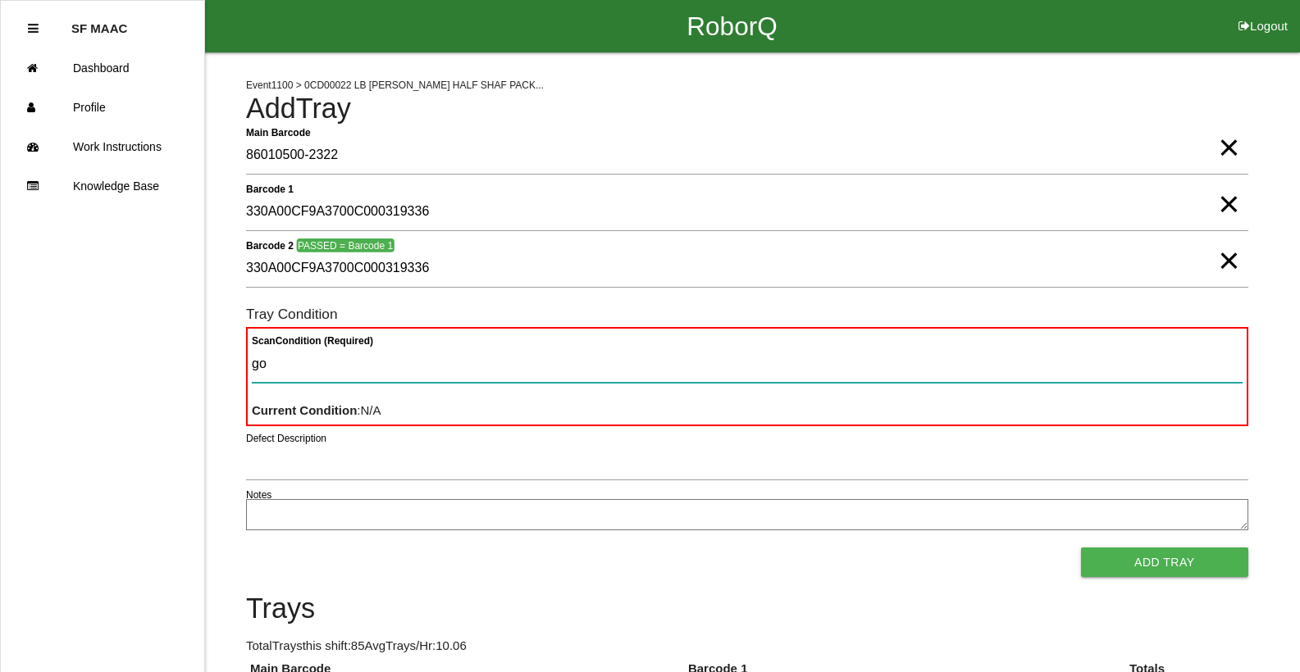
type Condition "goo"
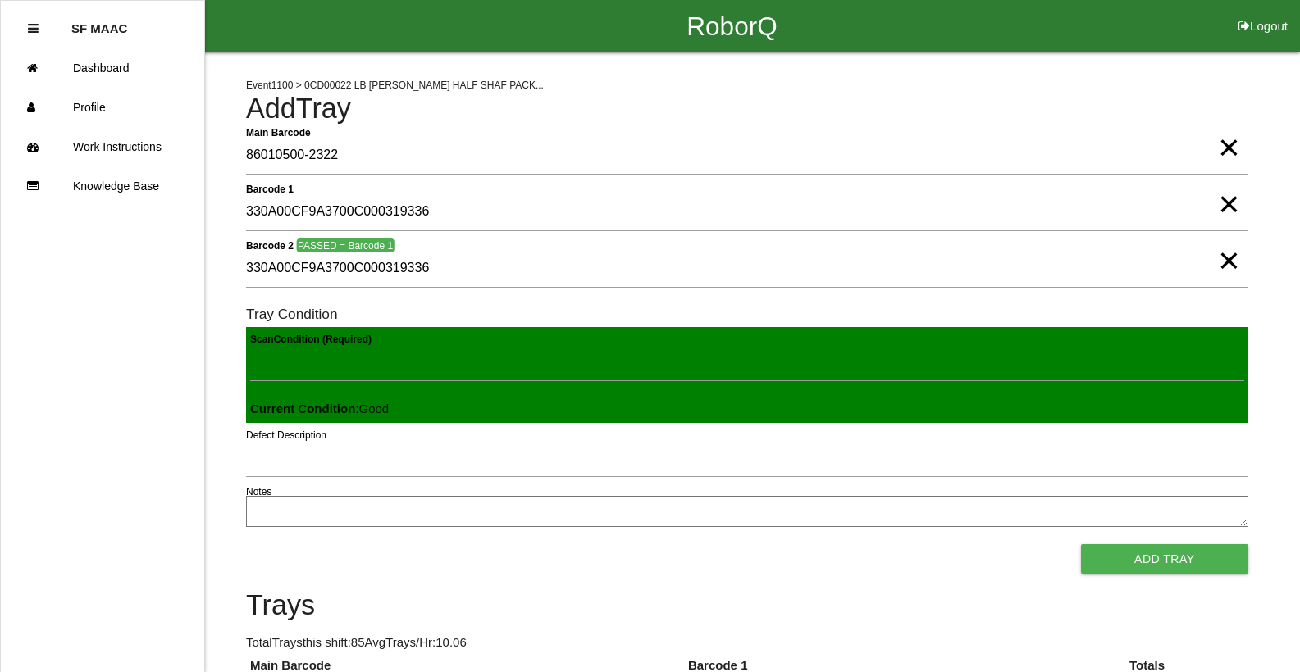
click at [1081, 545] on button "Add Tray" at bounding box center [1164, 560] width 167 height 30
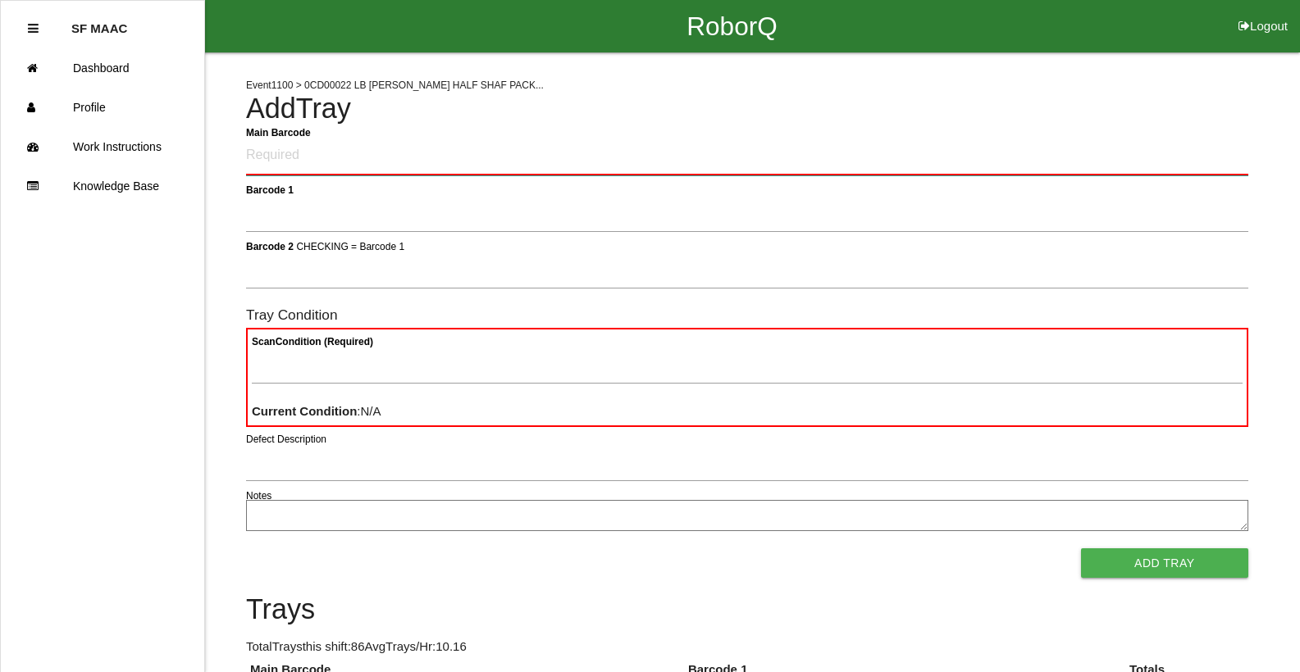
click at [865, 171] on Barcode "Main Barcode" at bounding box center [747, 156] width 1002 height 39
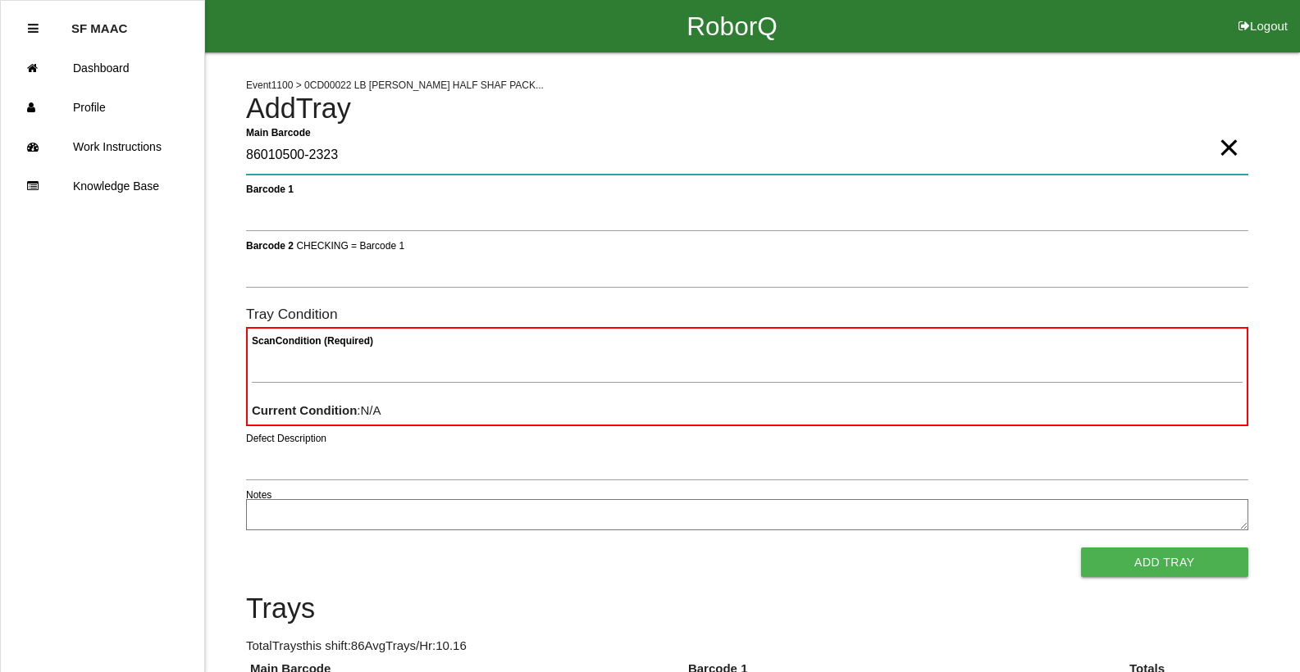
type Barcode "86010500-2323"
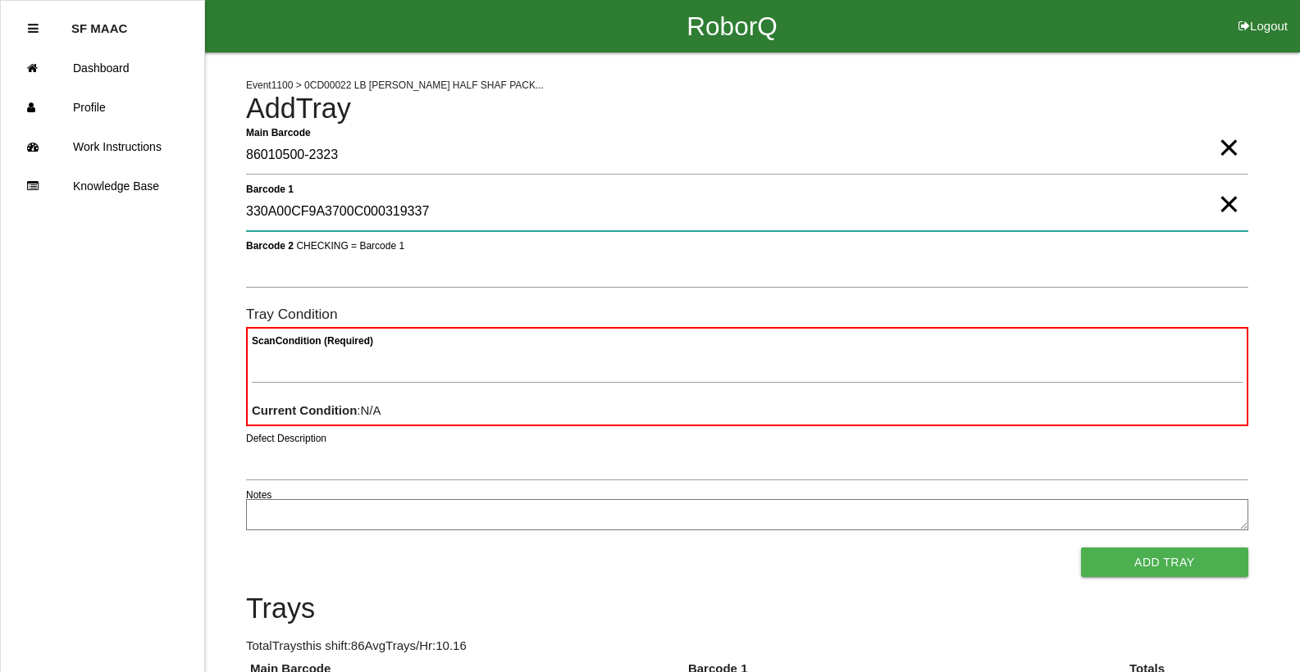
type 1 "330A00CF9A3700C000319337"
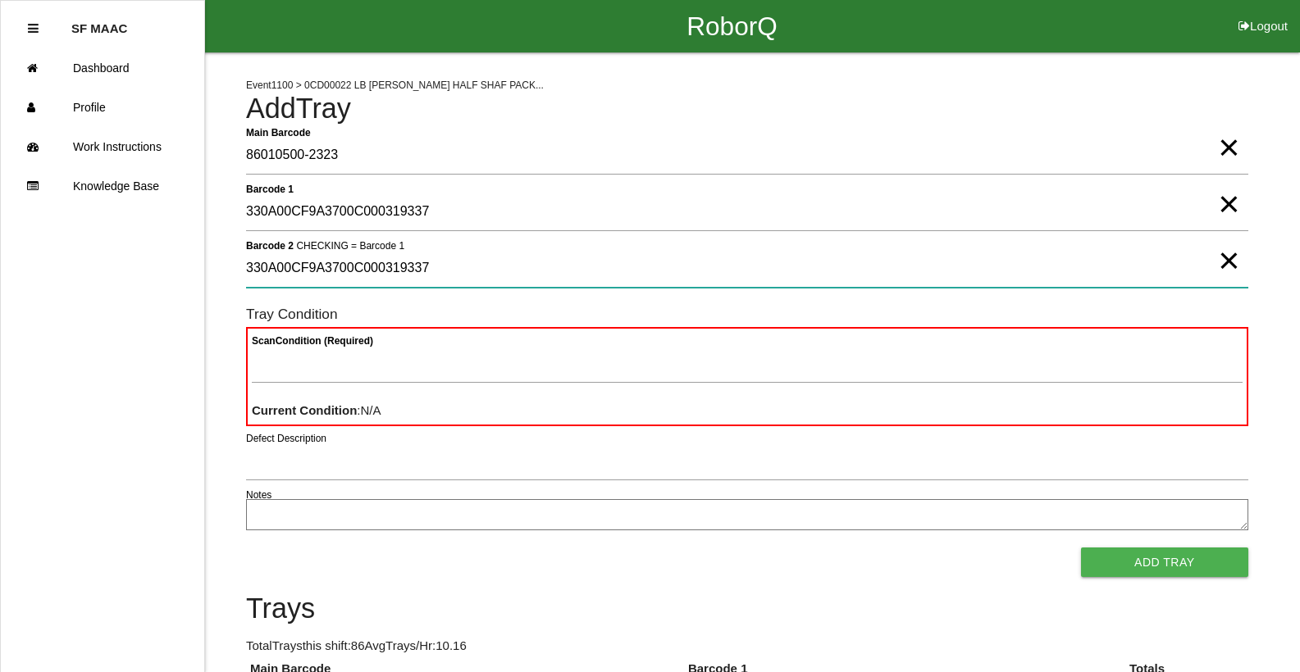
type 2 "330A00CF9A3700C000319337"
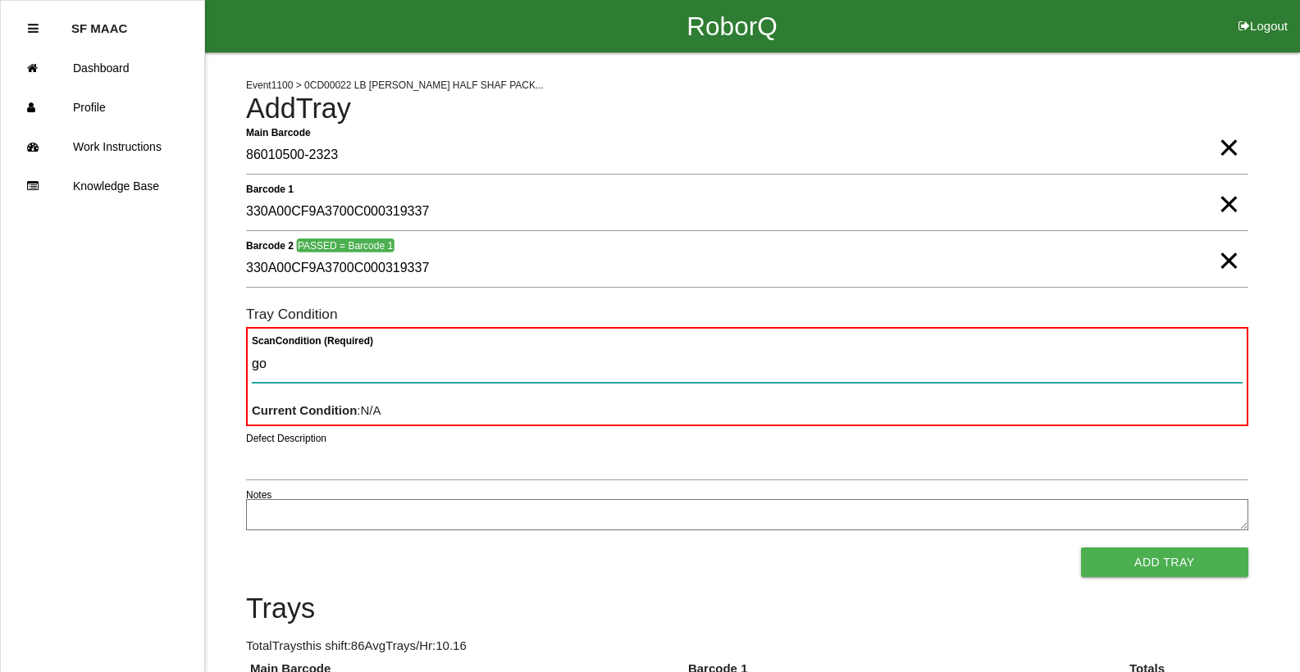
type Condition "goo"
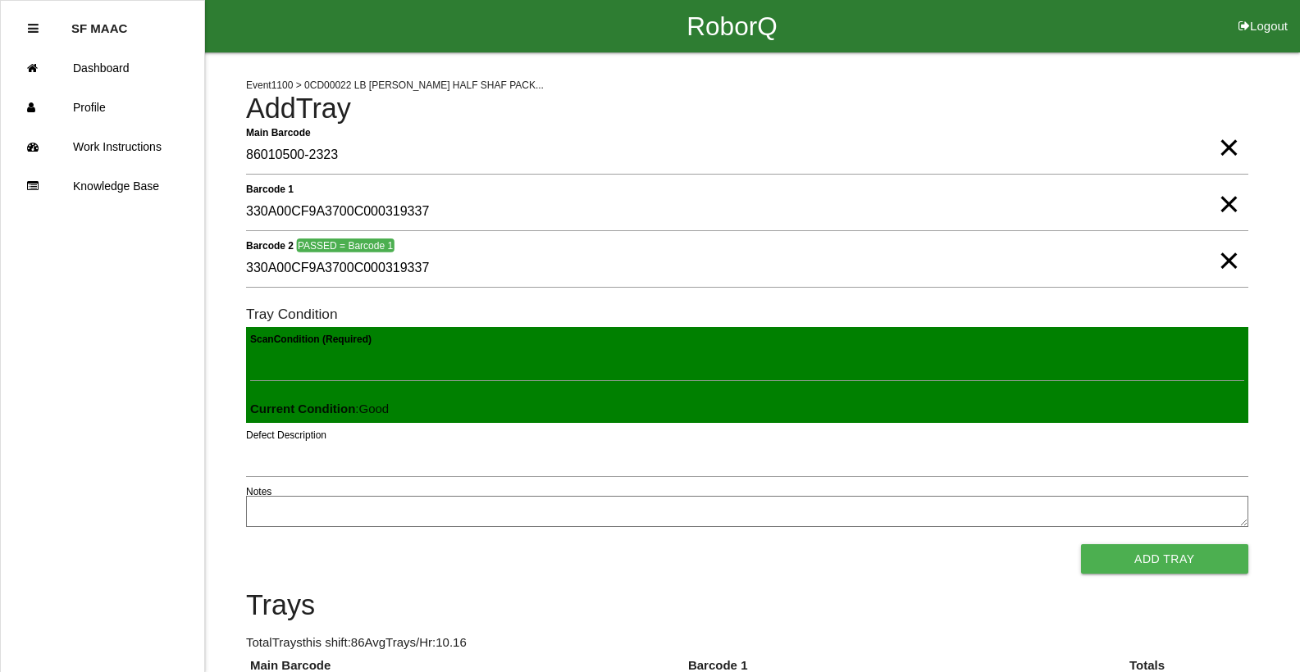
click at [1081, 545] on button "Add Tray" at bounding box center [1164, 560] width 167 height 30
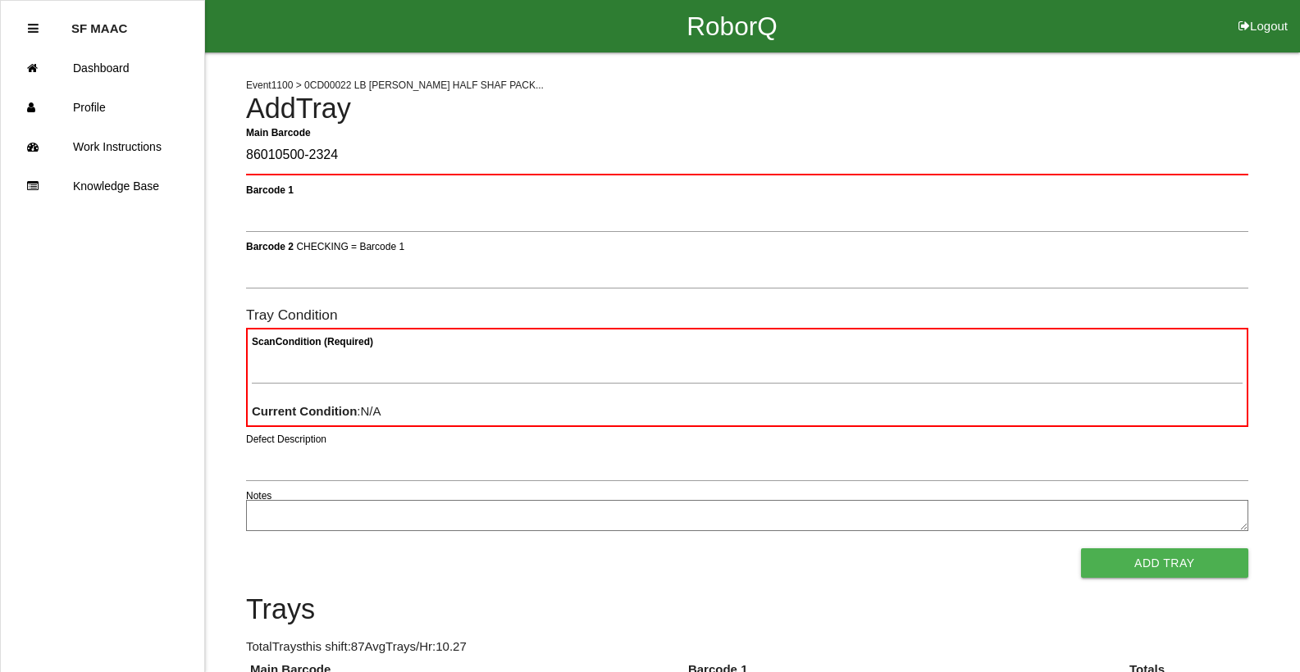
type Barcode "86010500-2324"
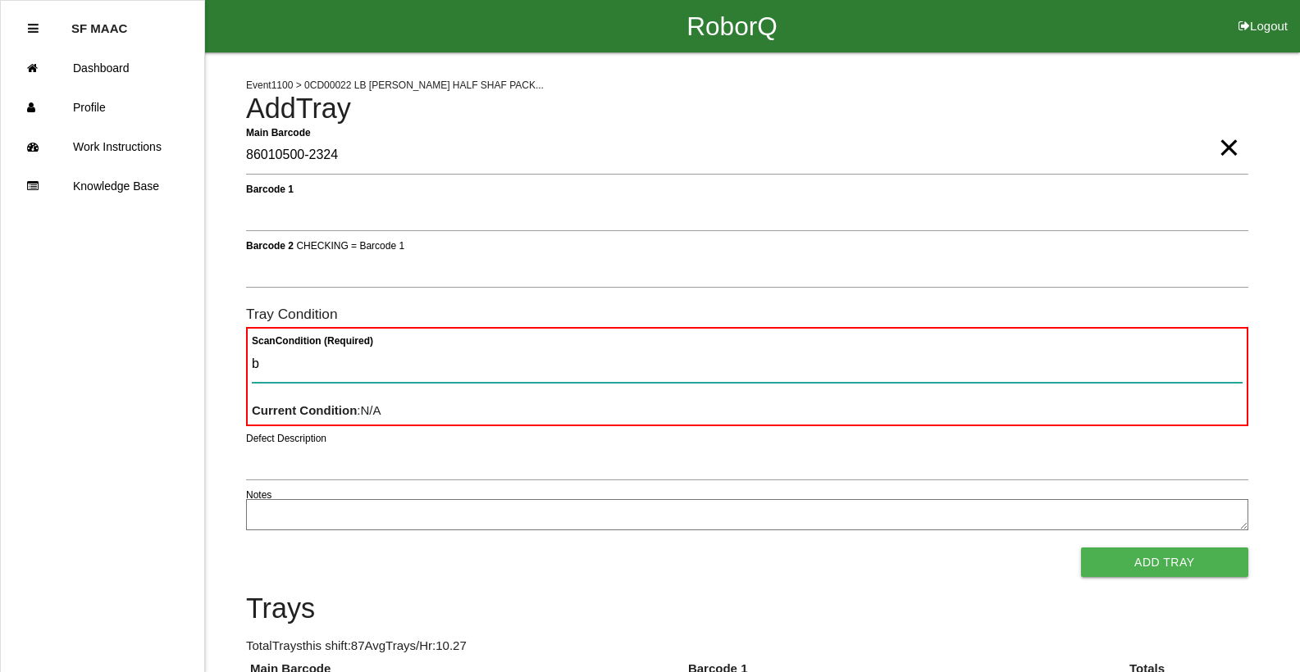
type Condition "ba"
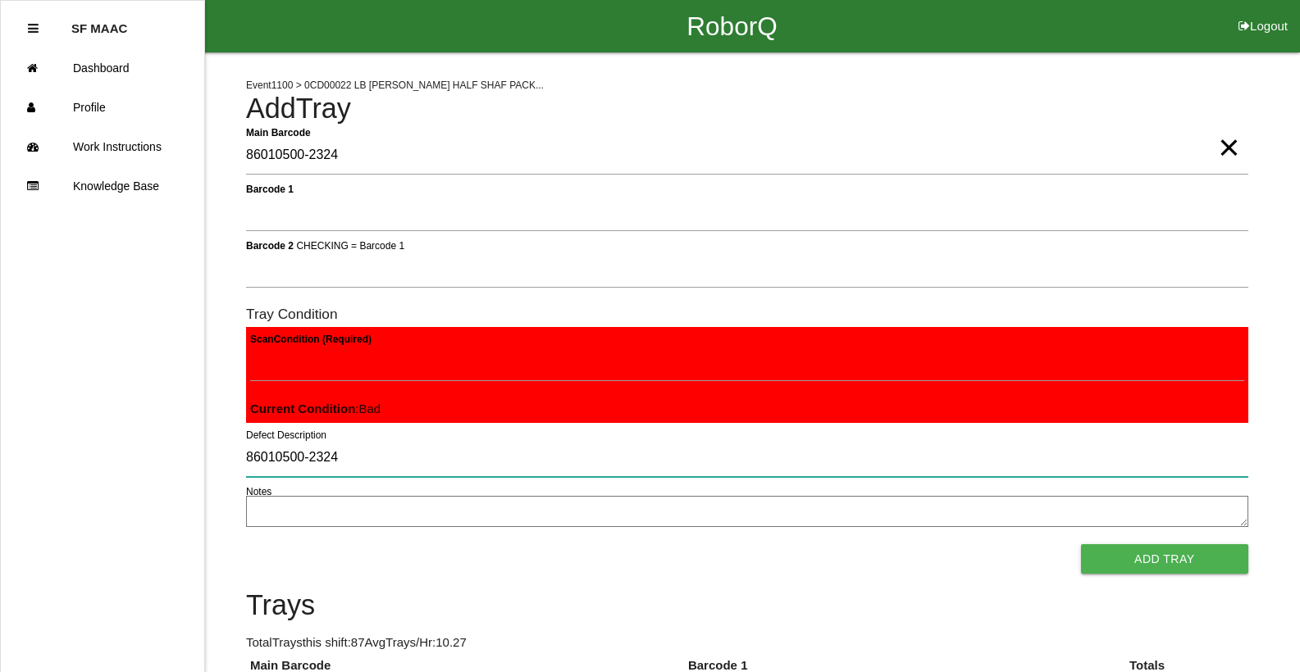
type input "86010500-2324"
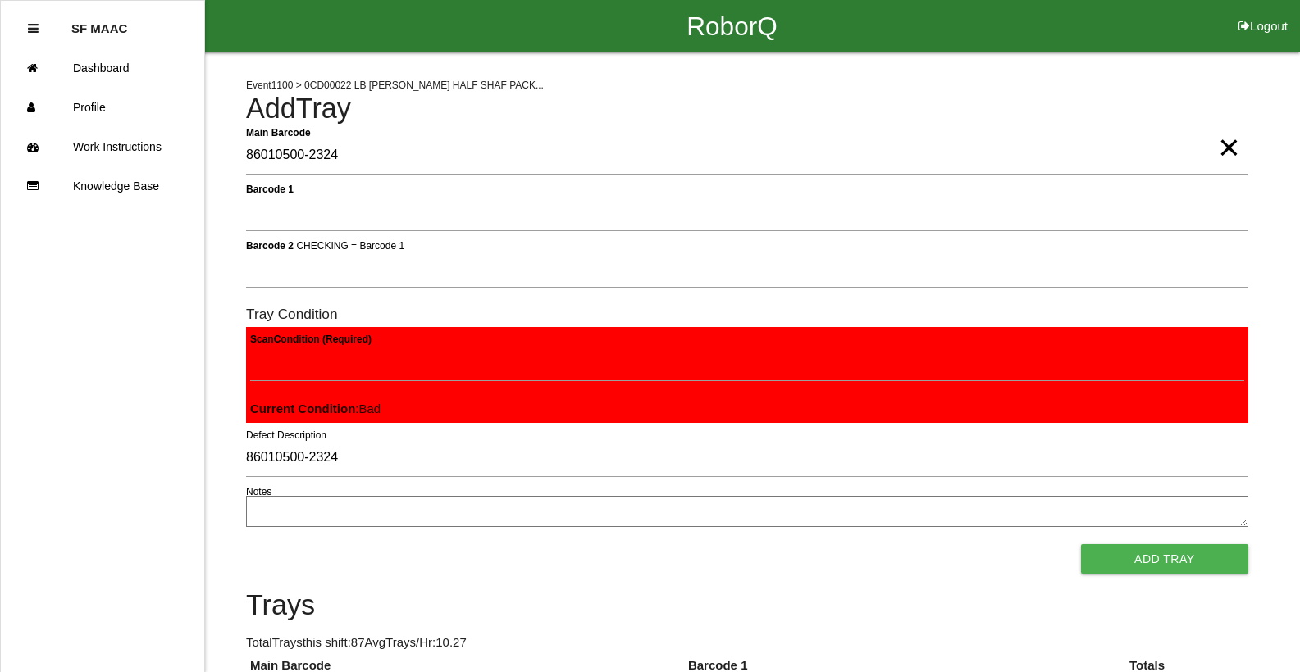
click at [1230, 145] on span "×" at bounding box center [1228, 131] width 21 height 33
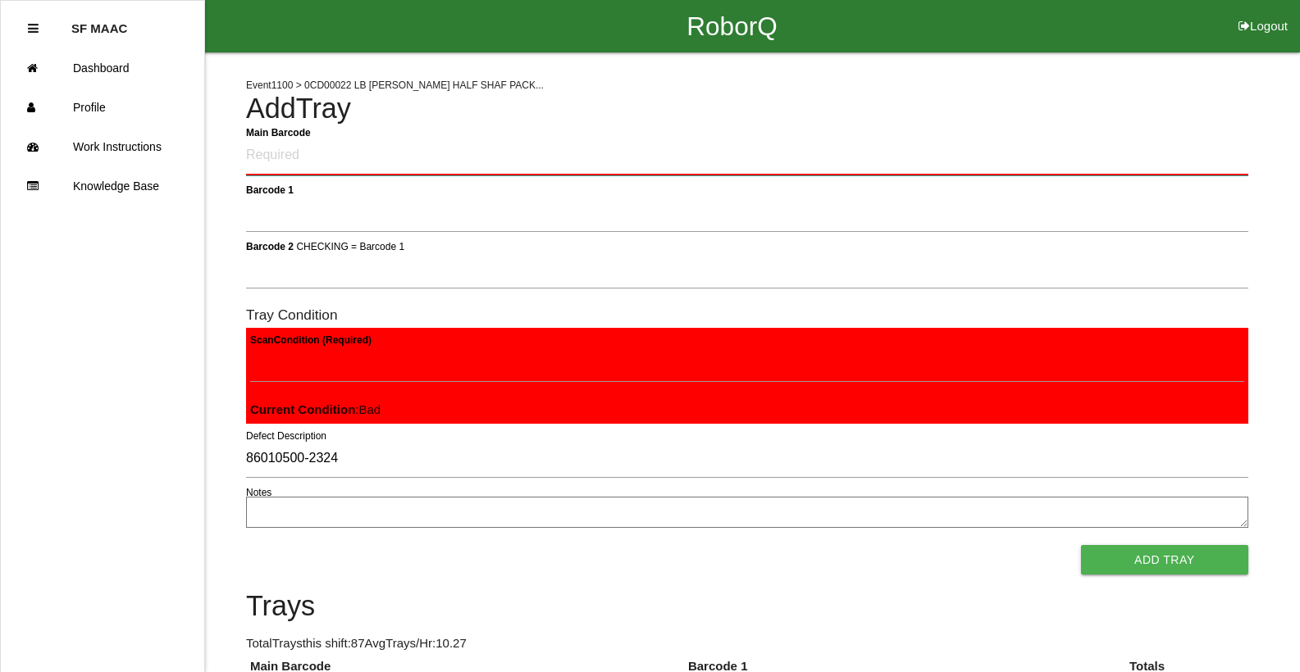
click at [1230, 145] on Barcode "Main Barcode" at bounding box center [747, 156] width 1002 height 39
type Barcode "86010500-2324"
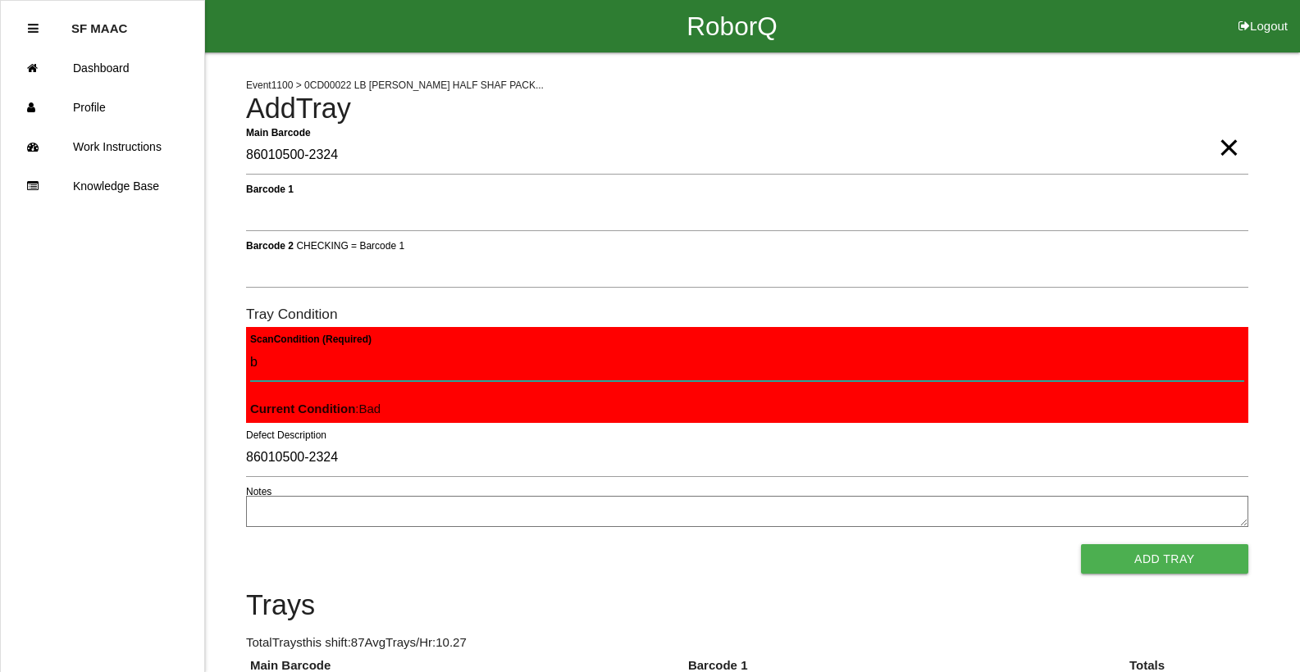
type Condition "ba"
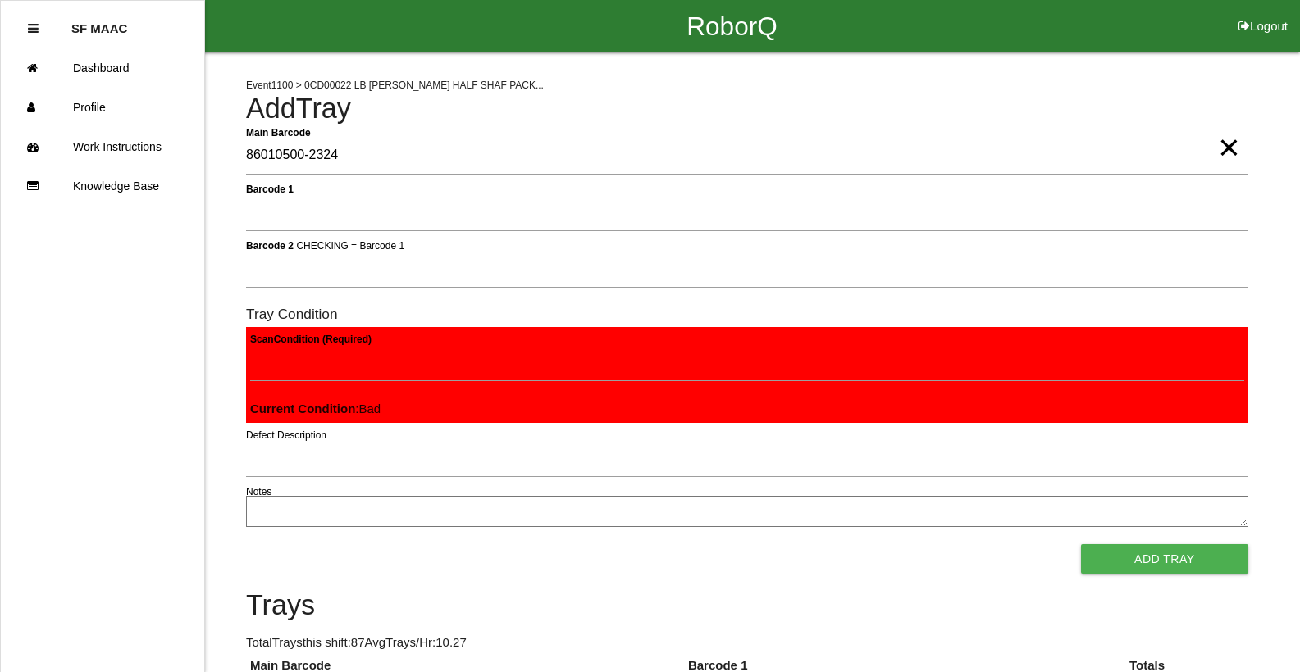
click at [1081, 545] on button "Add Tray" at bounding box center [1164, 560] width 167 height 30
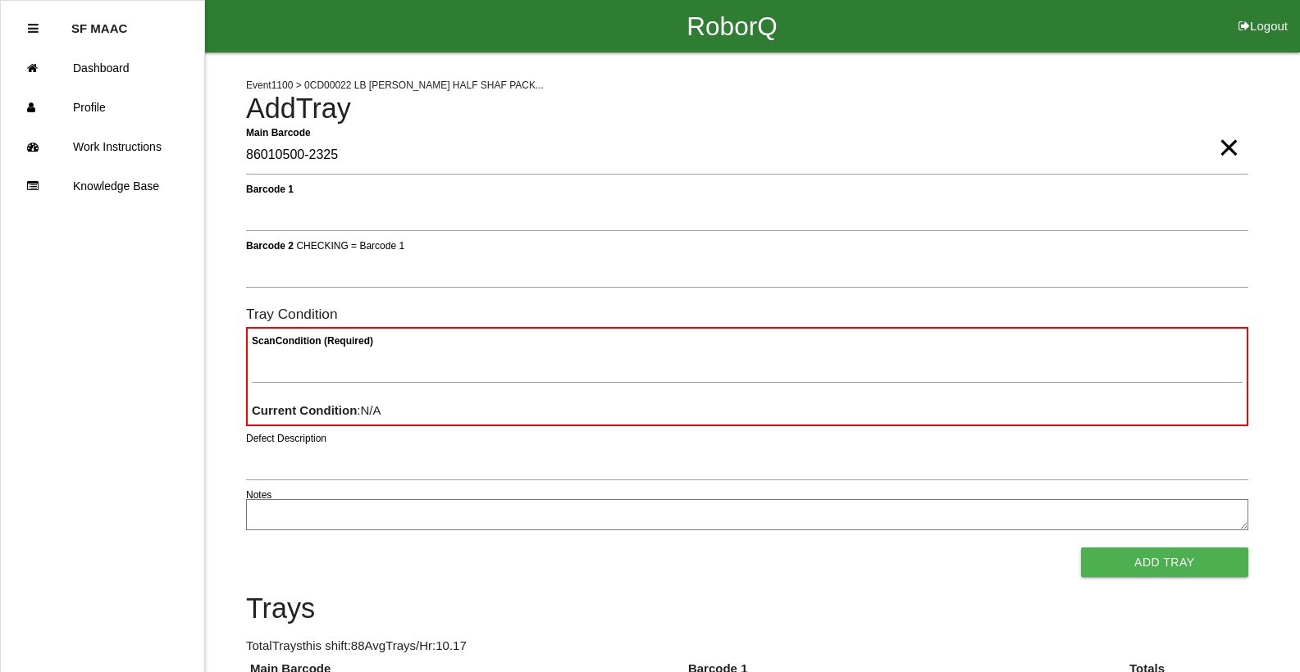
type Barcode "86010500-2325"
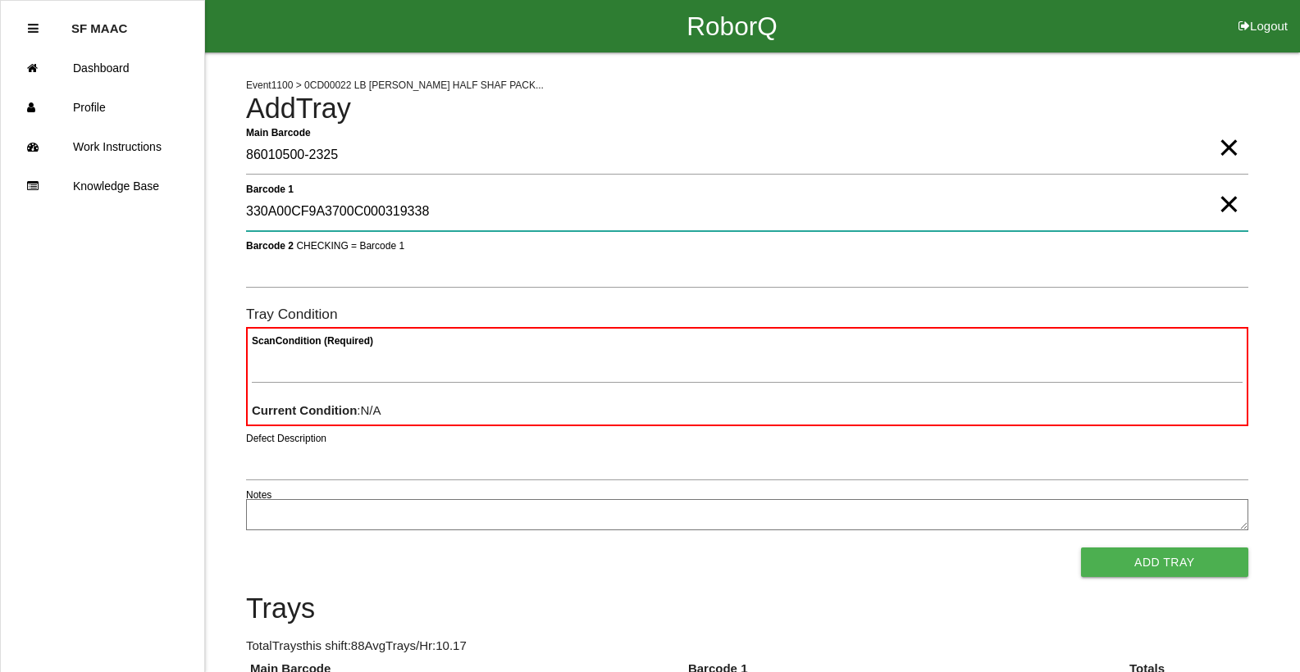
type 1 "330A00CF9A3700C000319338"
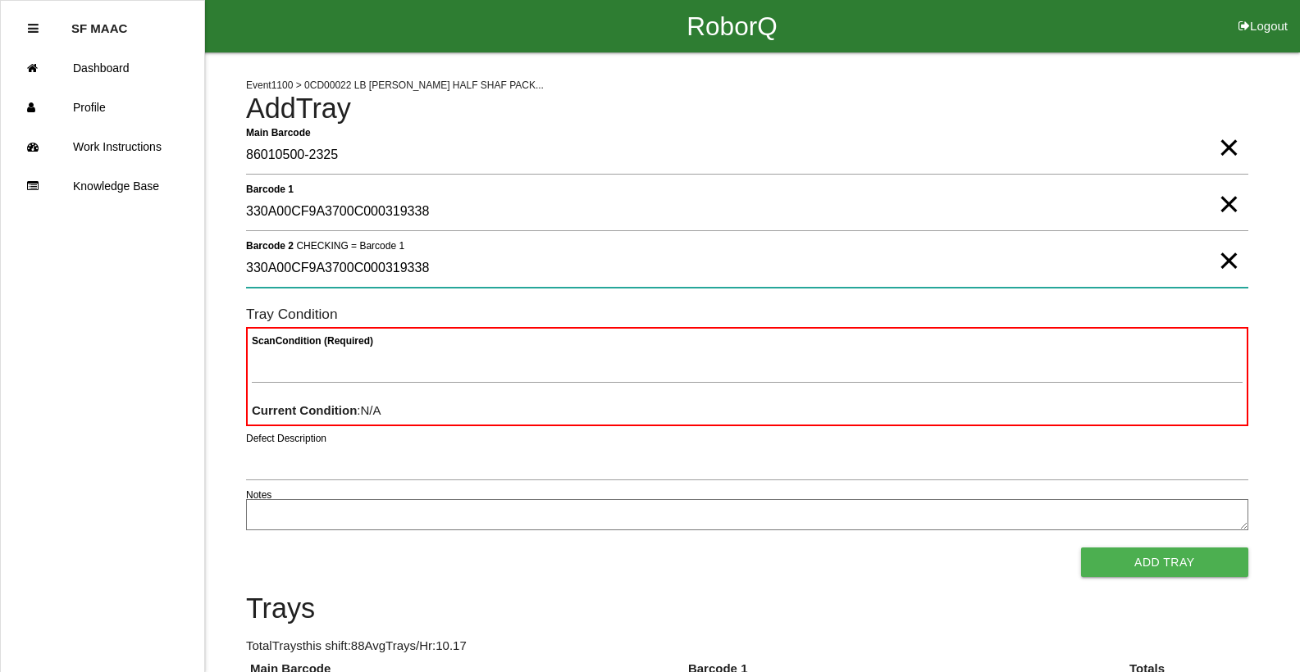
type 2 "330A00CF9A3700C000319338"
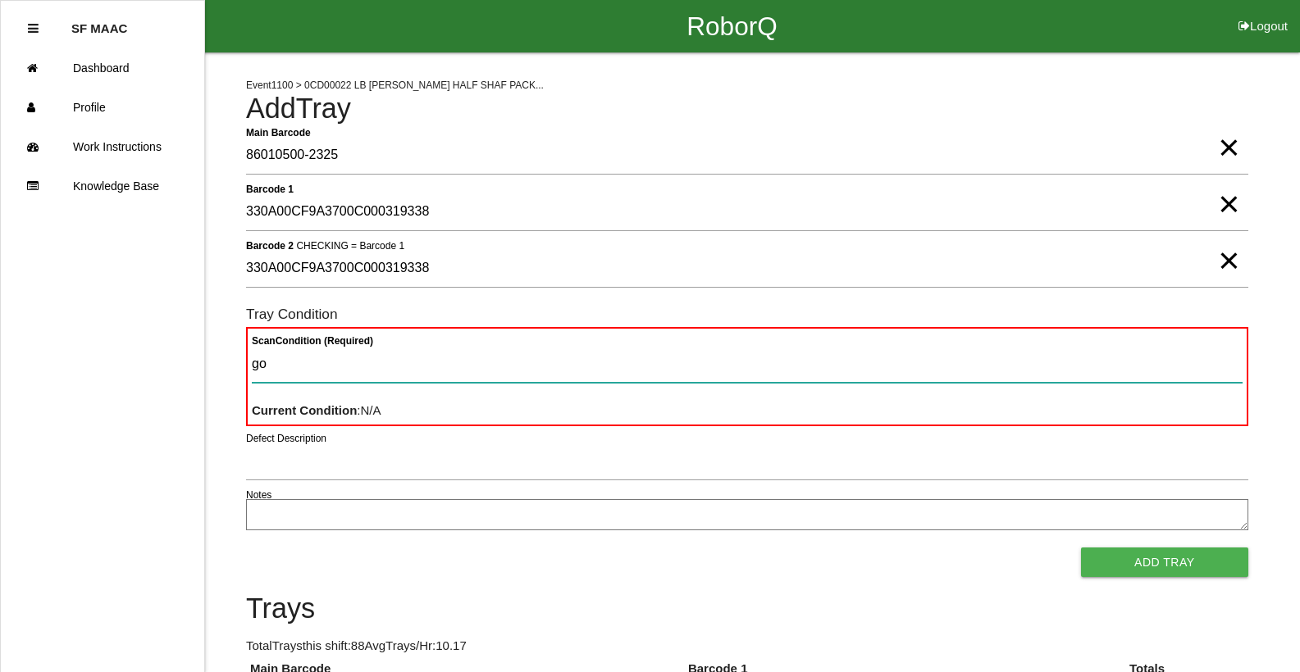
type Condition "goo"
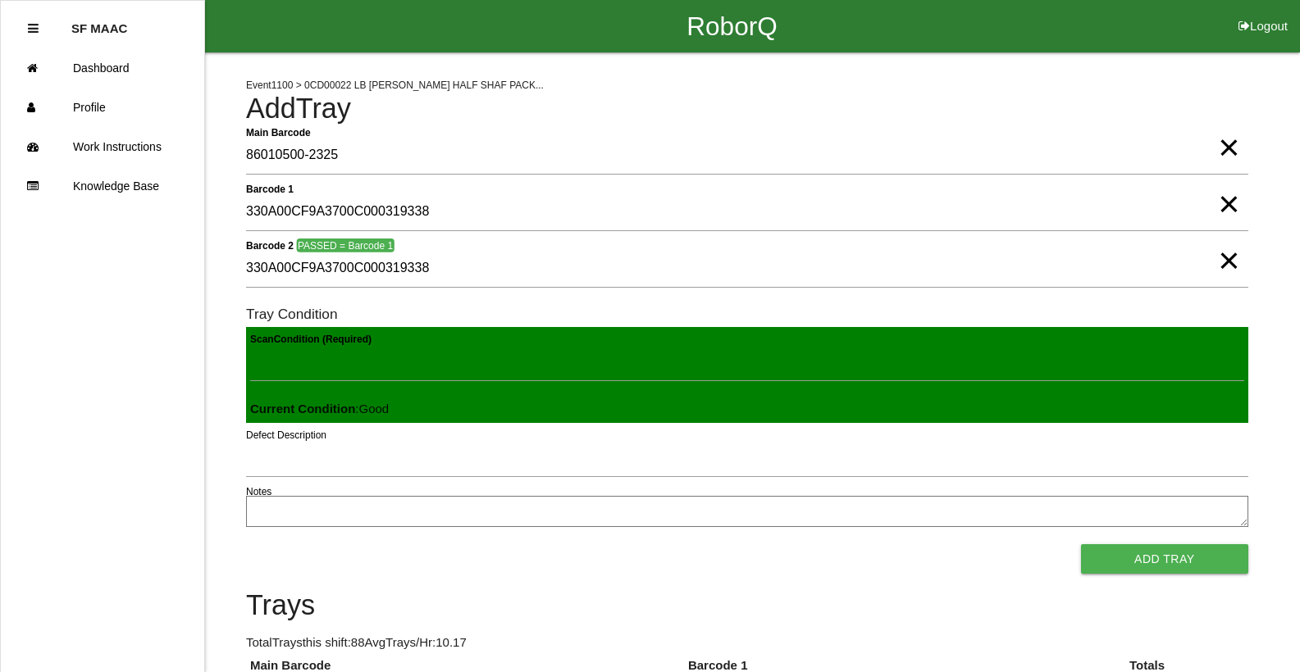
click at [1081, 545] on button "Add Tray" at bounding box center [1164, 560] width 167 height 30
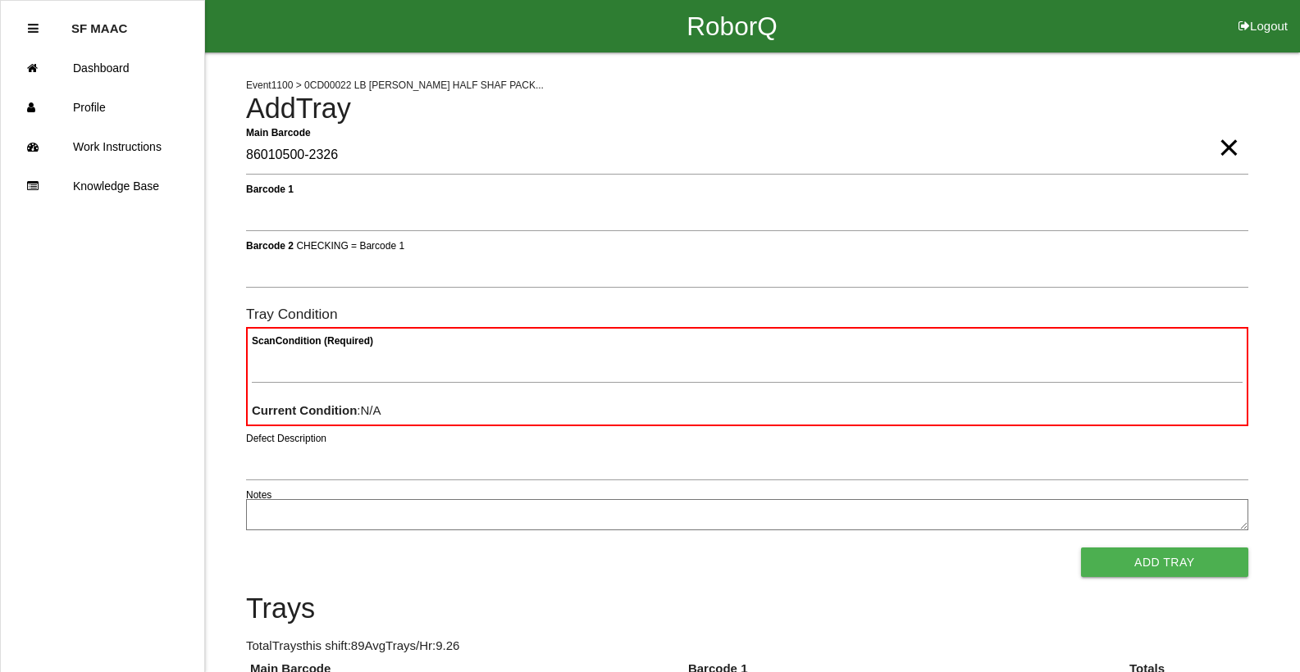
type Barcode "86010500-2326"
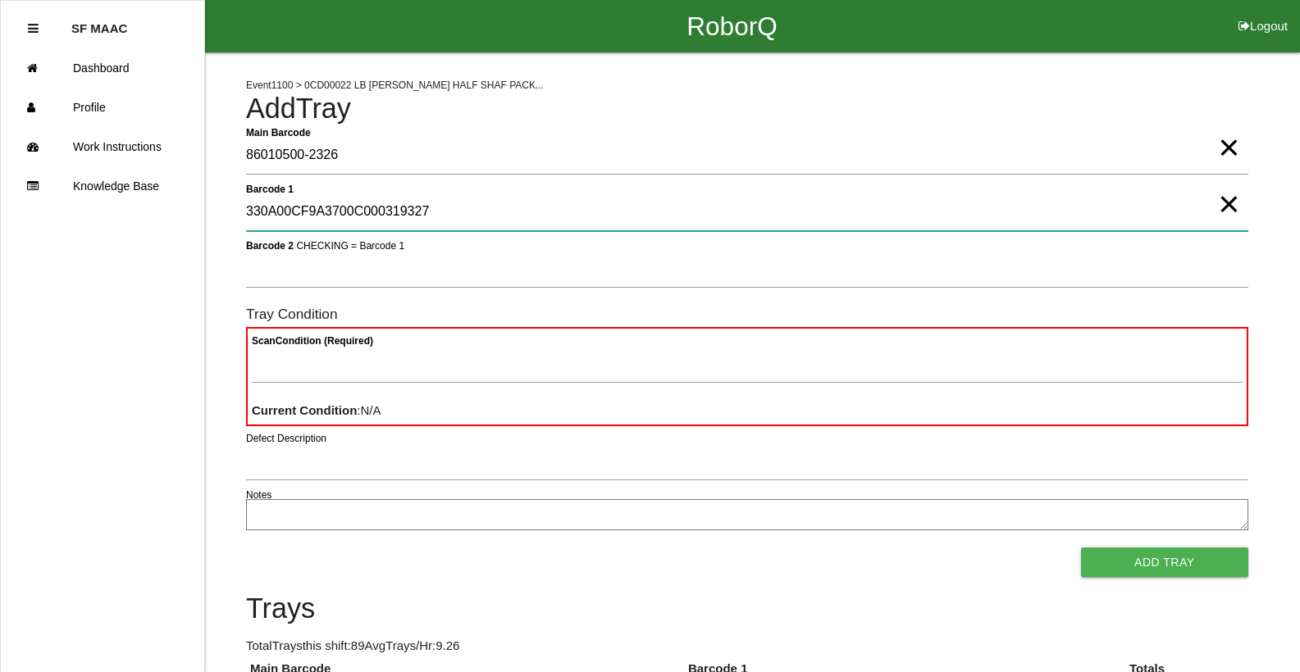
type 1 "330A00CF9A3700C000319327"
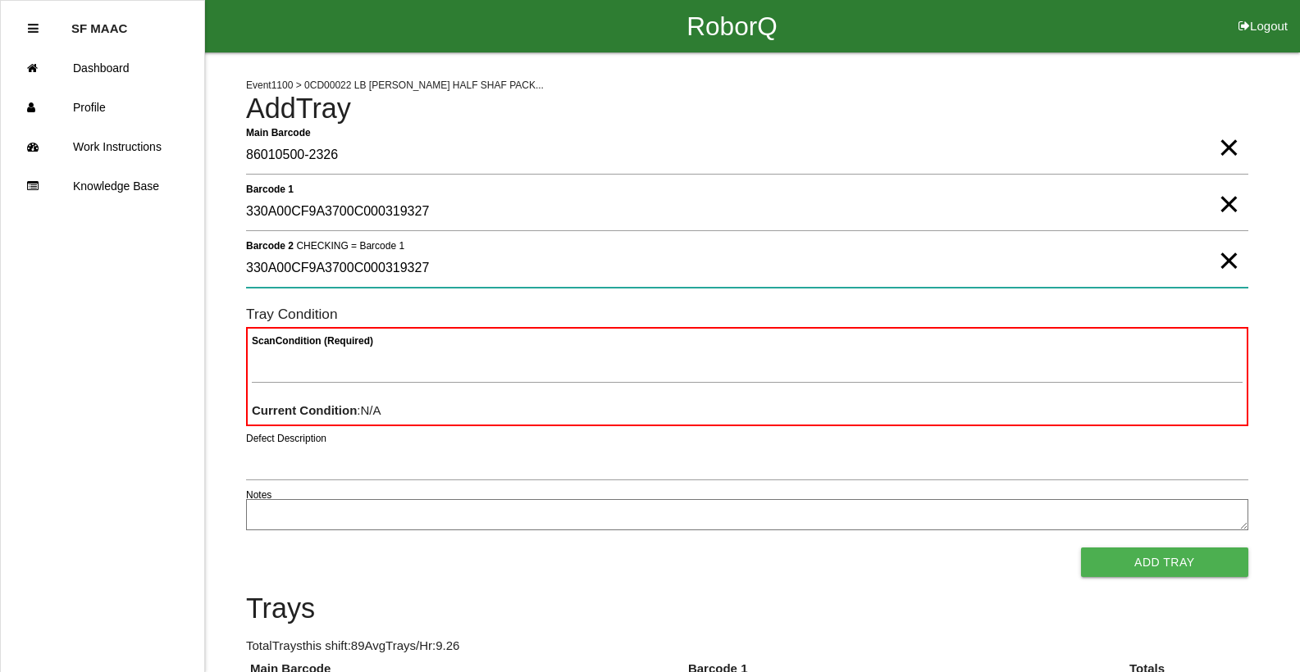
type 2 "330A00CF9A3700C000319327"
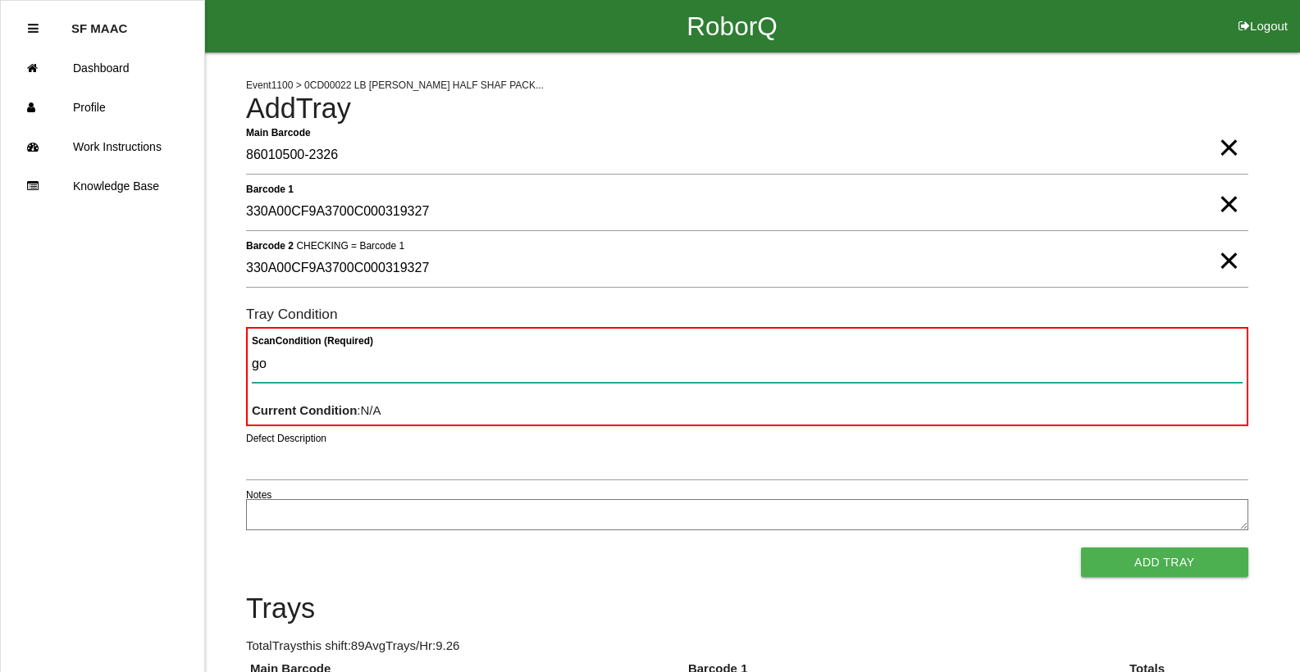
type Condition "goo"
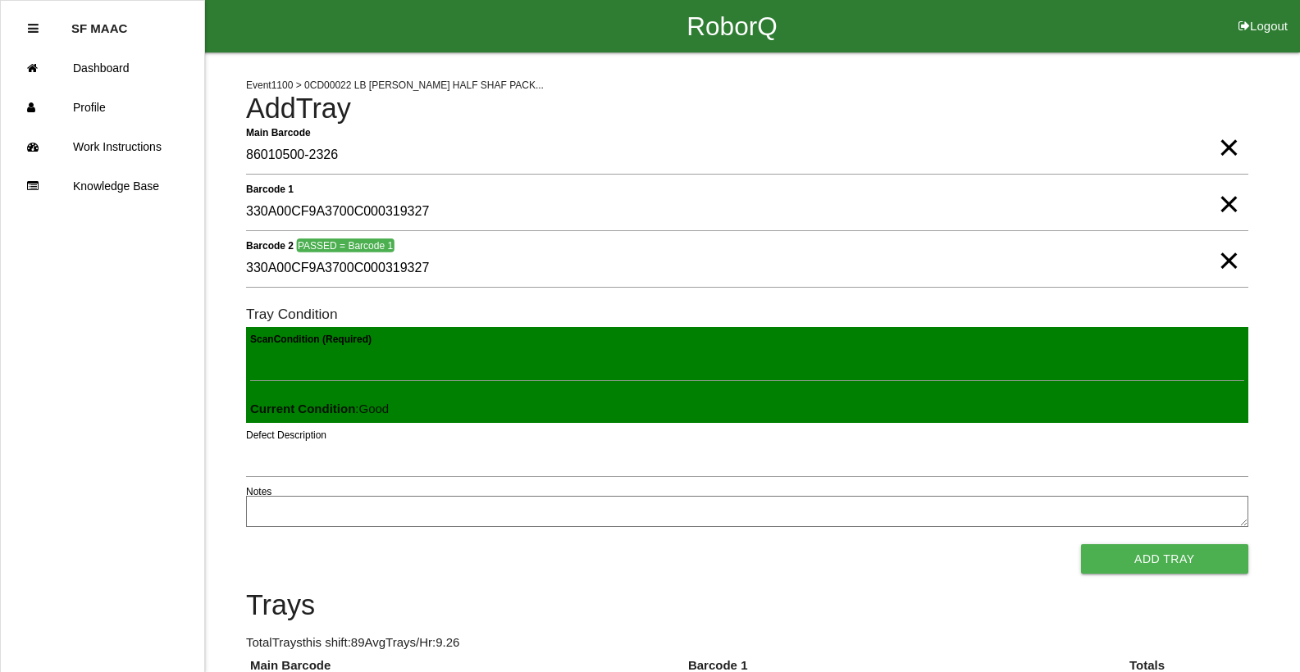
click at [1081, 545] on button "Add Tray" at bounding box center [1164, 560] width 167 height 30
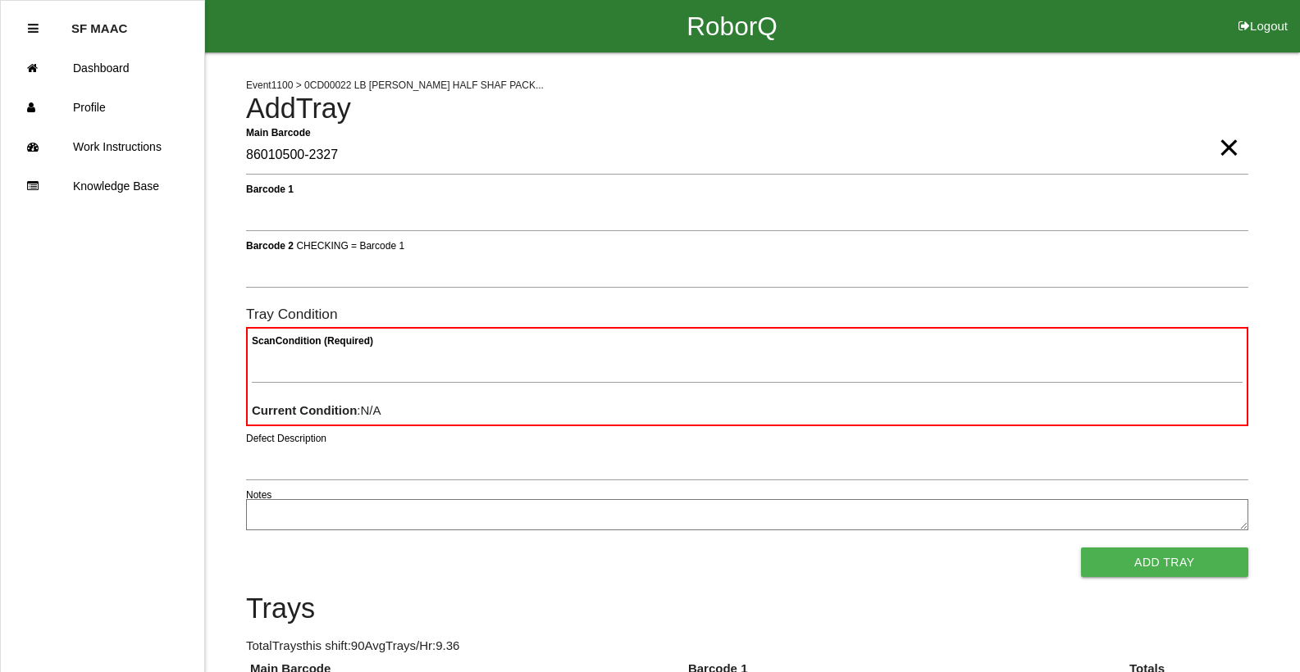
type Barcode "86010500-2327"
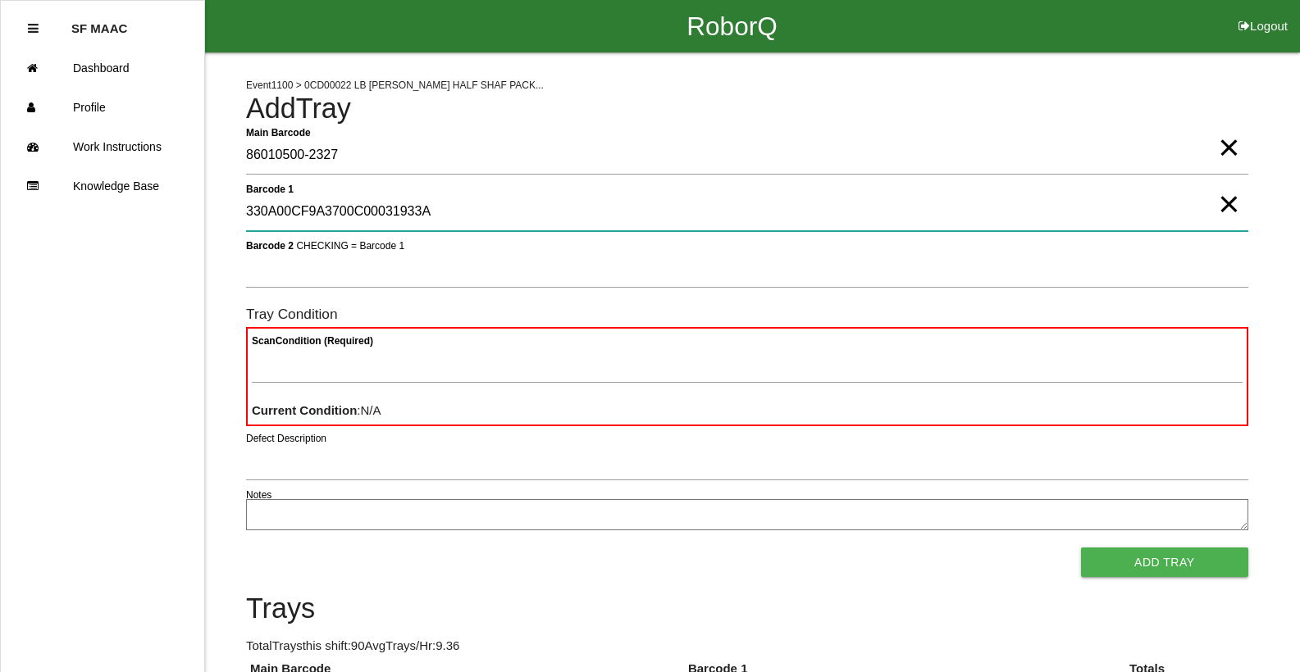
type 1 "330A00CF9A3700C00031933A"
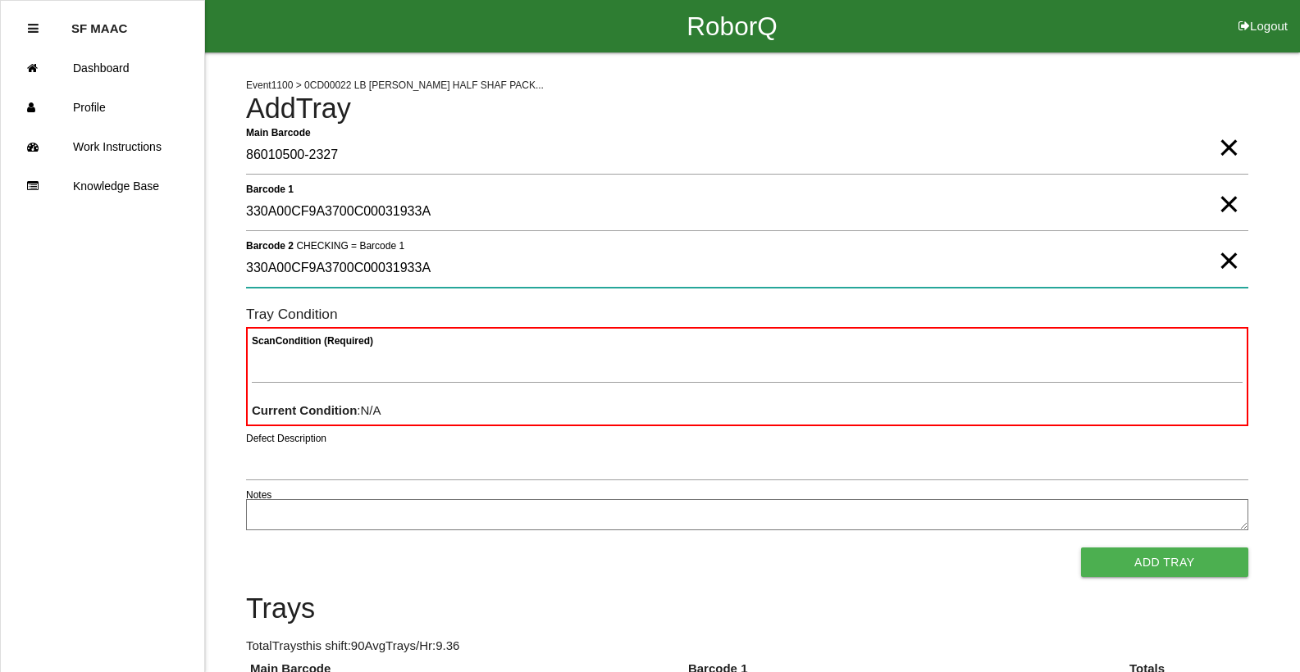
type 2 "330A00CF9A3700C00031933A"
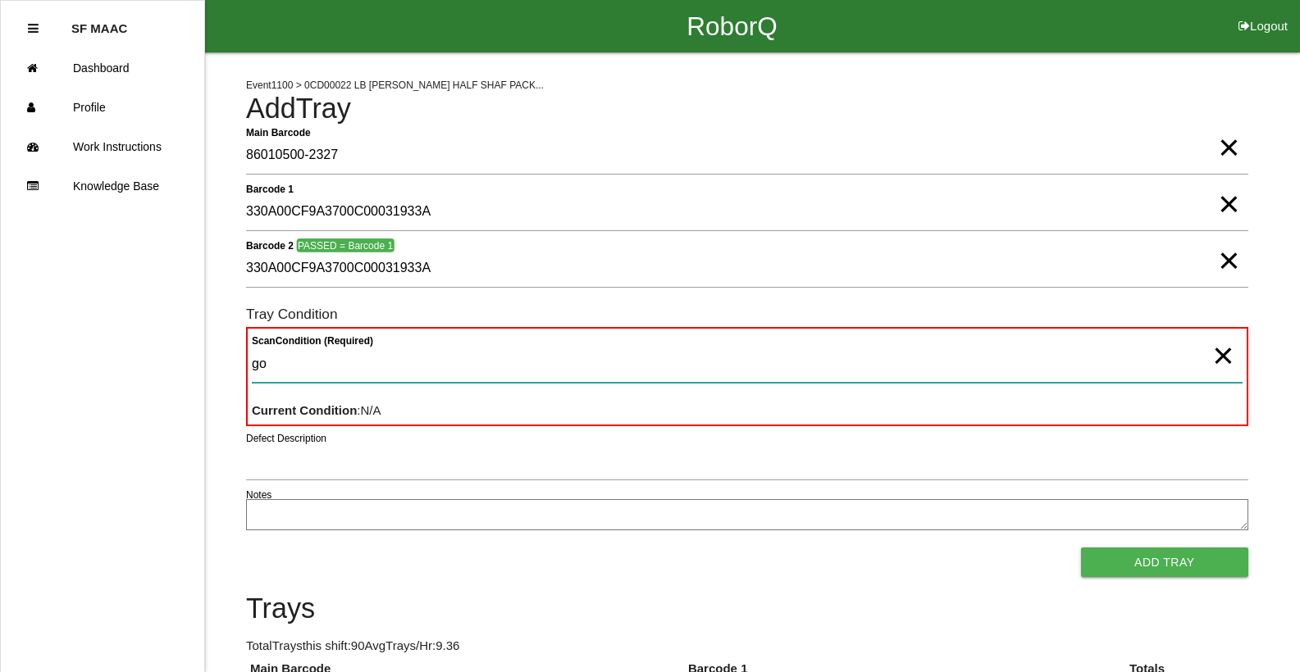
type Condition "goo"
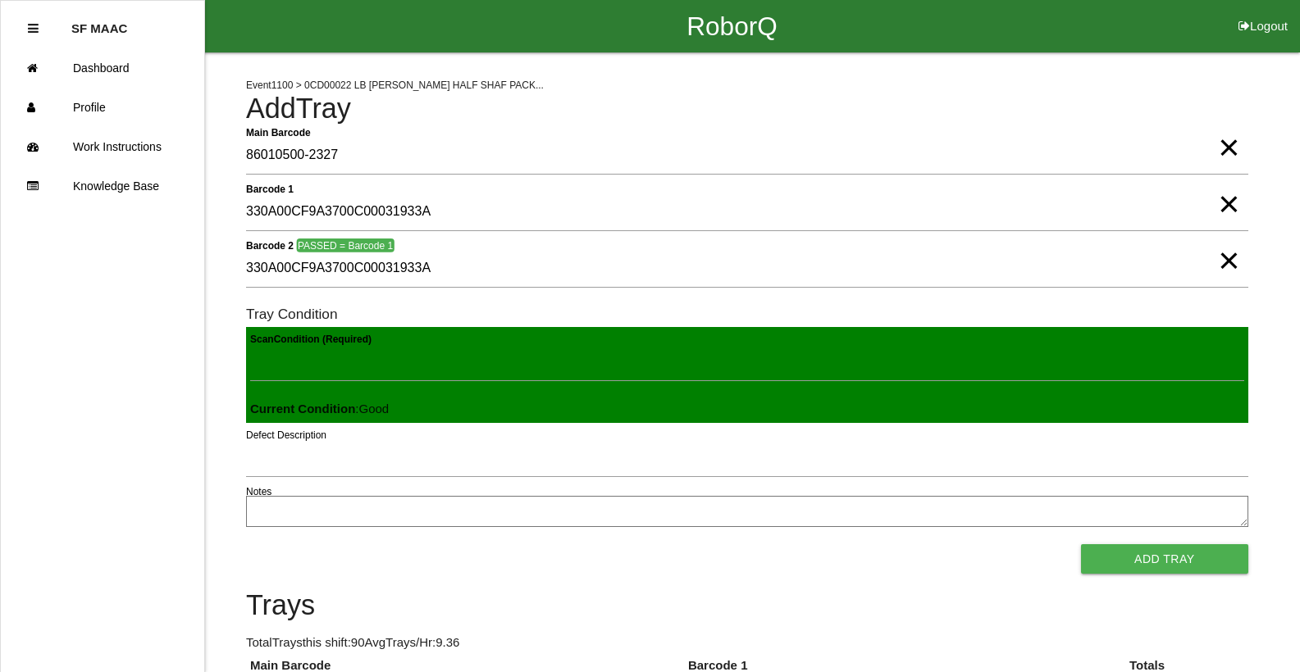
click at [1081, 545] on button "Add Tray" at bounding box center [1164, 560] width 167 height 30
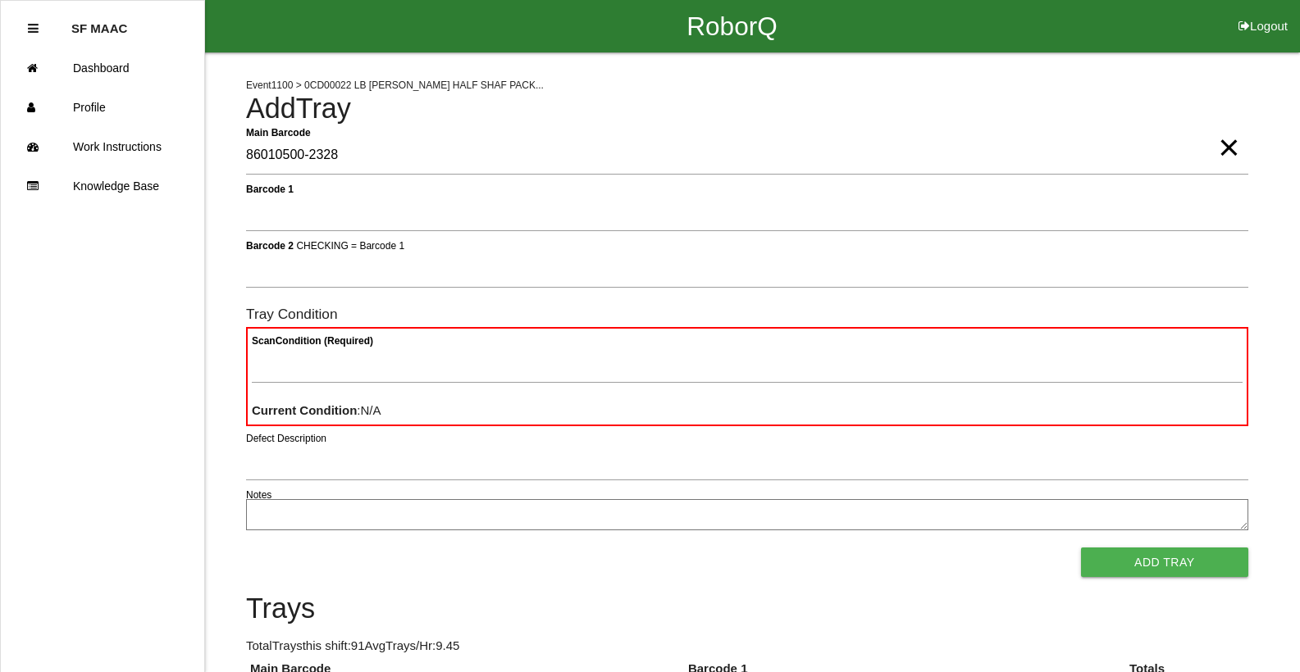
type Barcode "86010500-2328"
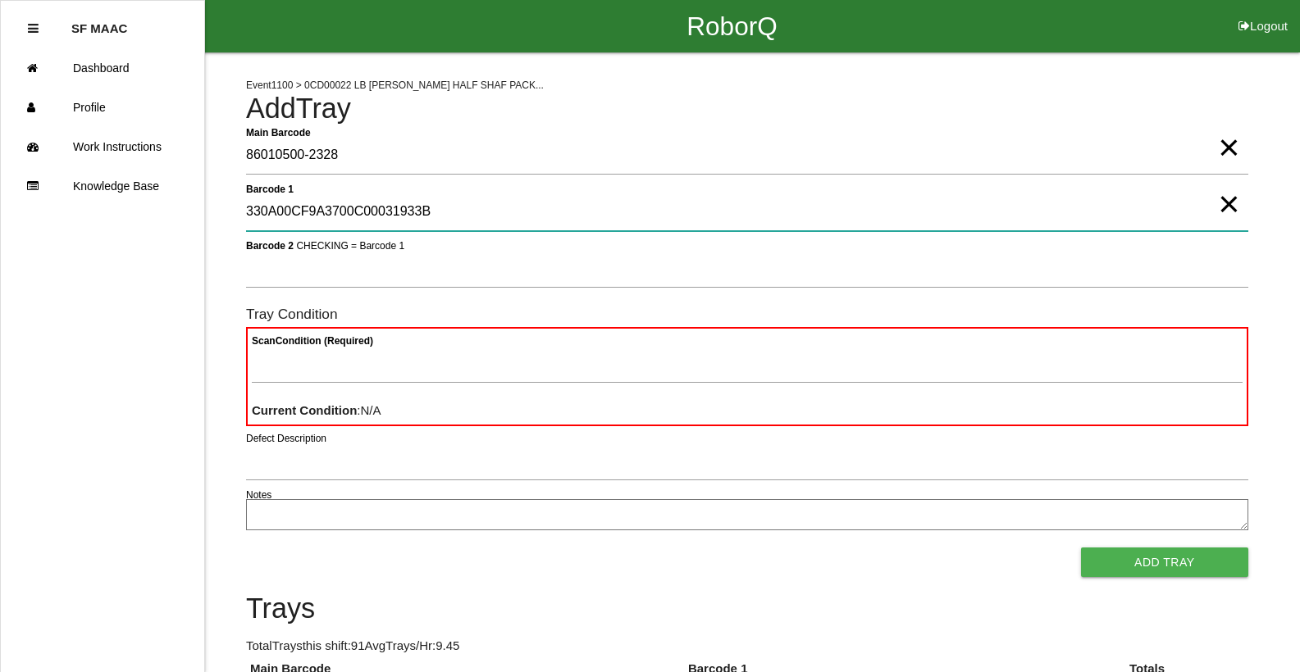
type 1 "330A00CF9A3700C00031933B"
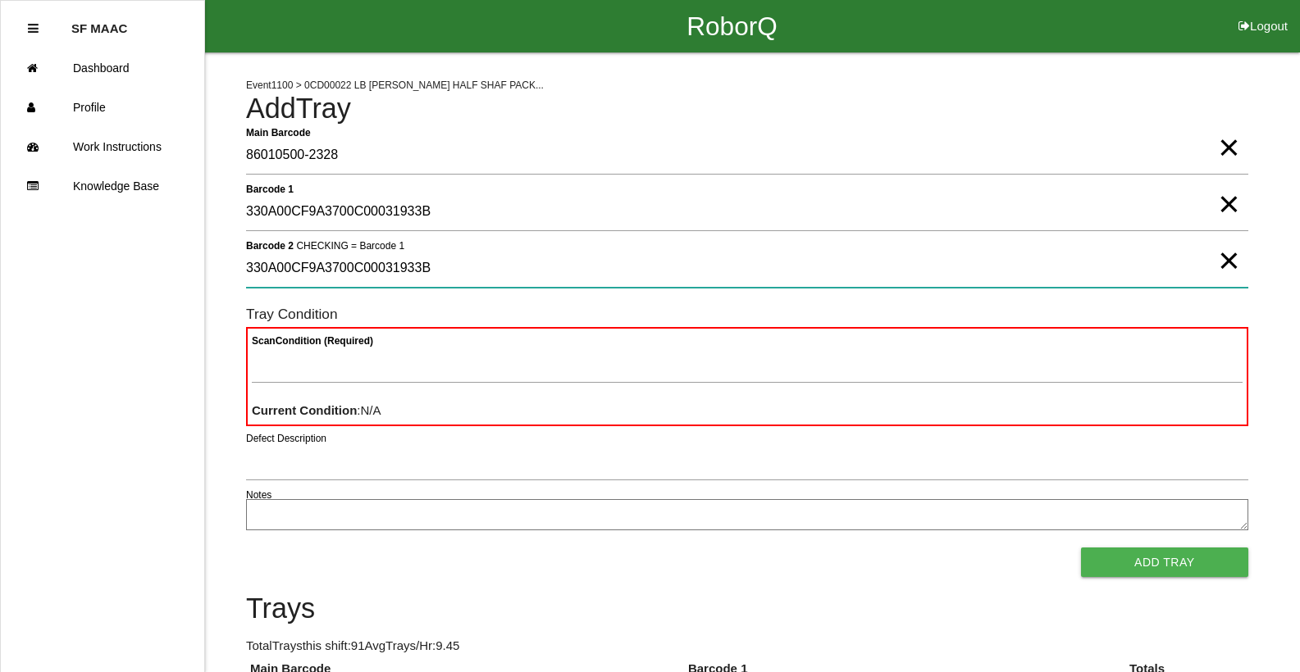
type 2 "330A00CF9A3700C00031933B"
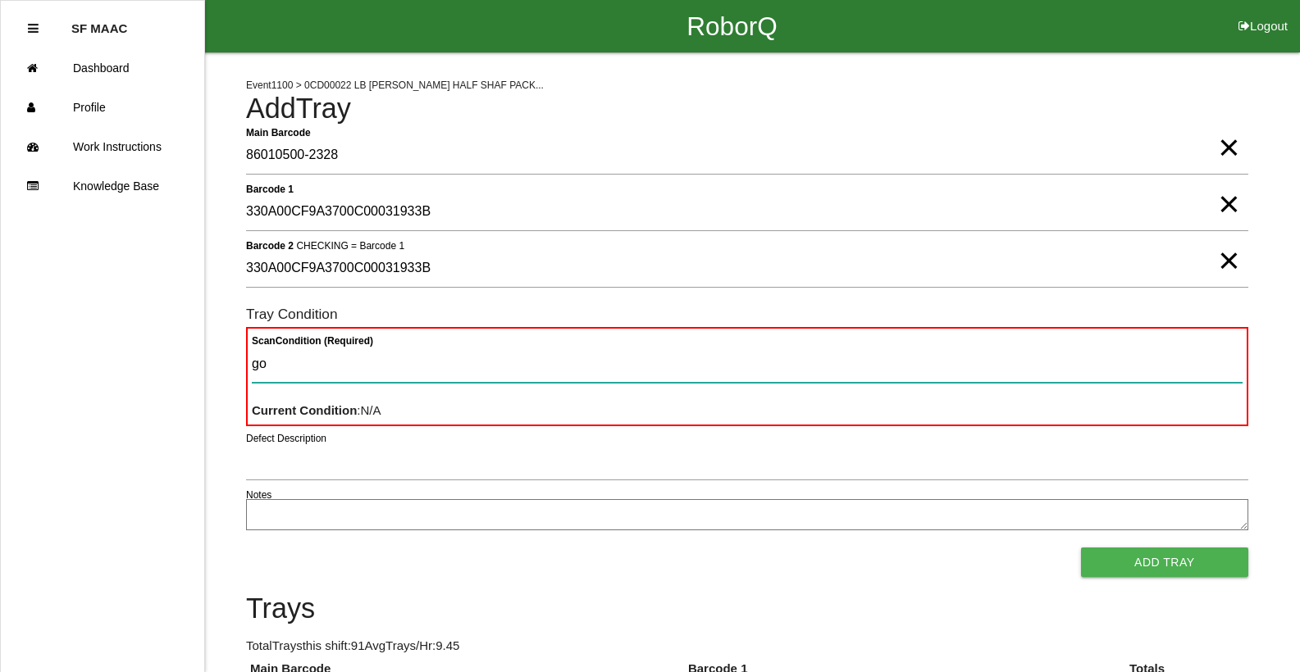
type Condition "goo"
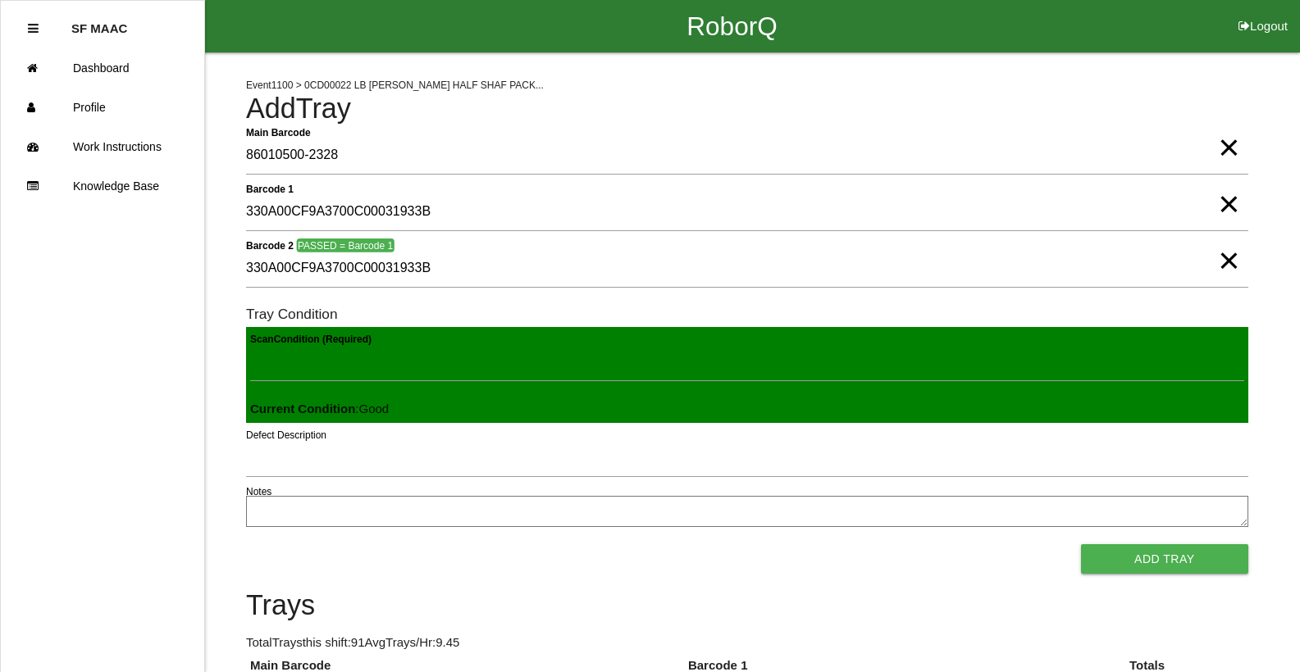
click button "Add Tray" at bounding box center [1164, 560] width 167 height 30
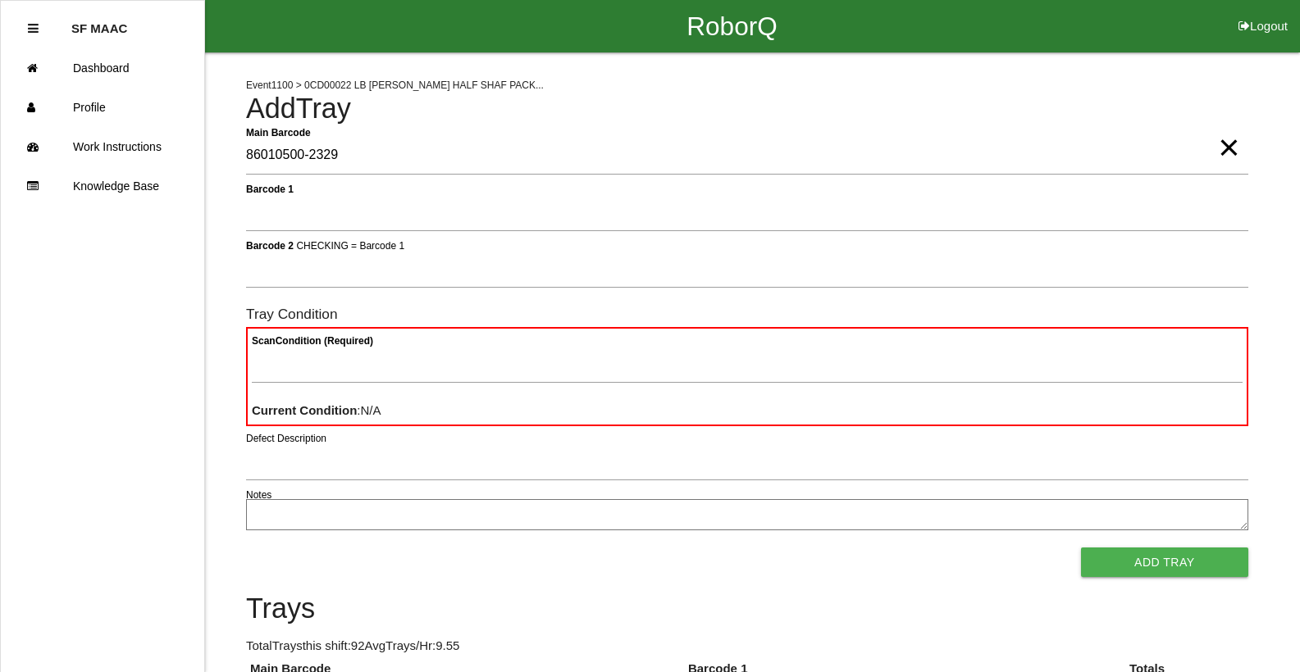
type Barcode "86010500-2329"
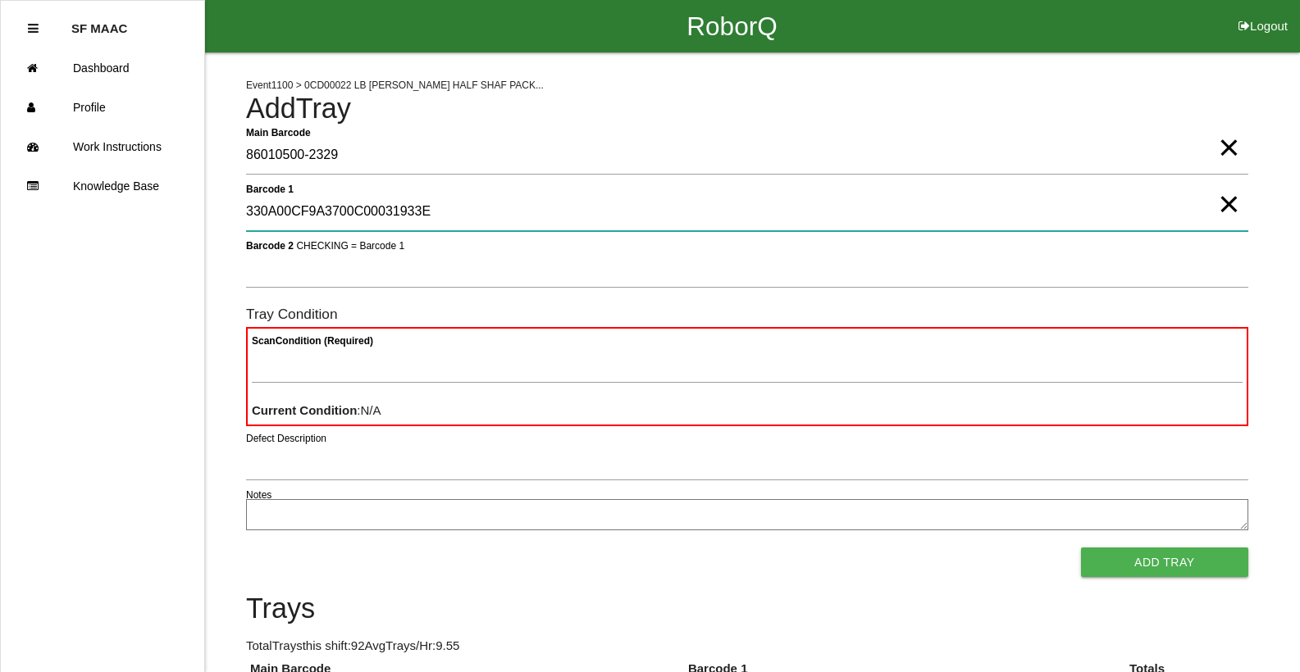
type 1 "330A00CF9A3700C00031933E"
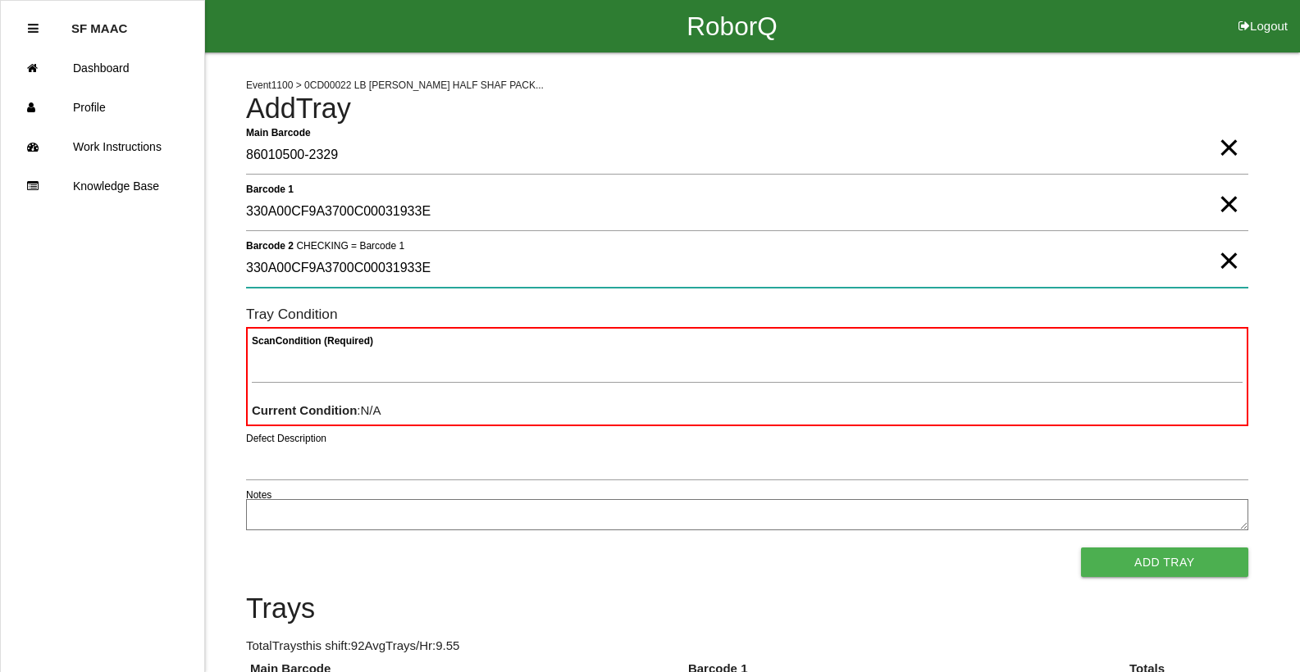
type 2 "330A00CF9A3700C00031933E"
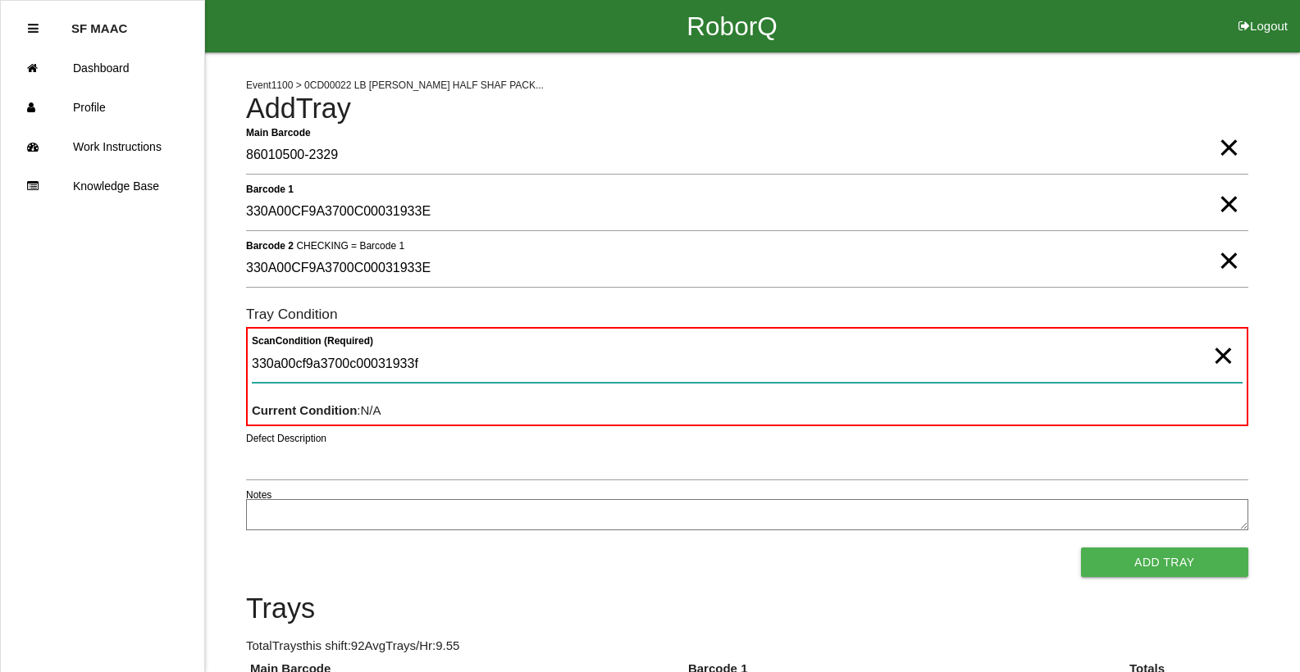
type Condition "330a00cf9a3700c00031933f"
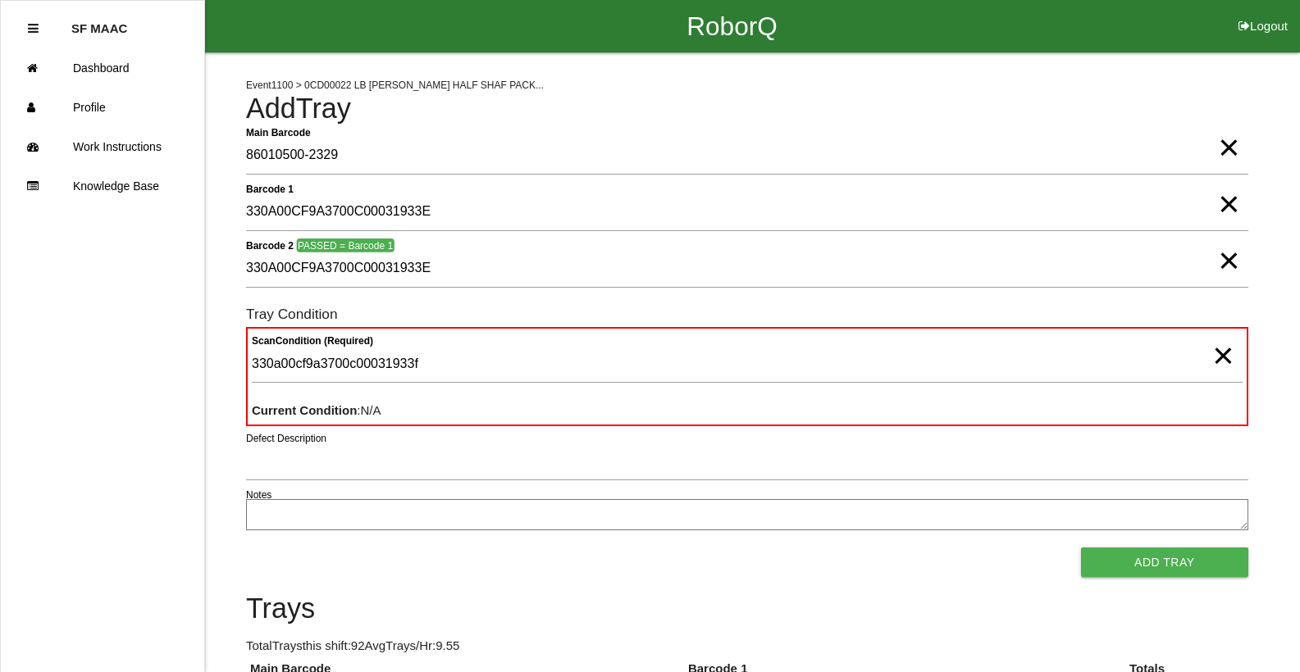
click at [1081, 548] on button "Add Tray" at bounding box center [1164, 563] width 167 height 30
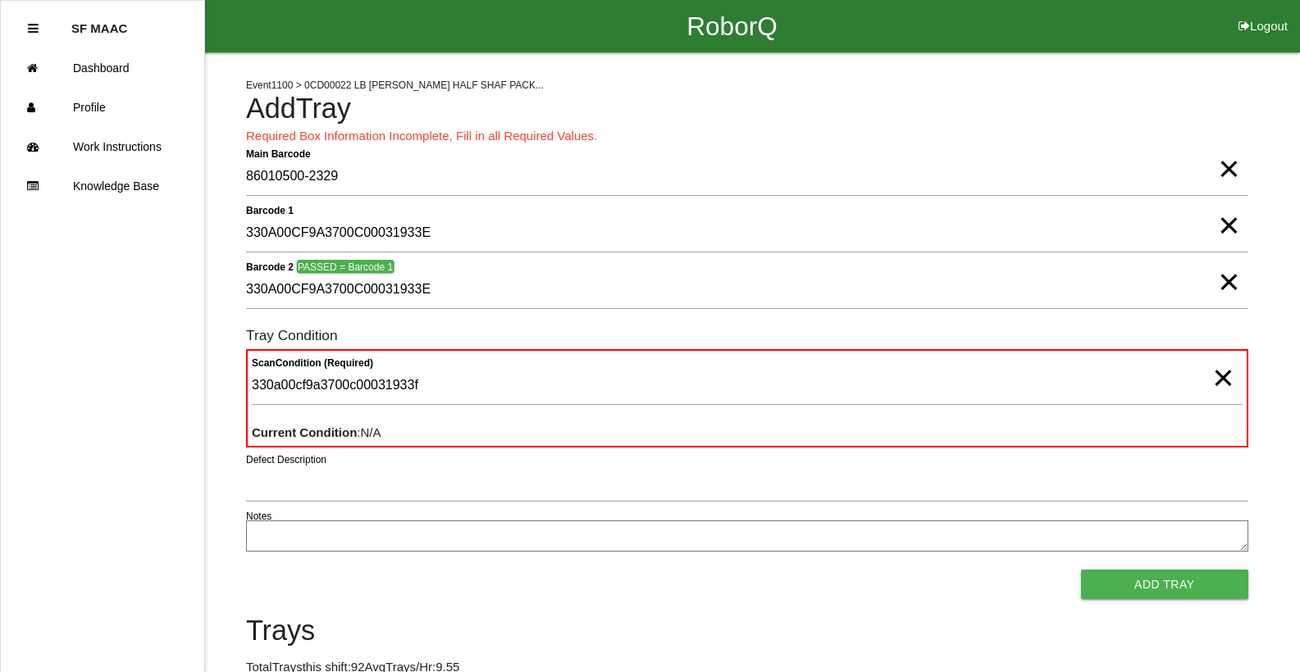
click at [1234, 169] on span "×" at bounding box center [1228, 152] width 21 height 33
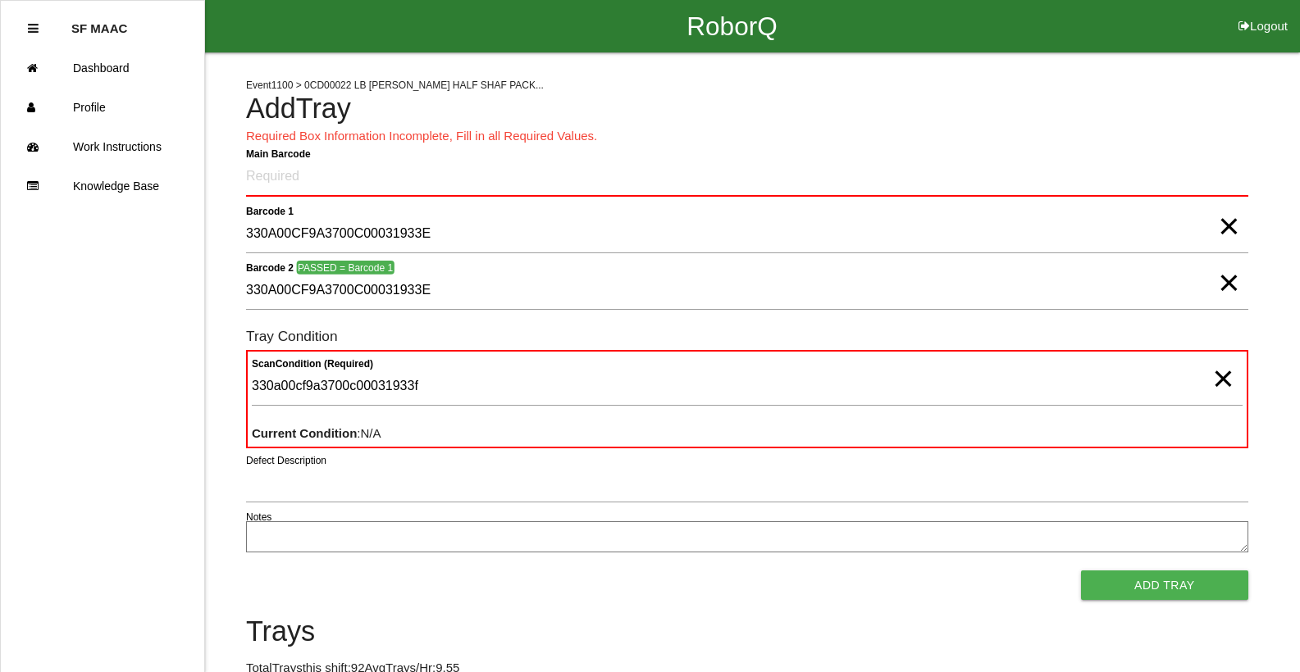
click at [1225, 225] on span "×" at bounding box center [1228, 210] width 21 height 33
click at [1224, 283] on span "×" at bounding box center [1228, 266] width 21 height 33
click at [1222, 379] on span "×" at bounding box center [1222, 362] width 21 height 33
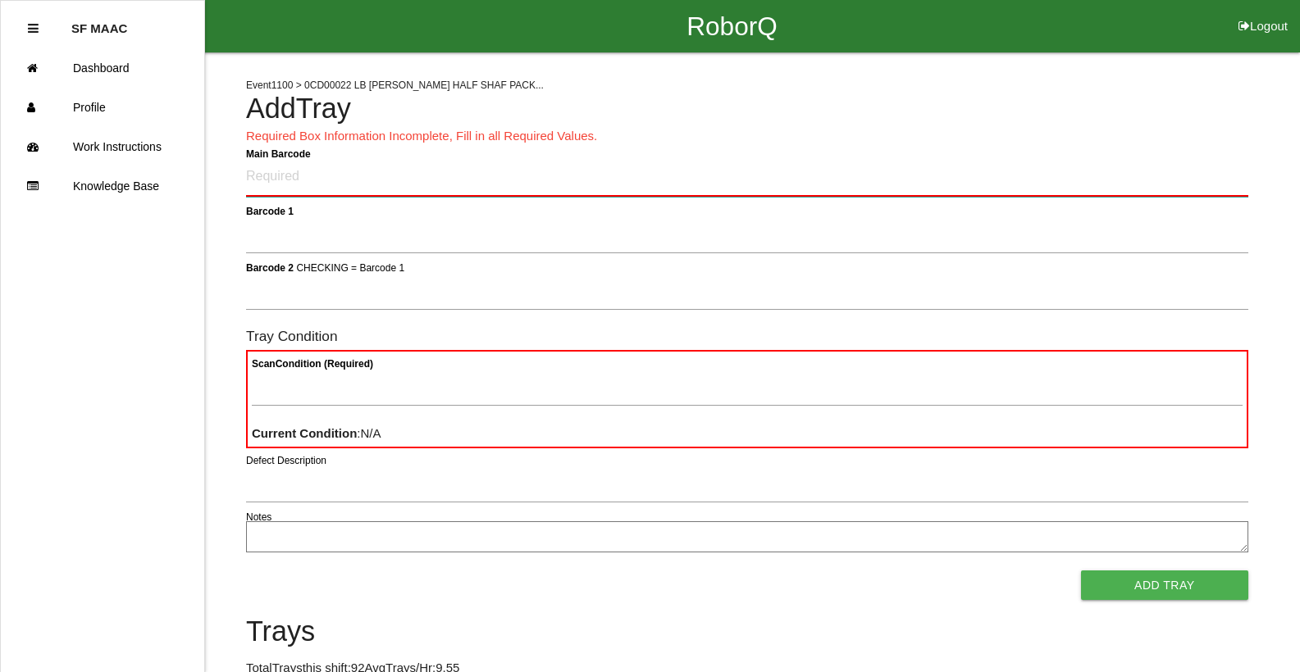
click at [870, 171] on Barcode "Main Barcode" at bounding box center [747, 177] width 1002 height 39
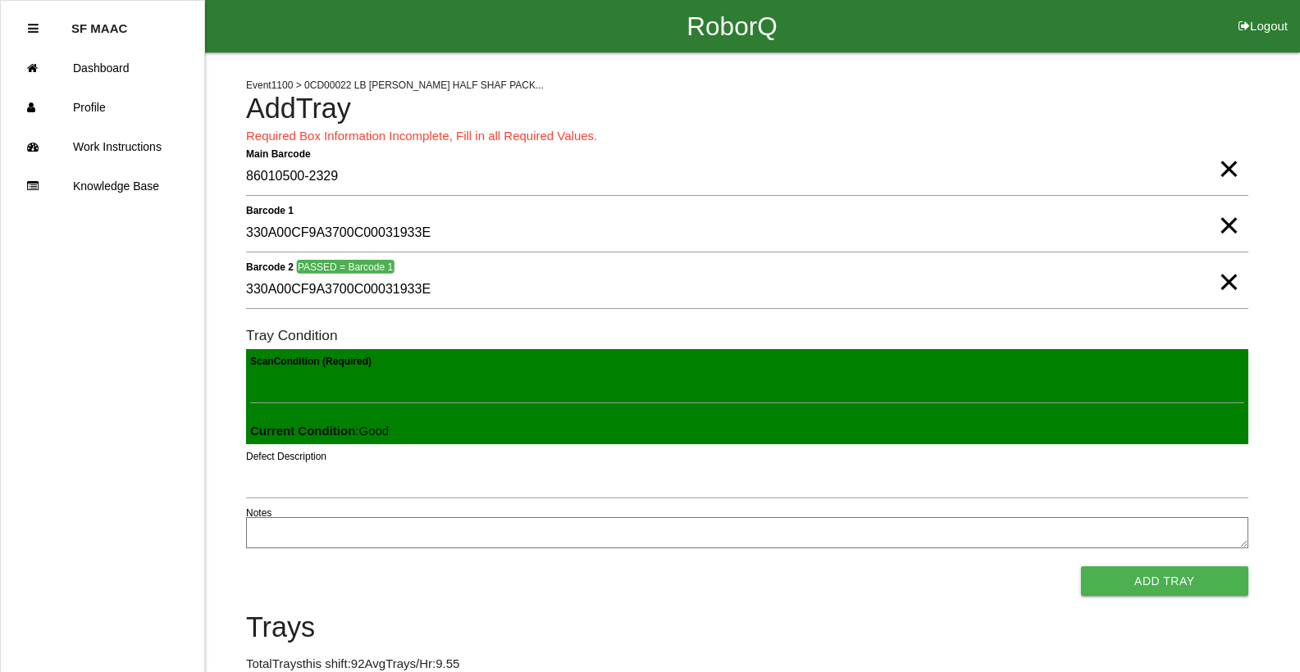
click at [1081, 567] on button "Add Tray" at bounding box center [1164, 582] width 167 height 30
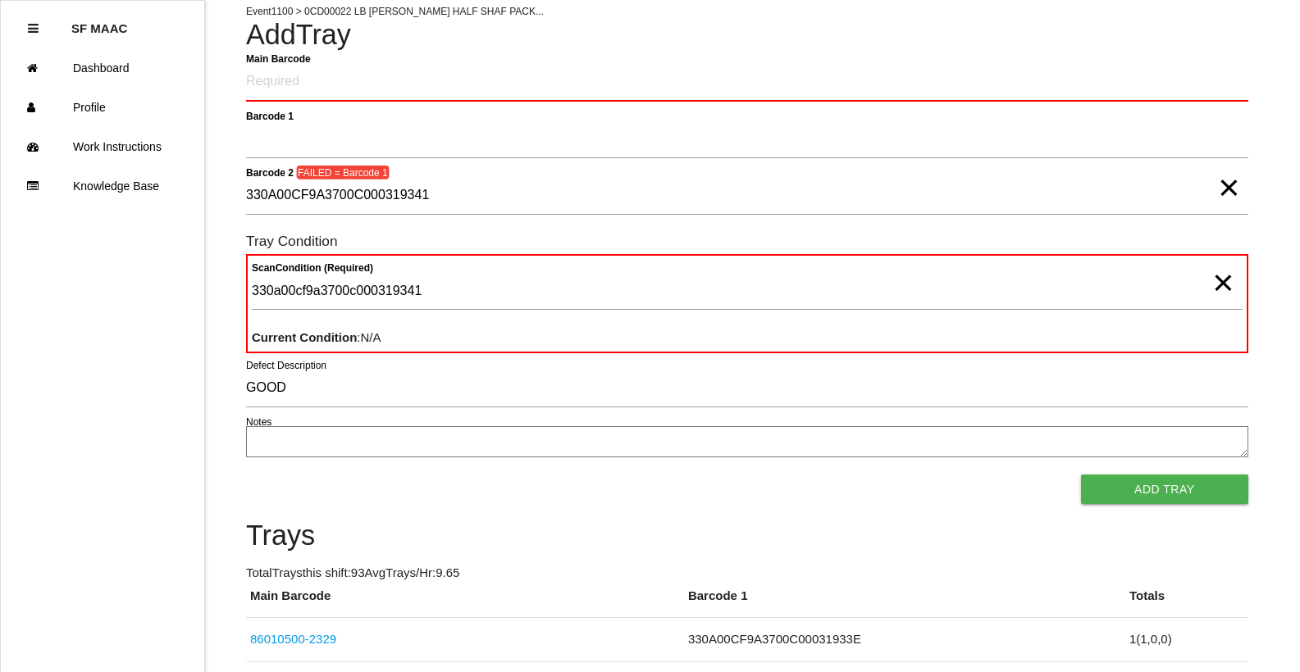
scroll to position [62, 0]
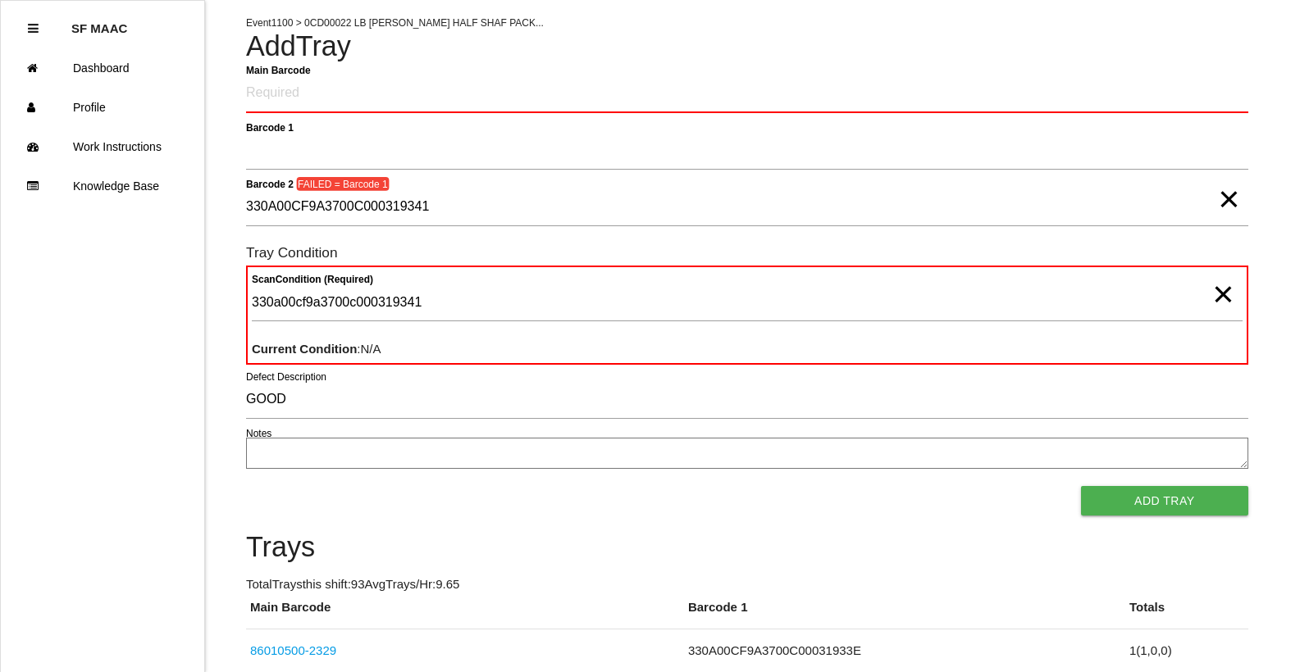
drag, startPoint x: 1222, startPoint y: 210, endPoint x: 1217, endPoint y: 280, distance: 69.9
click at [1223, 199] on span "×" at bounding box center [1228, 182] width 21 height 33
click at [1218, 294] on span "×" at bounding box center [1222, 278] width 21 height 33
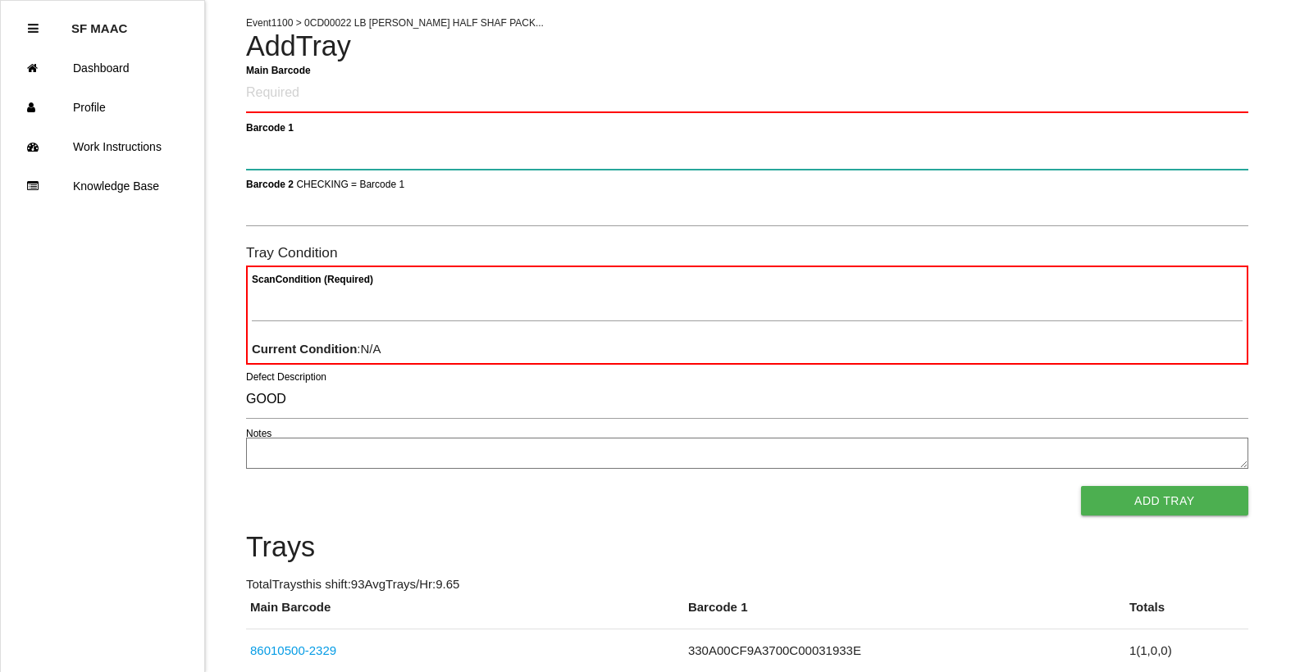
click at [1067, 155] on 1 "Barcode 1" at bounding box center [747, 151] width 1002 height 38
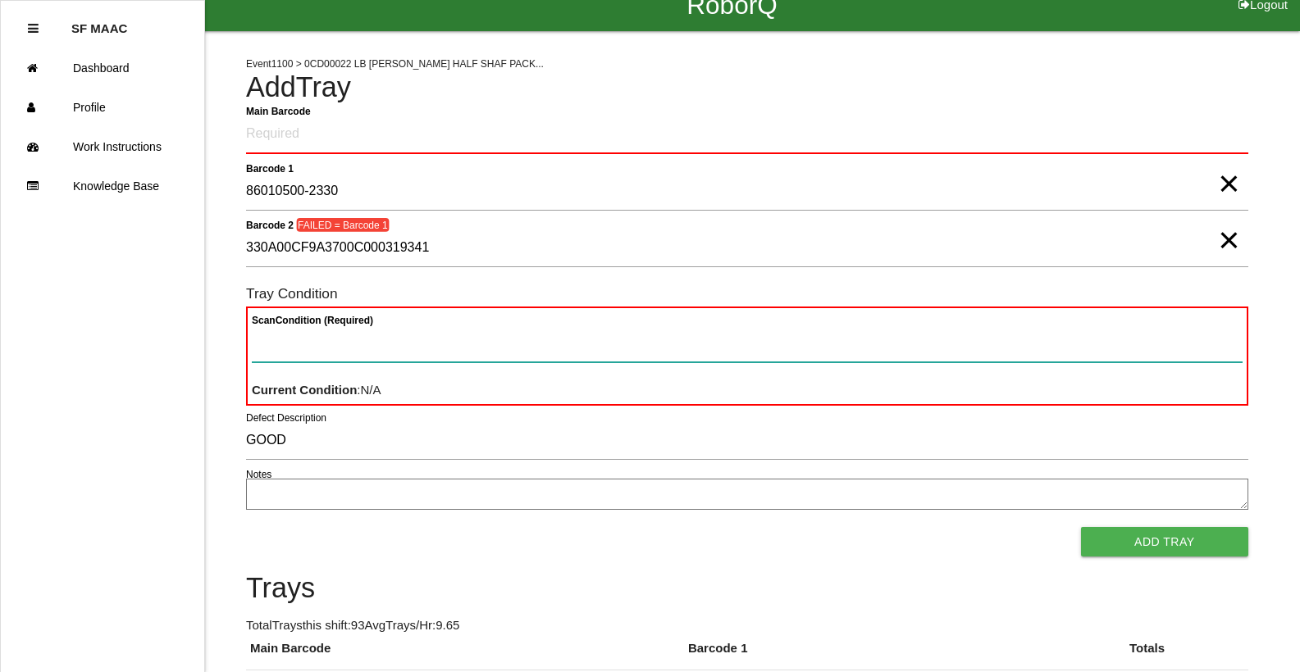
scroll to position [0, 0]
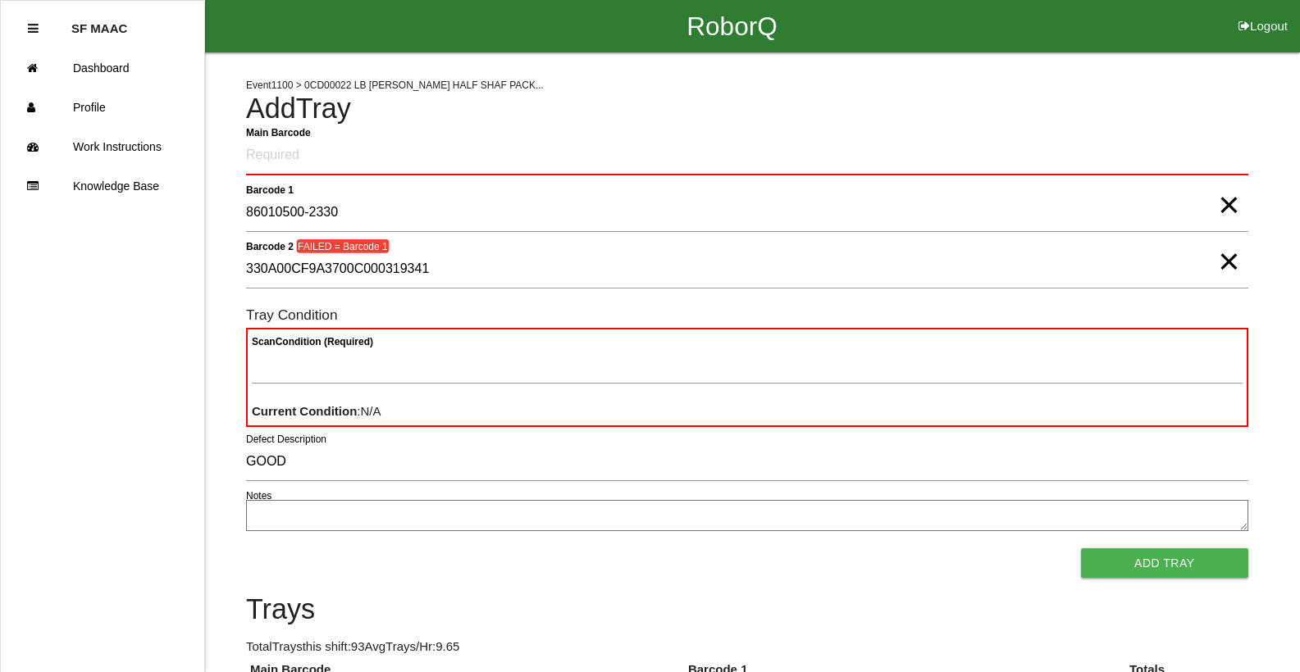
drag, startPoint x: 1225, startPoint y: 270, endPoint x: 1232, endPoint y: 235, distance: 35.1
click at [1225, 262] on span "×" at bounding box center [1228, 245] width 21 height 33
click at [1230, 205] on span "×" at bounding box center [1228, 188] width 21 height 33
click at [1189, 165] on Barcode "Main Barcode" at bounding box center [747, 156] width 1002 height 39
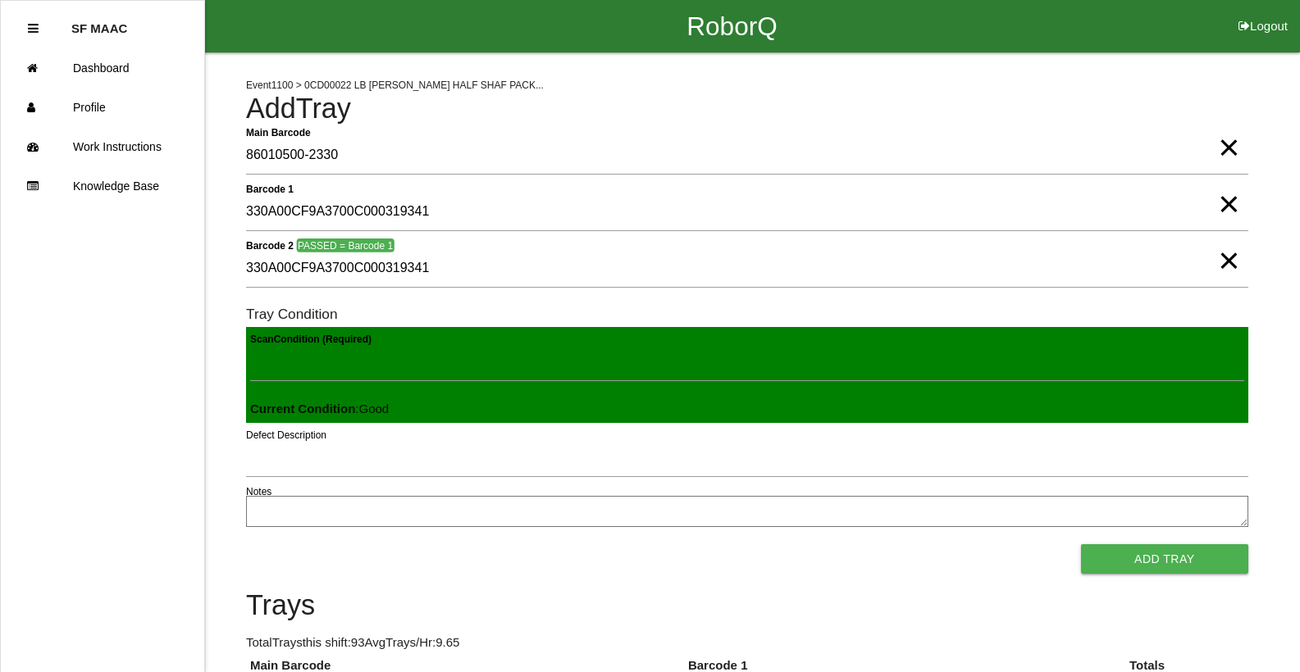
click at [1081, 545] on button "Add Tray" at bounding box center [1164, 560] width 167 height 30
